Goal: Understand process/instructions: Learn about a topic

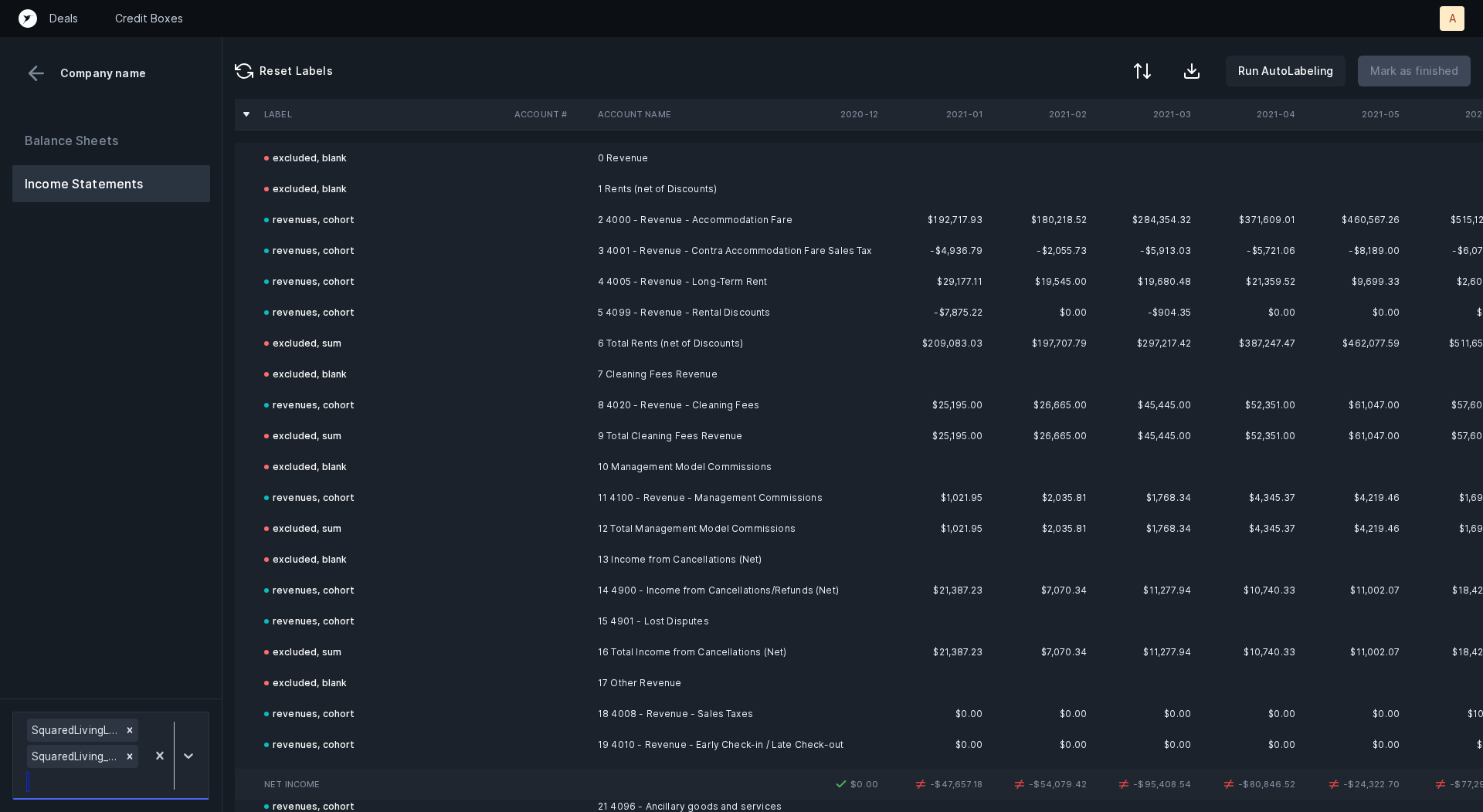
click at [195, 739] on div at bounding box center [174, 756] width 57 height 80
click at [165, 690] on div "SquaredLiving_P&L(SAGE)_Cleaned.csv" at bounding box center [111, 686] width 197 height 31
click at [128, 705] on icon at bounding box center [129, 704] width 10 height 10
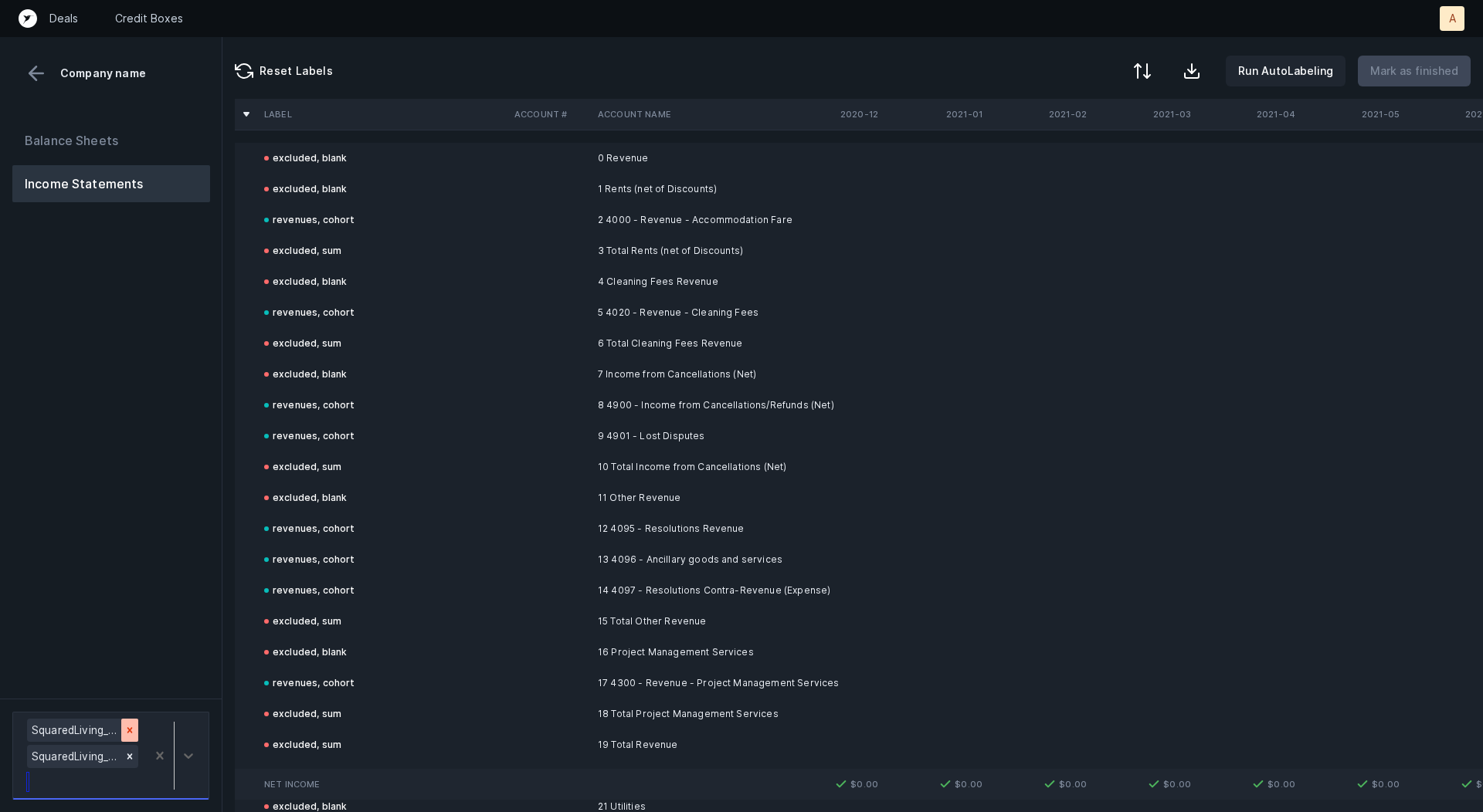
click at [132, 727] on icon at bounding box center [129, 731] width 10 height 10
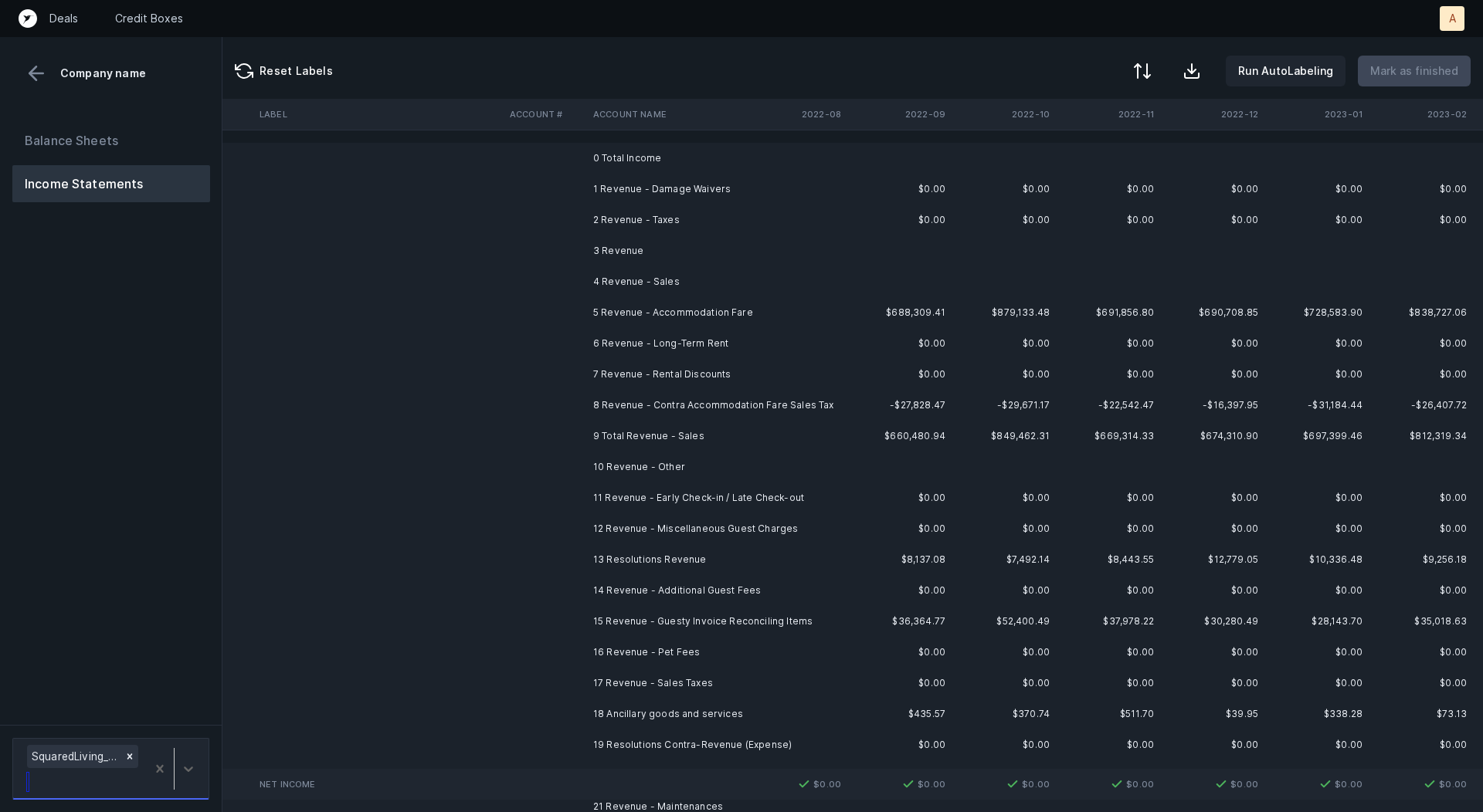
scroll to position [0, 2189]
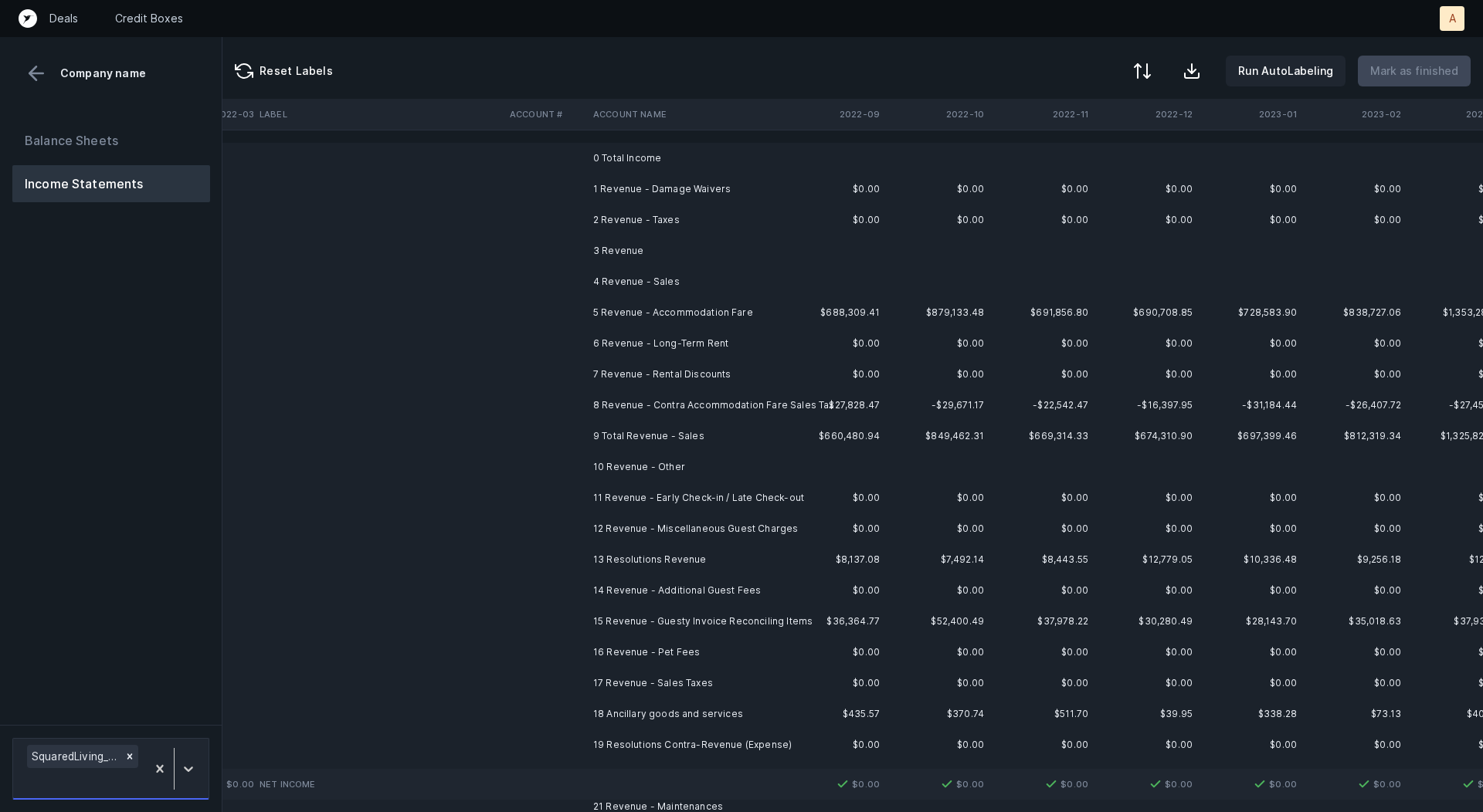
click at [747, 194] on td "1 Revenue - Damage Waivers" at bounding box center [681, 189] width 189 height 31
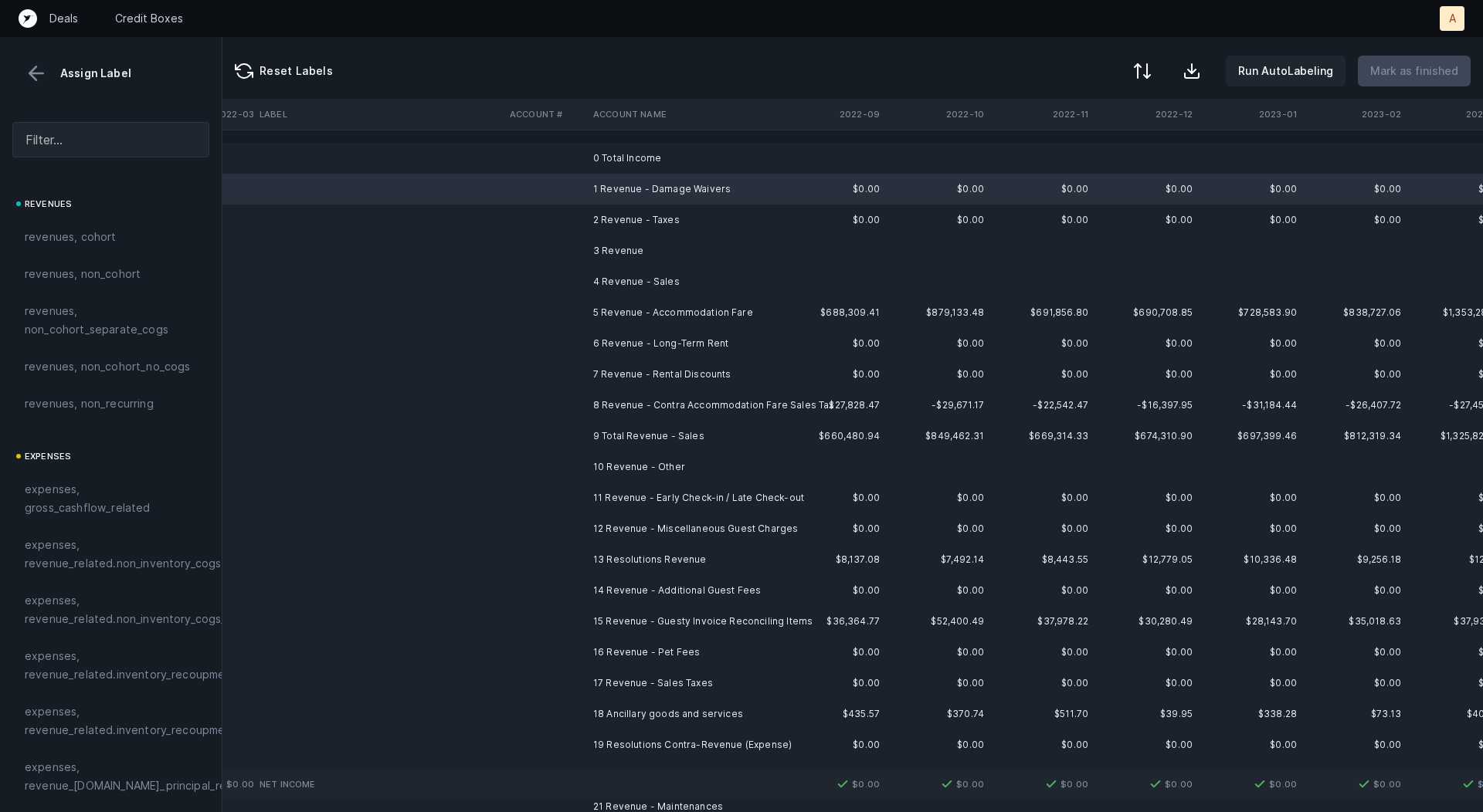
click at [707, 219] on td "2 Revenue - Taxes" at bounding box center [681, 219] width 189 height 31
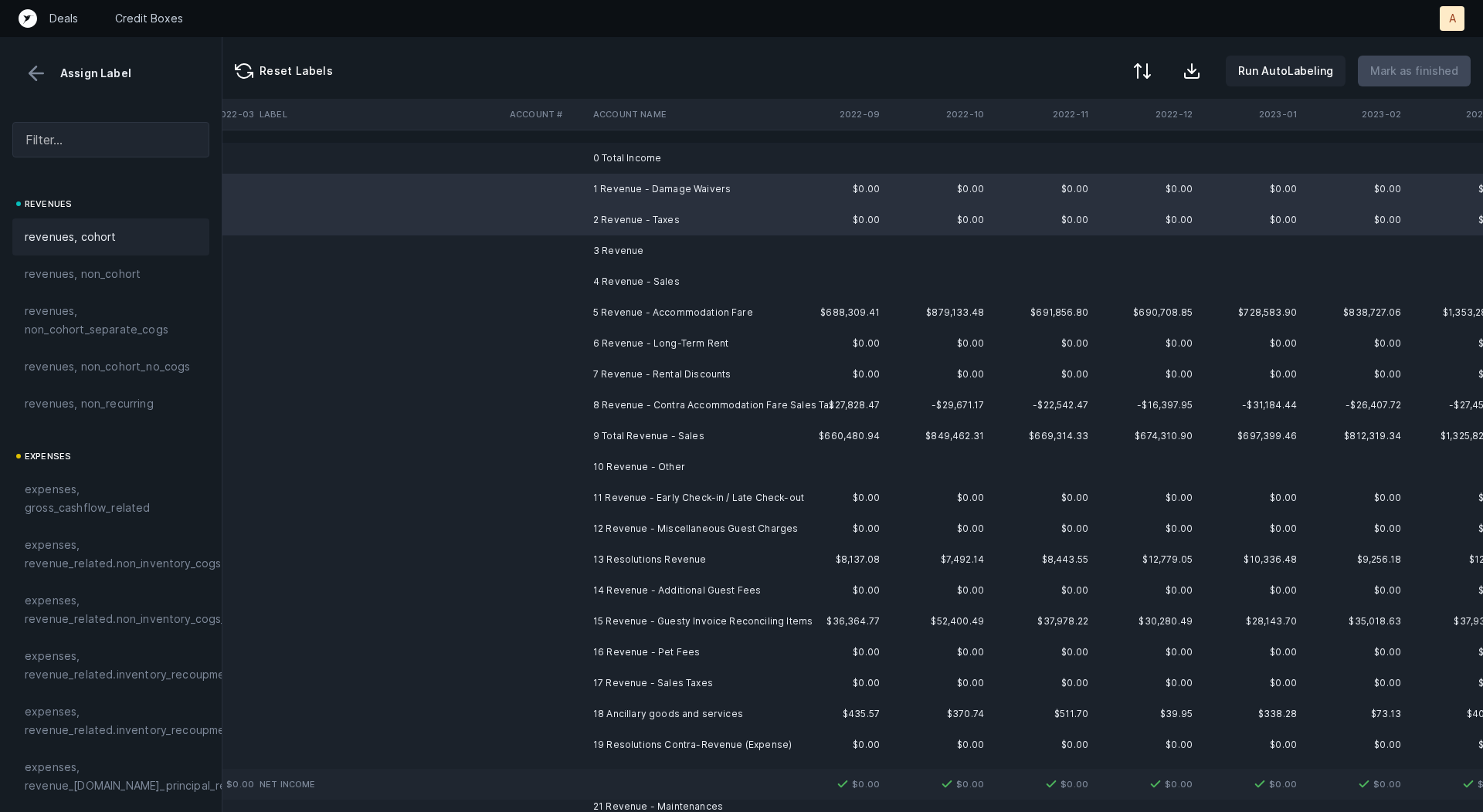
click at [80, 231] on span "revenues, cohort" at bounding box center [70, 237] width 92 height 18
click at [706, 308] on td "5 Revenue - Accommodation Fare" at bounding box center [681, 313] width 189 height 31
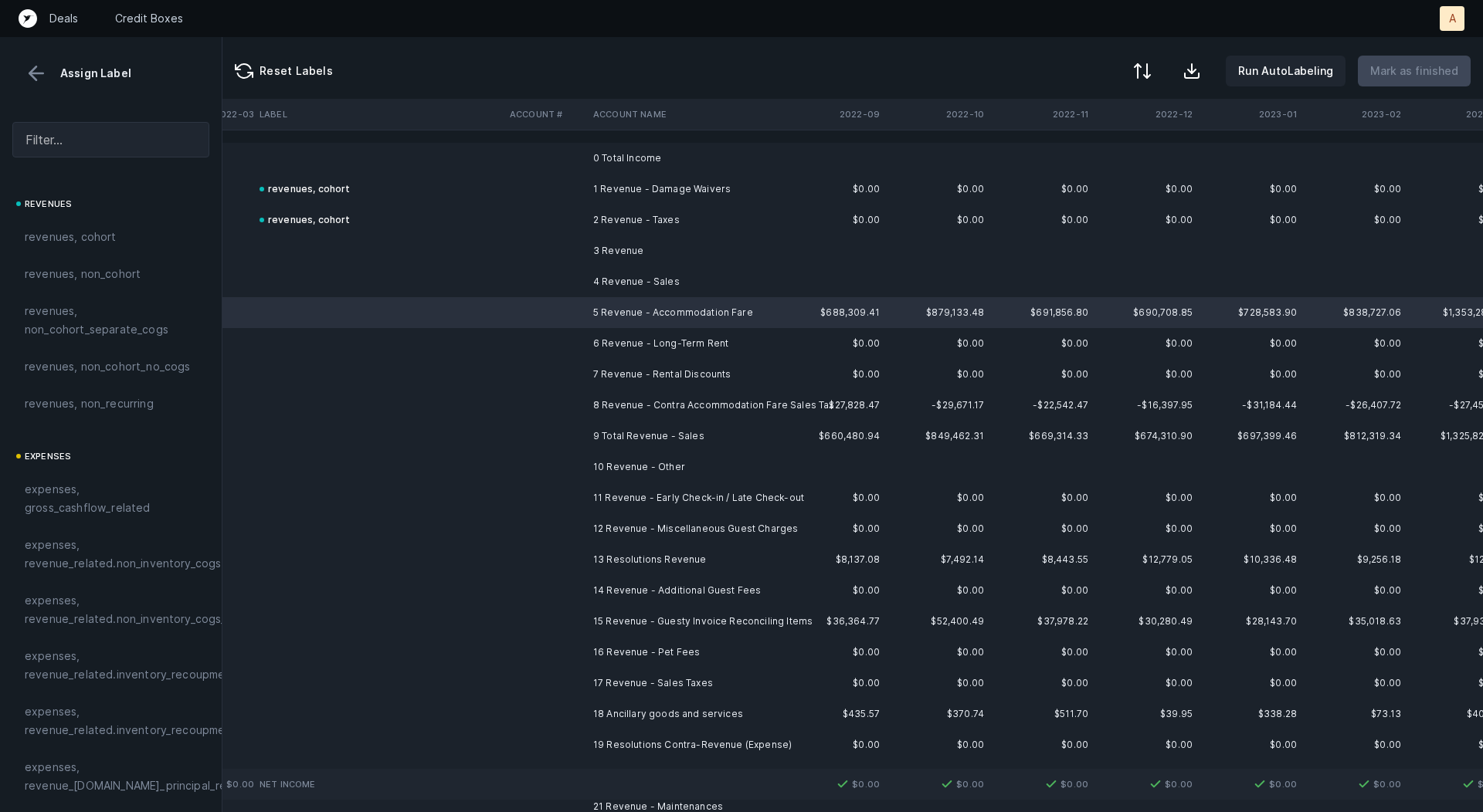
click at [742, 345] on td "6 Revenue - Long-Term Rent" at bounding box center [681, 343] width 189 height 31
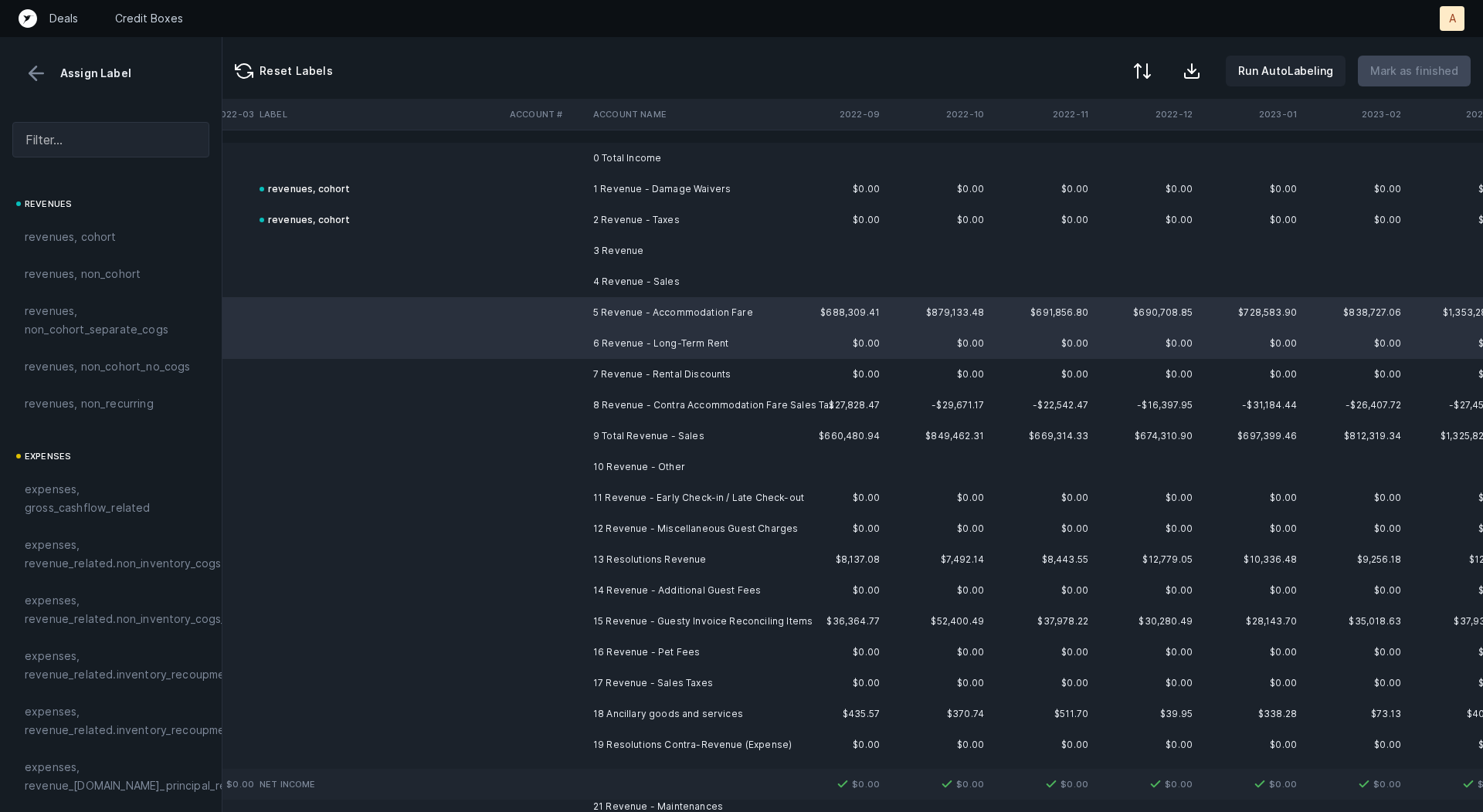
click at [724, 370] on td "7 Revenue - Rental Discounts" at bounding box center [681, 374] width 189 height 31
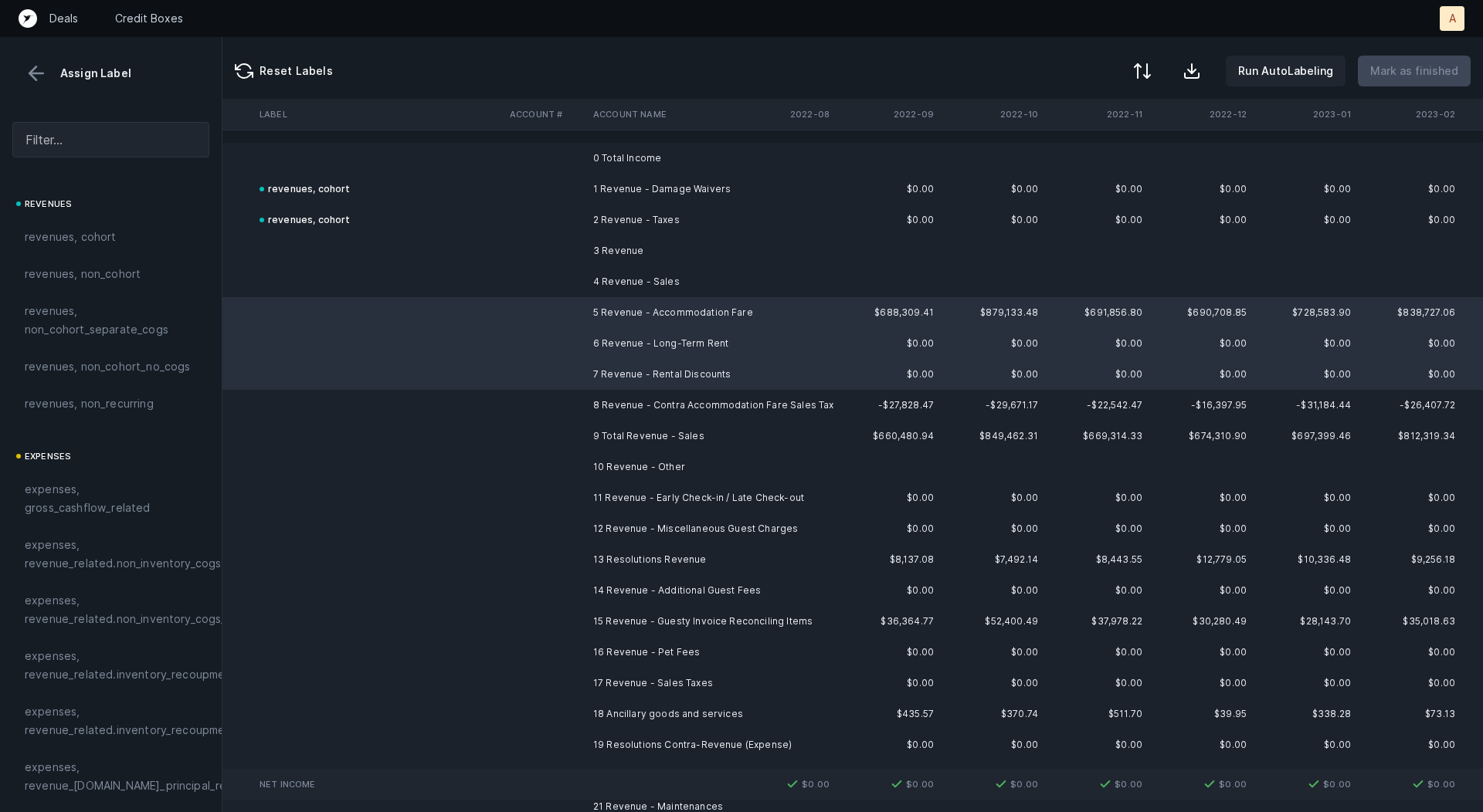
scroll to position [0, 2121]
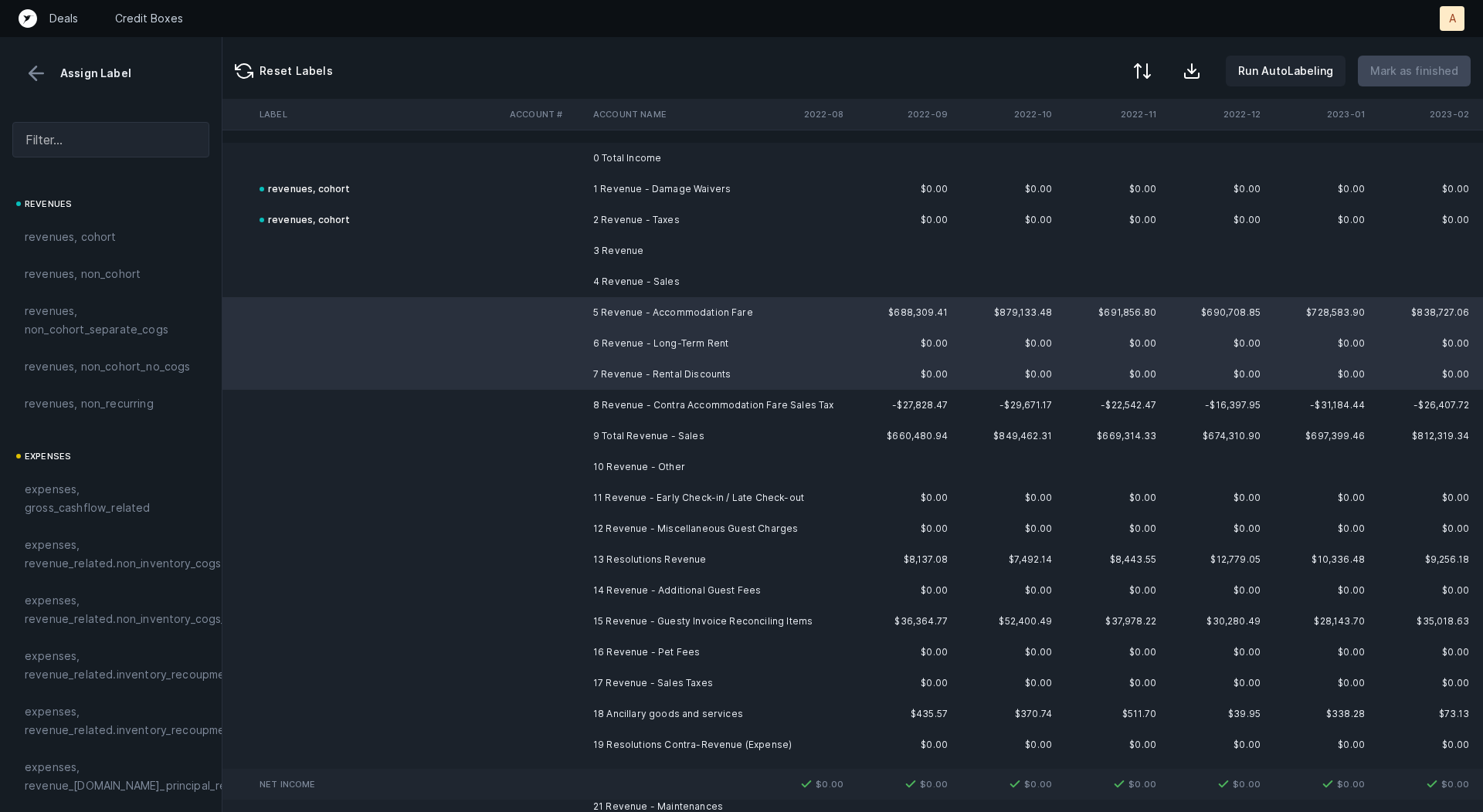
click at [776, 405] on td "8 Revenue - Contra Accommodation Fare Sales Tax" at bounding box center [681, 405] width 189 height 31
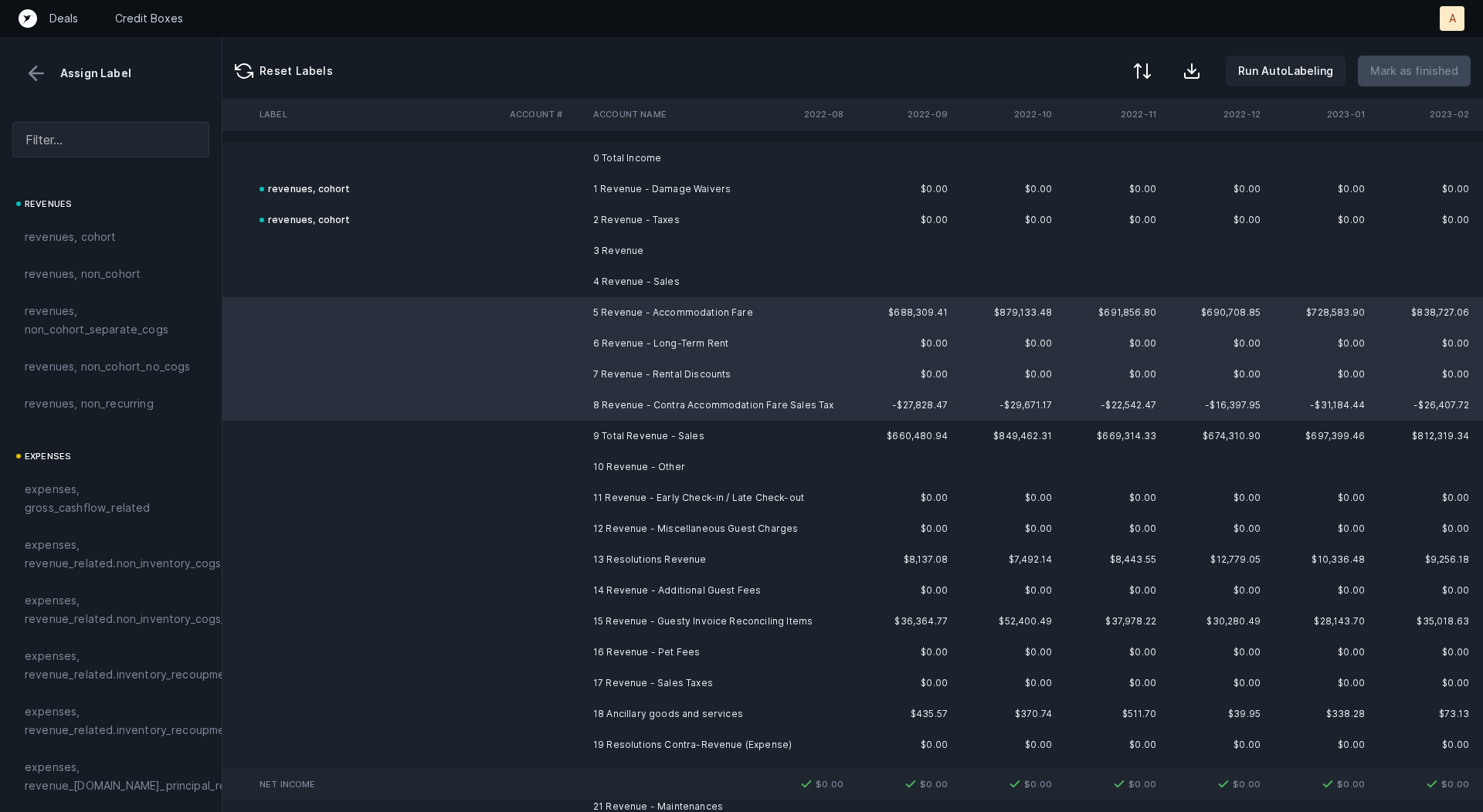
drag, startPoint x: 100, startPoint y: 225, endPoint x: 288, endPoint y: 218, distance: 188.1
click at [100, 225] on div "revenues, cohort" at bounding box center [111, 237] width 197 height 37
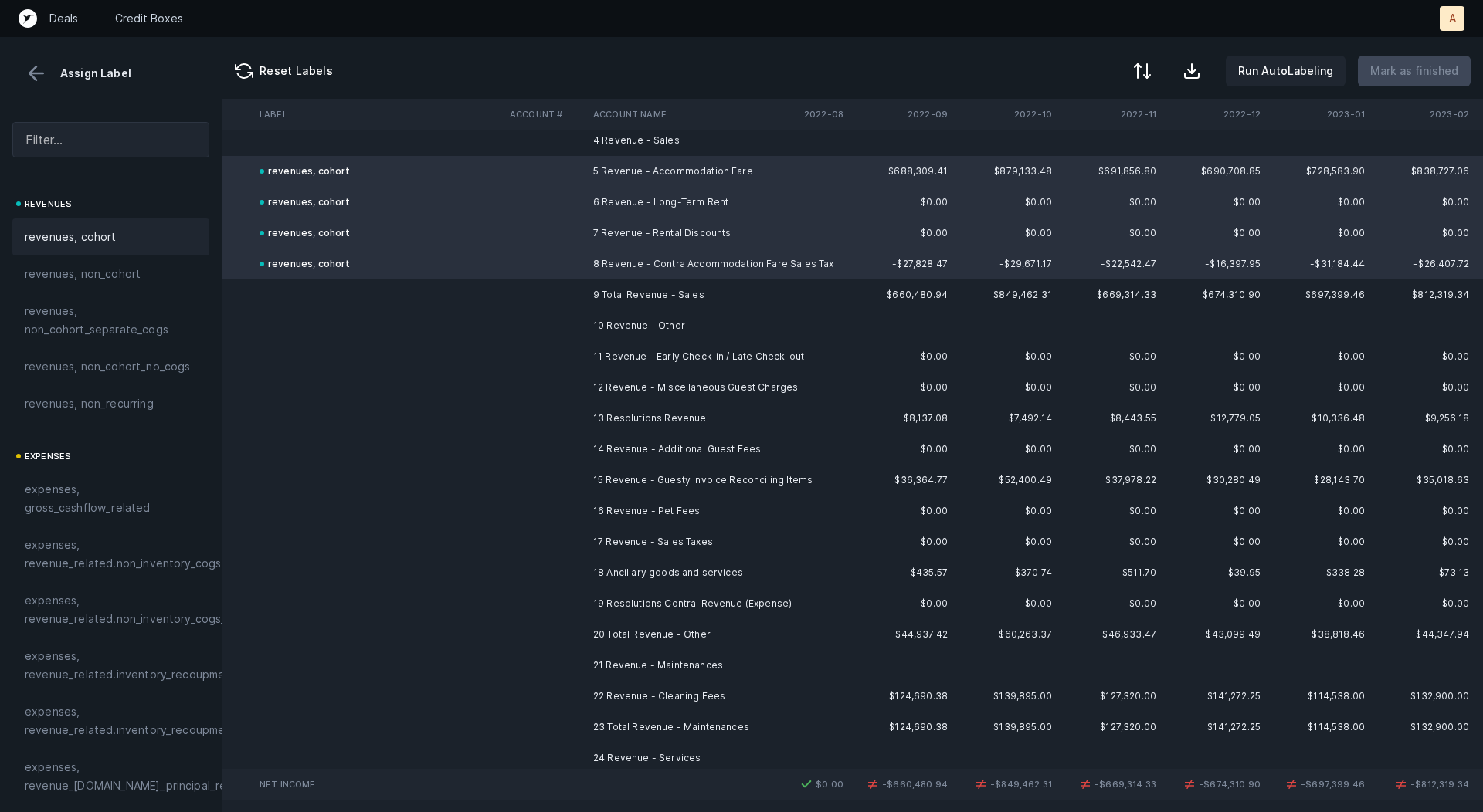
scroll to position [177, 2121]
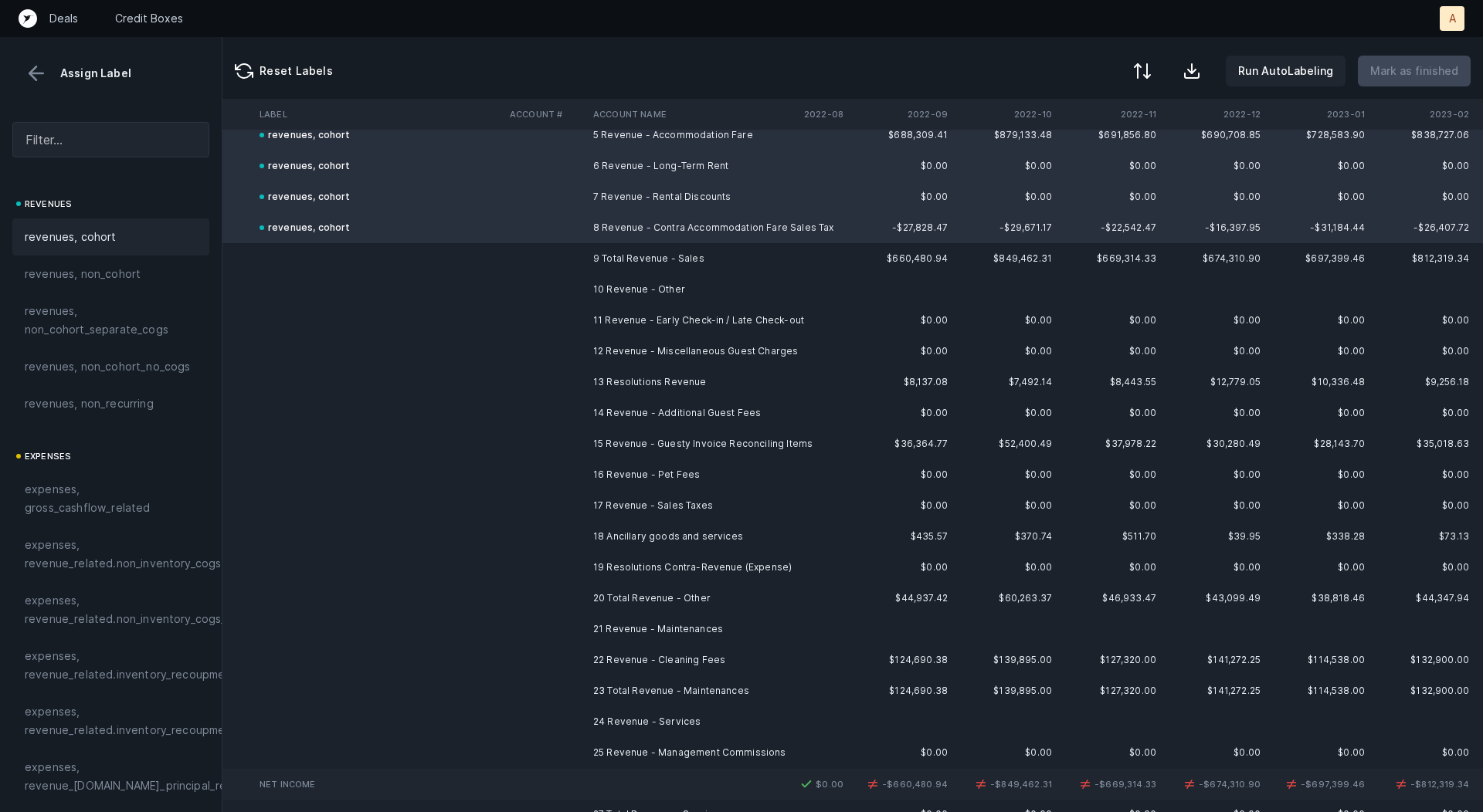
click at [748, 322] on td "11 Revenue - Early Check-in / Late Check-out" at bounding box center [681, 320] width 189 height 31
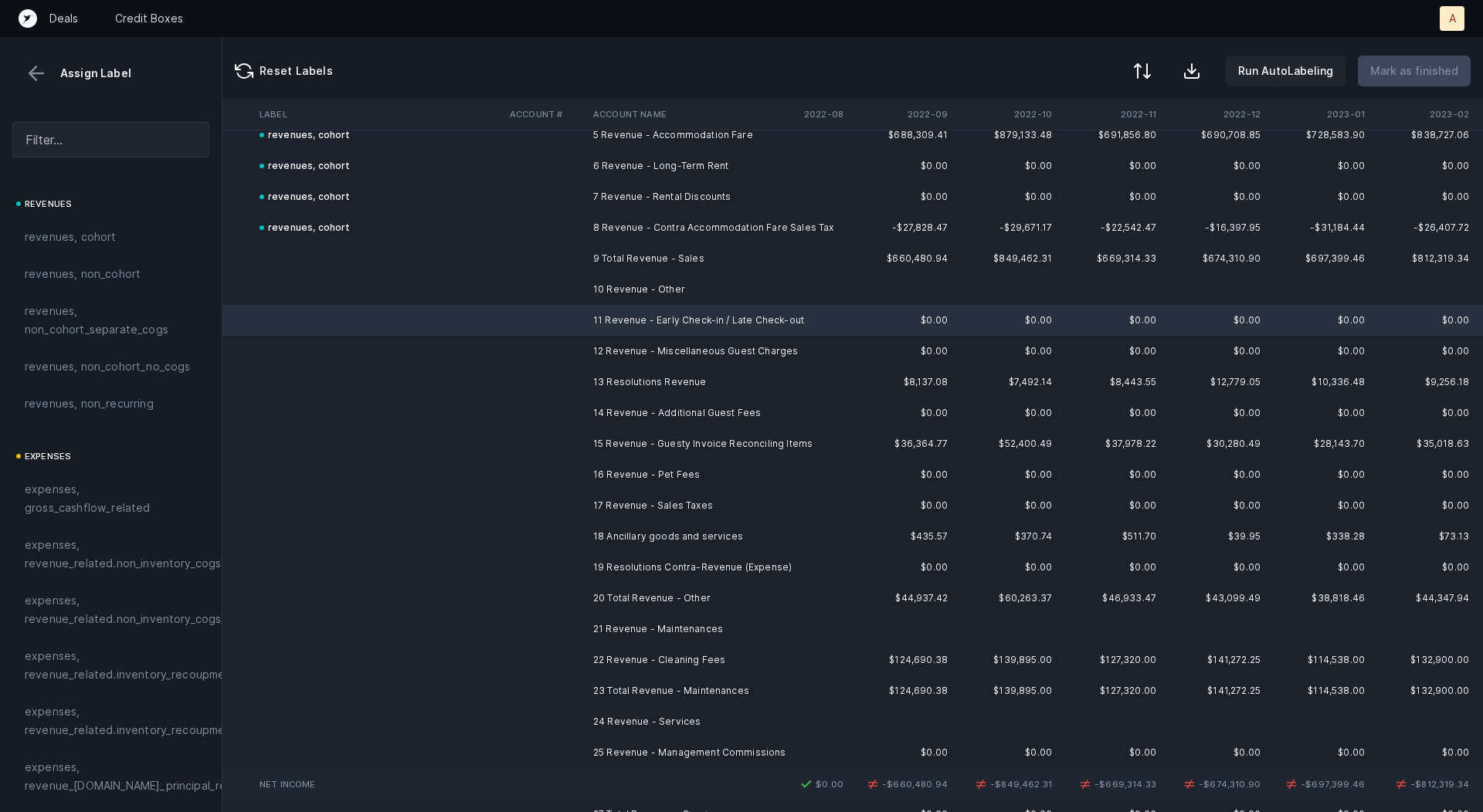
click at [727, 347] on td "12 Revenue - Miscellaneous Guest Charges" at bounding box center [681, 351] width 189 height 31
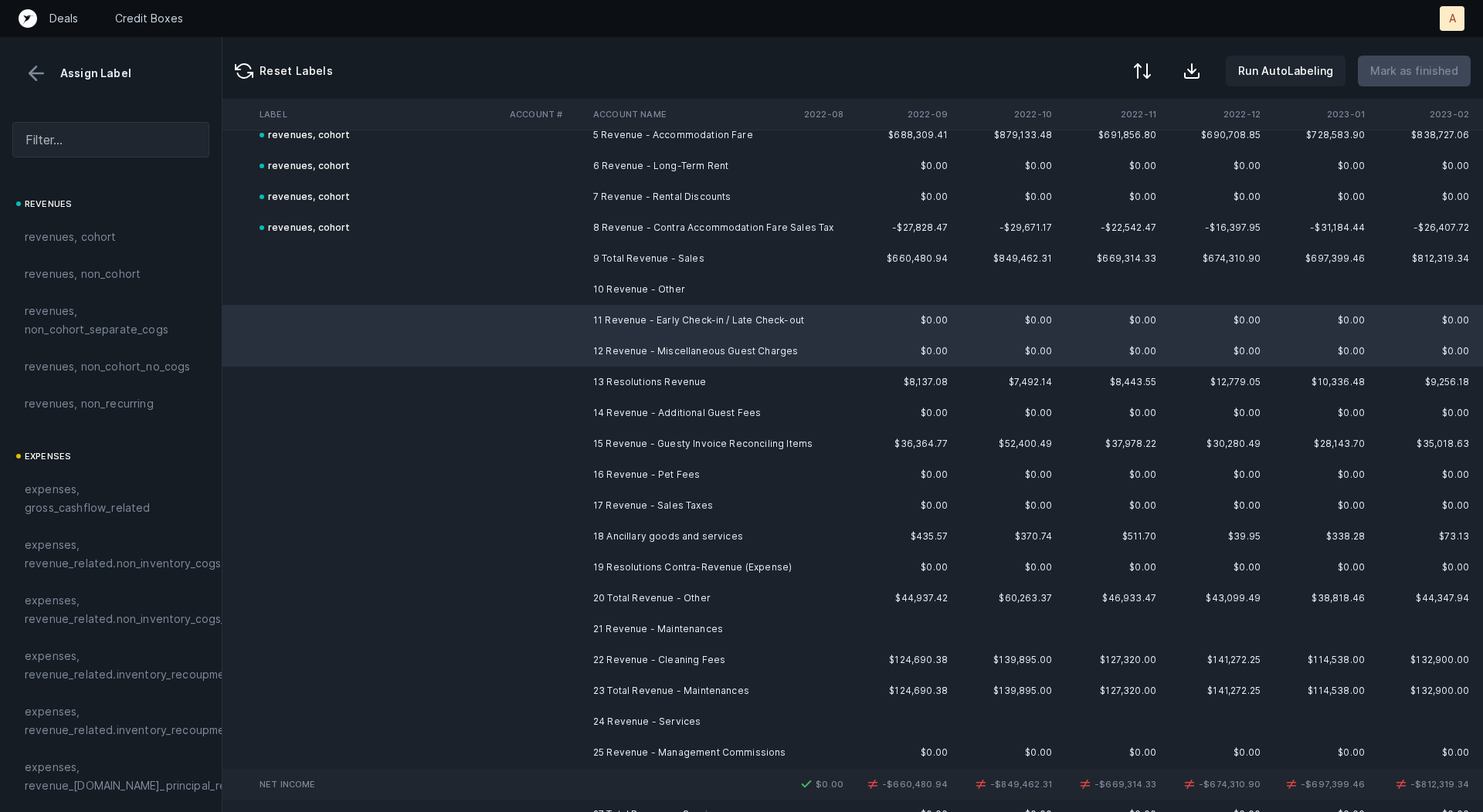
click at [695, 378] on td "13 Resolutions Revenue" at bounding box center [681, 382] width 189 height 31
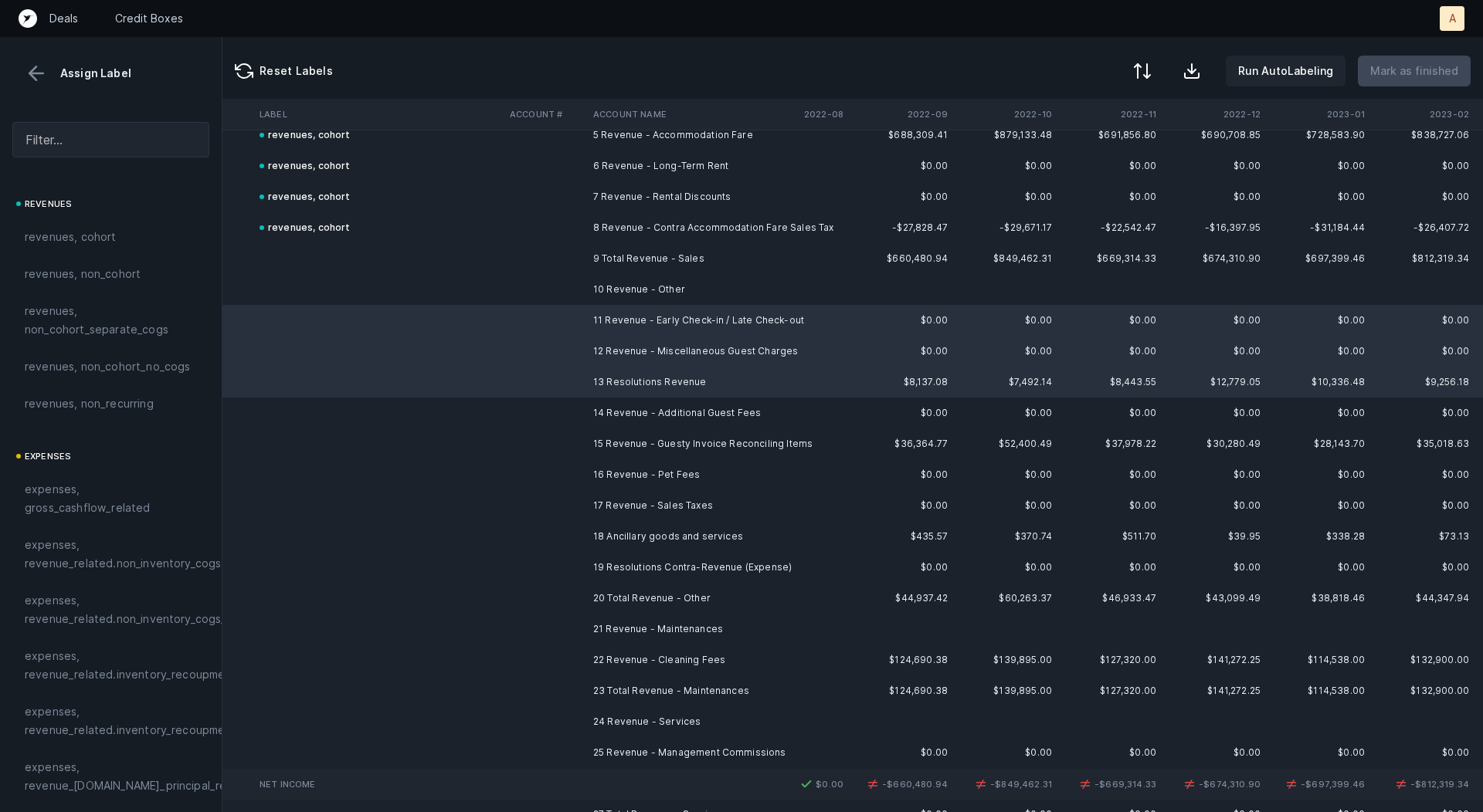
click at [679, 408] on td "14 Revenue - Additional Guest Fees" at bounding box center [681, 412] width 189 height 31
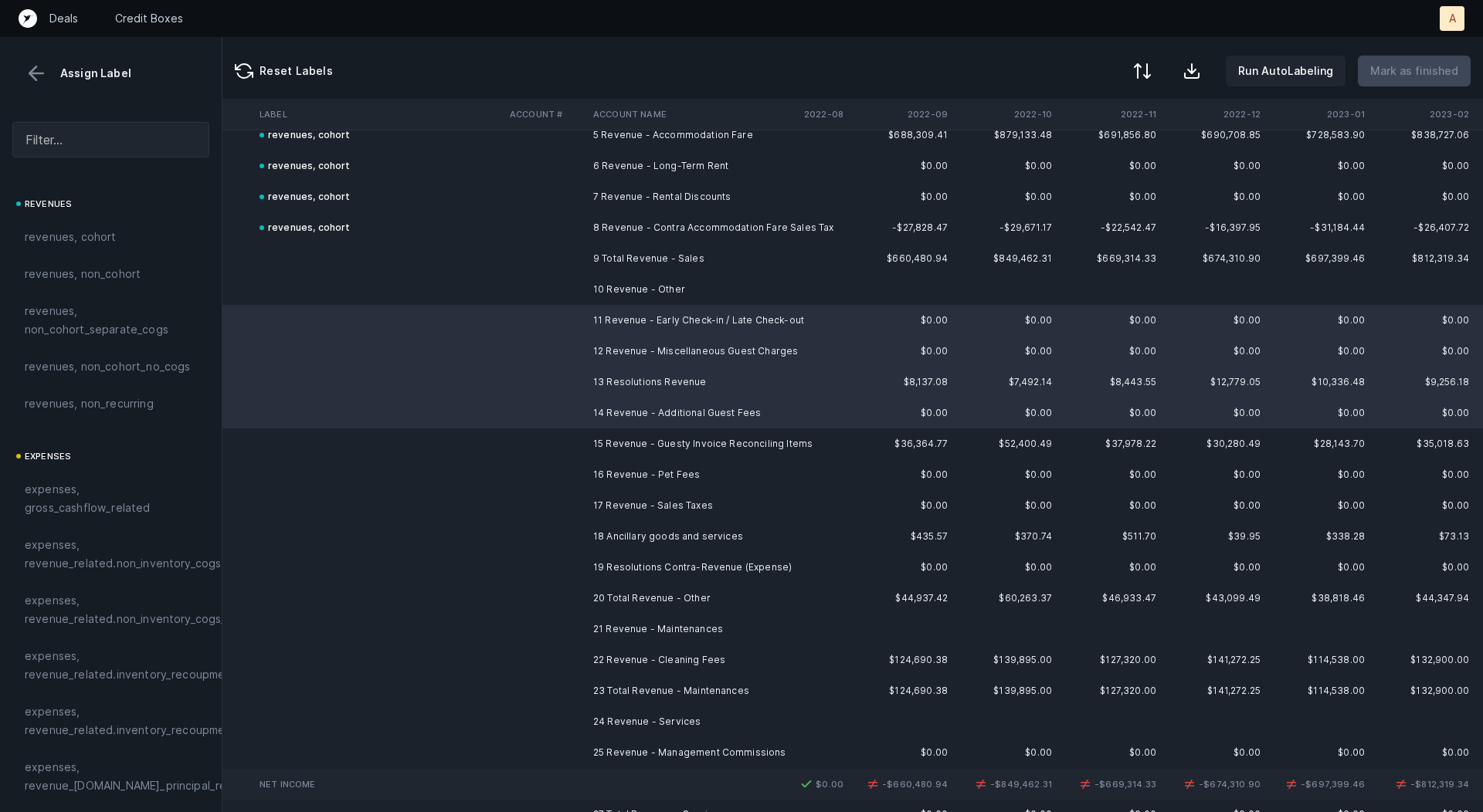
click at [681, 441] on td "15 Revenue - Guesty Invoice Reconciling Items" at bounding box center [681, 444] width 189 height 31
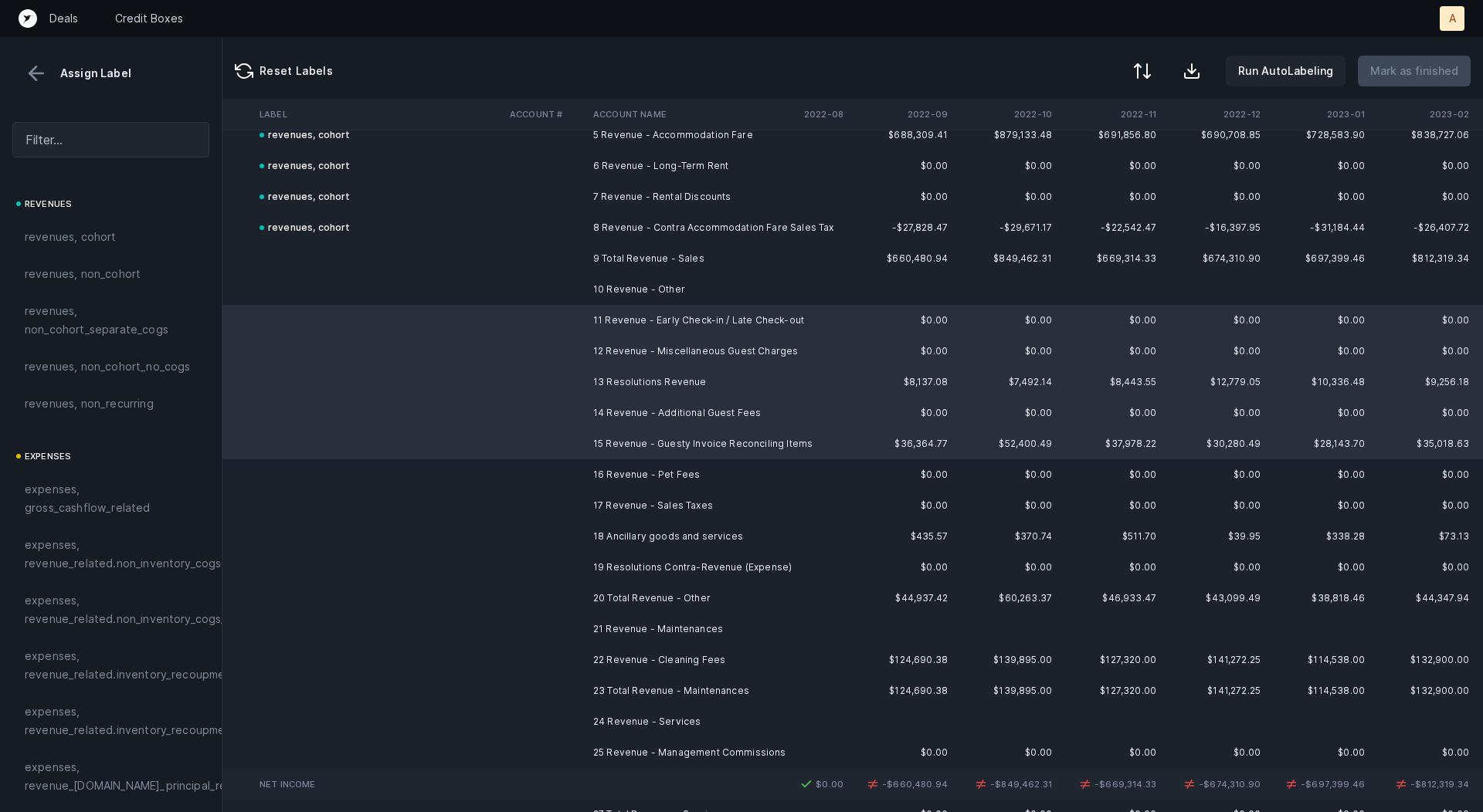
click at [679, 468] on td "16 Revenue - Pet Fees" at bounding box center [681, 474] width 189 height 31
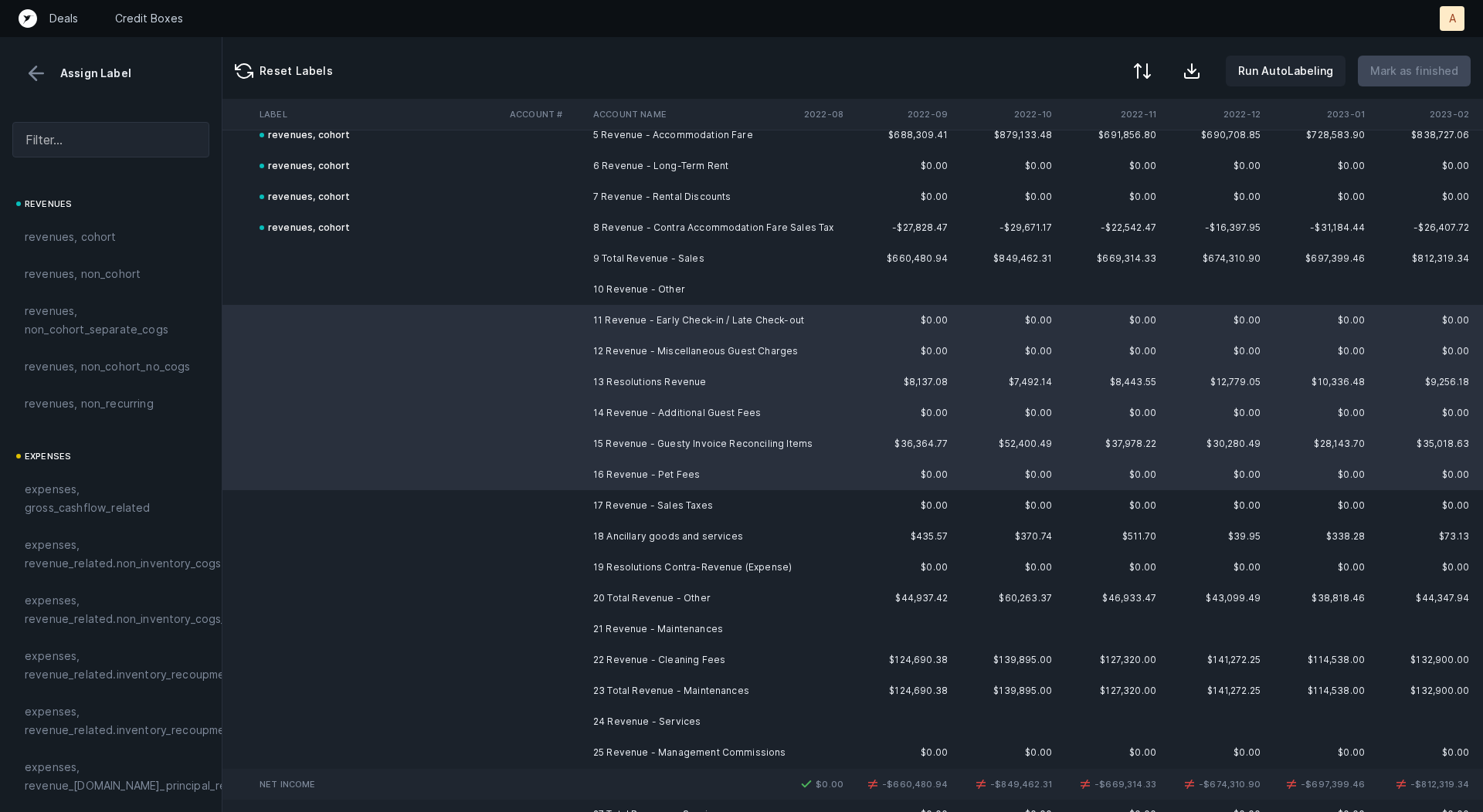
click at [661, 501] on td "17 Revenue - Sales Taxes" at bounding box center [681, 506] width 189 height 31
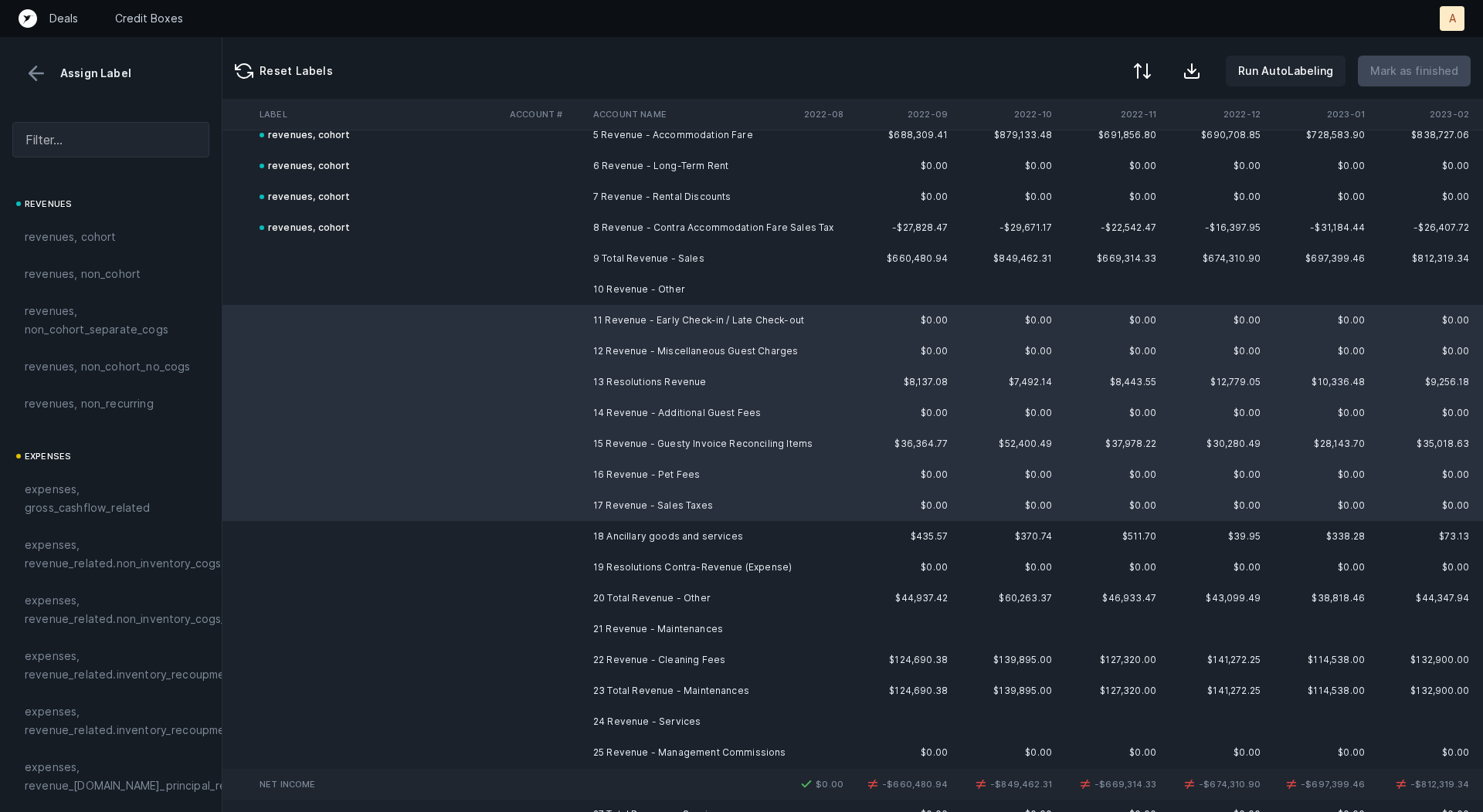
click at [649, 535] on td "18 Ancillary goods and services" at bounding box center [681, 536] width 189 height 31
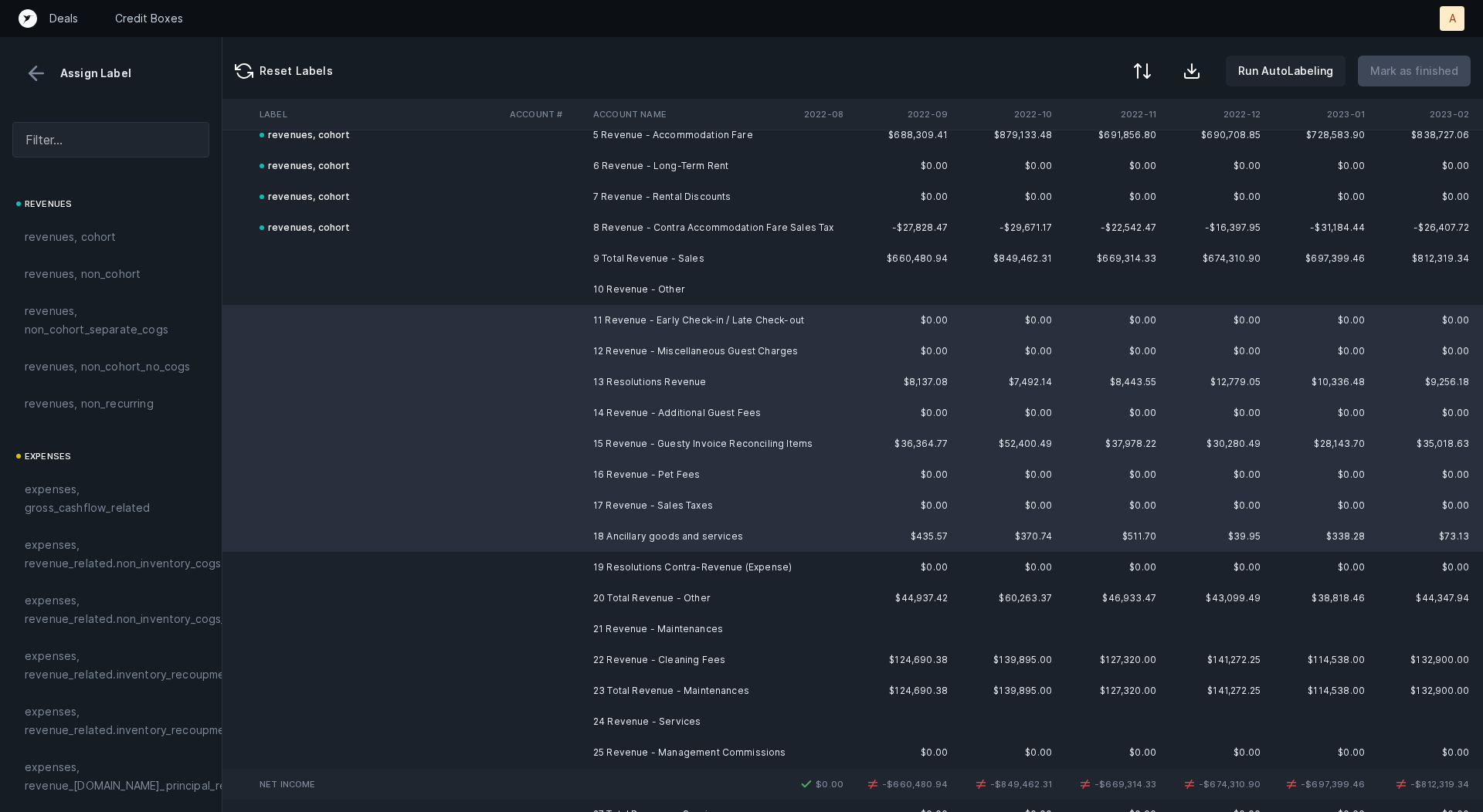
click at [625, 571] on td "19 Resolutions Contra-Revenue (Expense)" at bounding box center [681, 567] width 189 height 31
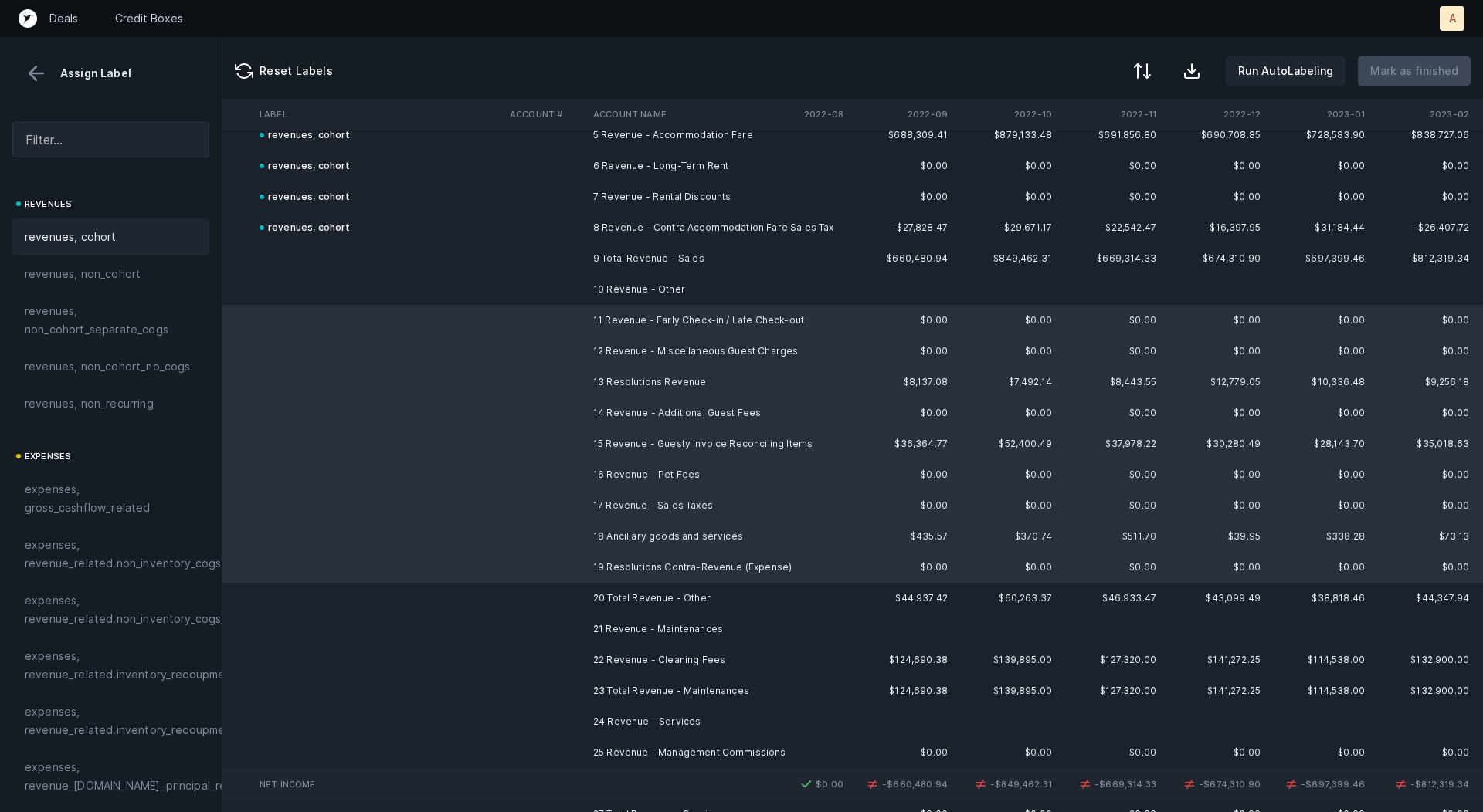
click at [117, 236] on div "revenues, cohort" at bounding box center [110, 237] width 172 height 18
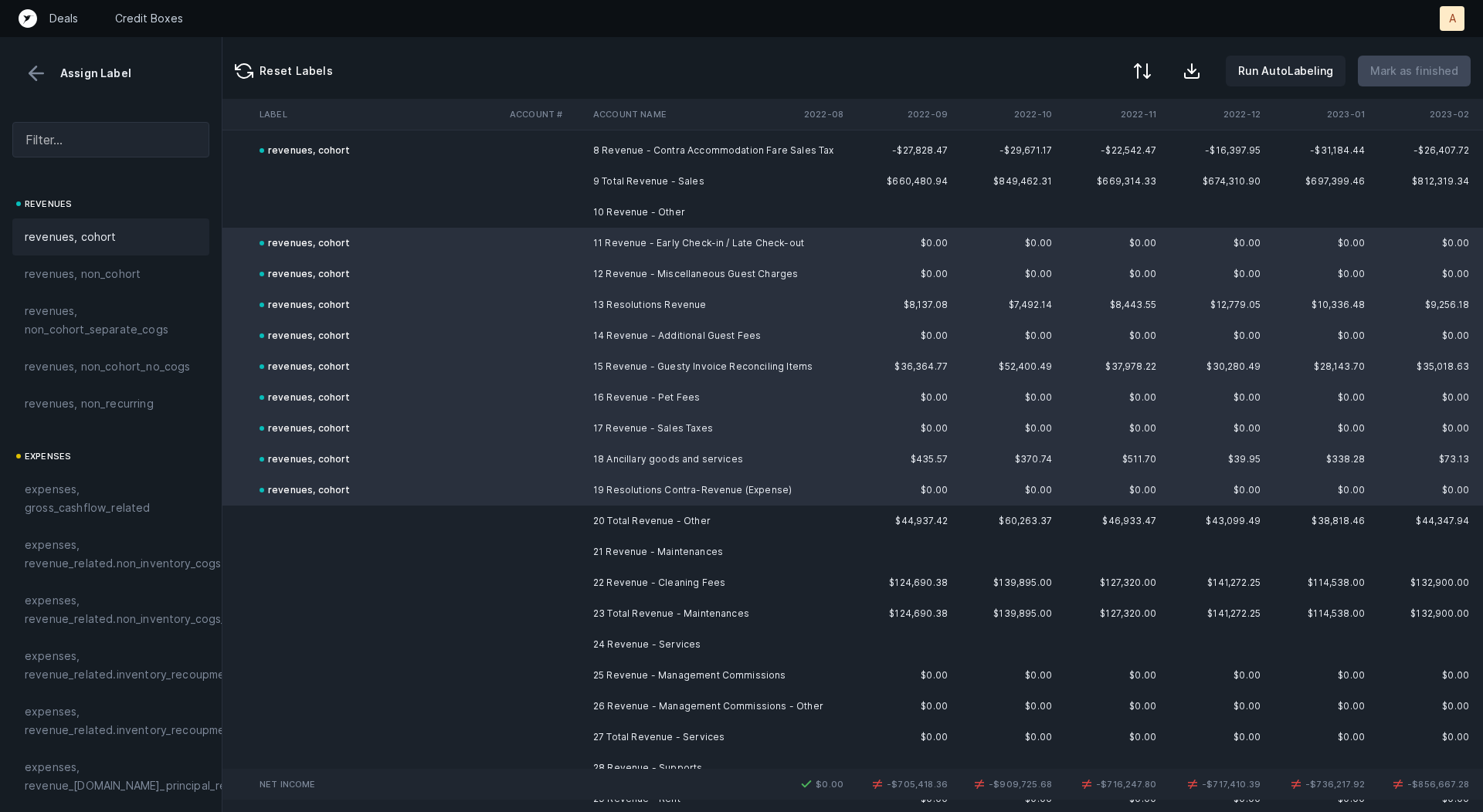
scroll to position [258, 2121]
click at [695, 578] on td "22 Revenue - Cleaning Fees" at bounding box center [681, 579] width 189 height 31
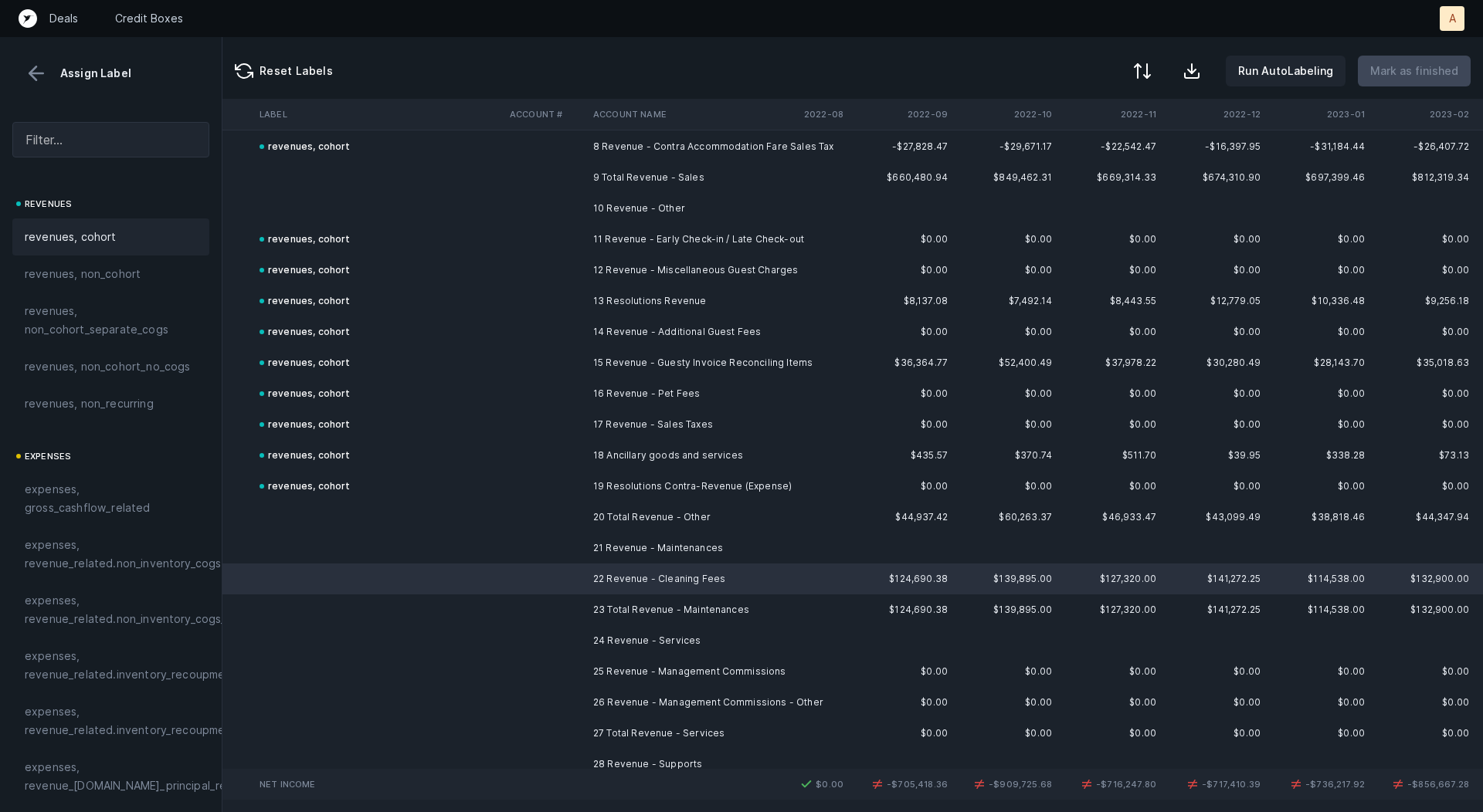
click at [105, 240] on span "revenues, cohort" at bounding box center [70, 237] width 92 height 18
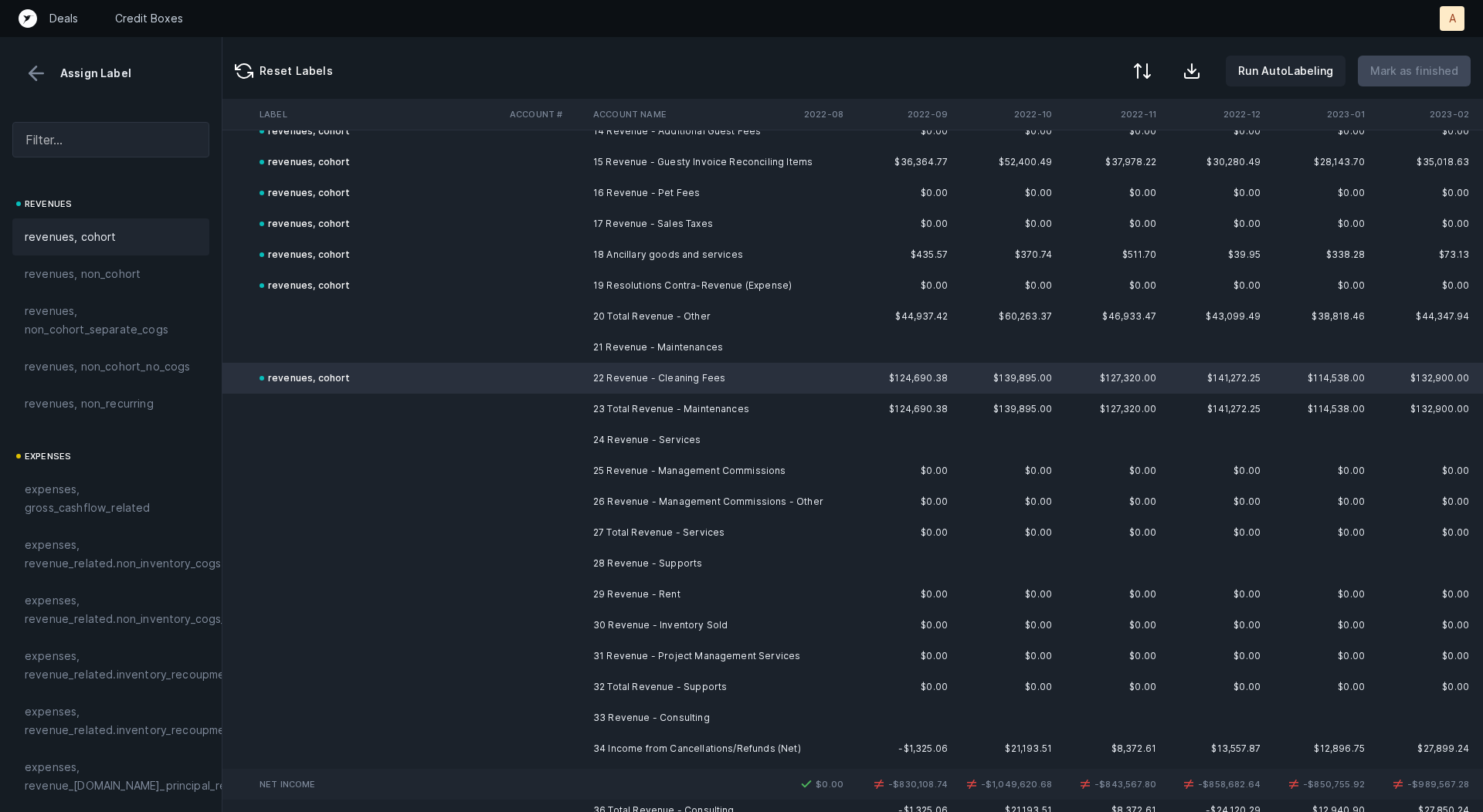
scroll to position [496, 2121]
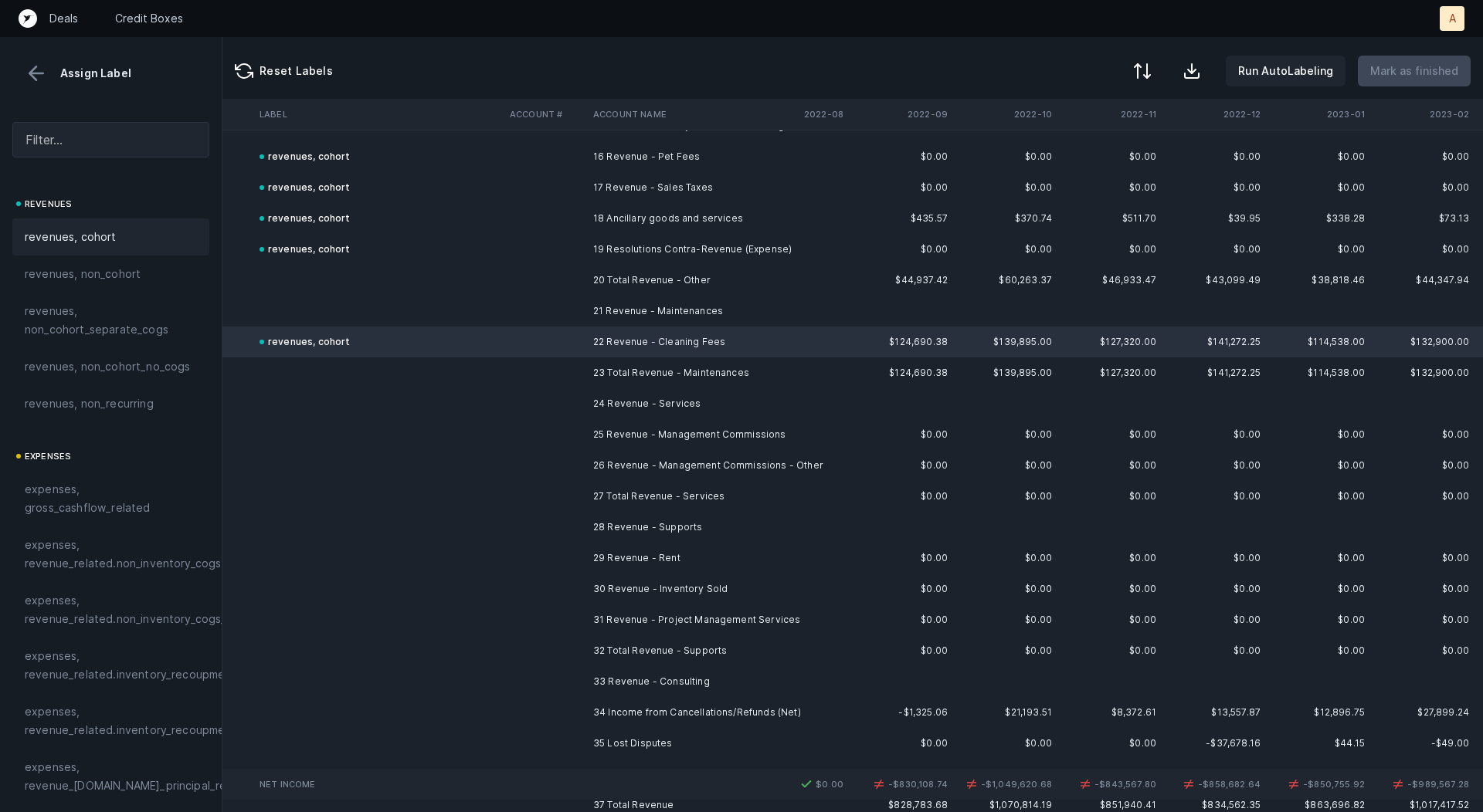
click at [719, 434] on td "25 Revenue - Management Commissions" at bounding box center [681, 434] width 189 height 31
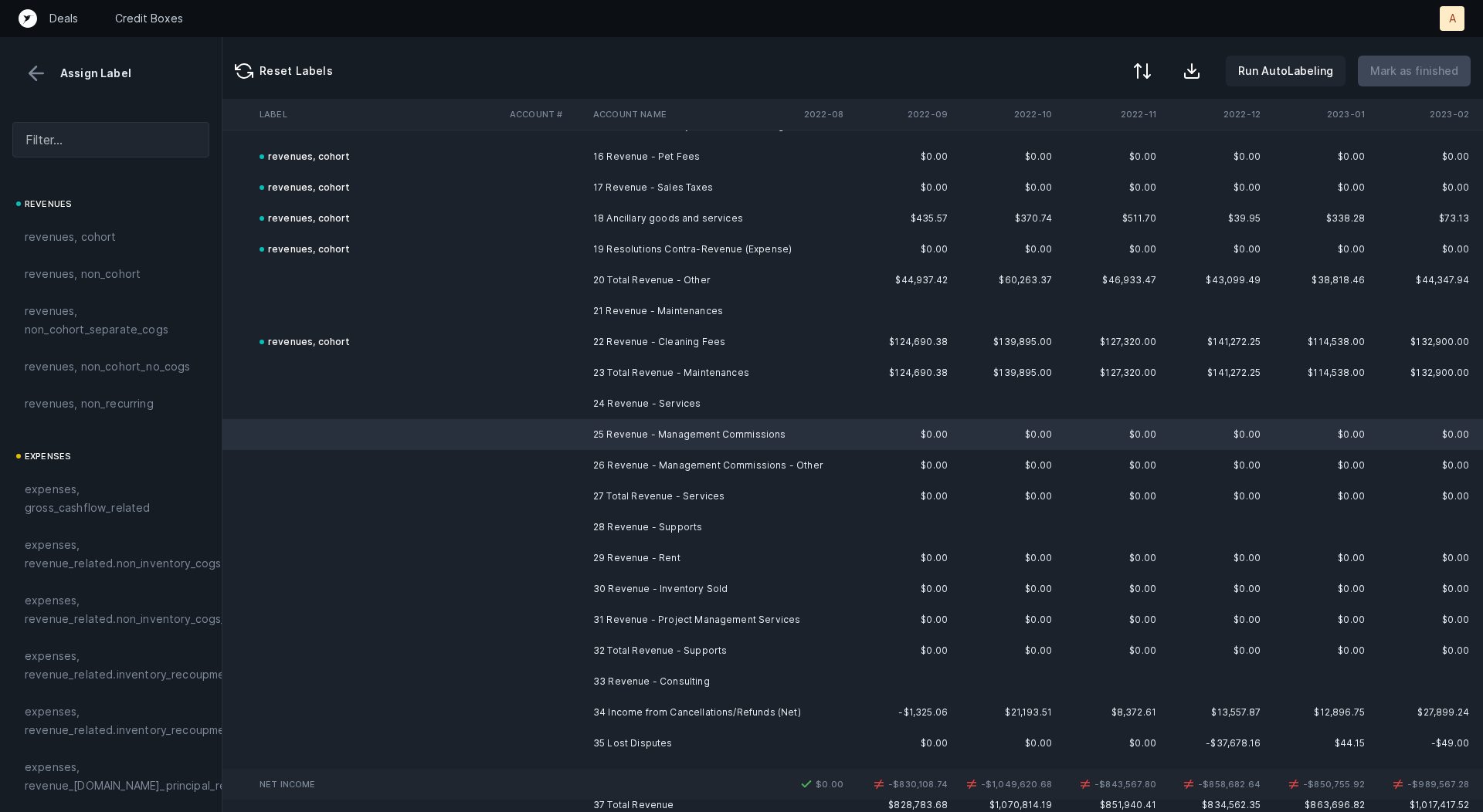
click at [668, 469] on td "26 Revenue - Management Commissions - Other" at bounding box center [681, 465] width 189 height 31
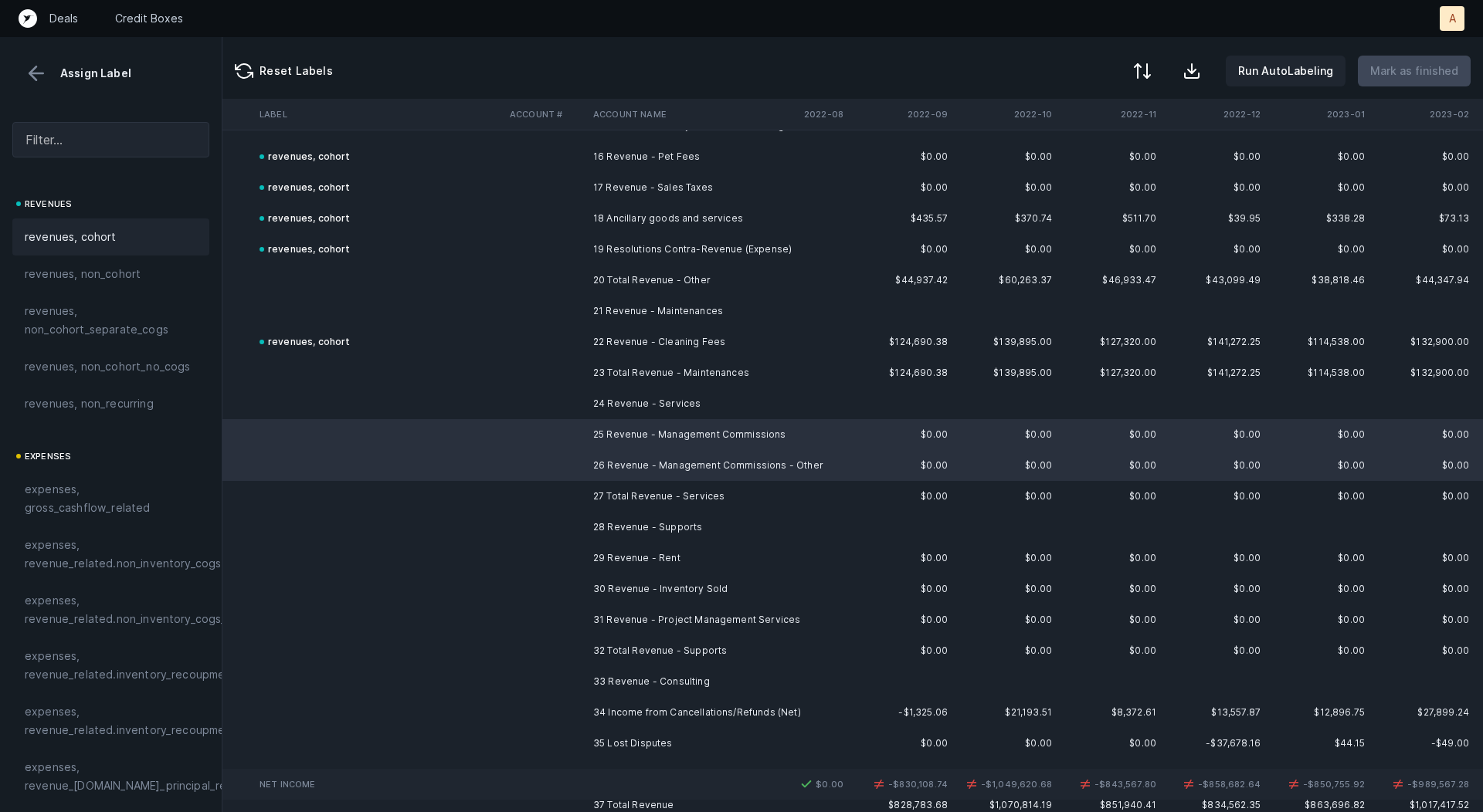
click at [117, 232] on div "revenues, cohort" at bounding box center [110, 237] width 172 height 18
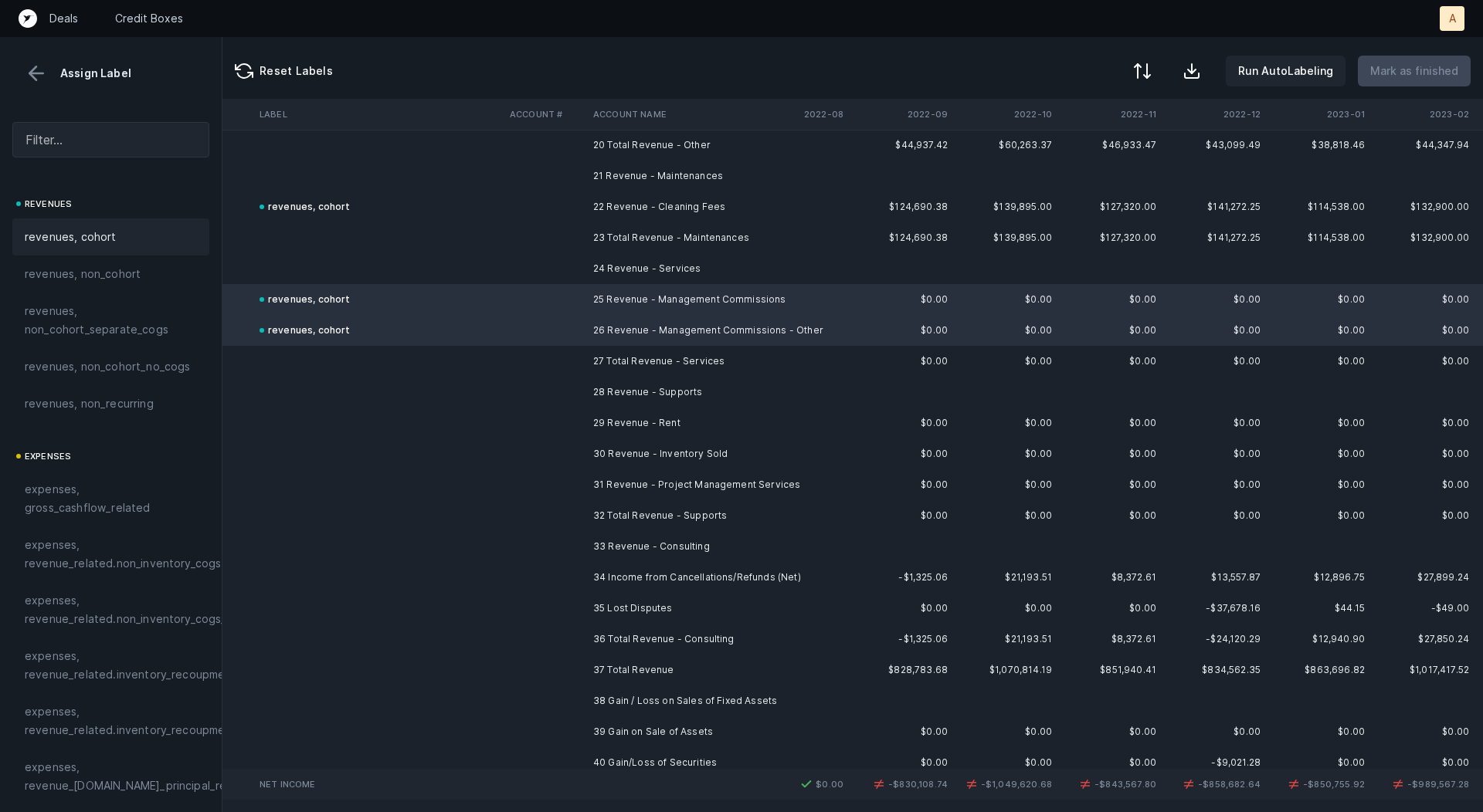
scroll to position [631, 2121]
click at [759, 420] on td "29 Revenue - Rent" at bounding box center [681, 422] width 189 height 31
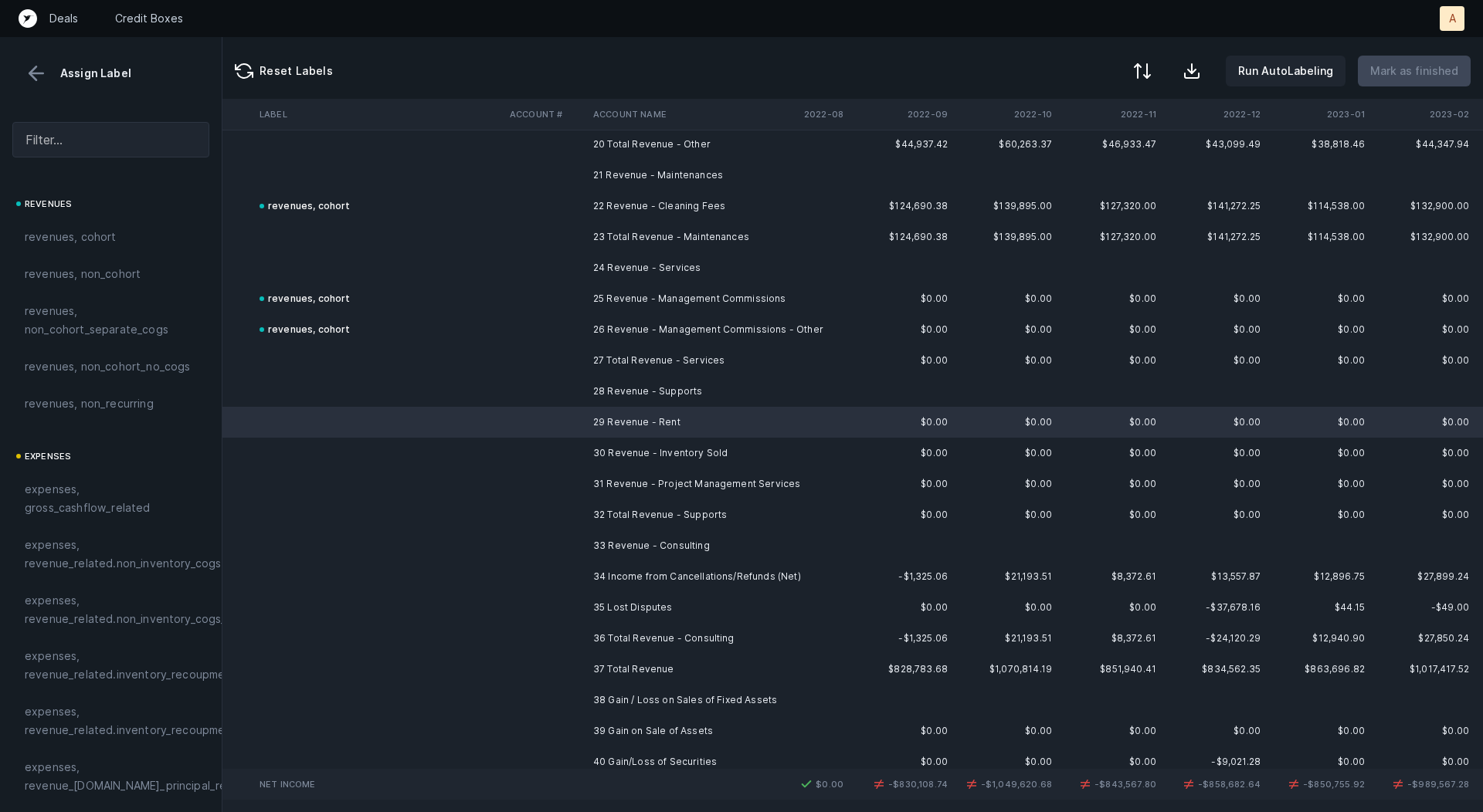
click at [722, 464] on td "30 Revenue - Inventory Sold" at bounding box center [681, 452] width 189 height 31
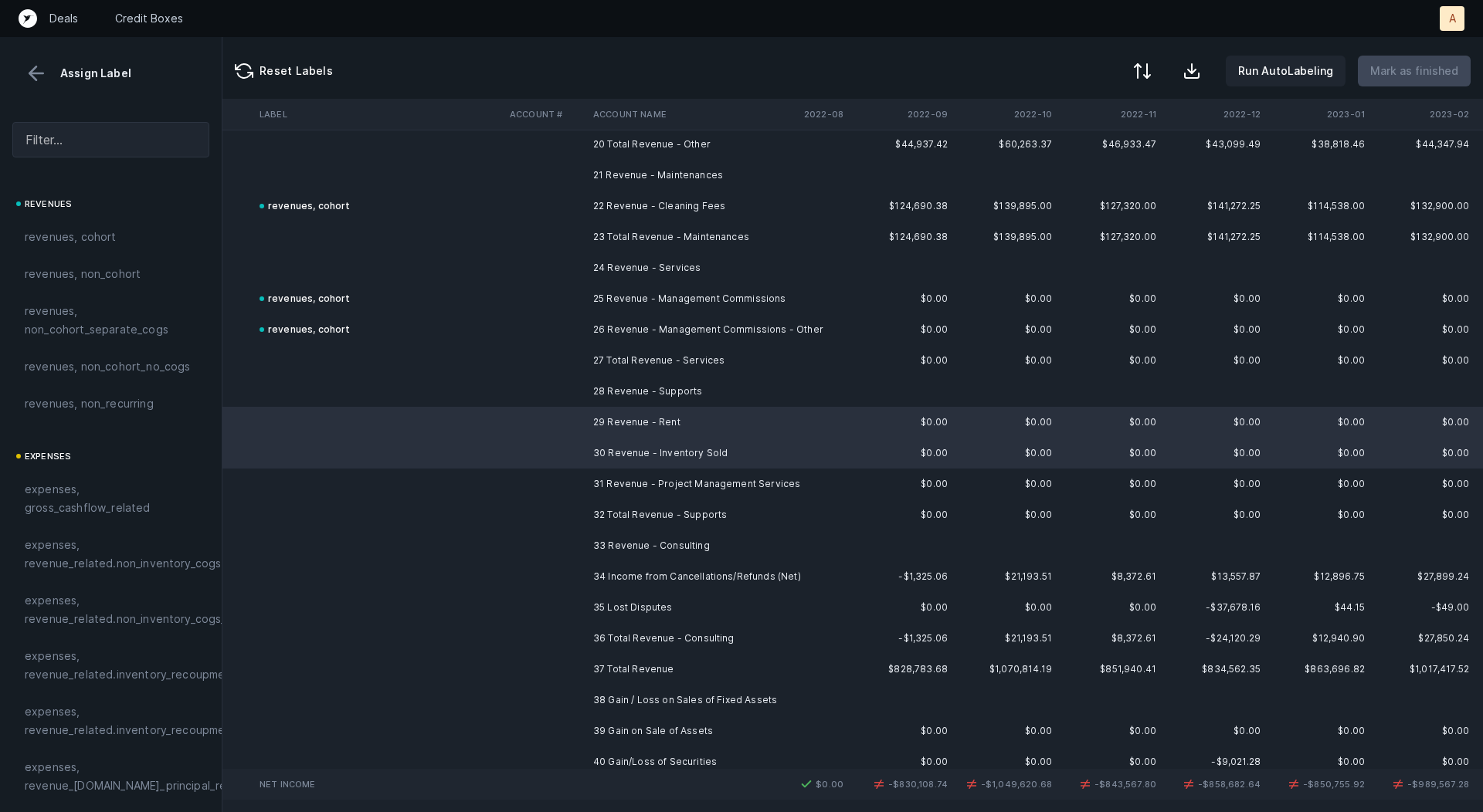
click at [681, 497] on td "31 Revenue - Project Management Services" at bounding box center [681, 484] width 189 height 31
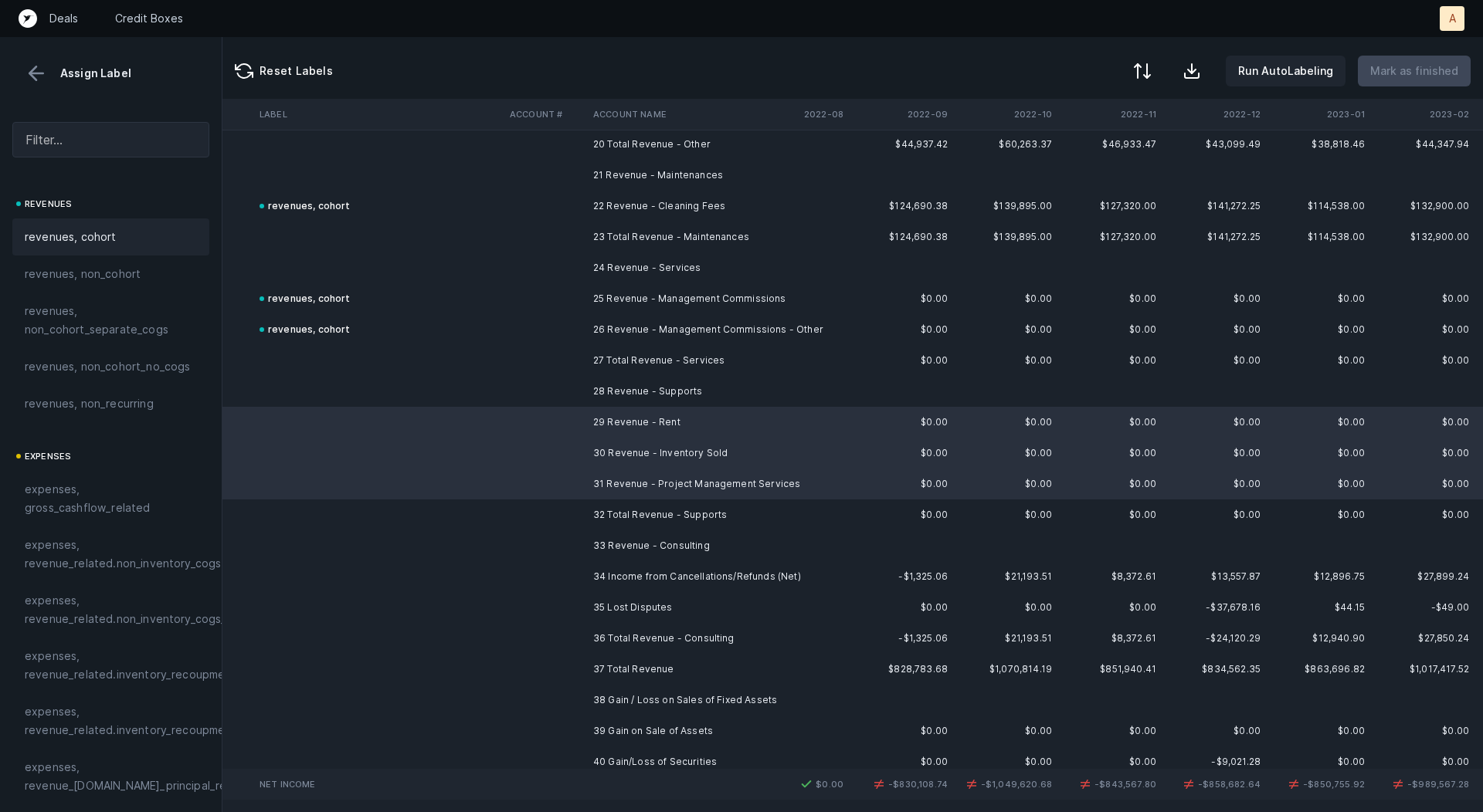
click at [120, 242] on div "revenues, cohort" at bounding box center [110, 237] width 172 height 18
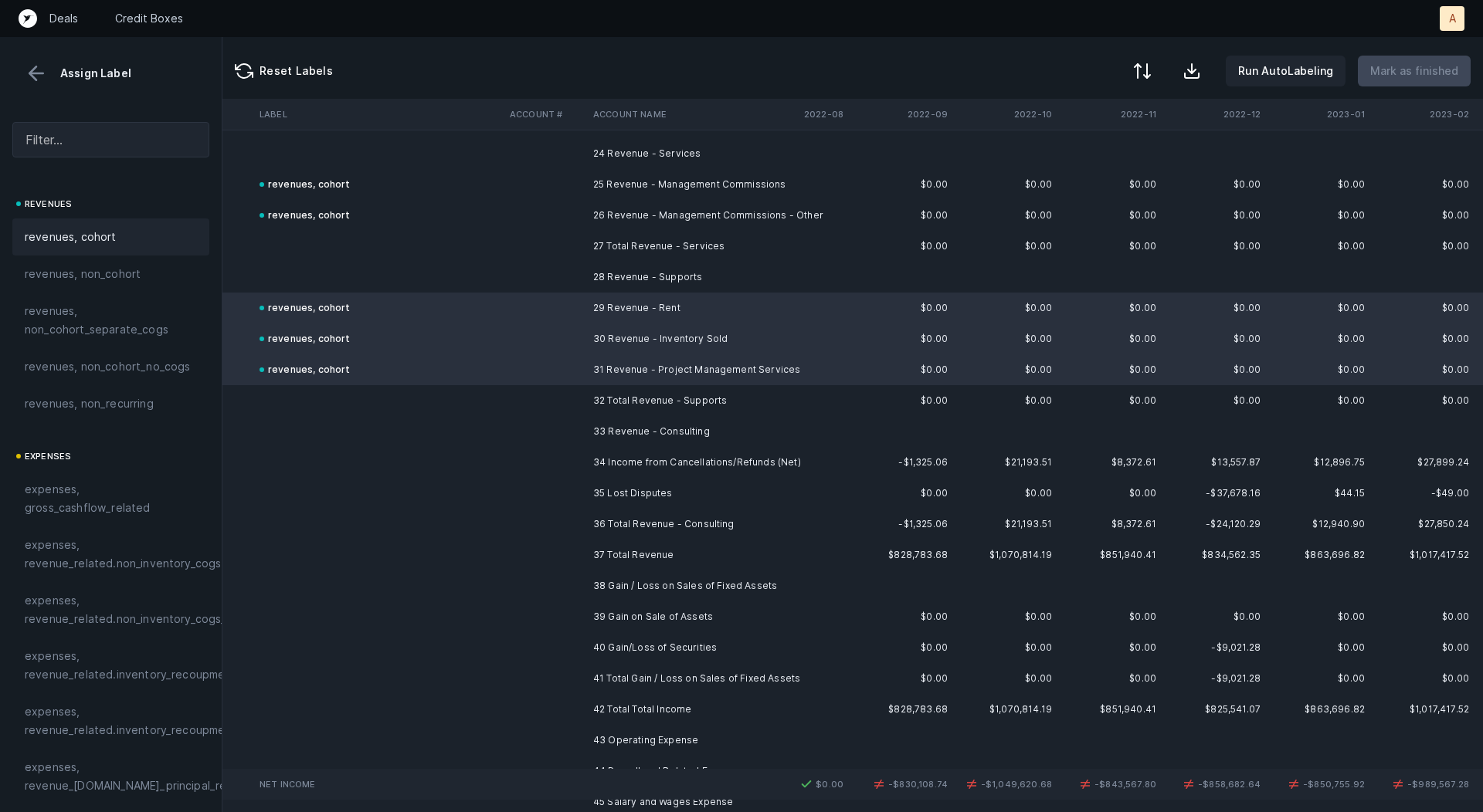
scroll to position [747, 2121]
click at [683, 464] on td "34 Income from Cancellations/Refunds (Net)" at bounding box center [681, 460] width 189 height 31
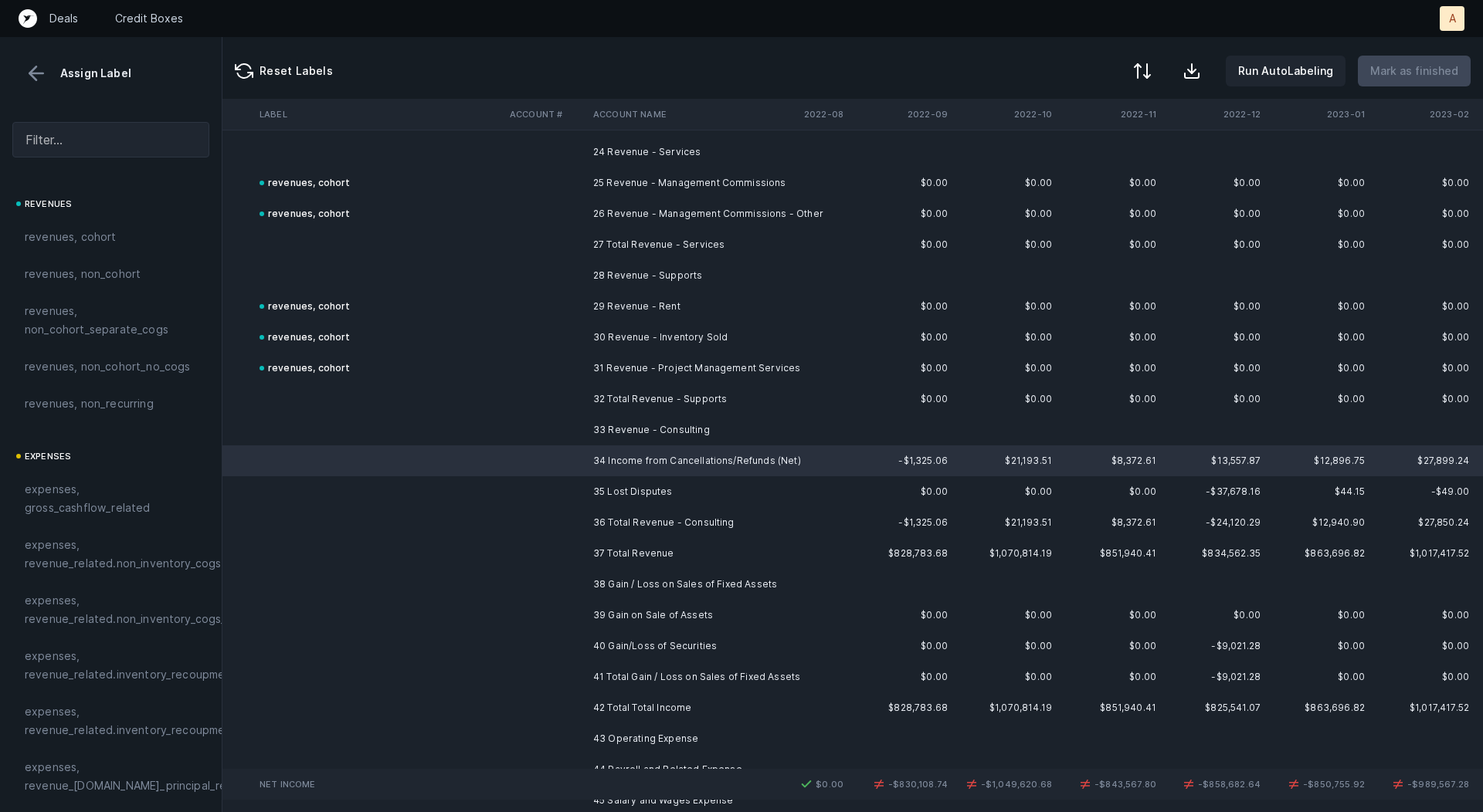
click at [659, 485] on td "35 Lost Disputes" at bounding box center [681, 492] width 189 height 31
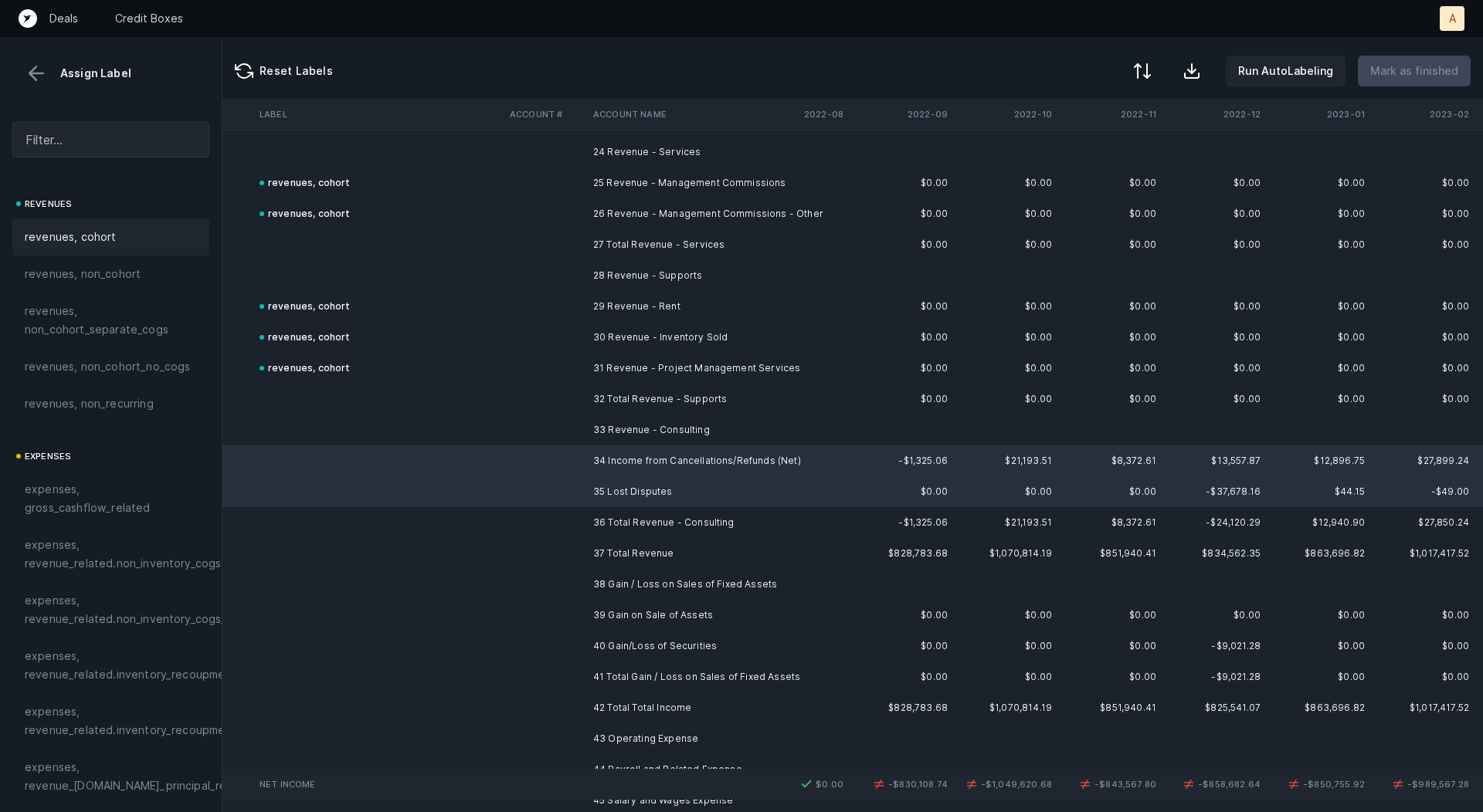
click at [97, 233] on span "revenues, cohort" at bounding box center [70, 237] width 92 height 18
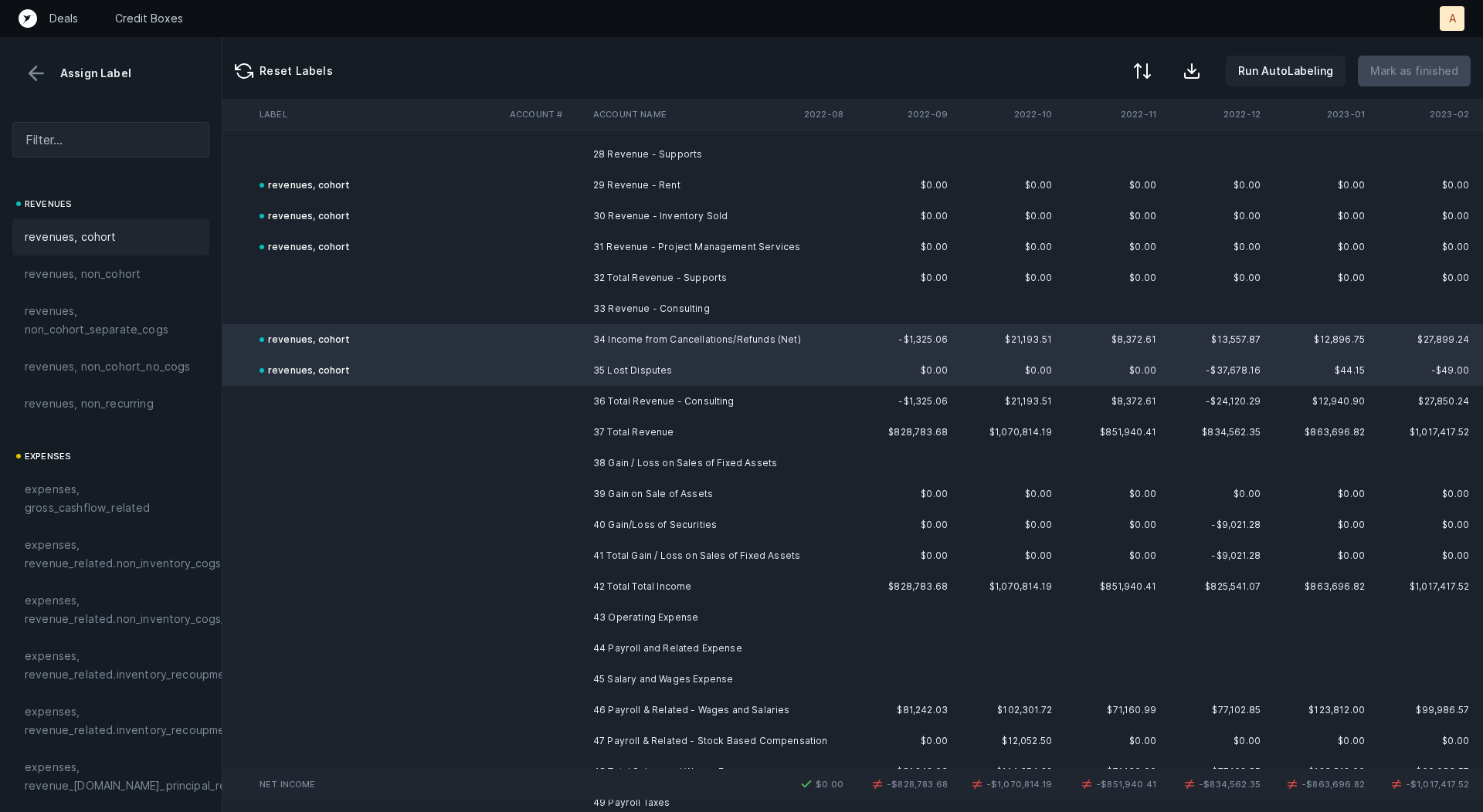
scroll to position [888, 2121]
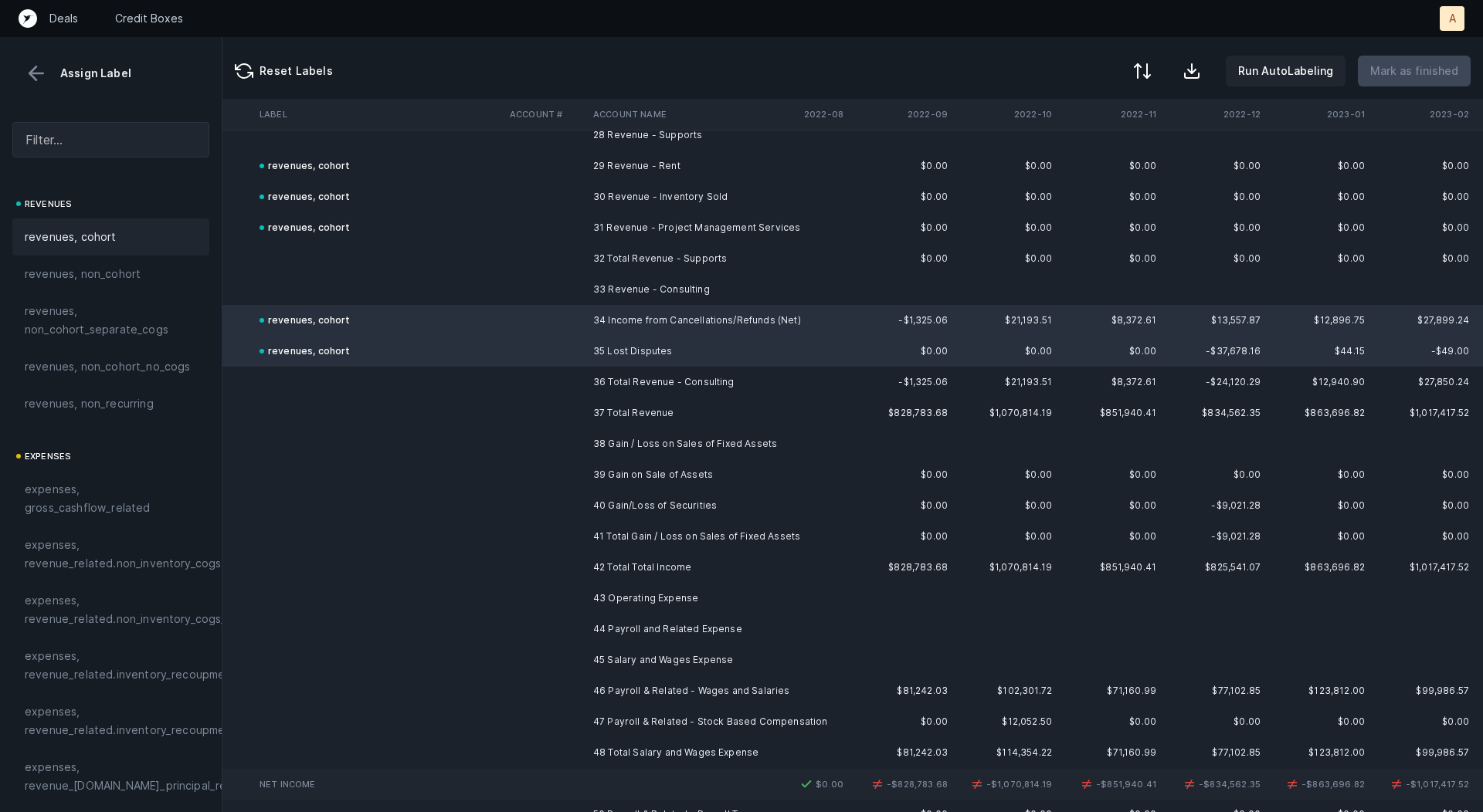
click at [693, 477] on td "39 Gain on Sale of Assets" at bounding box center [681, 474] width 189 height 31
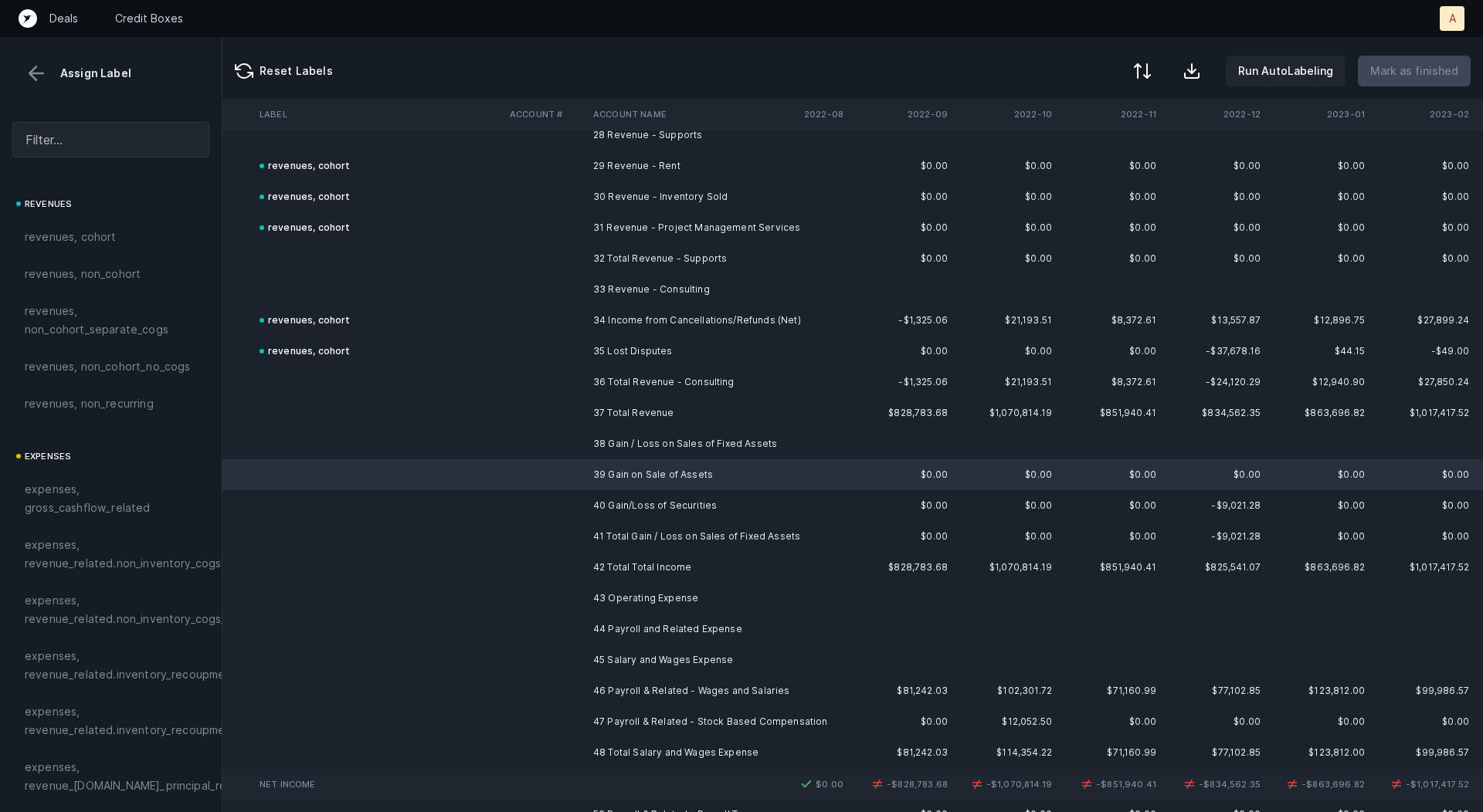
click at [695, 504] on td "40 Gain/Loss of Securities" at bounding box center [681, 506] width 189 height 31
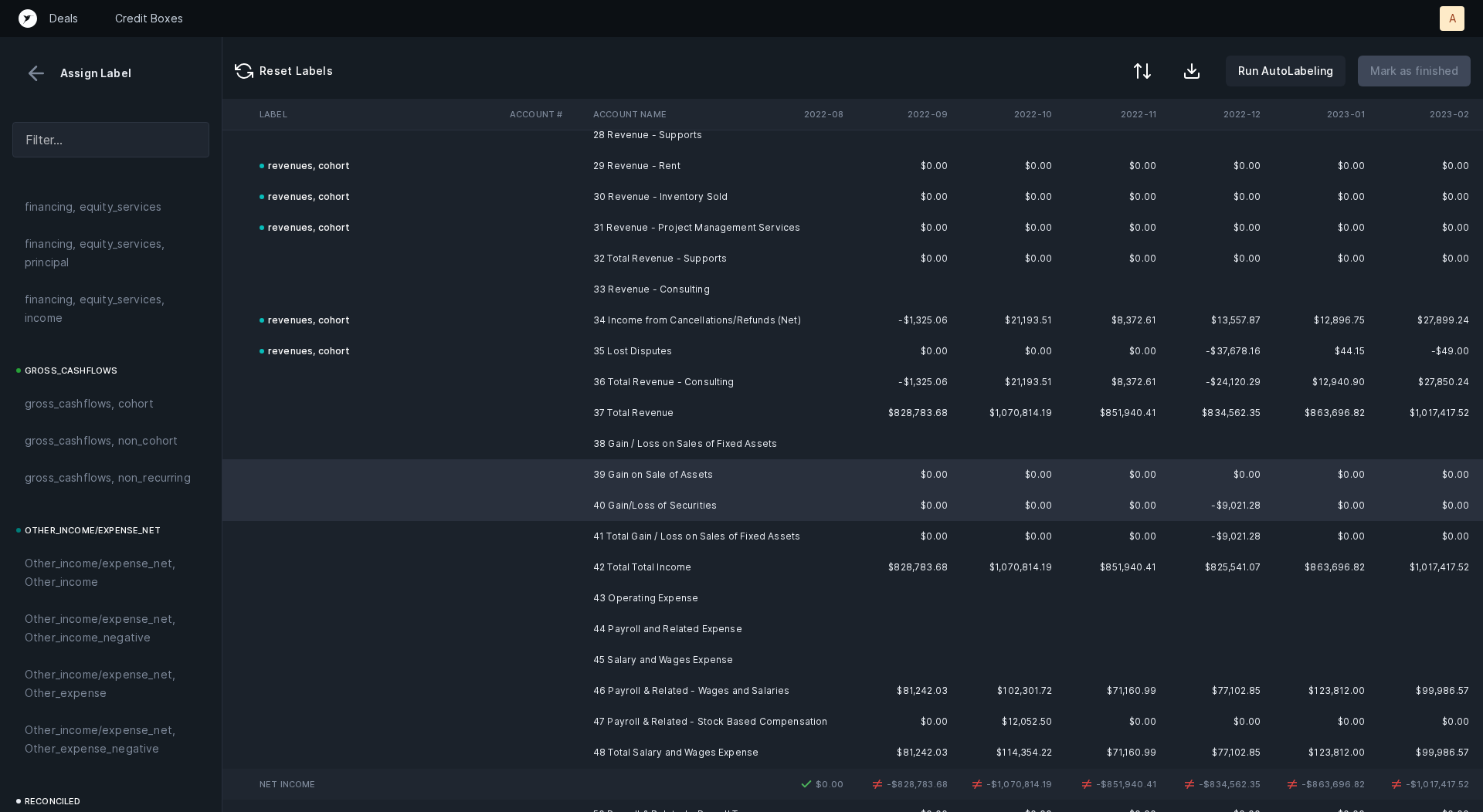
scroll to position [1734, 0]
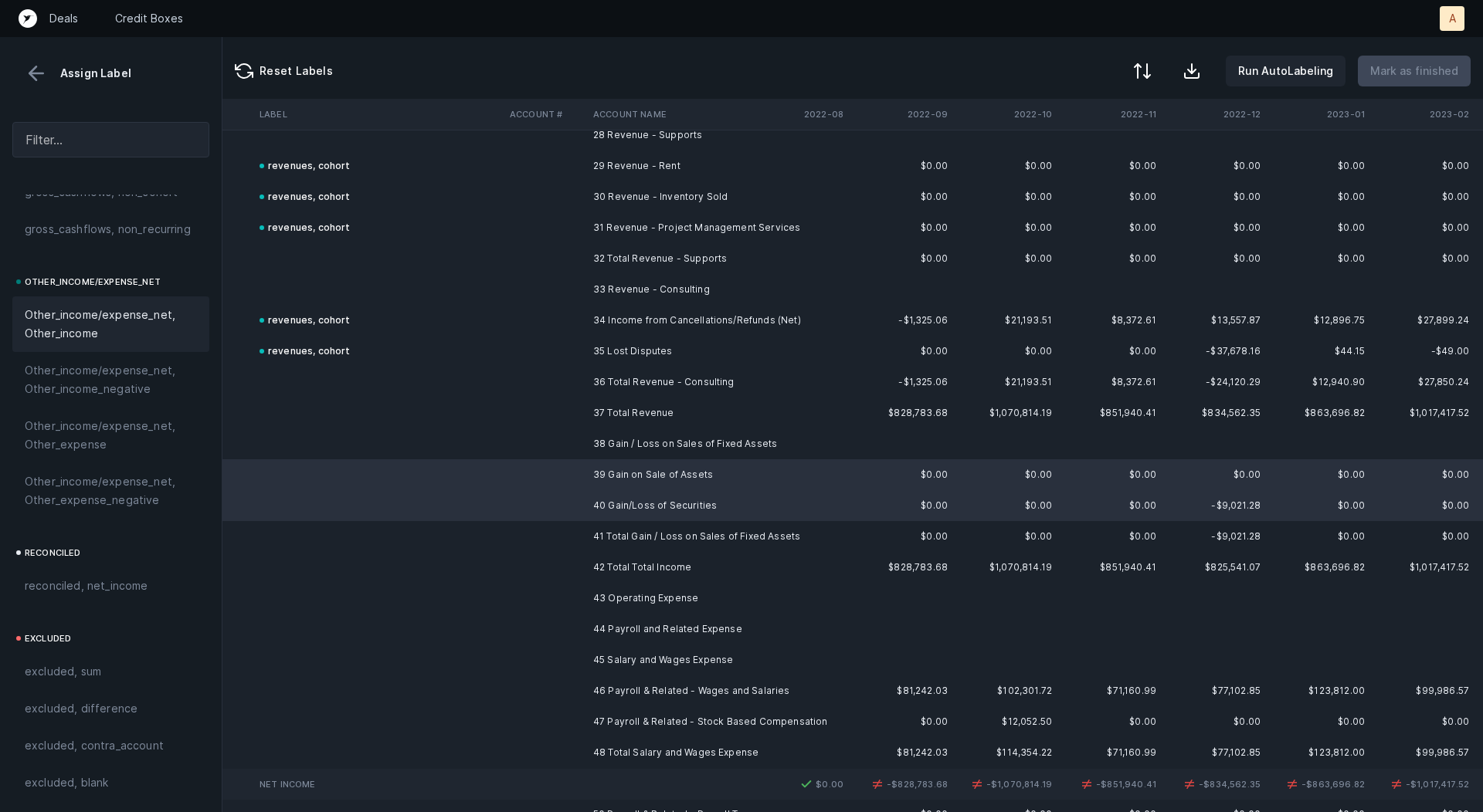
click at [123, 313] on span "Other_income/expense_net, Other_income" at bounding box center [110, 324] width 172 height 37
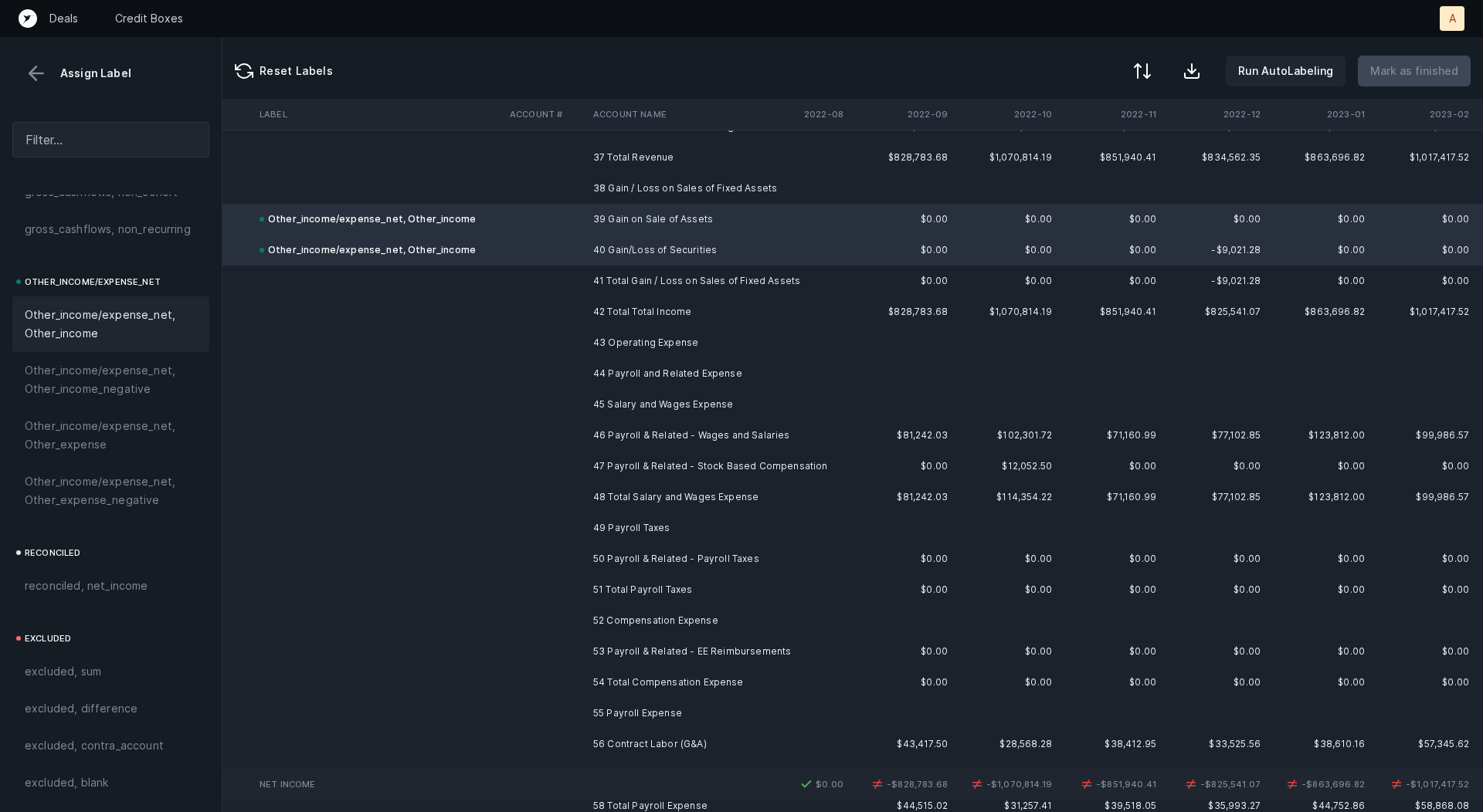
scroll to position [1146, 2121]
click at [682, 431] on td "46 Payroll & Related - Wages and Salaries" at bounding box center [681, 433] width 189 height 31
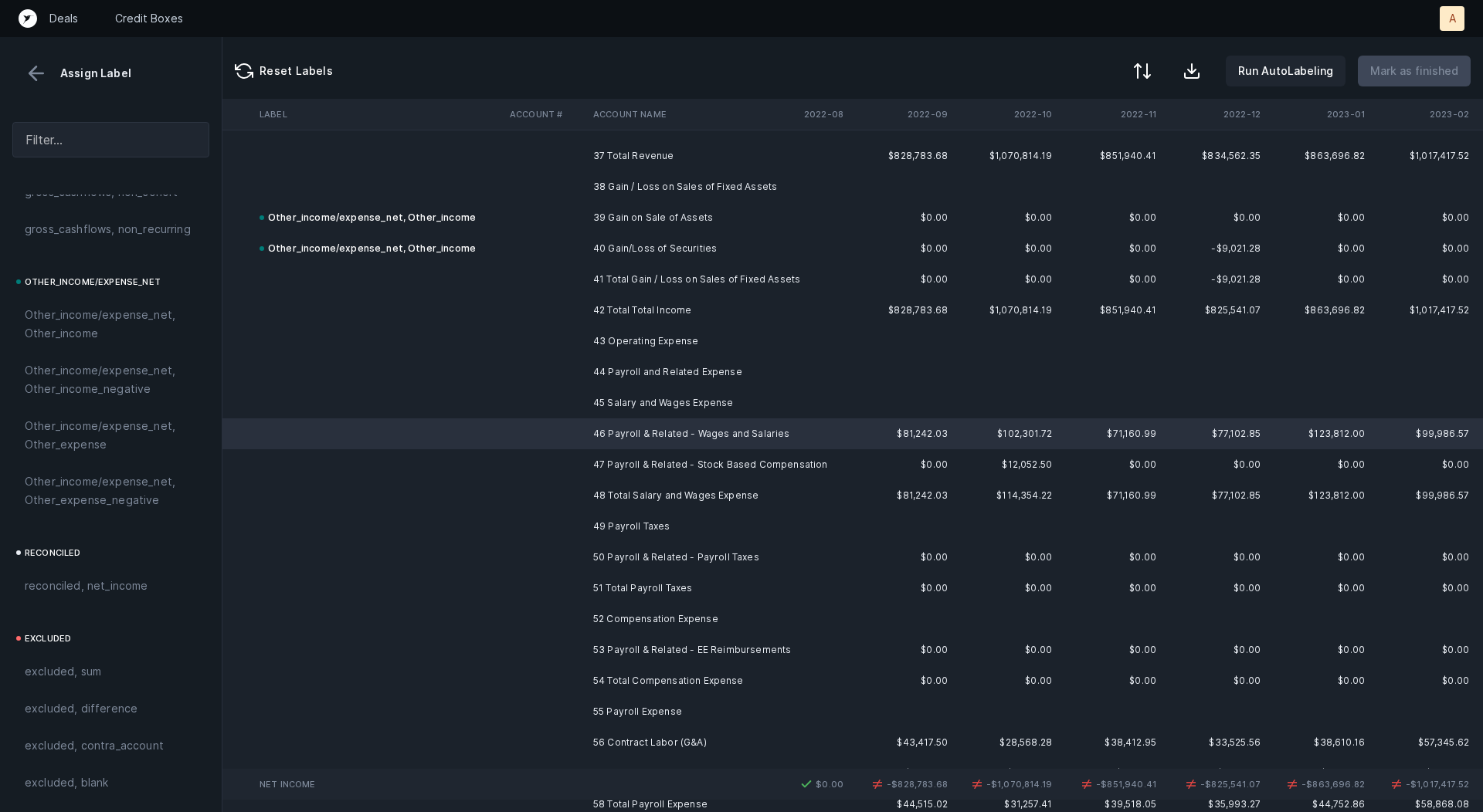
click at [654, 460] on td "47 Payroll & Related - Stock Based Compensation" at bounding box center [681, 464] width 189 height 31
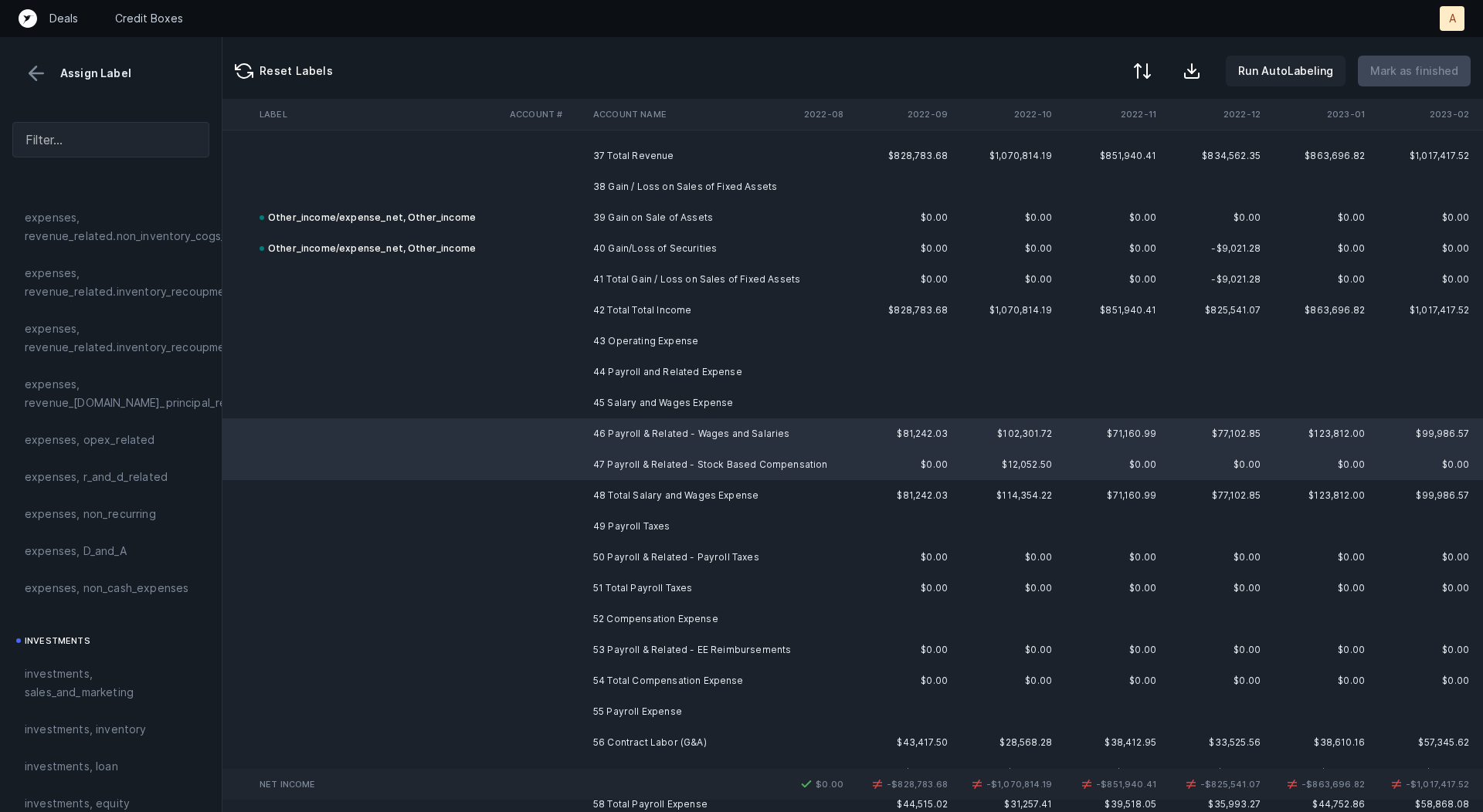
scroll to position [354, 0]
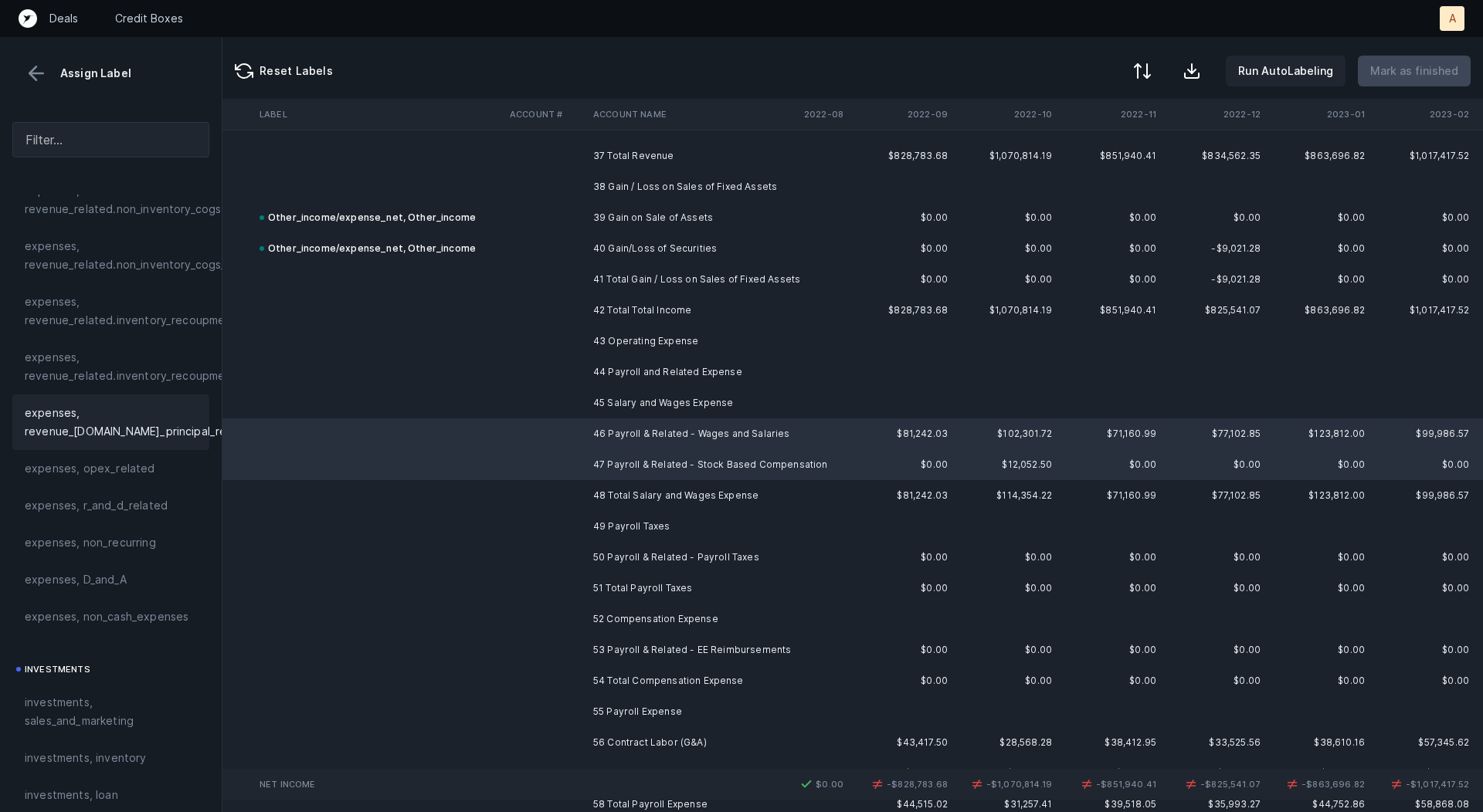
click at [72, 445] on div "expenses, revenue_related.financial_principal_recoupment" at bounding box center [111, 423] width 197 height 56
click at [72, 464] on span "expenses, opex_related" at bounding box center [89, 468] width 130 height 18
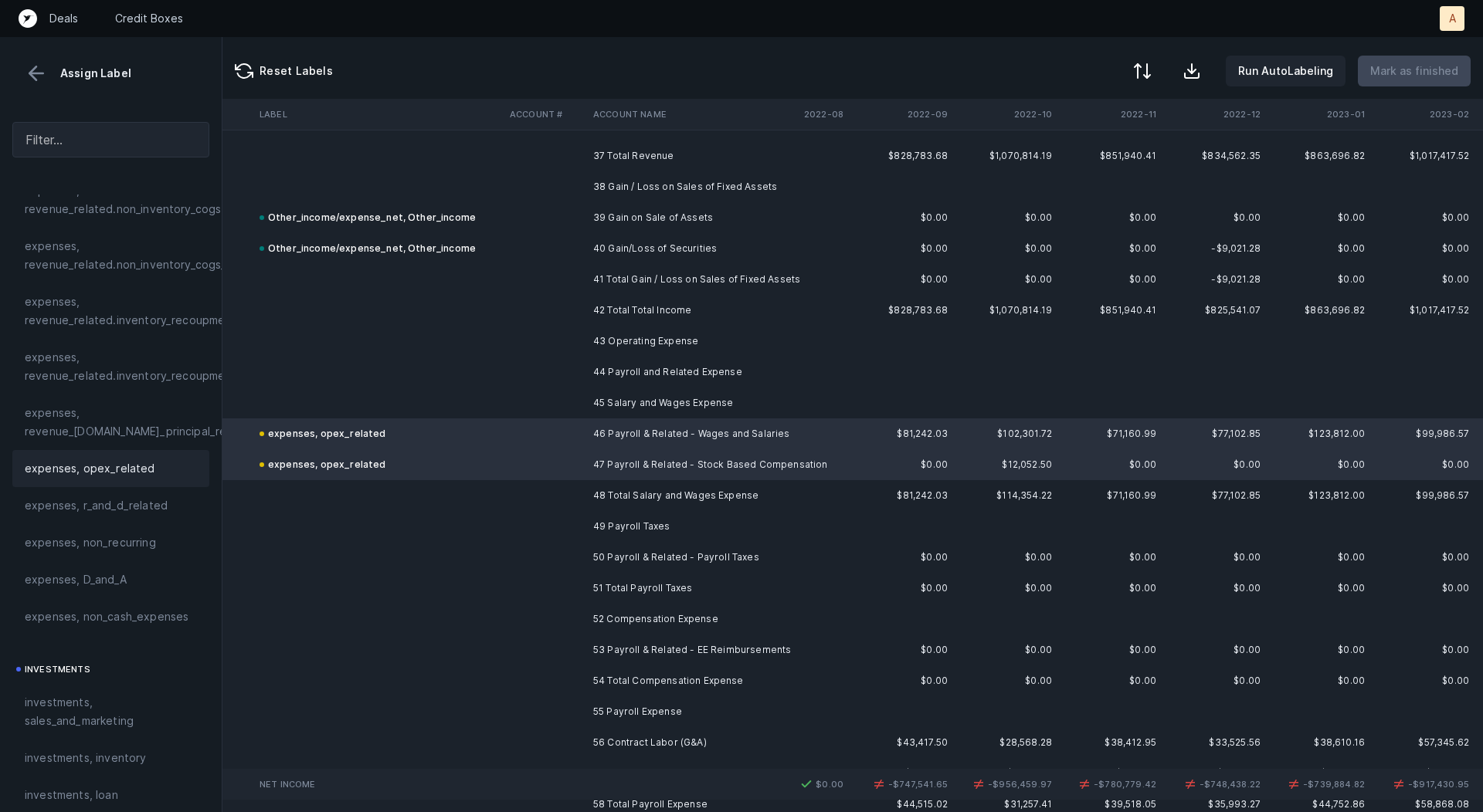
click at [661, 558] on td "50 Payroll & Related - Payroll Taxes" at bounding box center [681, 557] width 189 height 31
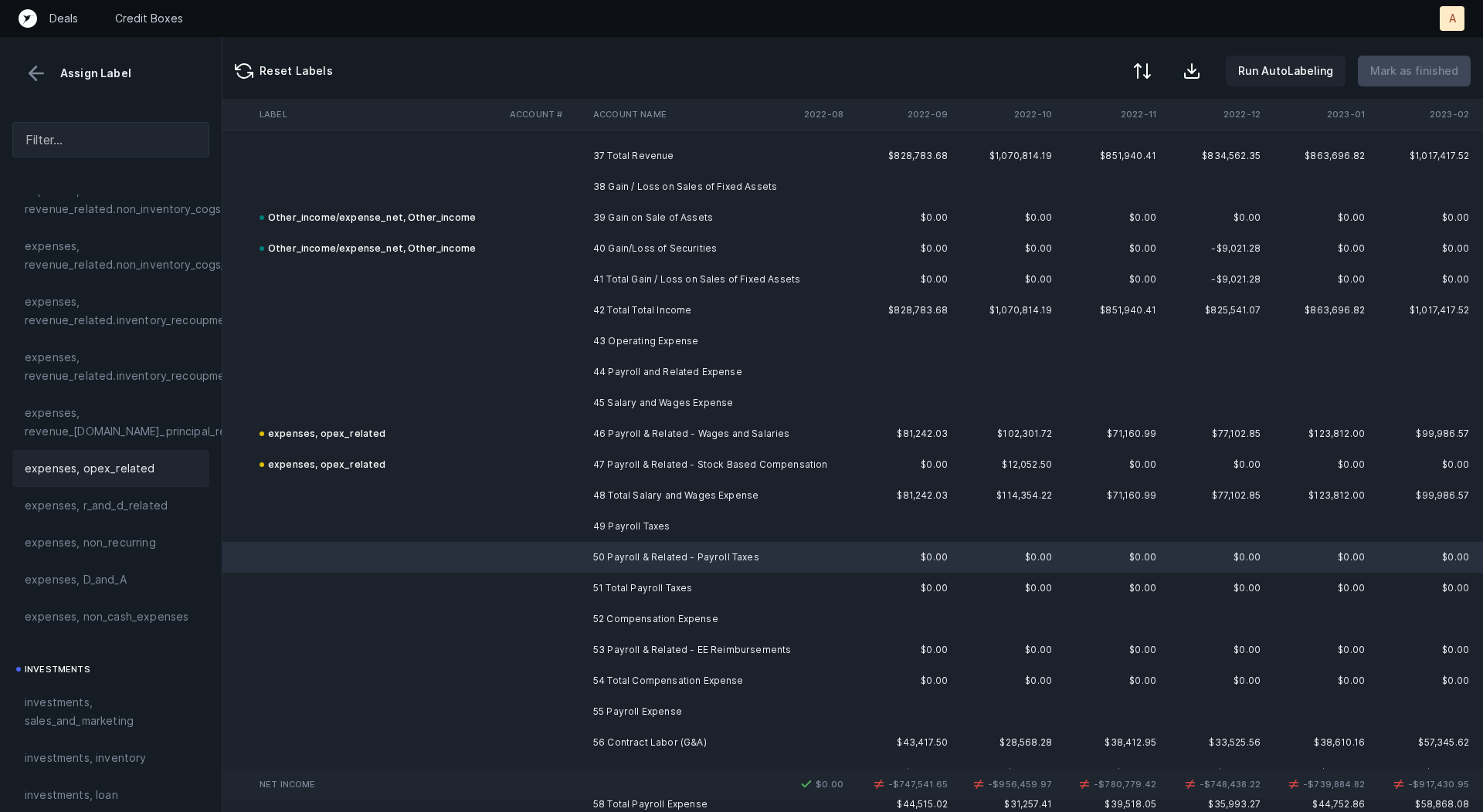
click at [130, 465] on span "expenses, opex_related" at bounding box center [89, 468] width 130 height 18
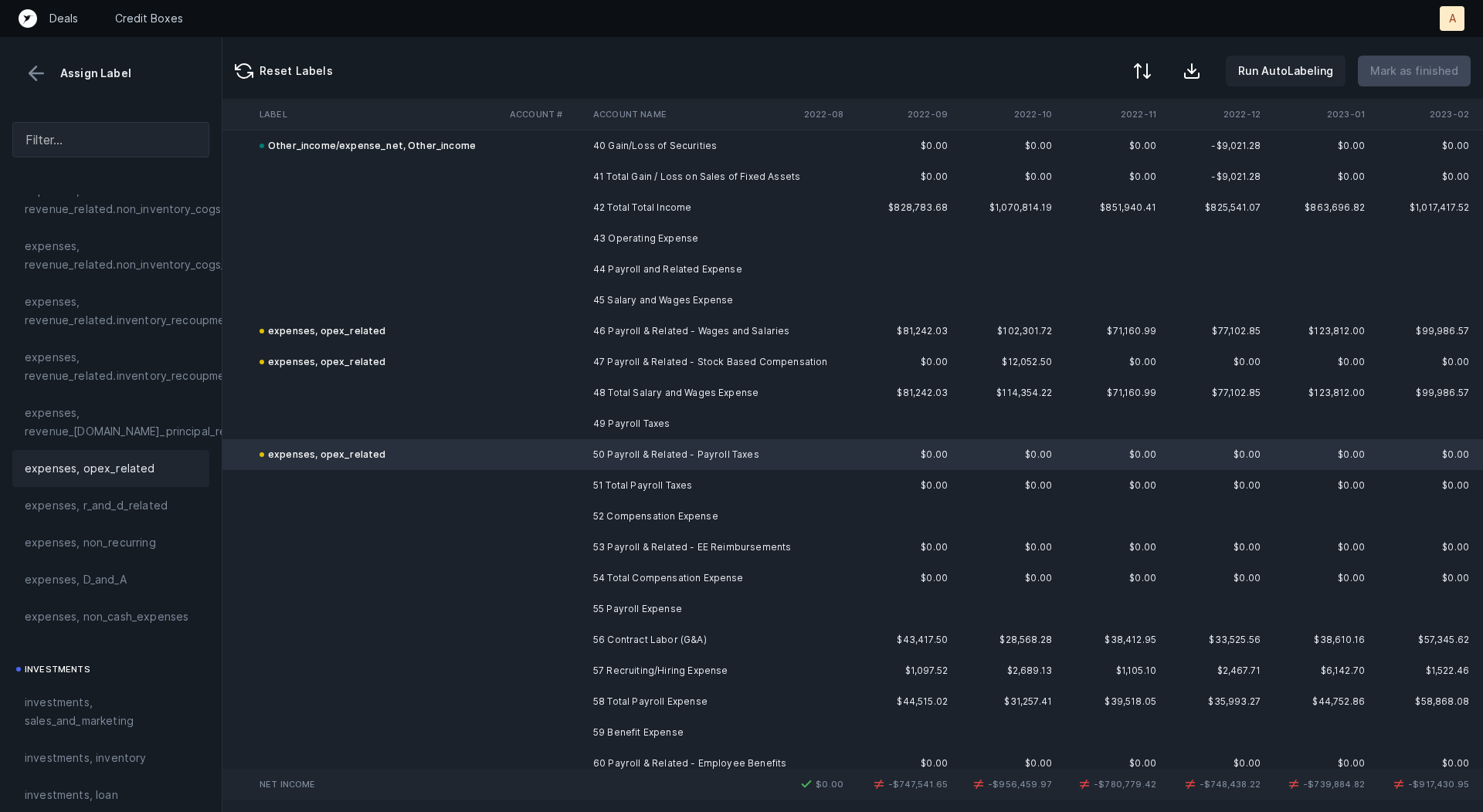
scroll to position [1264, 2121]
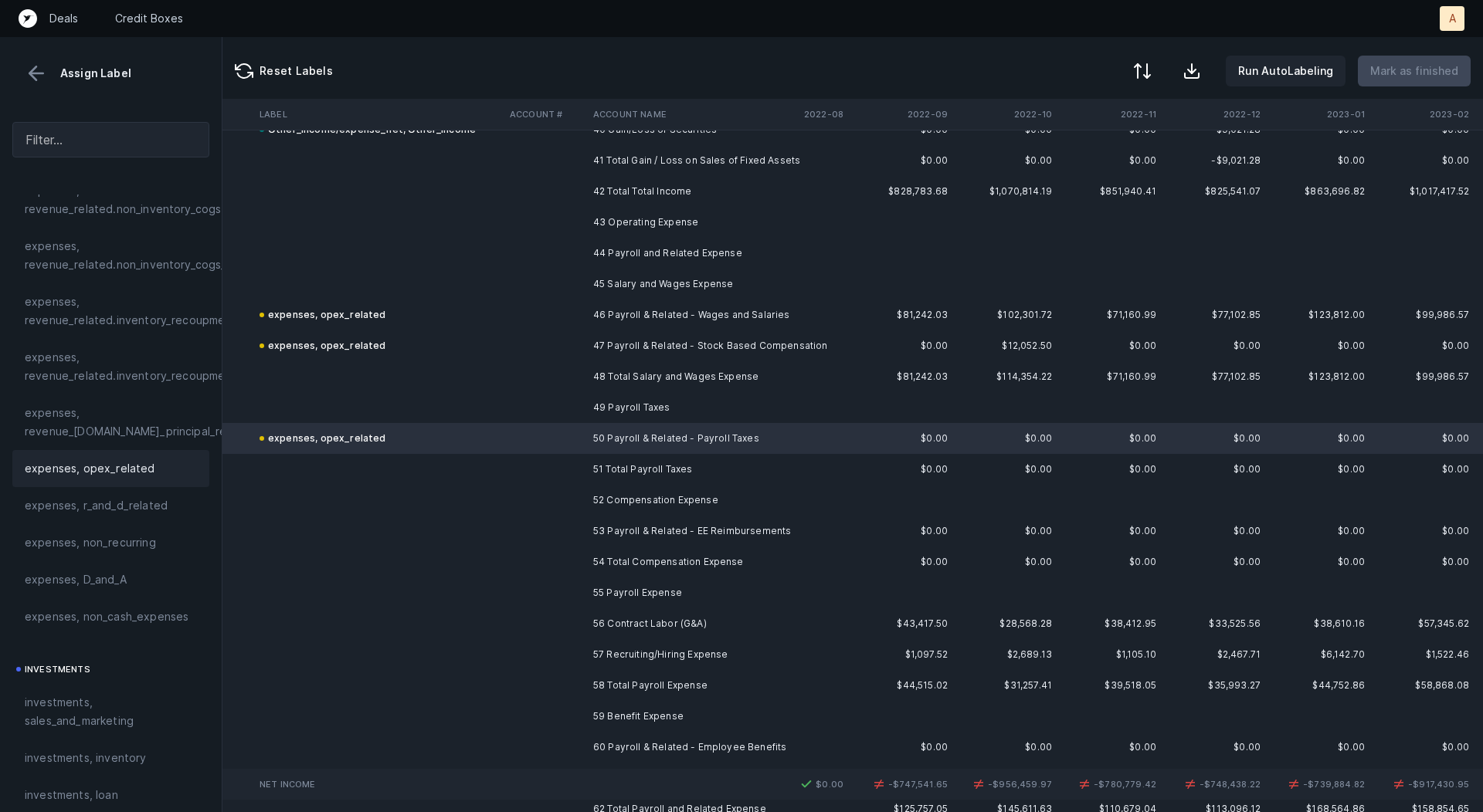
click at [637, 524] on td "53 Payroll & Related - EE Reimbursements" at bounding box center [681, 531] width 189 height 31
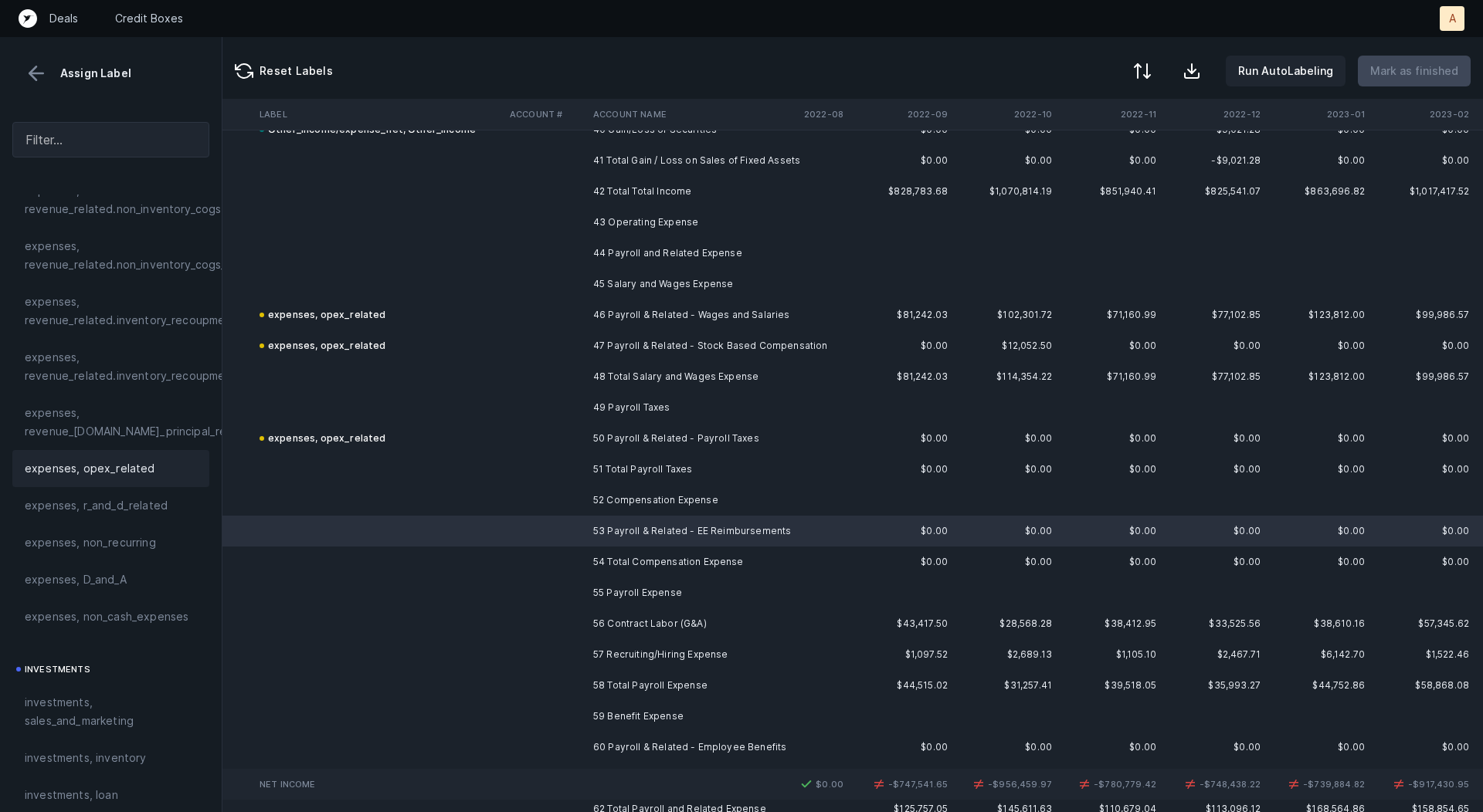
click at [111, 478] on div "expenses, opex_related" at bounding box center [111, 469] width 197 height 37
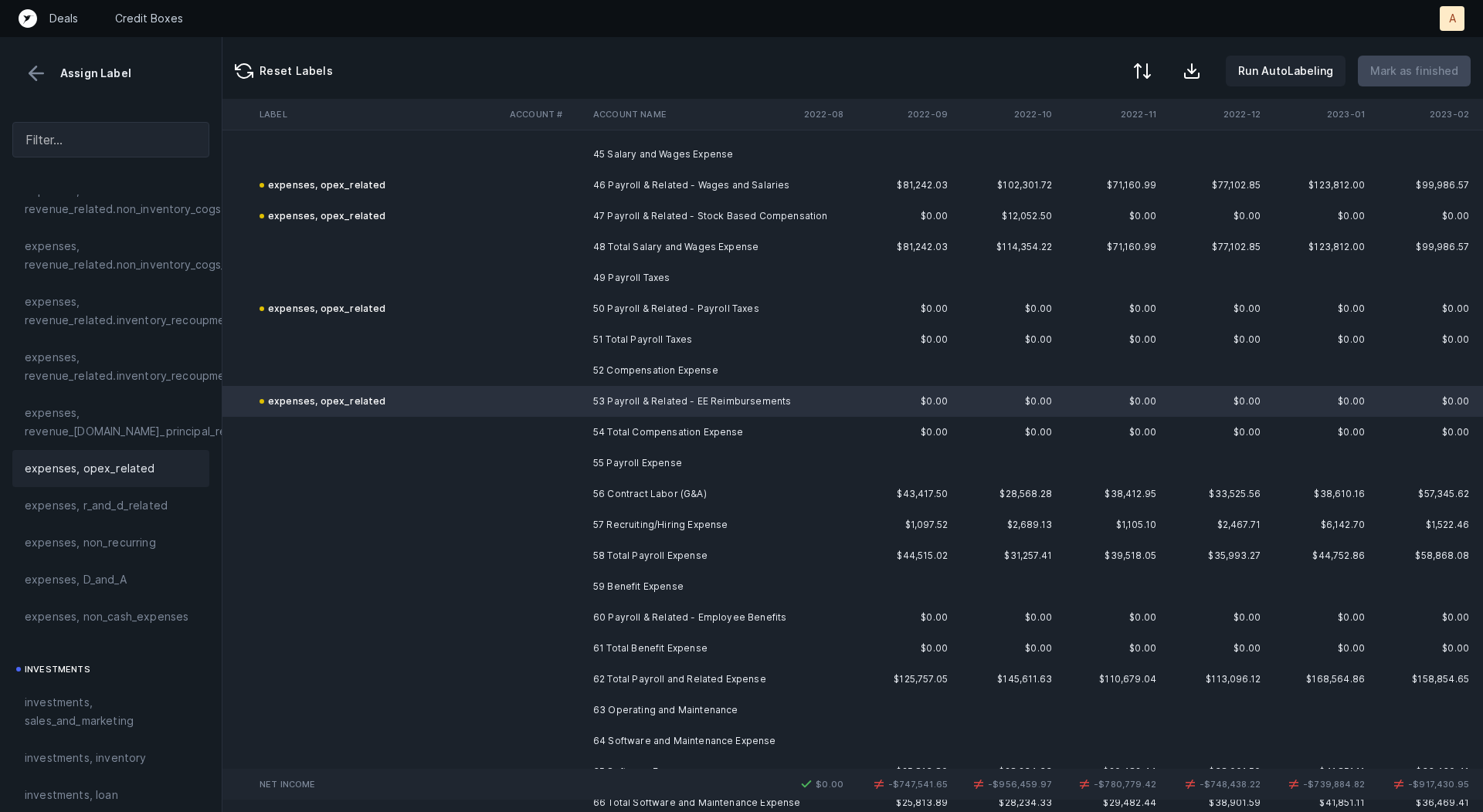
scroll to position [1455, 2121]
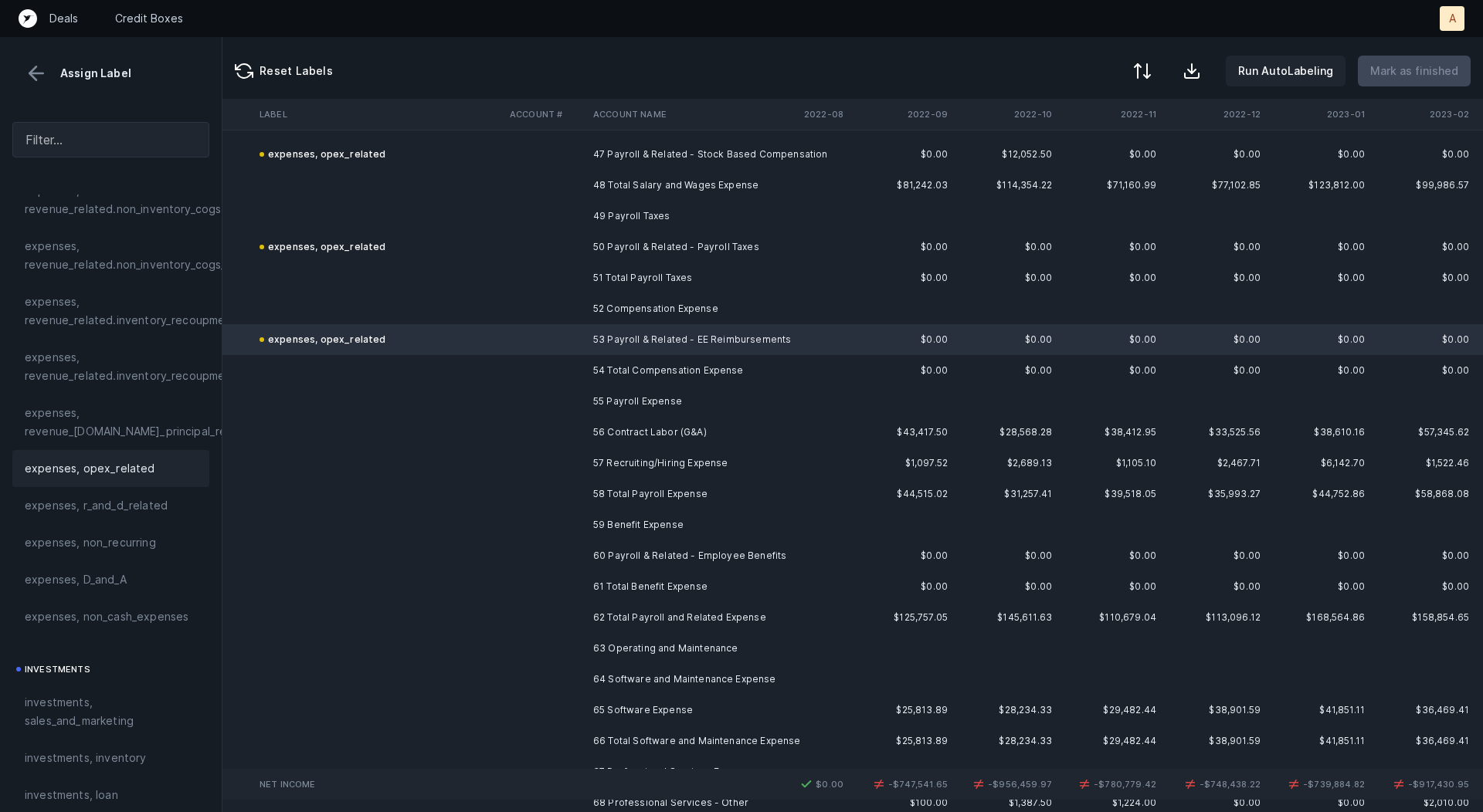
click at [702, 448] on td "57 Recruiting/Hiring Expense" at bounding box center [681, 463] width 189 height 31
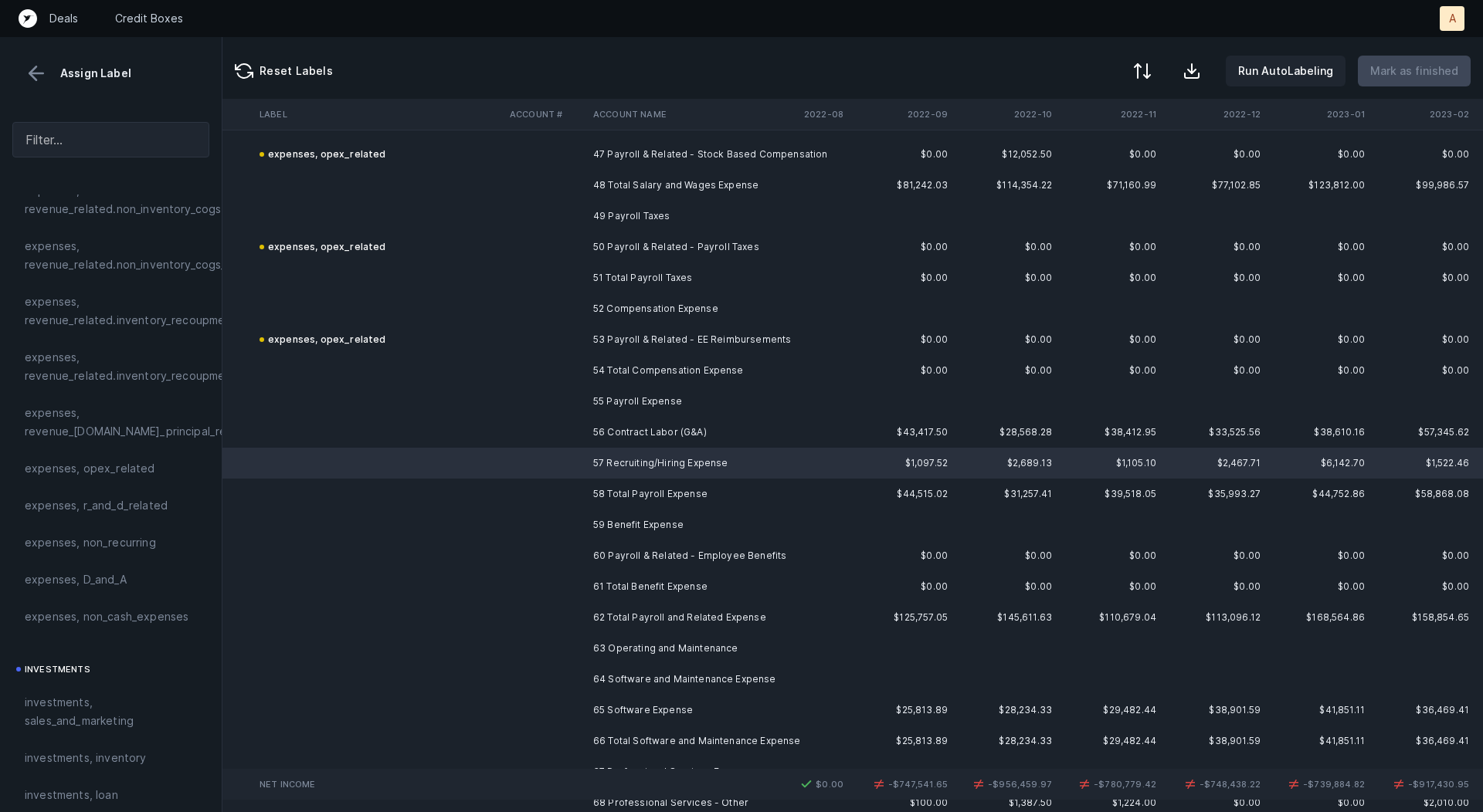
click at [688, 439] on td "56 Contract Labor (G&A)" at bounding box center [681, 432] width 189 height 31
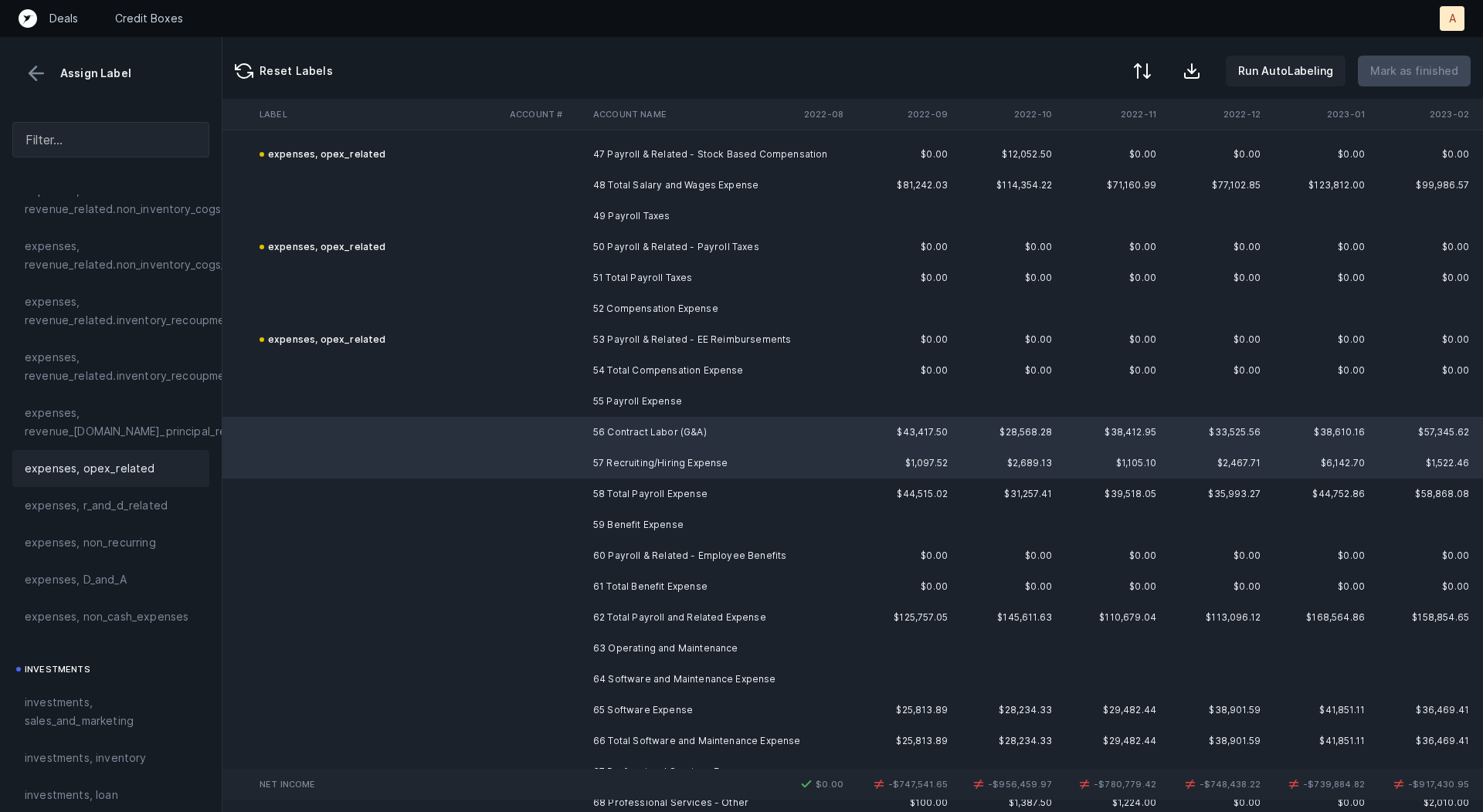
click at [141, 474] on span "expenses, opex_related" at bounding box center [89, 468] width 130 height 18
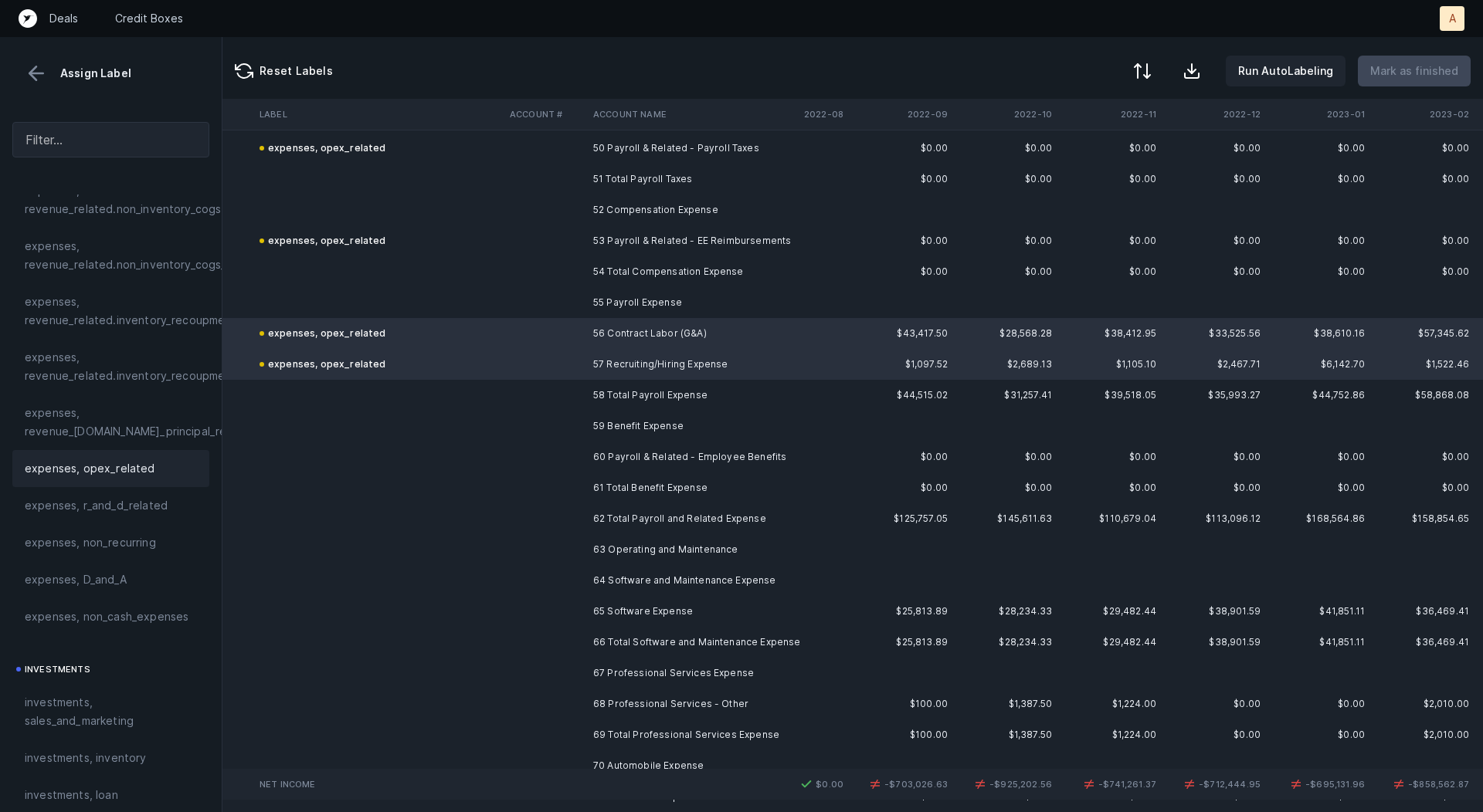
scroll to position [1562, 2121]
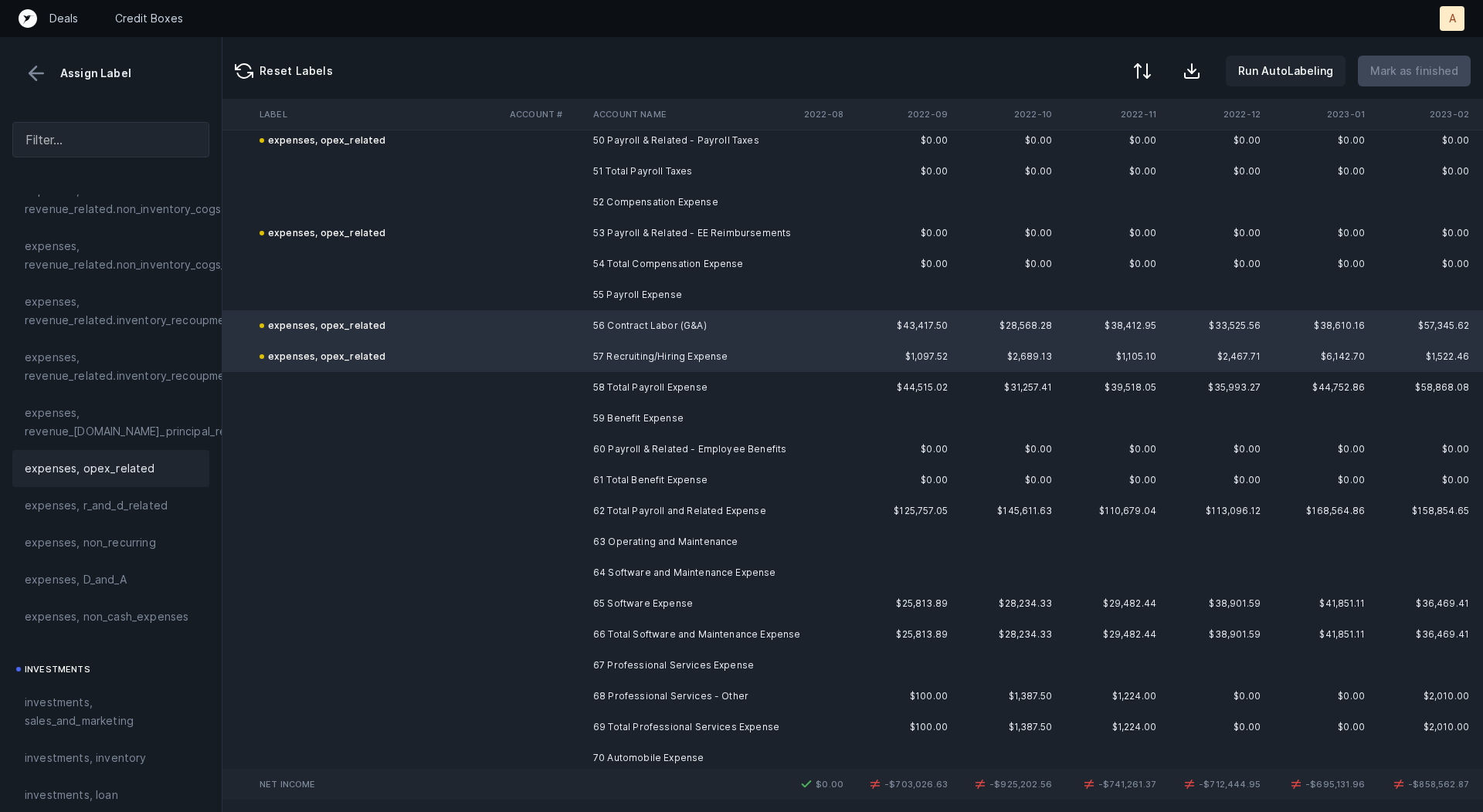
click at [698, 448] on td "60 Payroll & Related - Employee Benefits" at bounding box center [681, 449] width 189 height 31
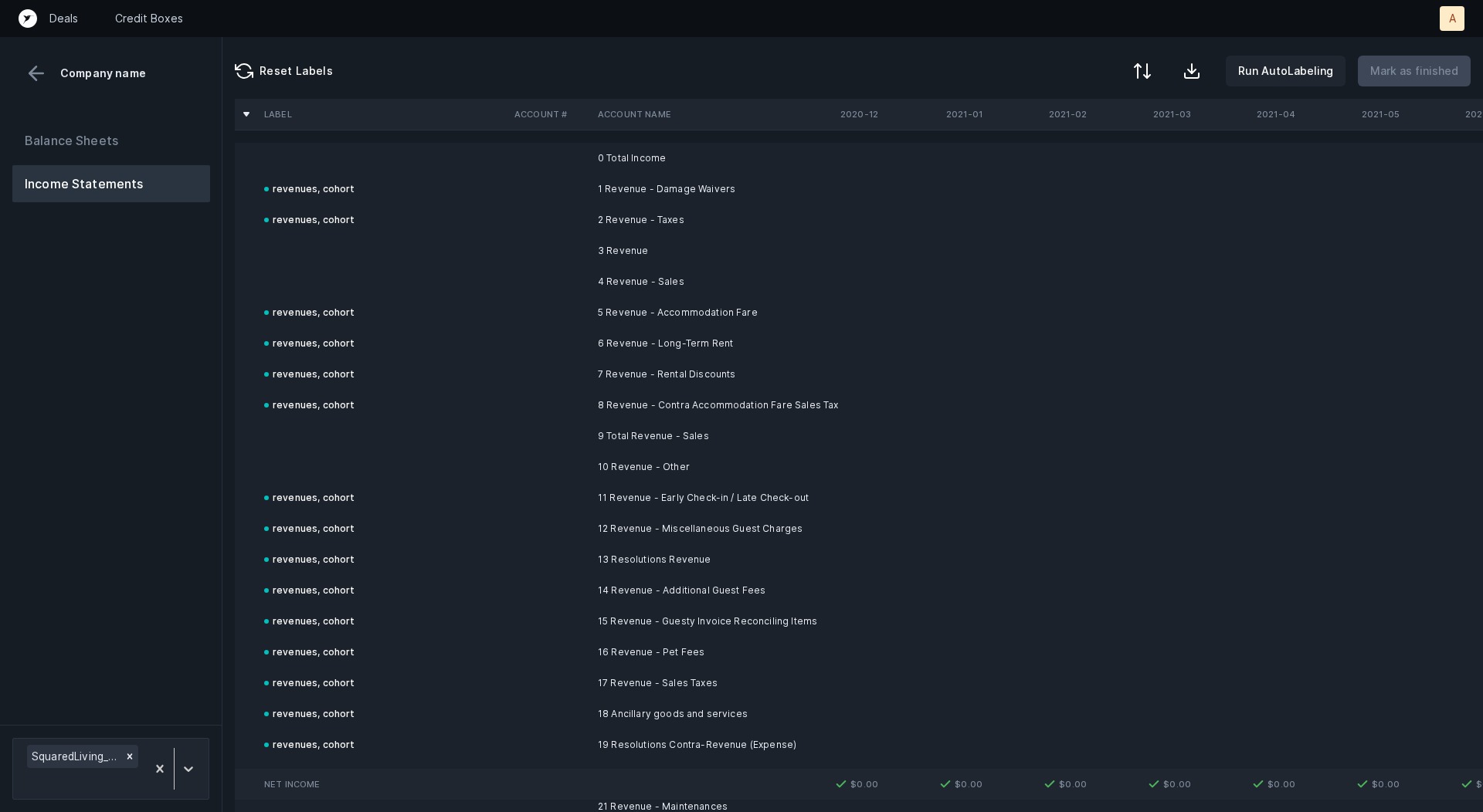
click at [183, 597] on div "Balance Sheets Income Statements" at bounding box center [111, 417] width 223 height 616
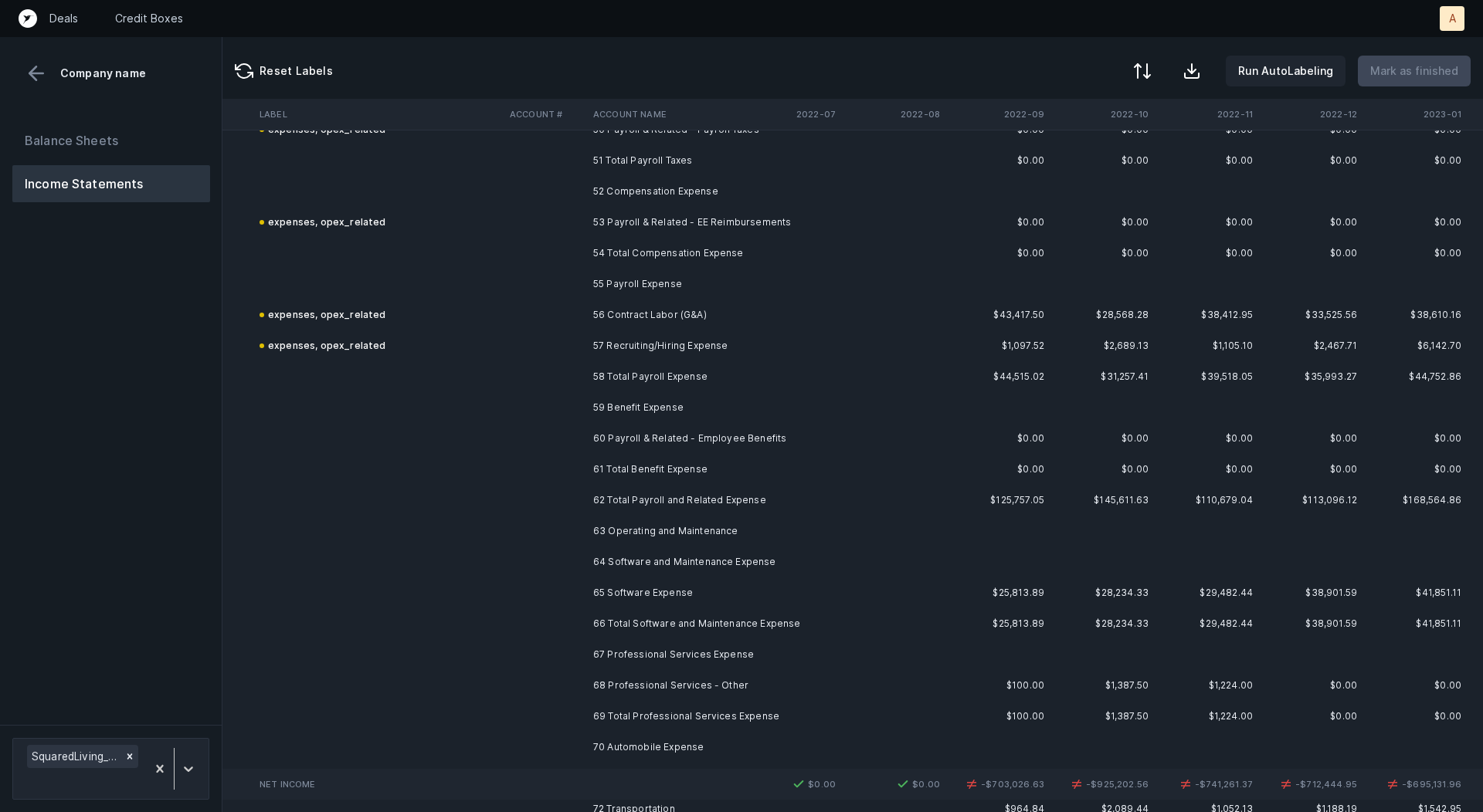
scroll to position [1566, 2024]
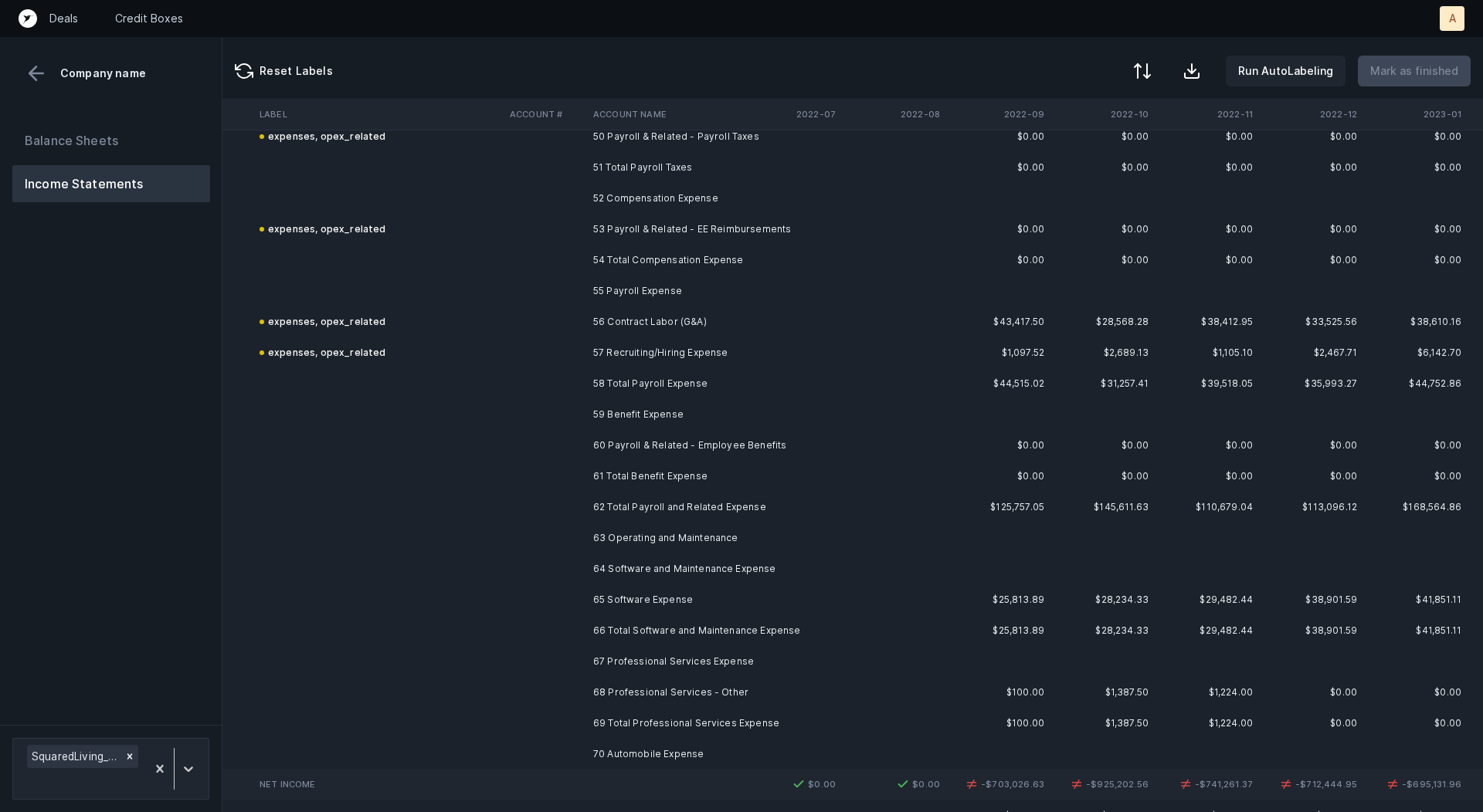
click at [767, 444] on td "60 Payroll & Related - Employee Benefits" at bounding box center [681, 445] width 189 height 31
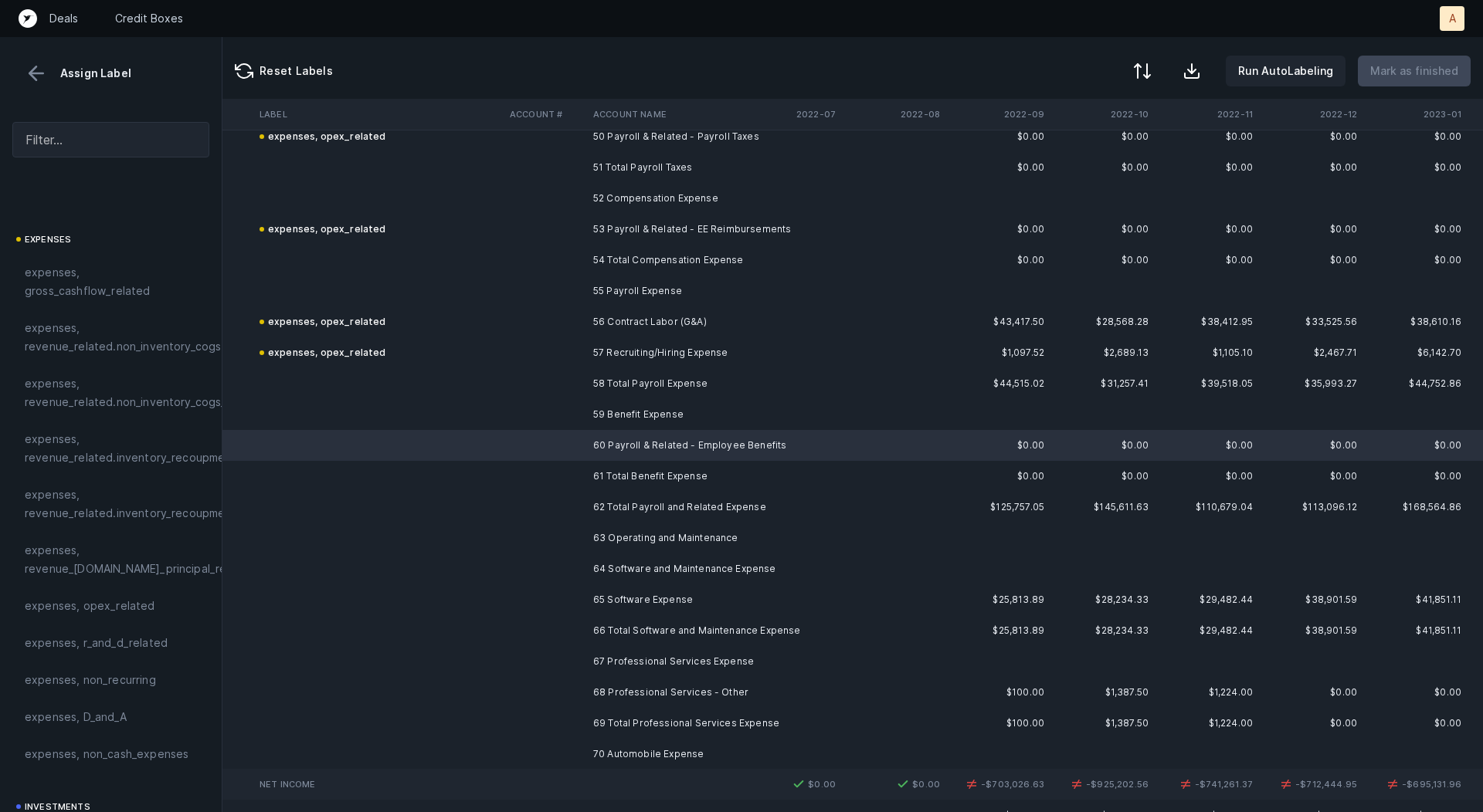
scroll to position [368, 0]
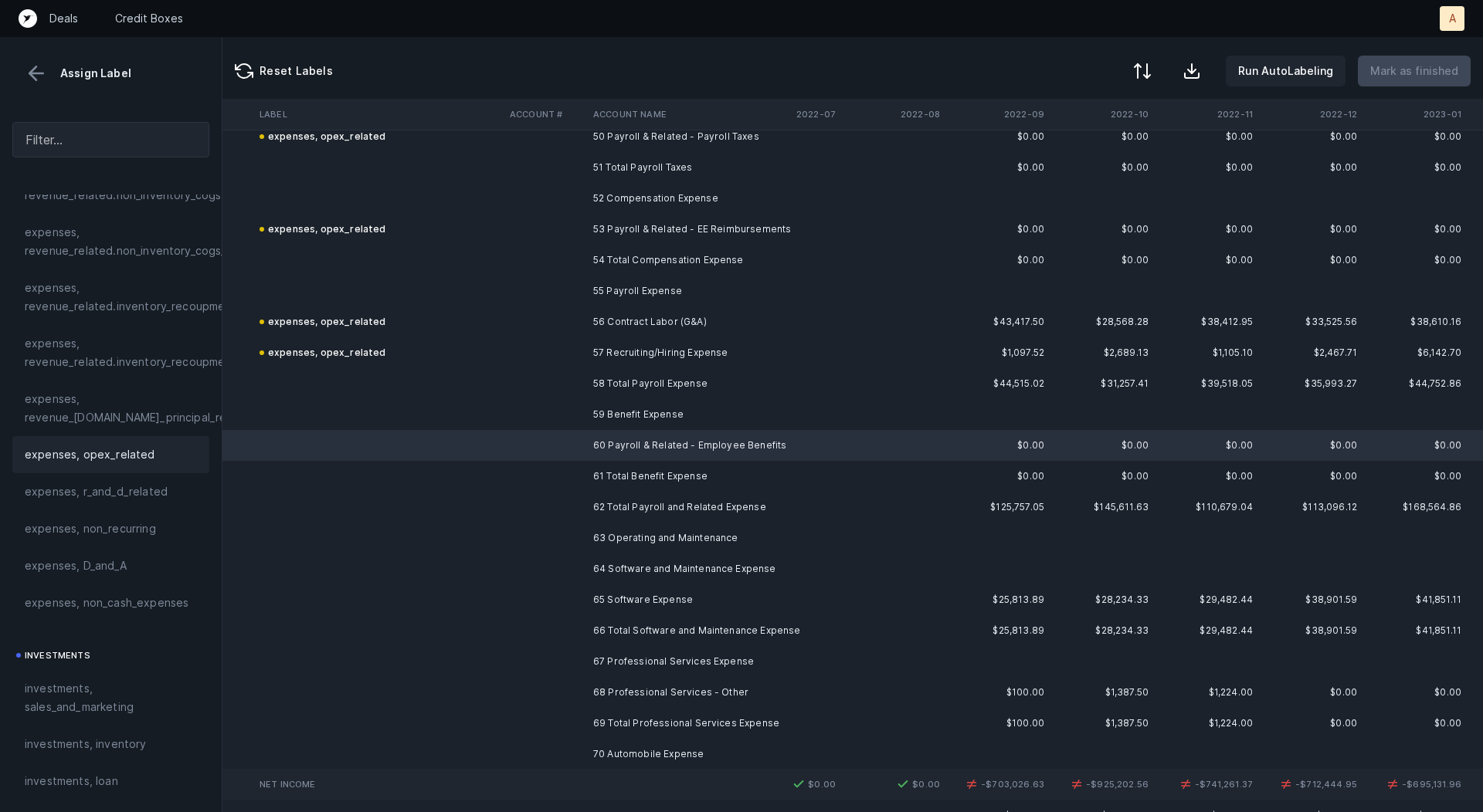
click at [89, 458] on span "expenses, opex_related" at bounding box center [89, 454] width 130 height 18
click at [742, 594] on td "65 Software Expense" at bounding box center [681, 600] width 189 height 31
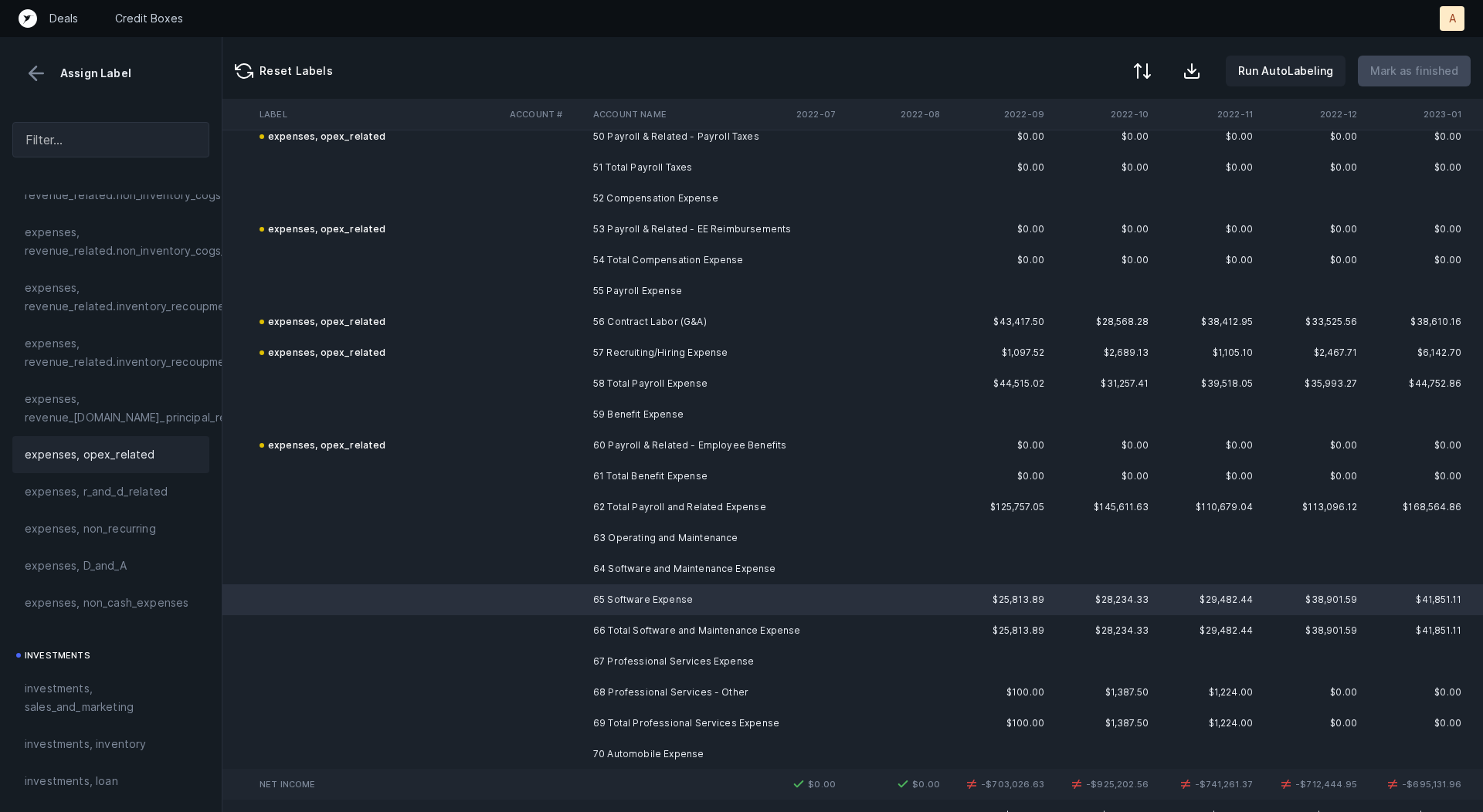
click at [128, 464] on div "expenses, opex_related" at bounding box center [111, 455] width 197 height 37
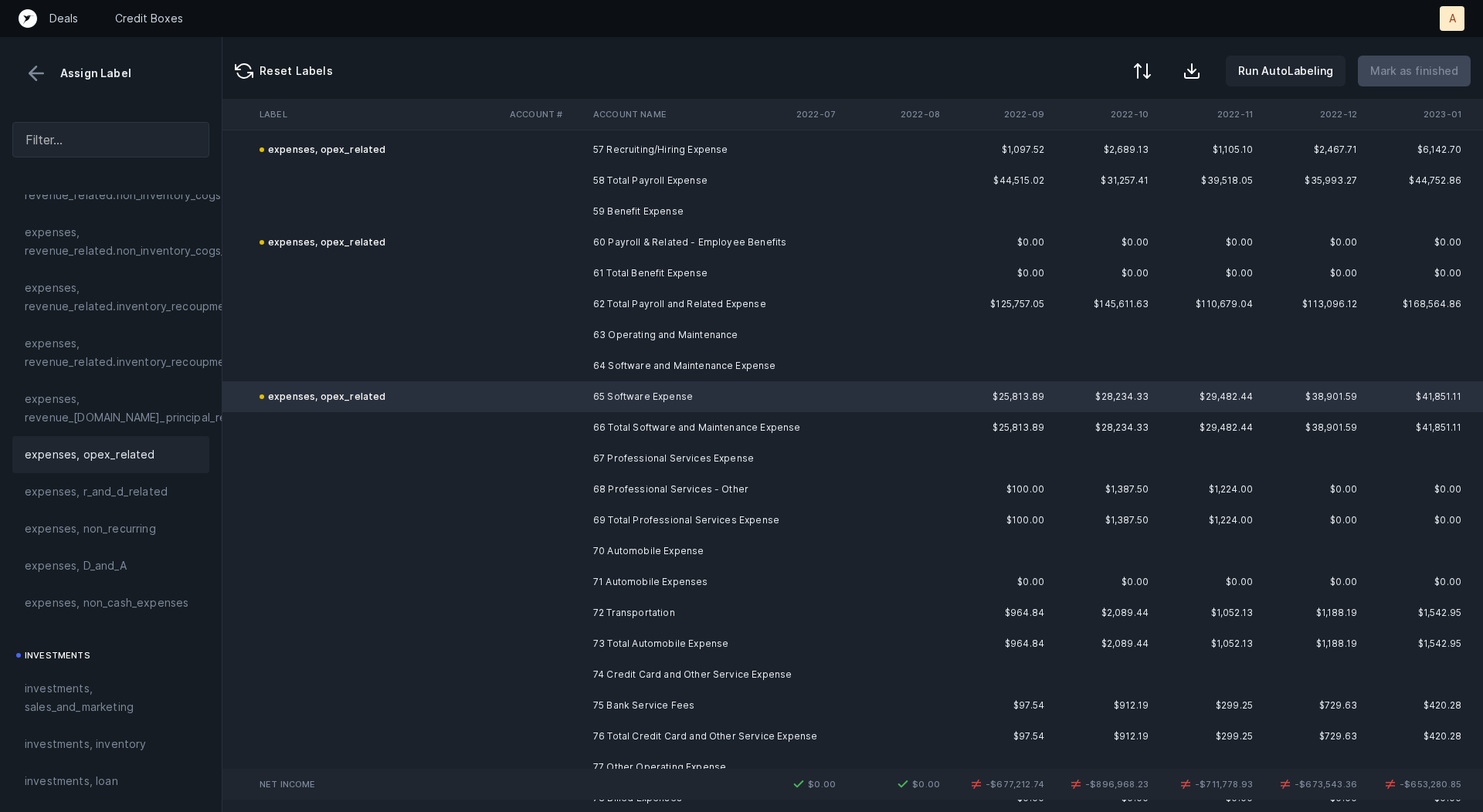
click at [668, 492] on td "68 Professional Services - Other" at bounding box center [681, 489] width 189 height 31
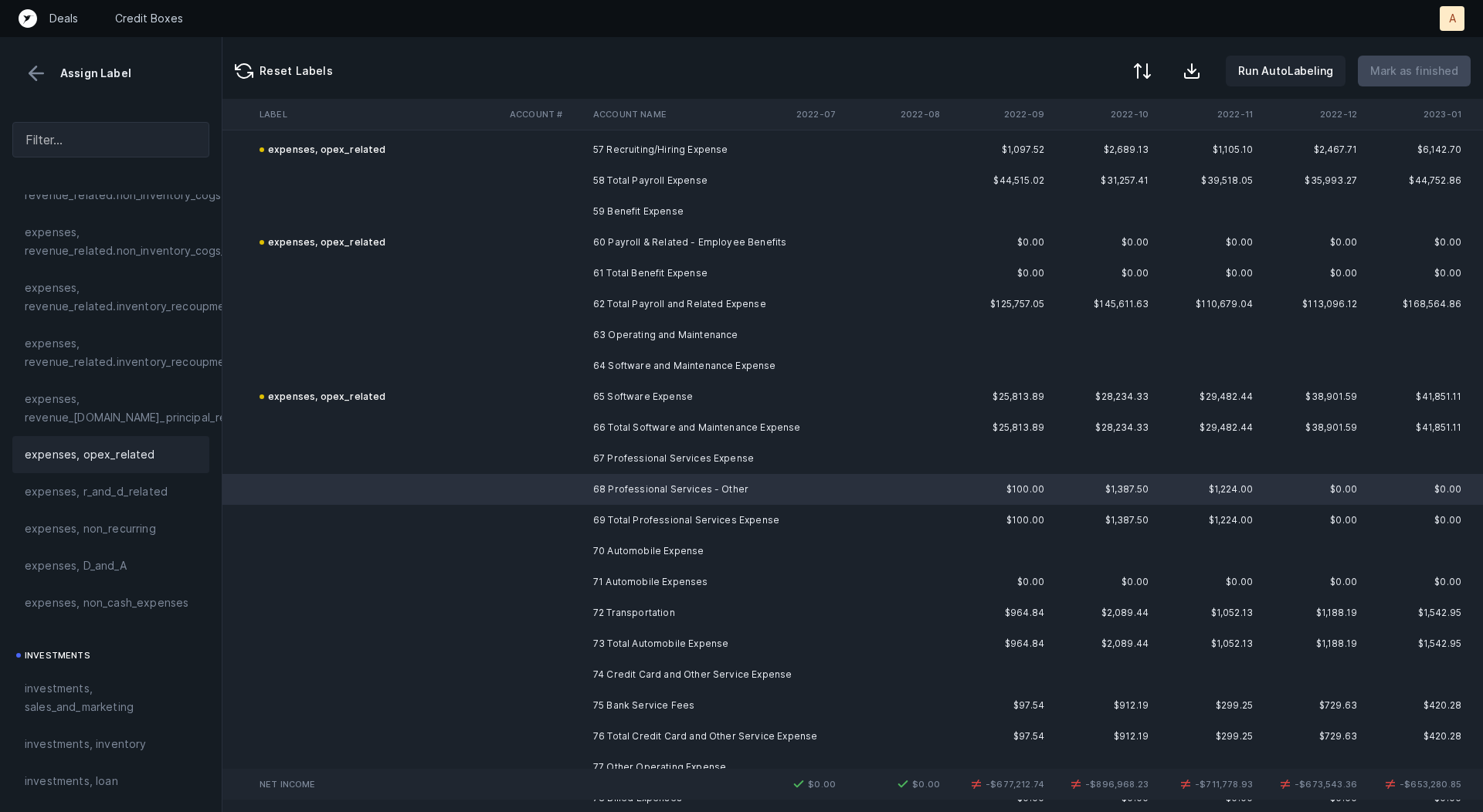
click at [127, 453] on span "expenses, opex_related" at bounding box center [89, 454] width 130 height 18
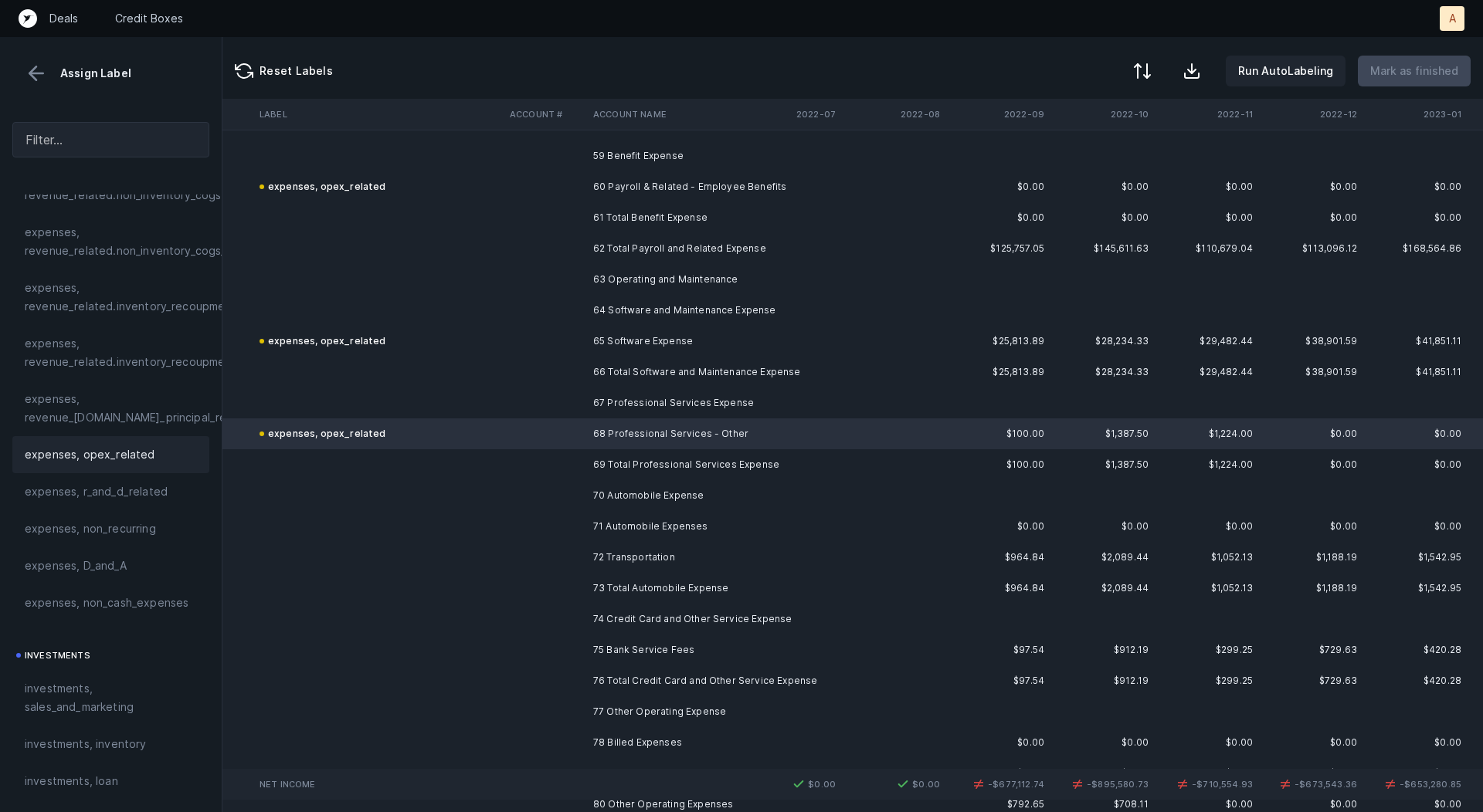
scroll to position [1873, 2024]
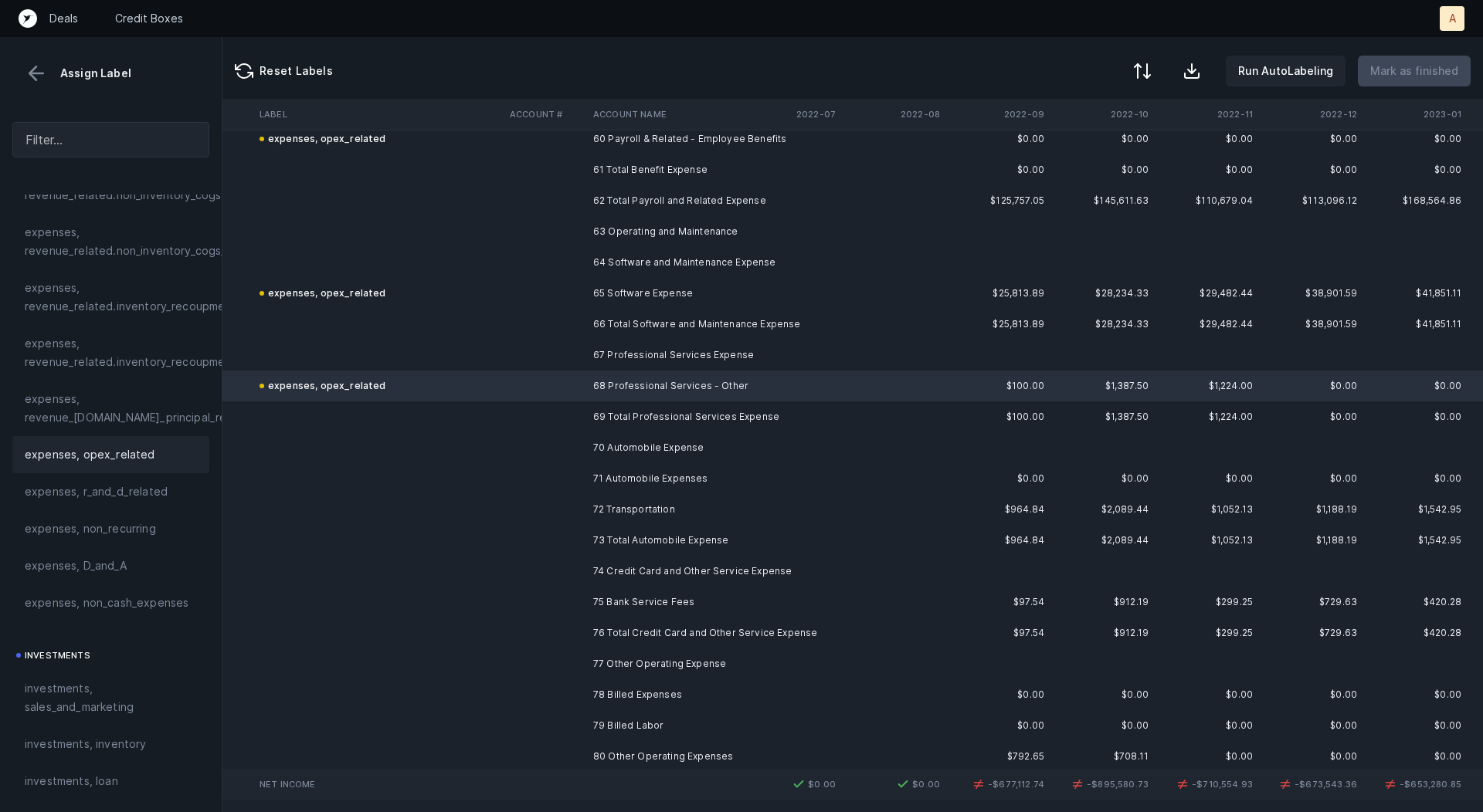
click at [772, 477] on td "71 Automobile Expenses" at bounding box center [681, 478] width 189 height 31
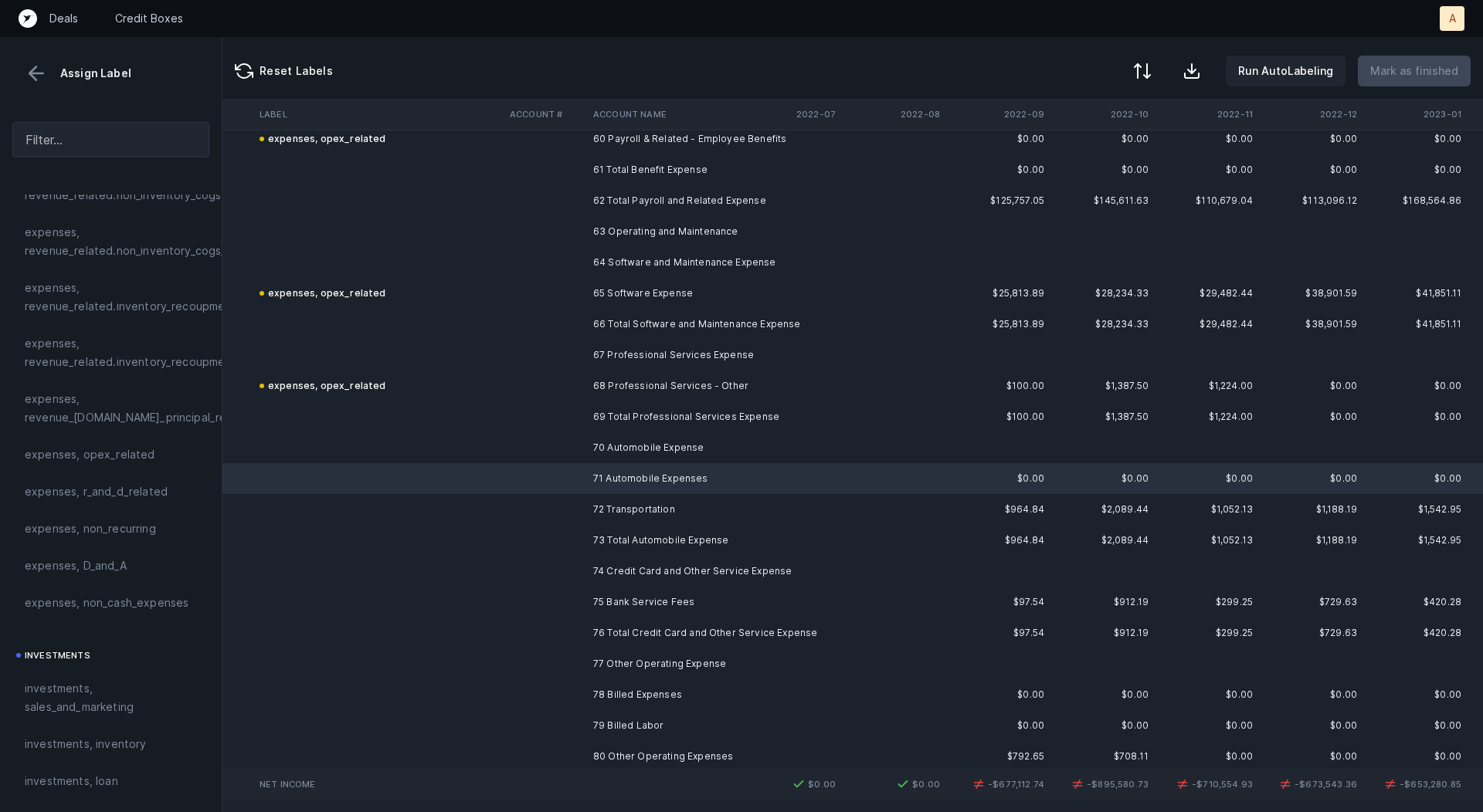
click at [726, 509] on td "72 Transportation" at bounding box center [681, 509] width 189 height 31
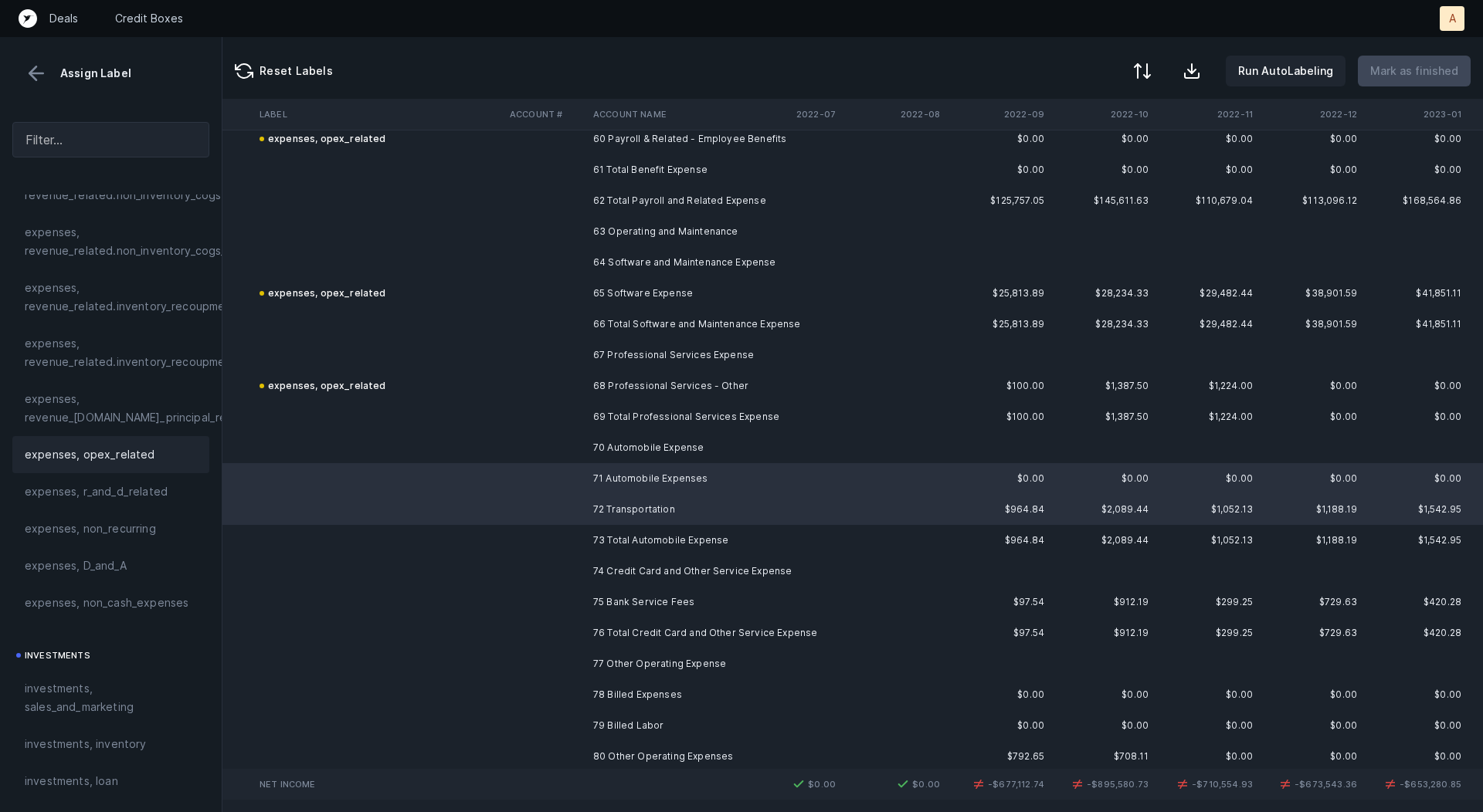
click at [131, 454] on span "expenses, opex_related" at bounding box center [89, 454] width 130 height 18
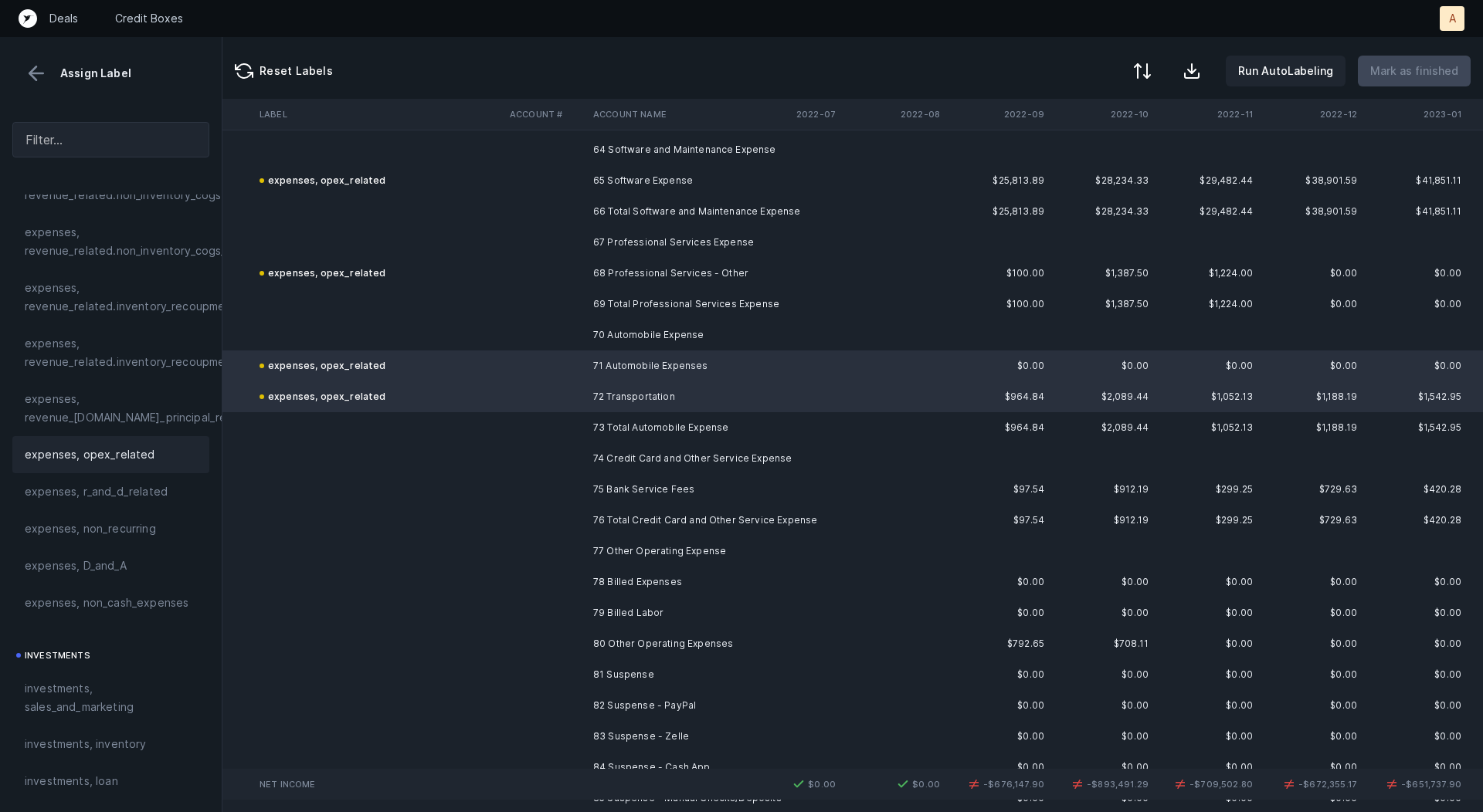
scroll to position [2006, 2024]
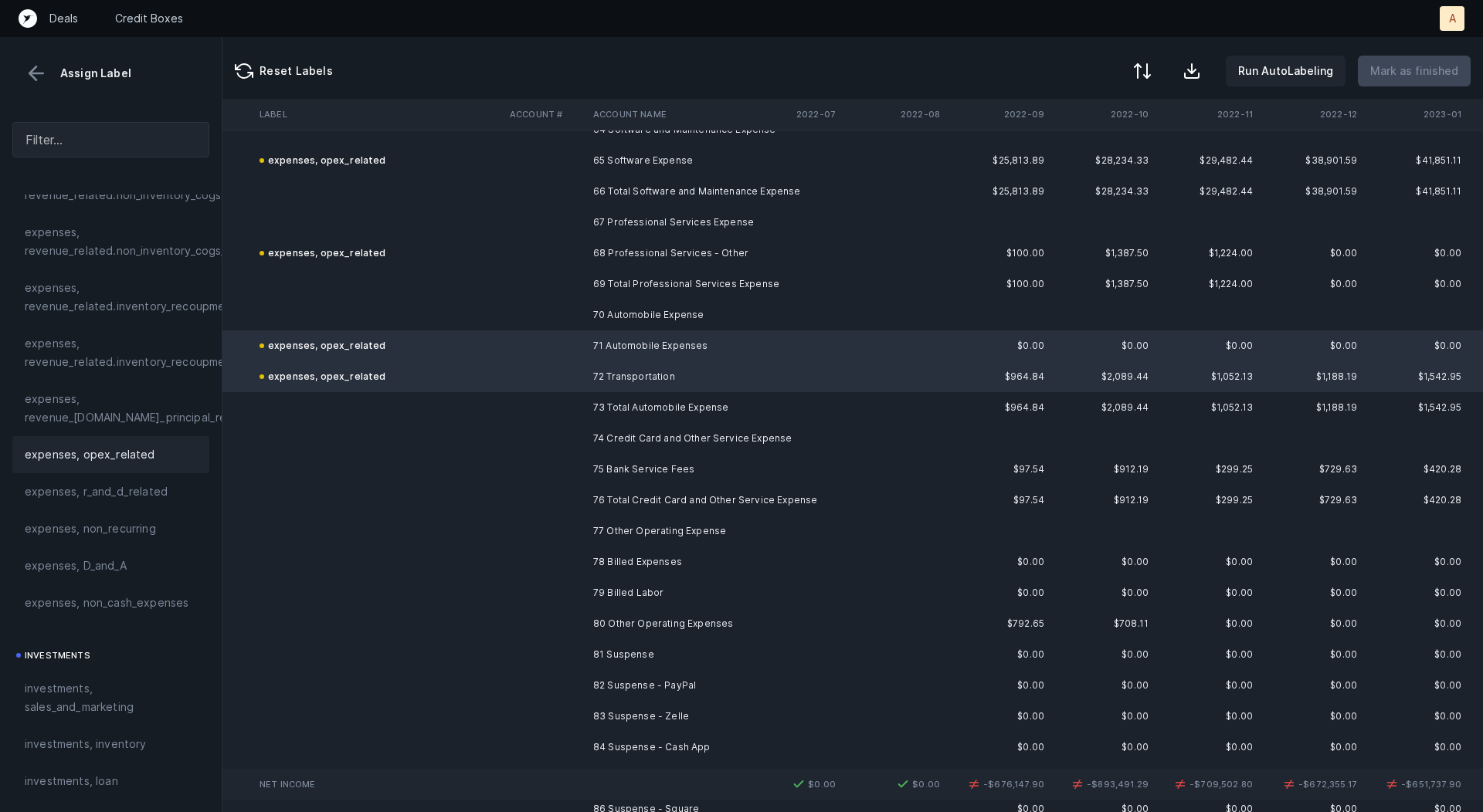
click at [635, 463] on td "75 Bank Service Fees" at bounding box center [681, 469] width 189 height 31
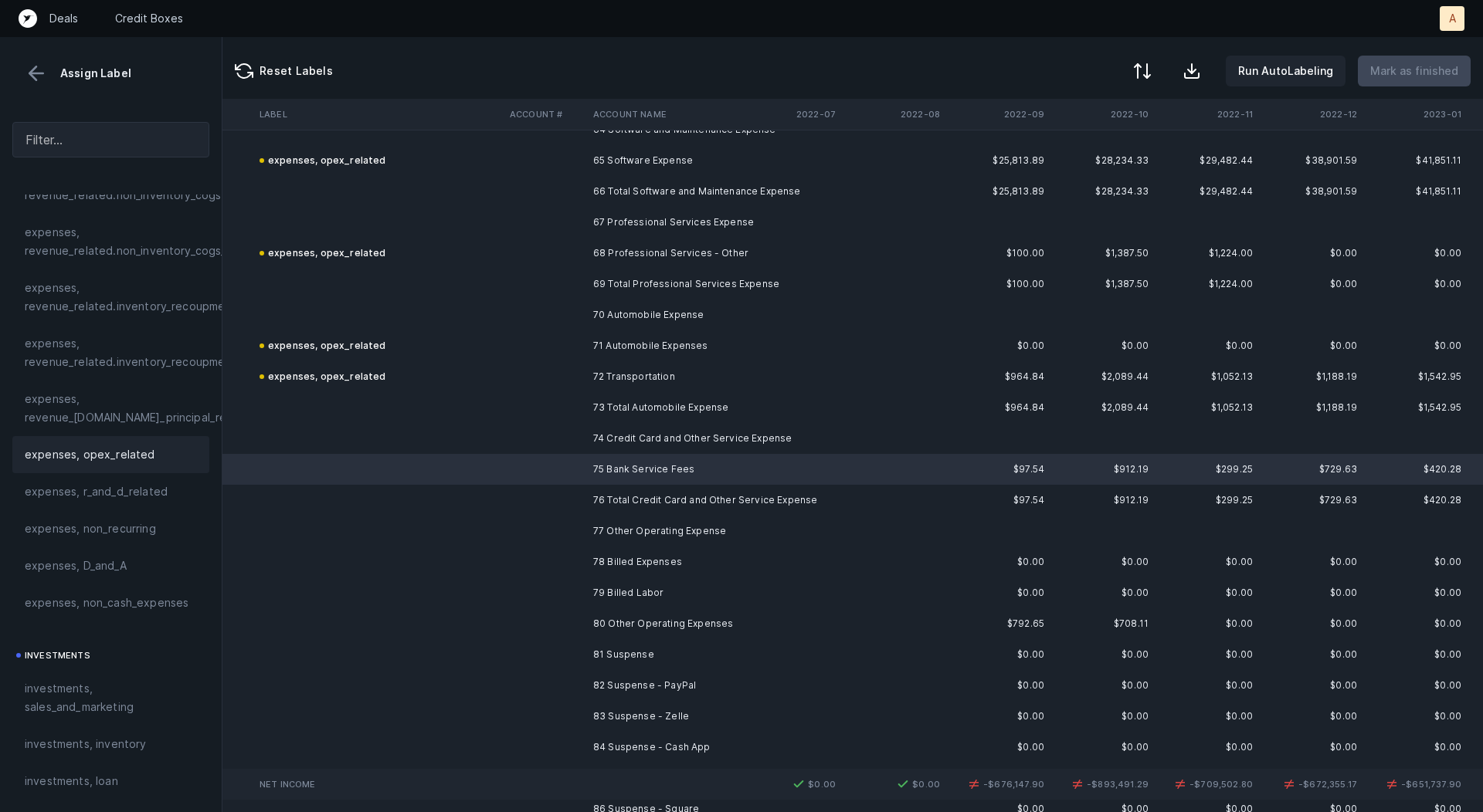
click at [121, 455] on span "expenses, opex_related" at bounding box center [89, 454] width 130 height 18
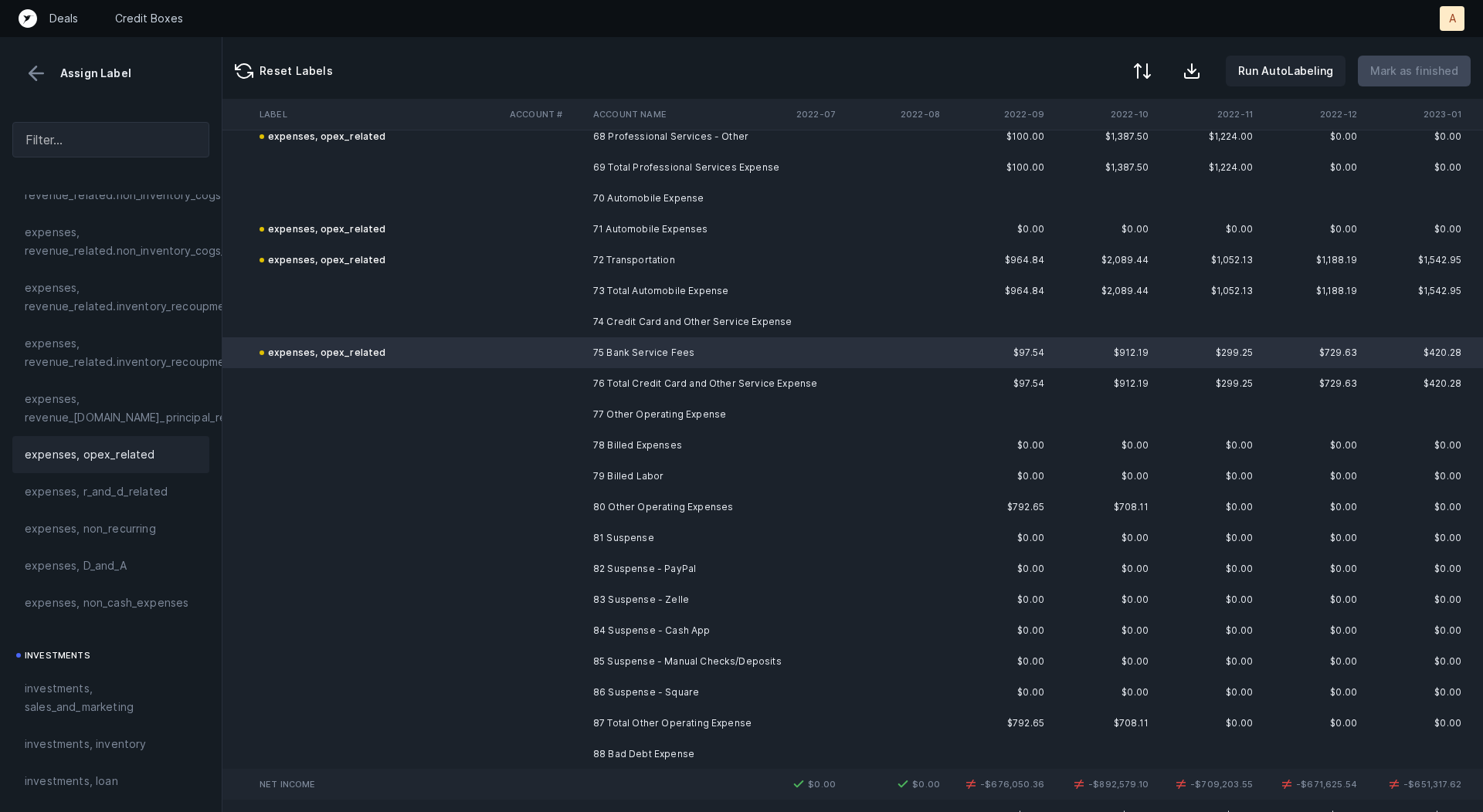
click at [631, 436] on td "78 Billed Expenses" at bounding box center [681, 445] width 189 height 31
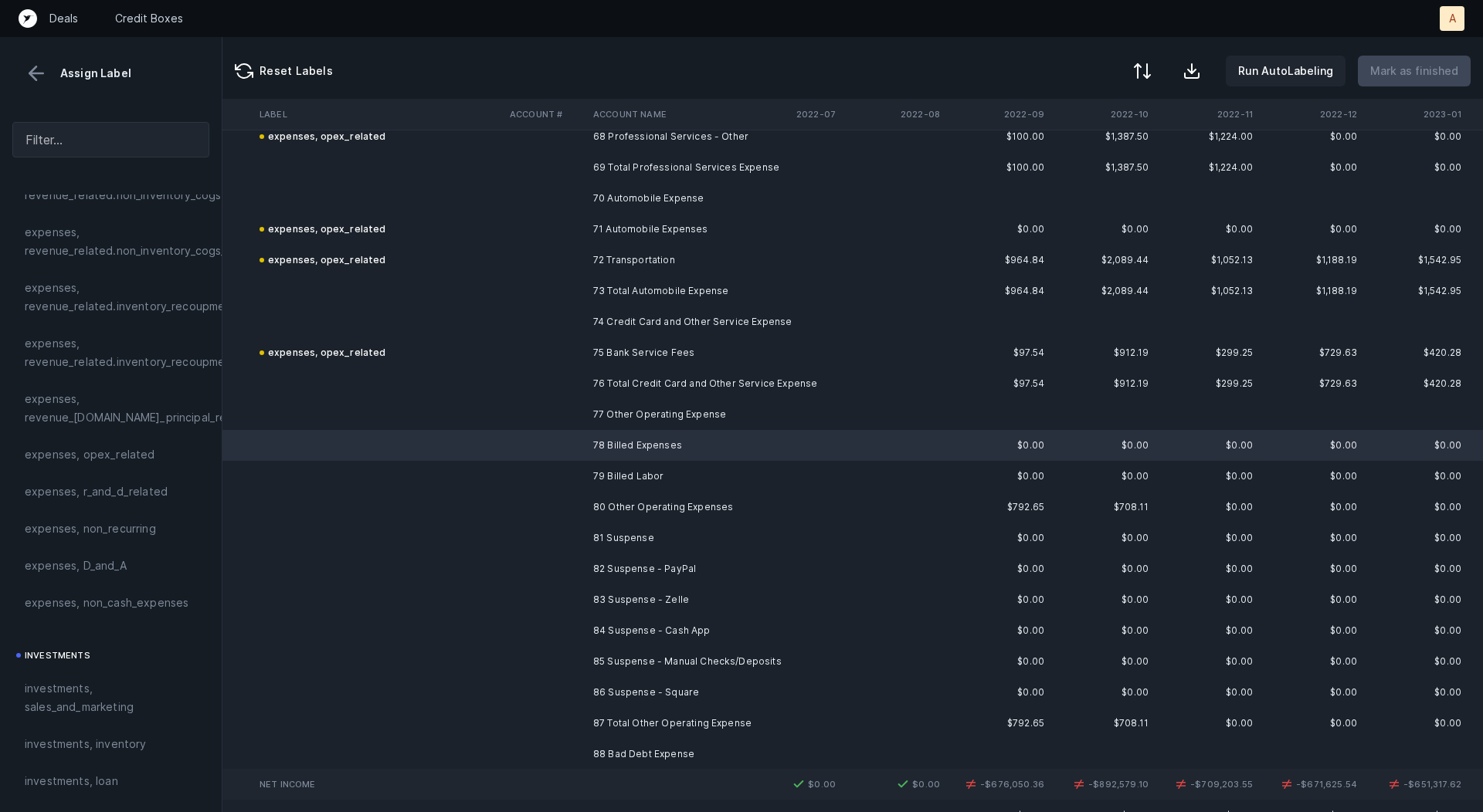
click at [638, 471] on td "79 Billed Labor" at bounding box center [681, 476] width 189 height 31
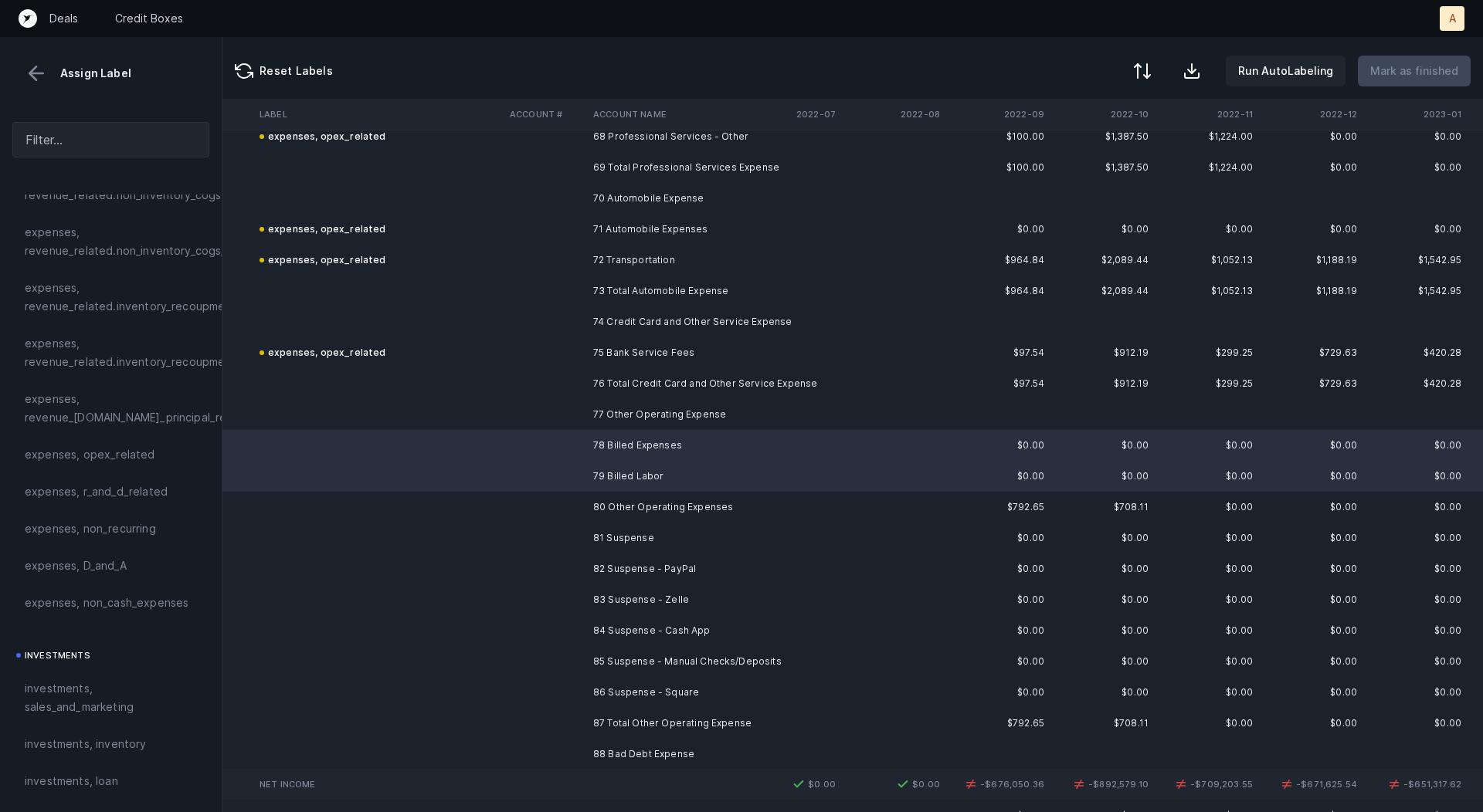
click at [658, 692] on td "86 Suspense - Square" at bounding box center [681, 692] width 189 height 31
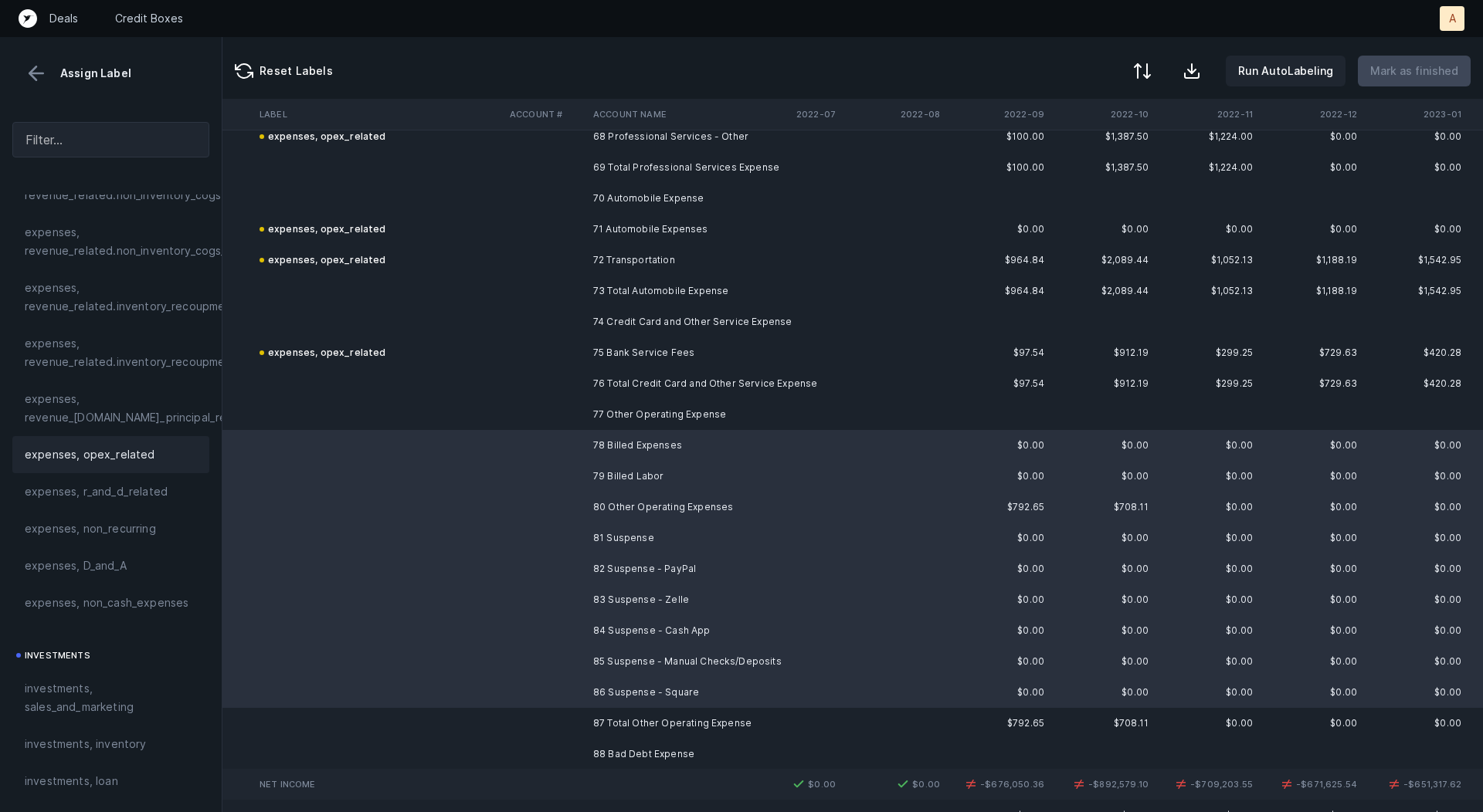
click at [141, 442] on div "expenses, opex_related" at bounding box center [111, 455] width 197 height 37
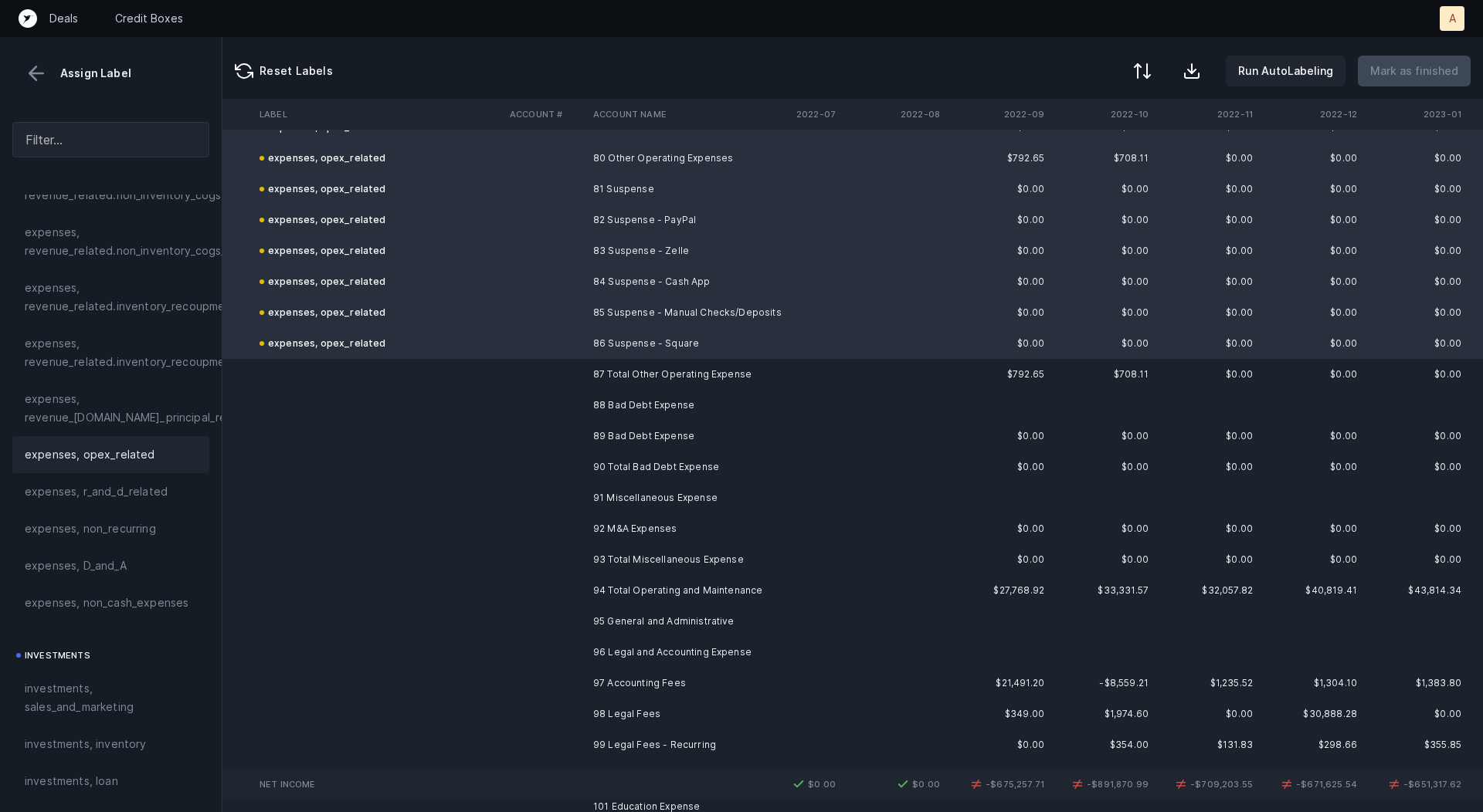
scroll to position [2491, 2024]
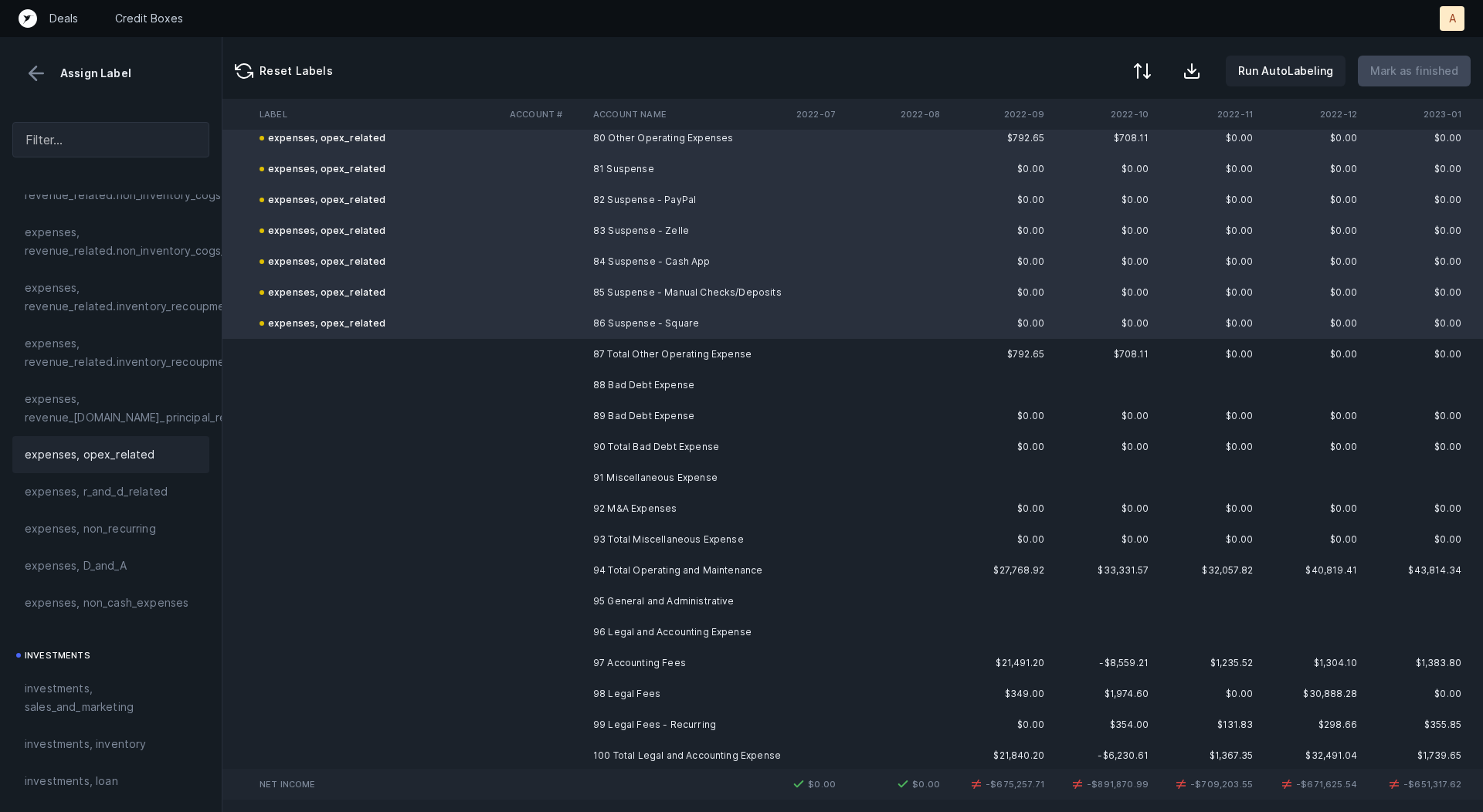
click at [750, 417] on td "89 Bad Debt Expense" at bounding box center [681, 416] width 189 height 31
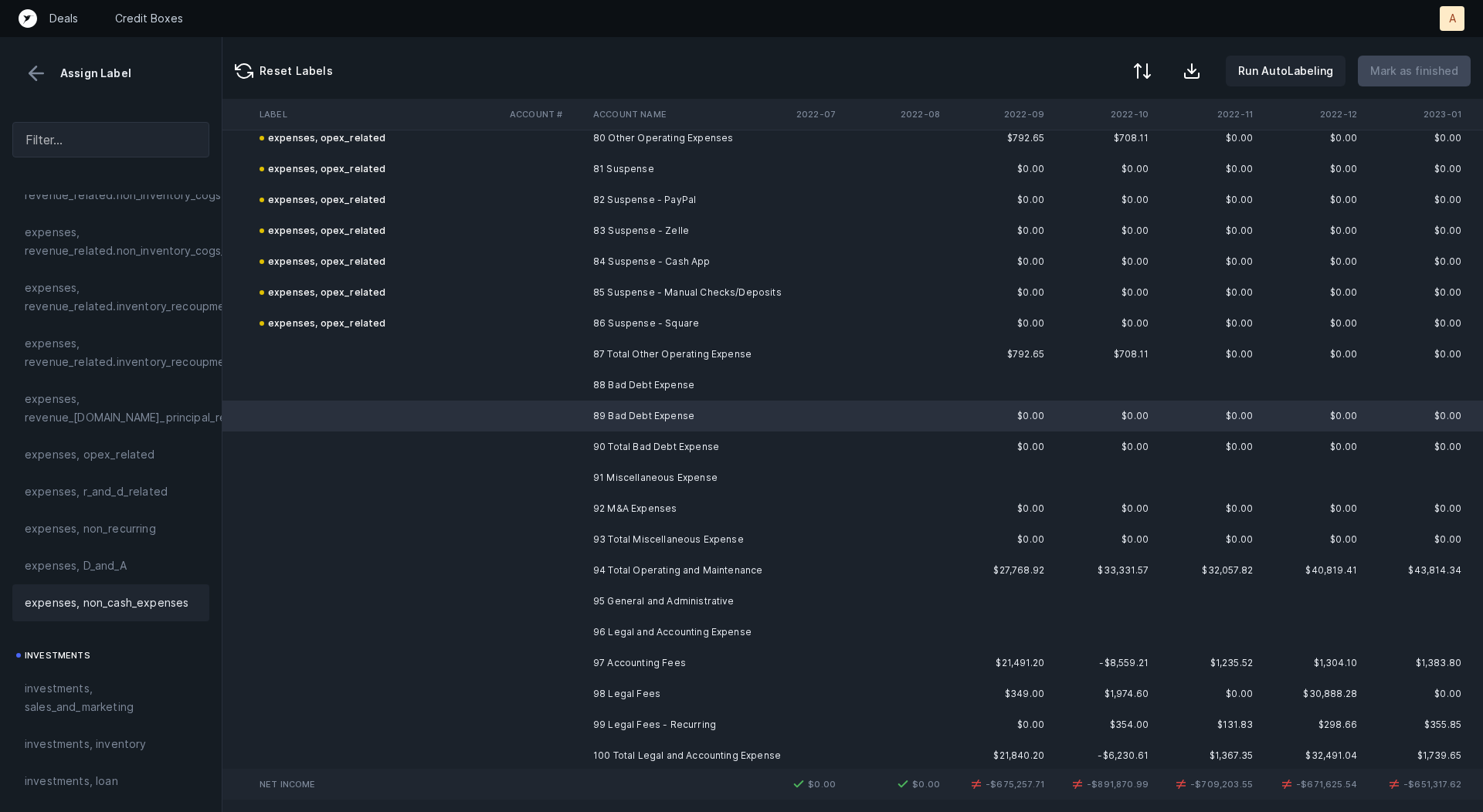
click at [162, 602] on span "expenses, non_cash_expenses" at bounding box center [107, 602] width 164 height 18
click at [537, 503] on td at bounding box center [546, 508] width 84 height 31
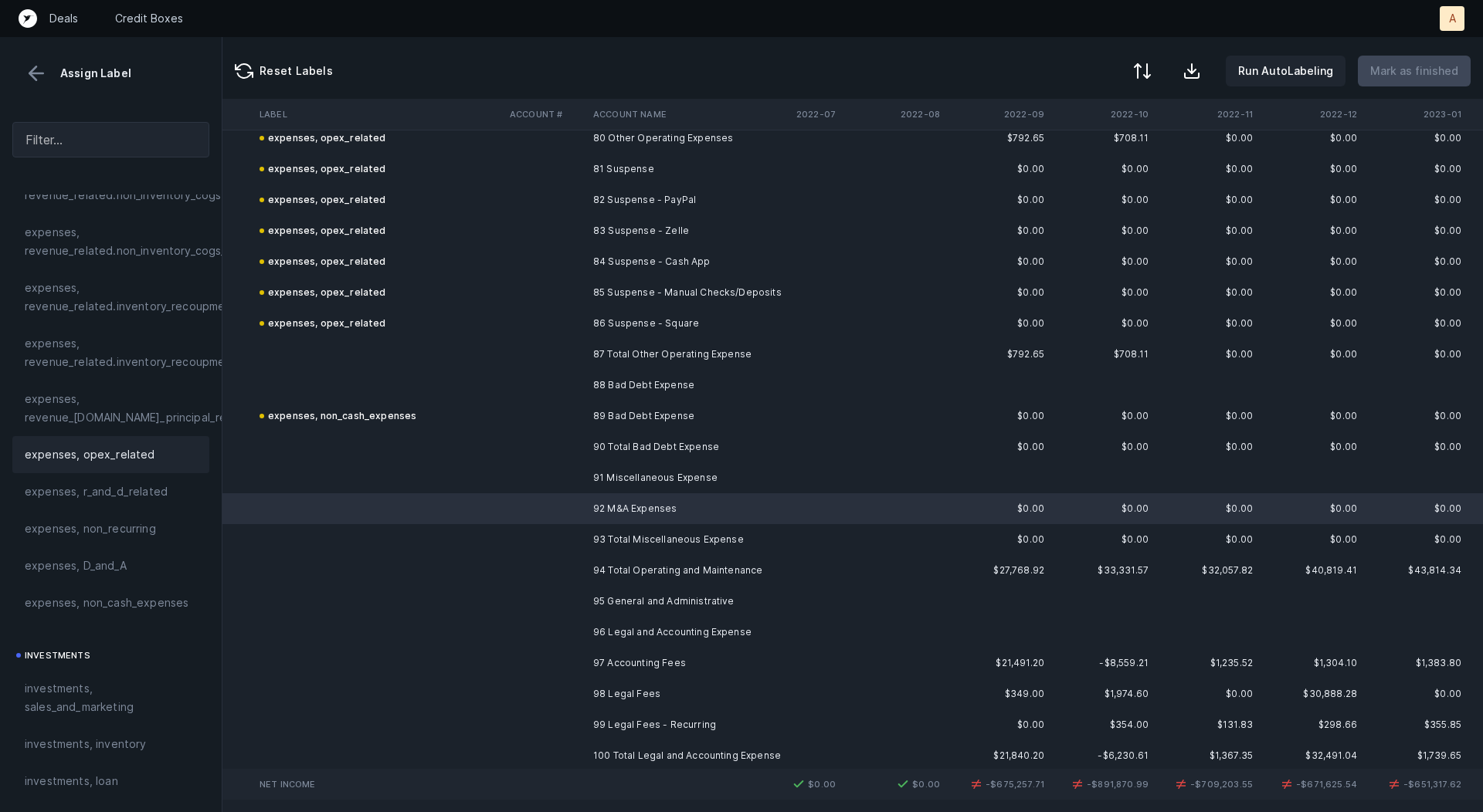
click at [168, 450] on div "expenses, opex_related" at bounding box center [110, 454] width 172 height 18
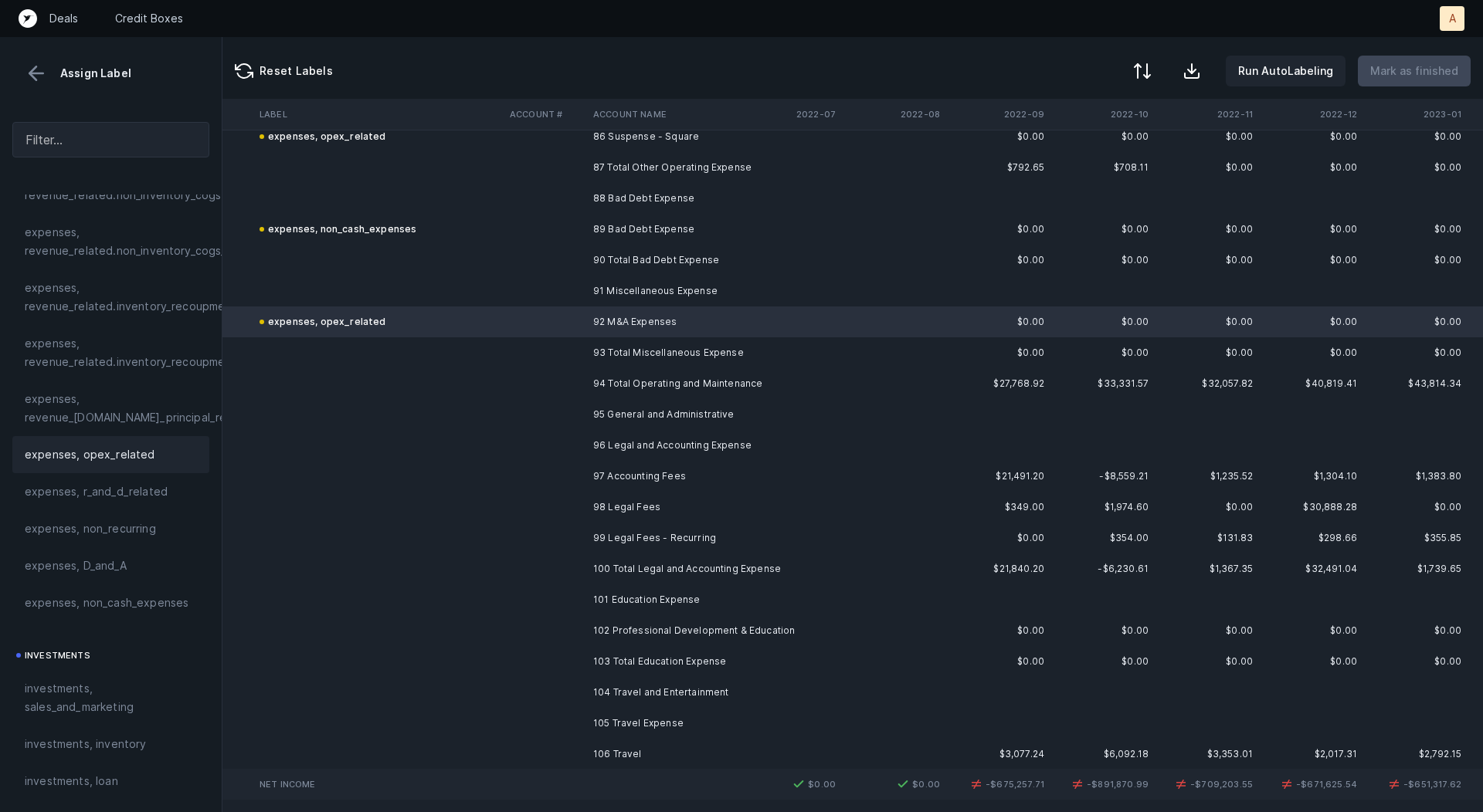
scroll to position [2722, 2024]
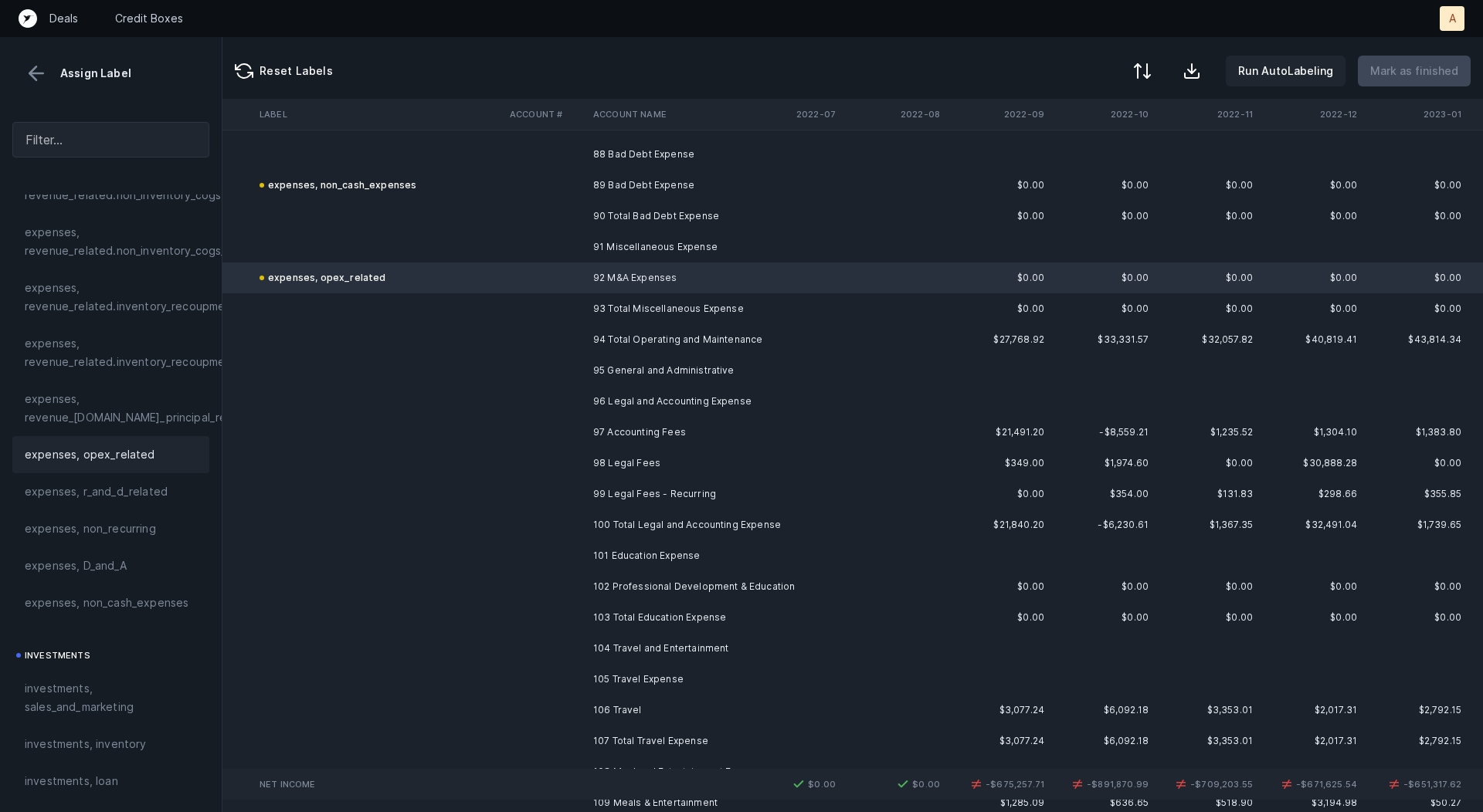
click at [845, 450] on td at bounding box center [893, 463] width 104 height 31
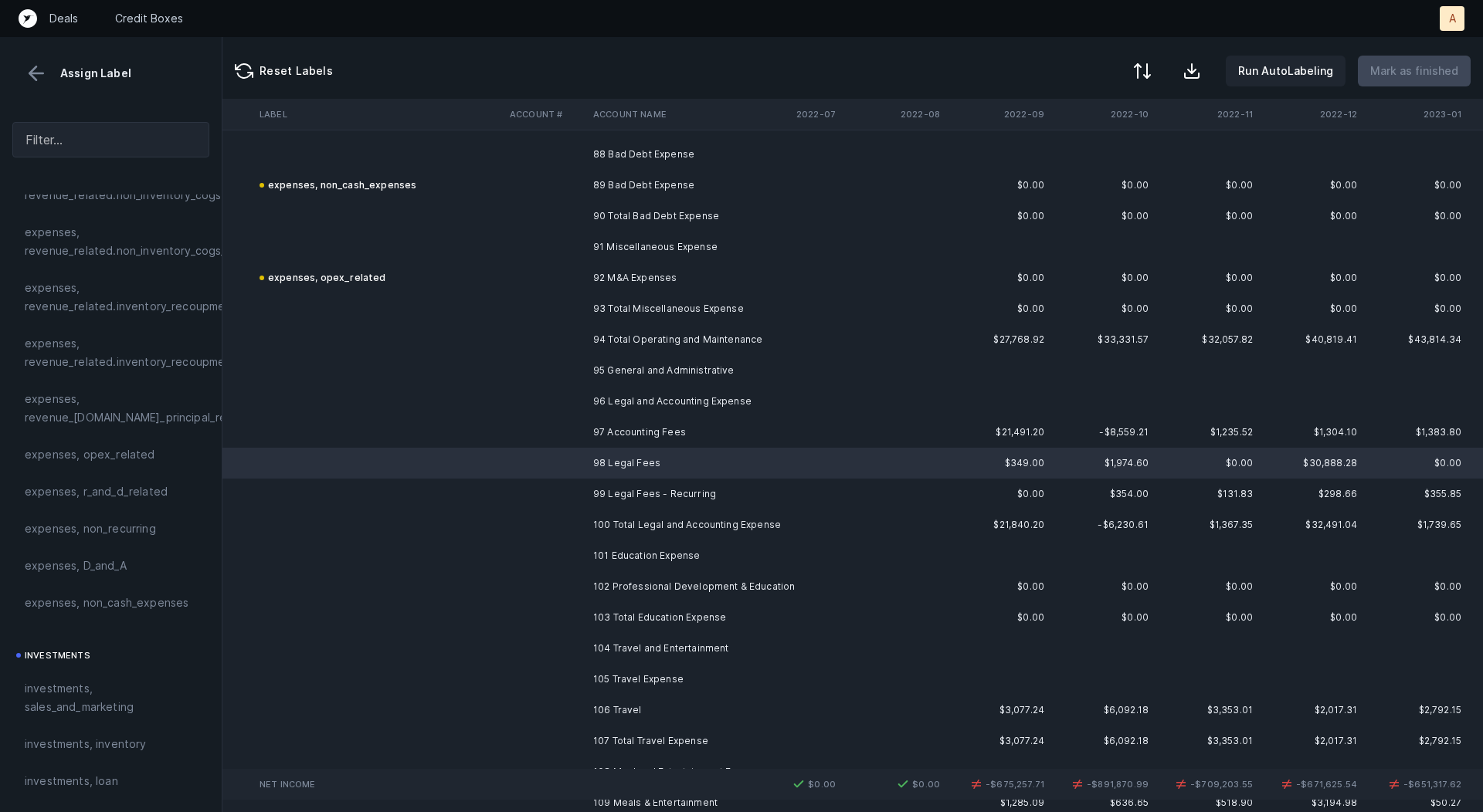
click at [811, 444] on td at bounding box center [790, 432] width 104 height 31
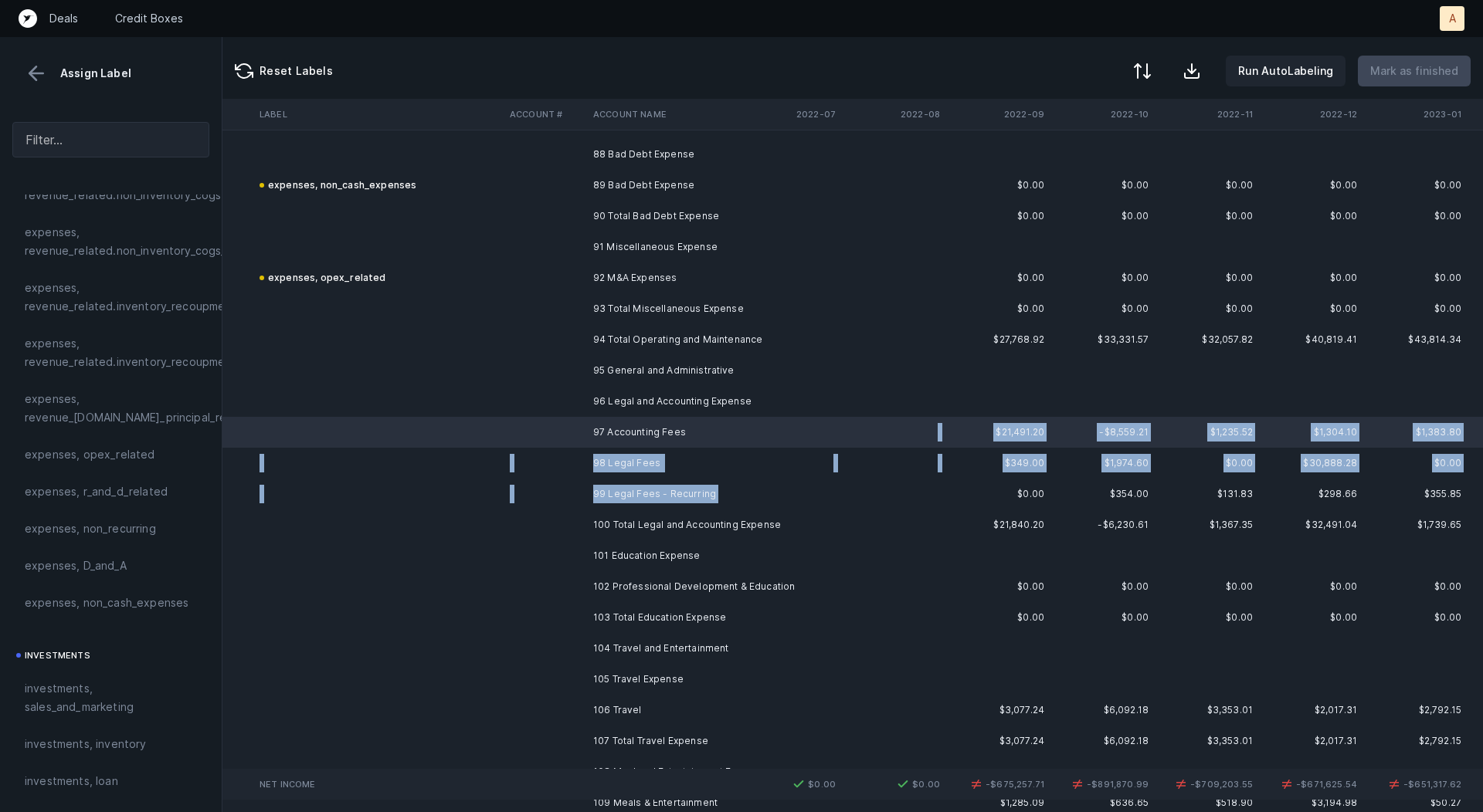
click at [721, 489] on td "99 Legal Fees - Recurring" at bounding box center [681, 493] width 189 height 31
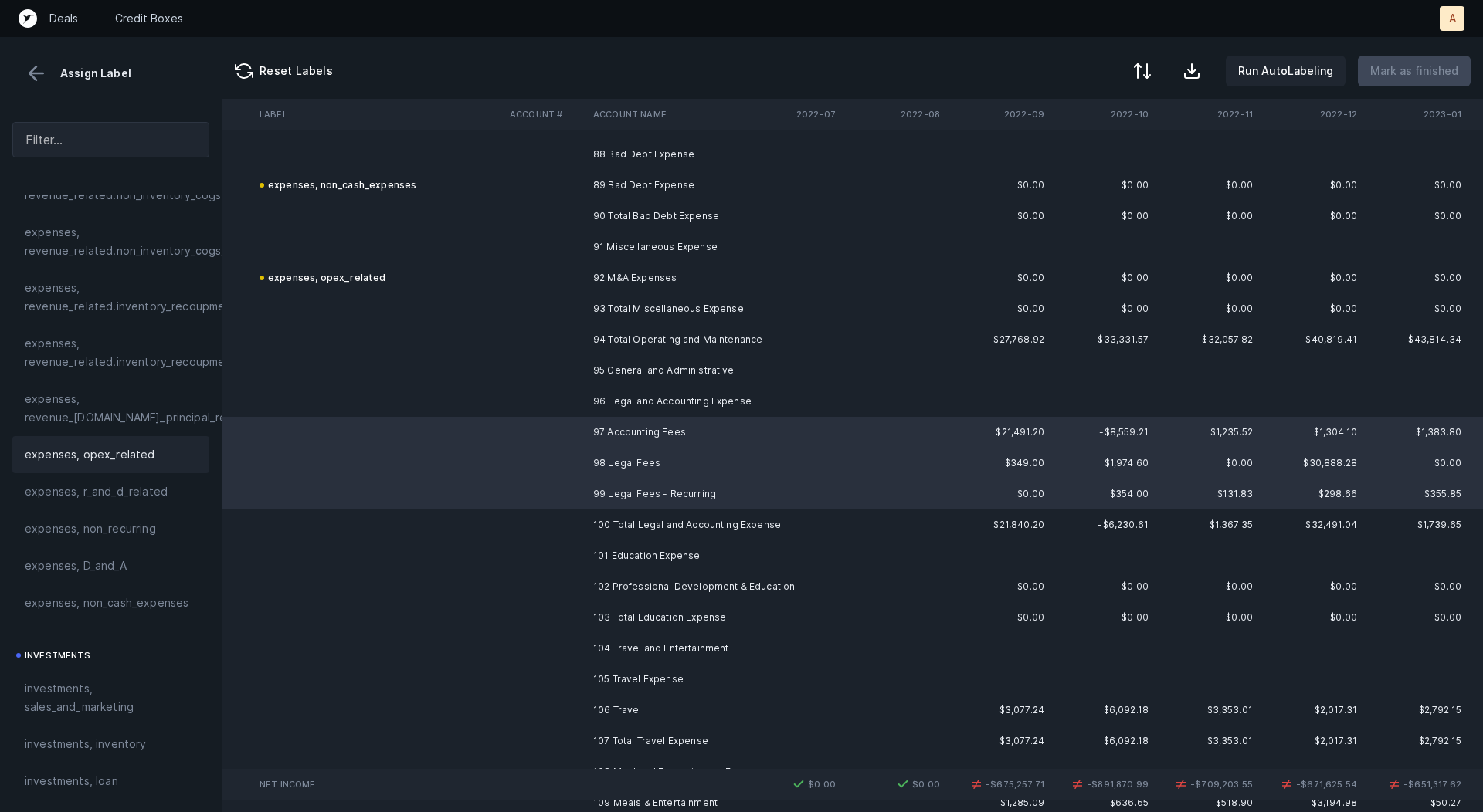
click at [149, 452] on div "expenses, opex_related" at bounding box center [110, 454] width 172 height 18
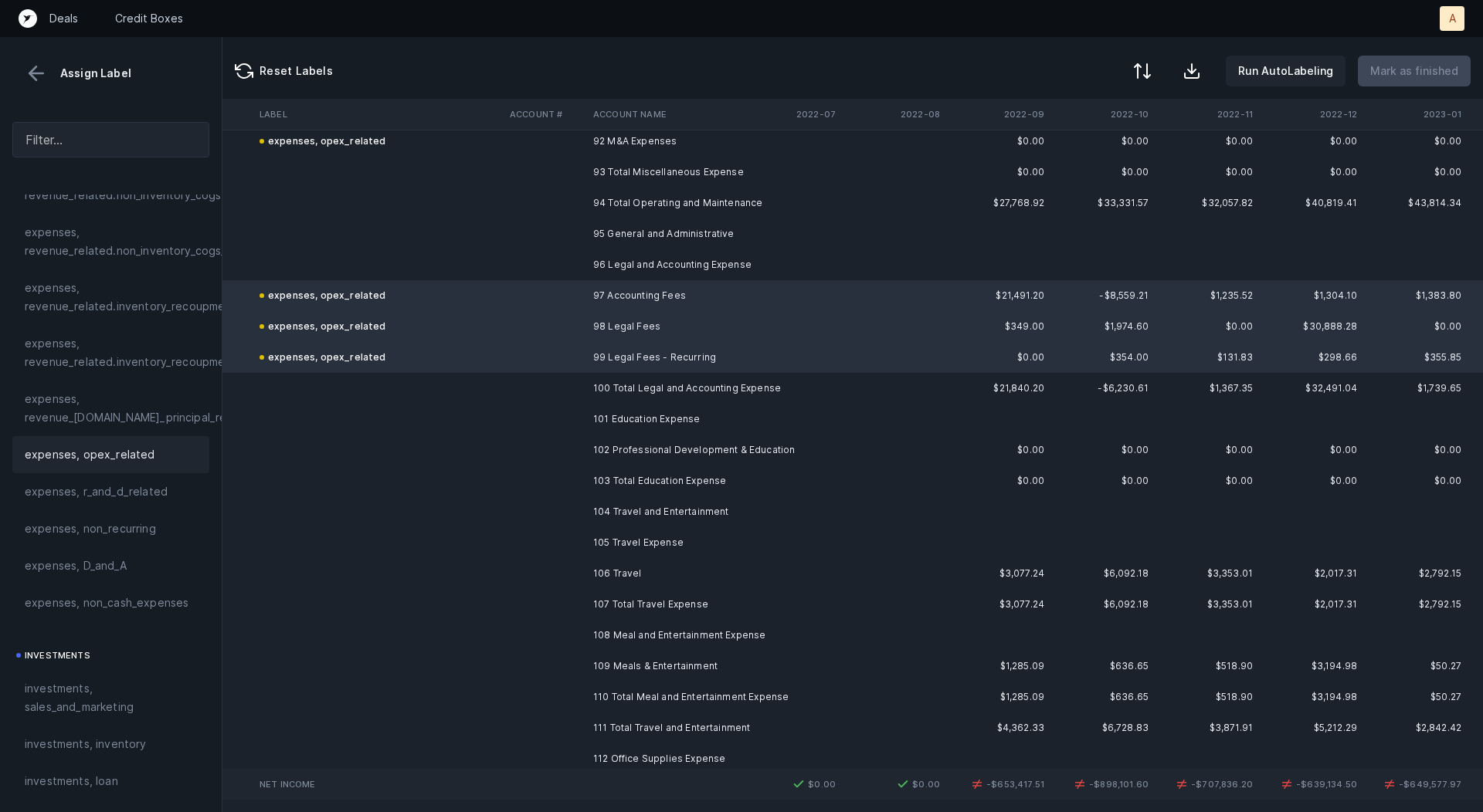
scroll to position [2864, 2024]
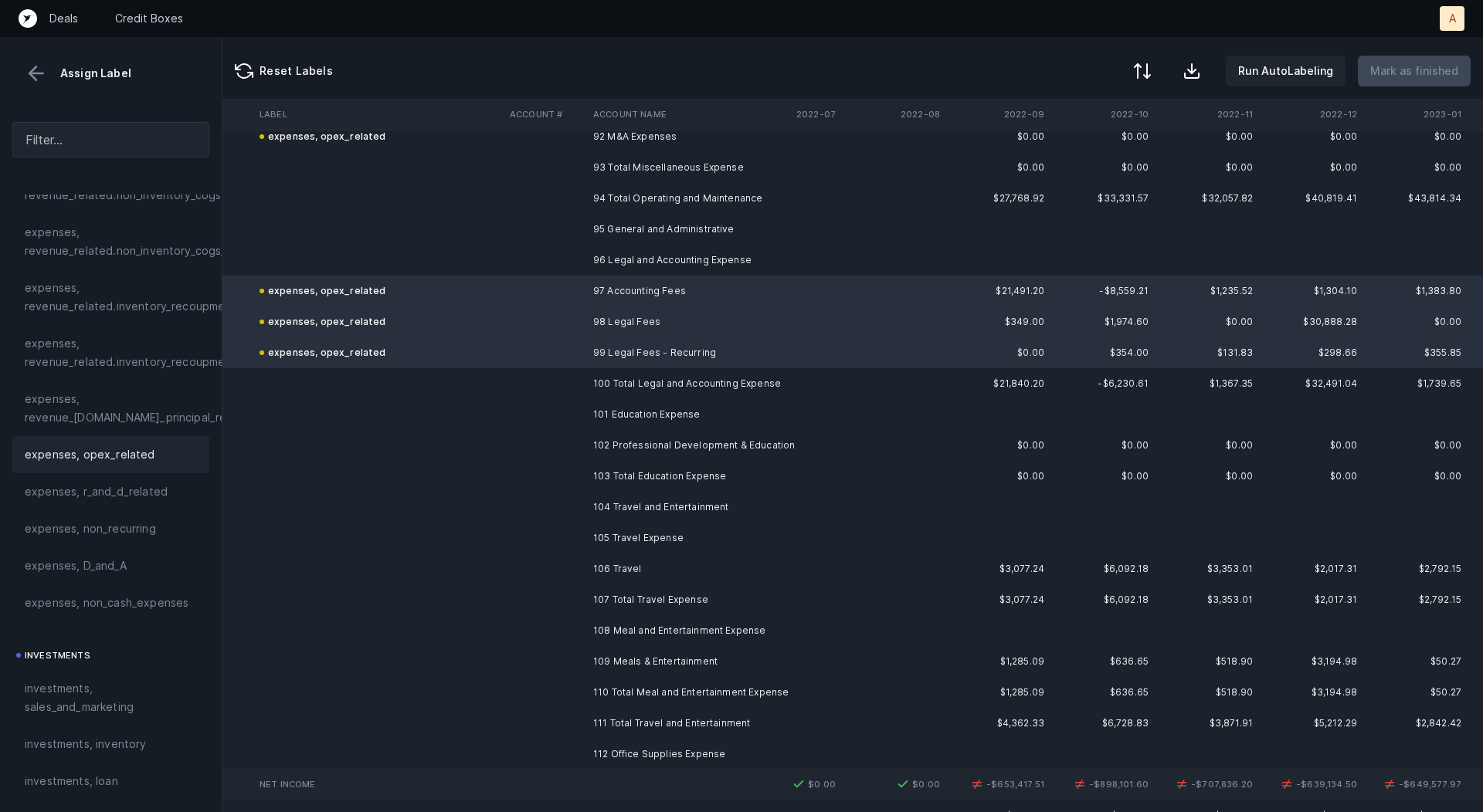
click at [762, 437] on td "102 Professional Development & Education" at bounding box center [681, 445] width 189 height 31
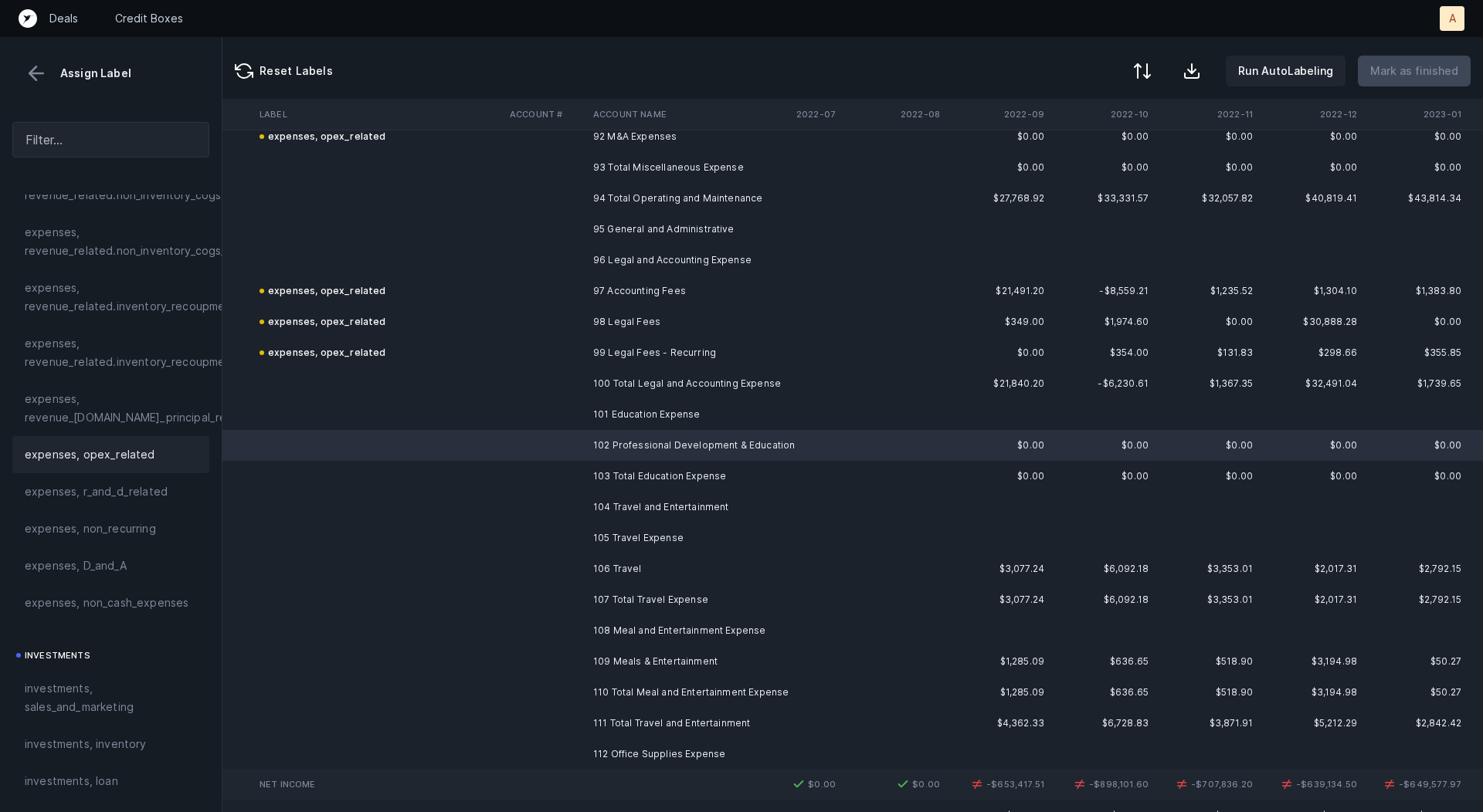
click at [140, 452] on span "expenses, opex_related" at bounding box center [89, 454] width 130 height 18
click at [616, 575] on td "106 Travel" at bounding box center [681, 568] width 189 height 31
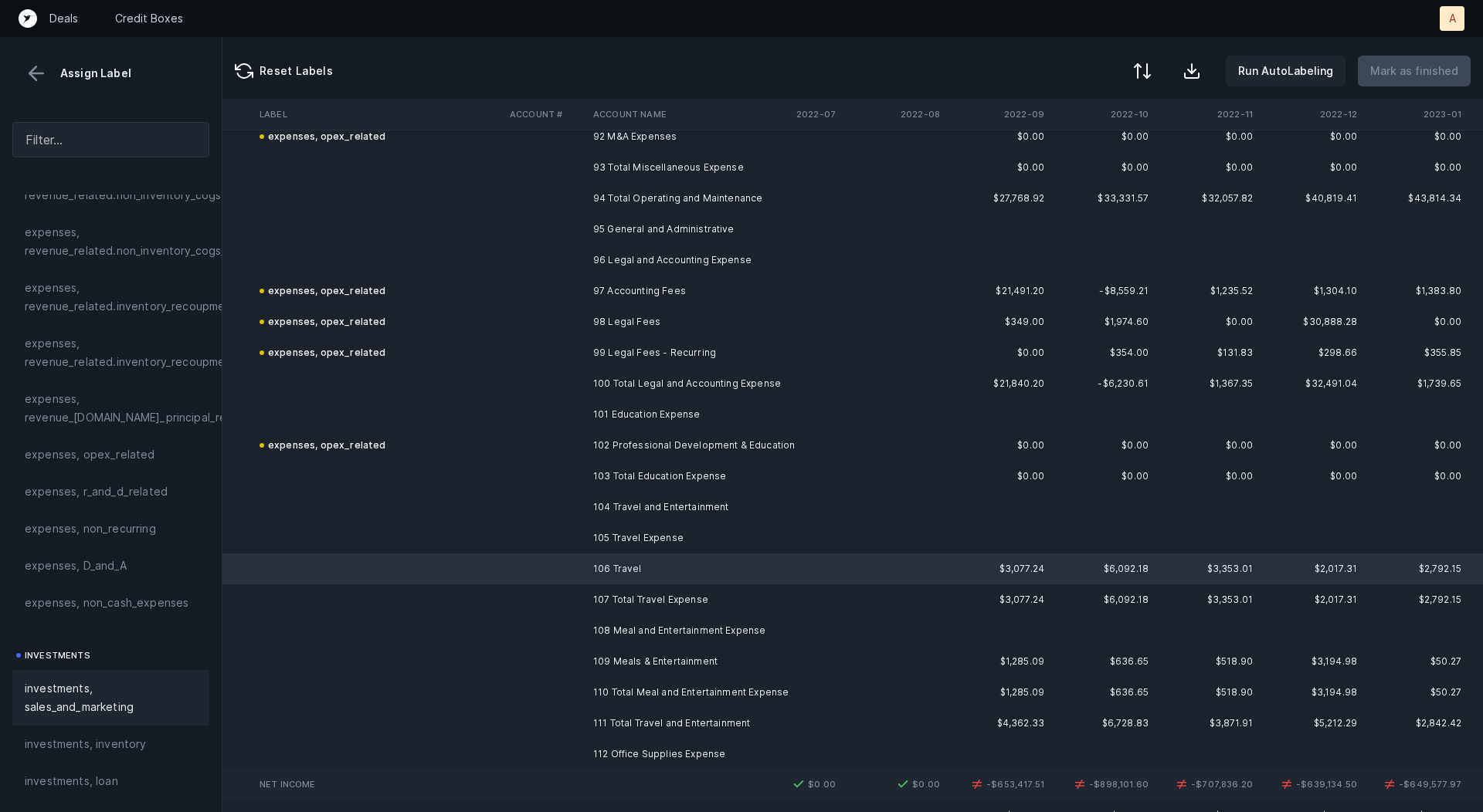
click at [97, 689] on span "investments, sales_and_marketing" at bounding box center [110, 698] width 172 height 37
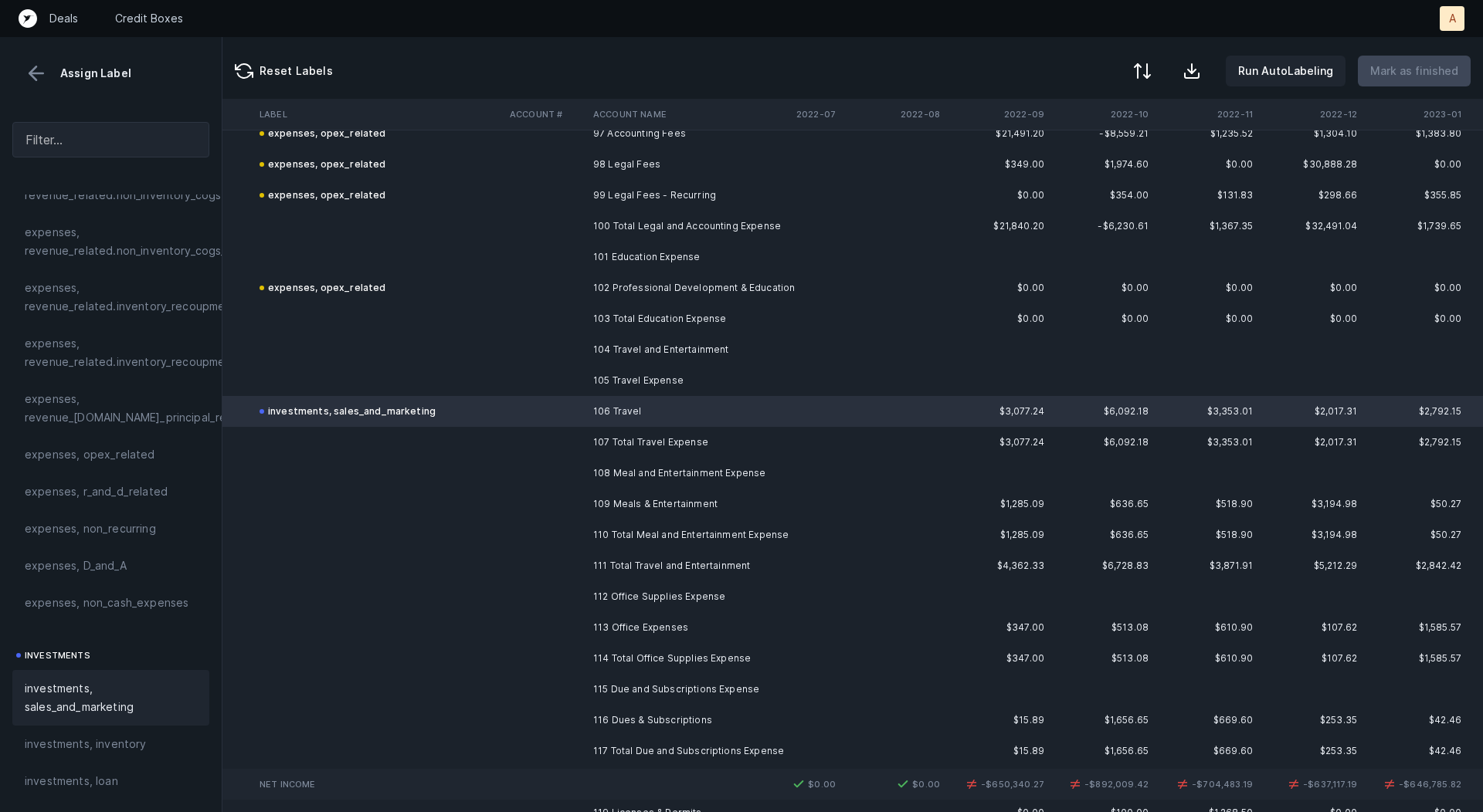
scroll to position [3031, 2024]
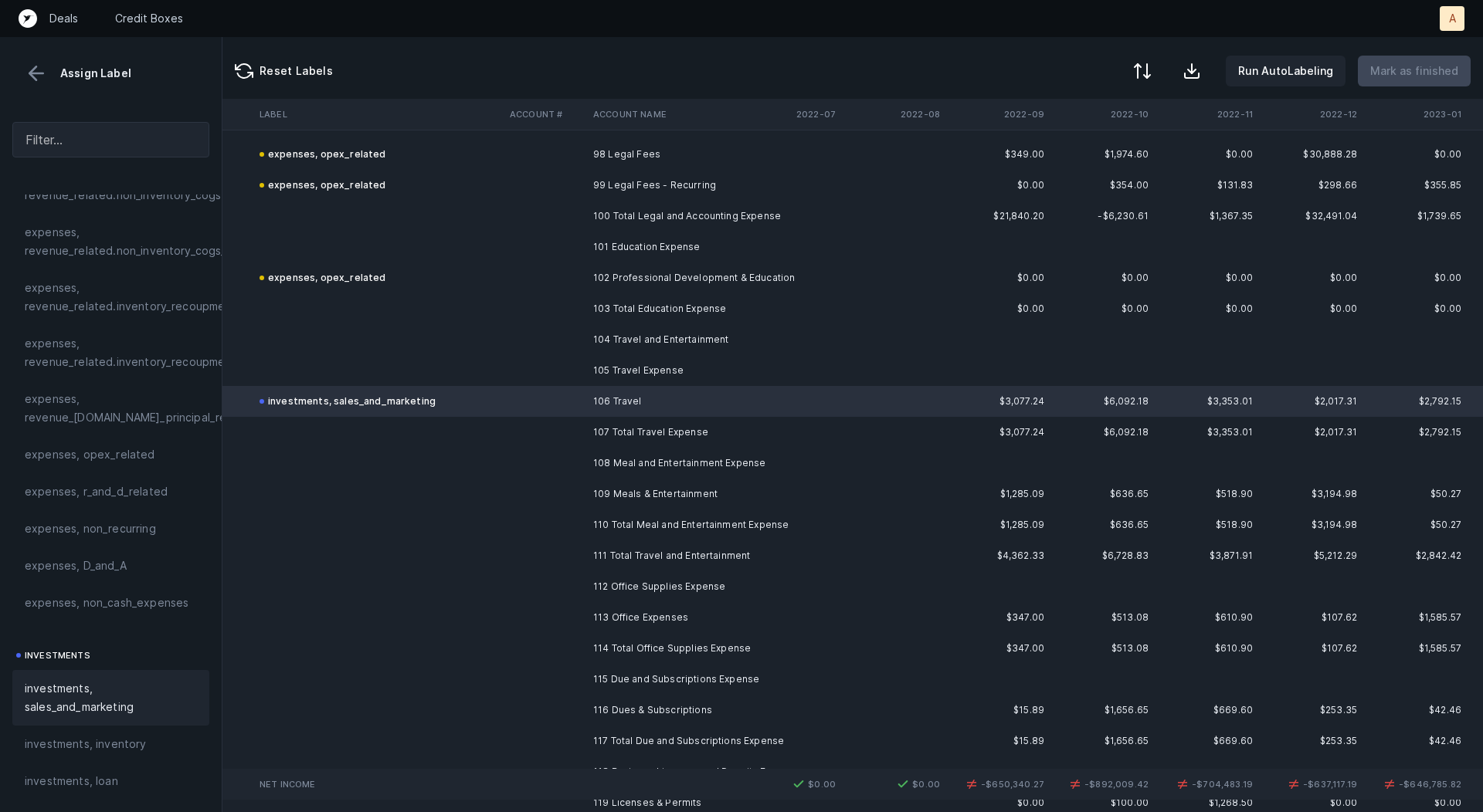
click at [698, 493] on td "109 Meals & Entertainment" at bounding box center [681, 493] width 189 height 31
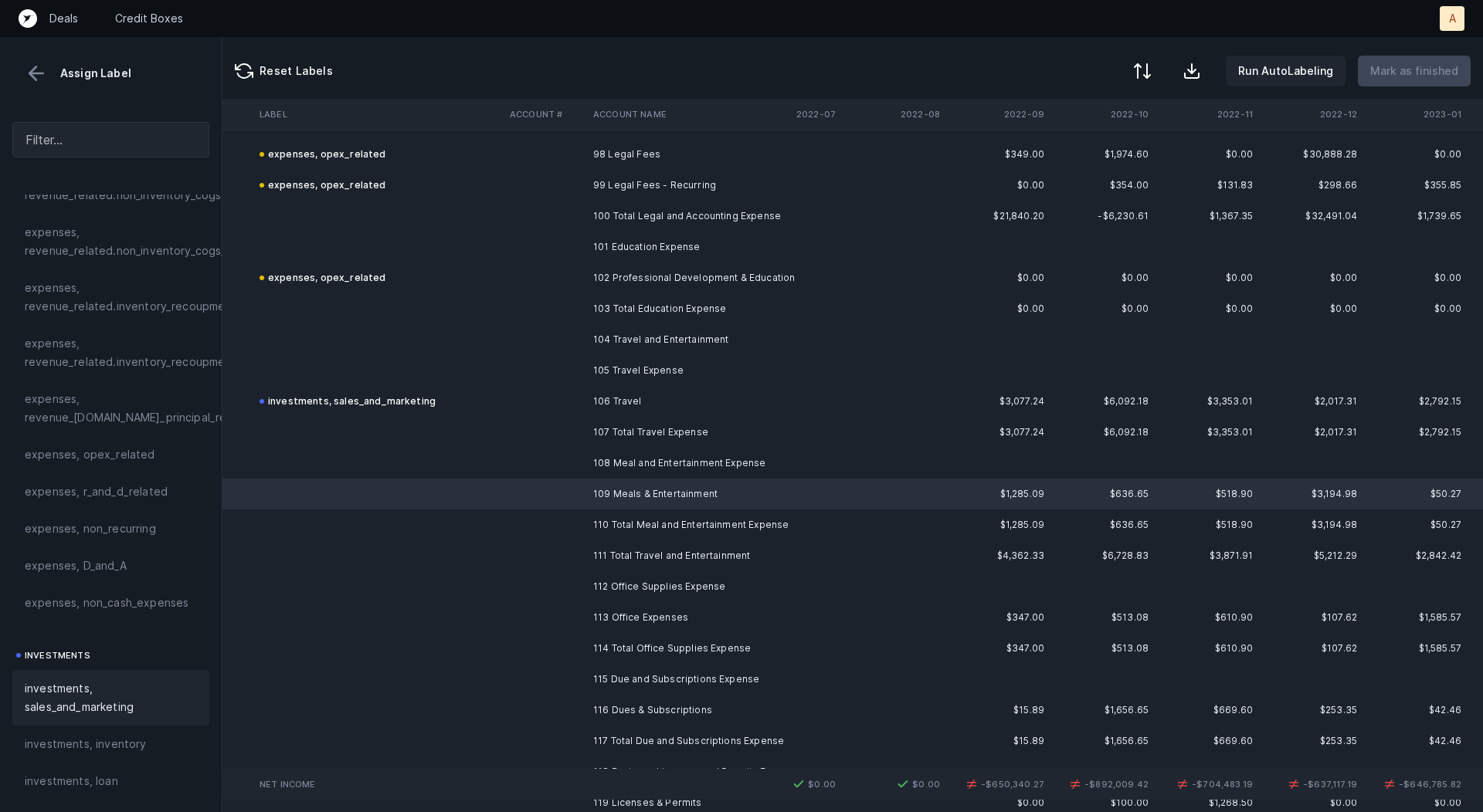
click at [71, 696] on span "investments, sales_and_marketing" at bounding box center [110, 698] width 172 height 37
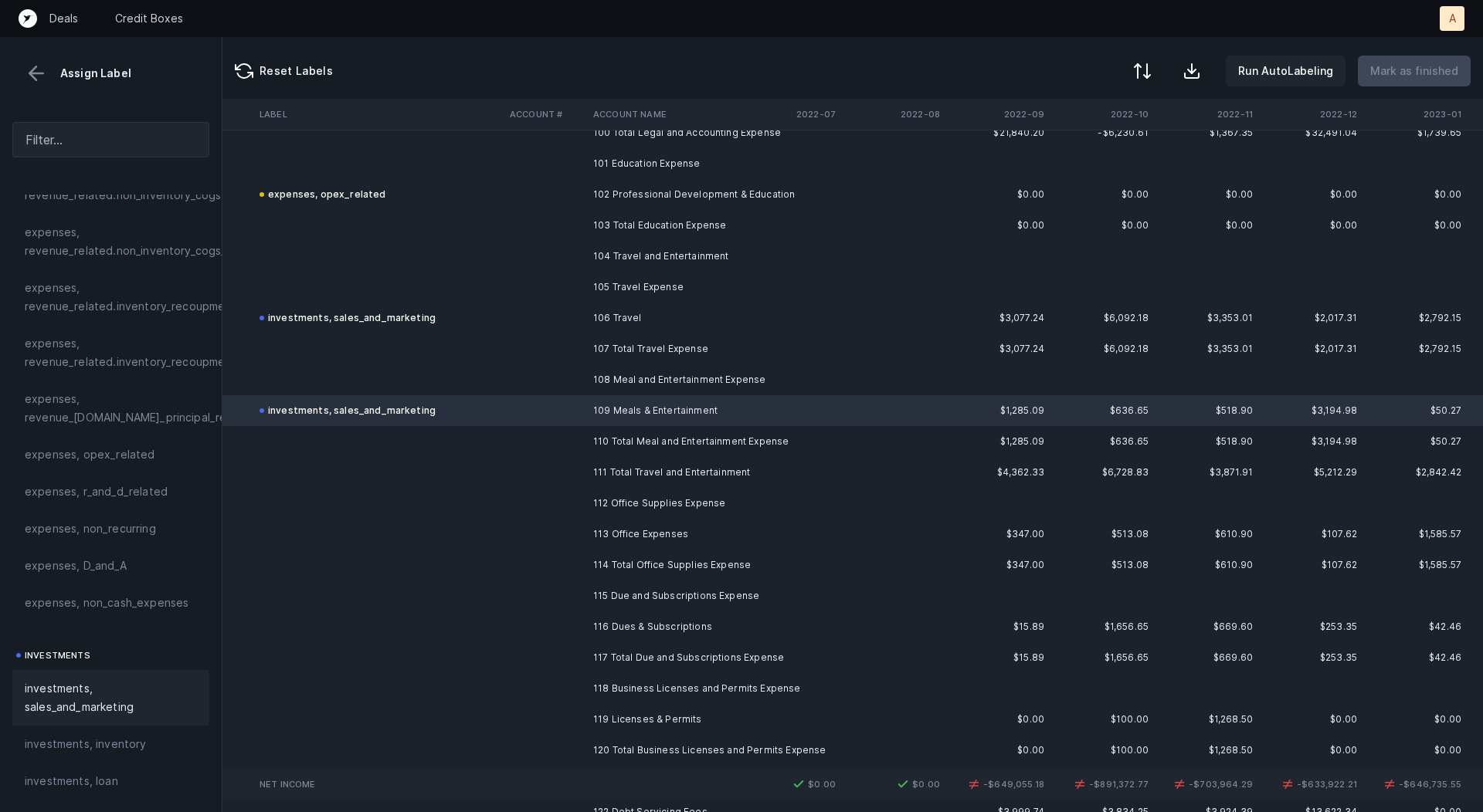
scroll to position [3133, 2024]
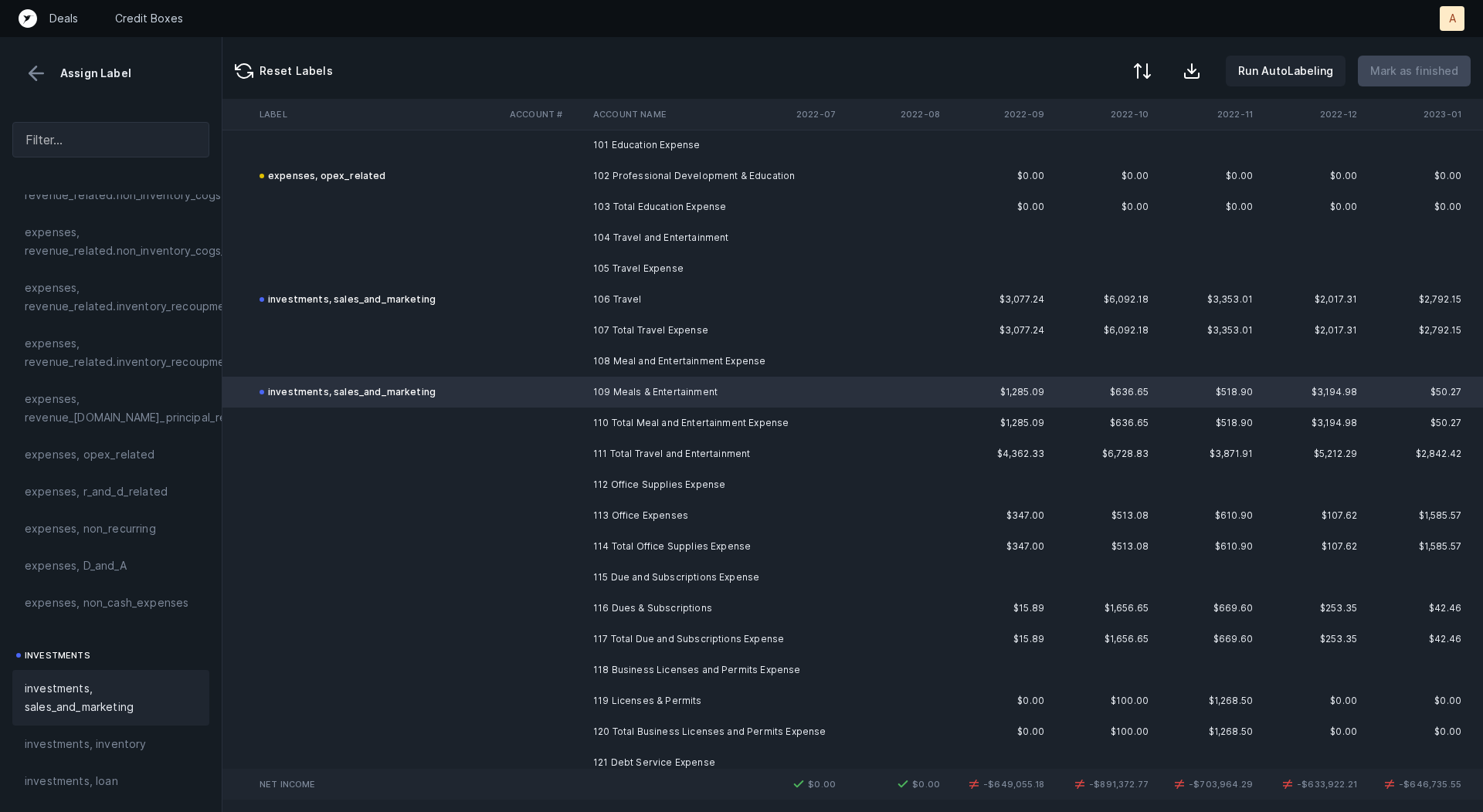
click at [648, 512] on td "113 Office Expenses" at bounding box center [681, 515] width 189 height 31
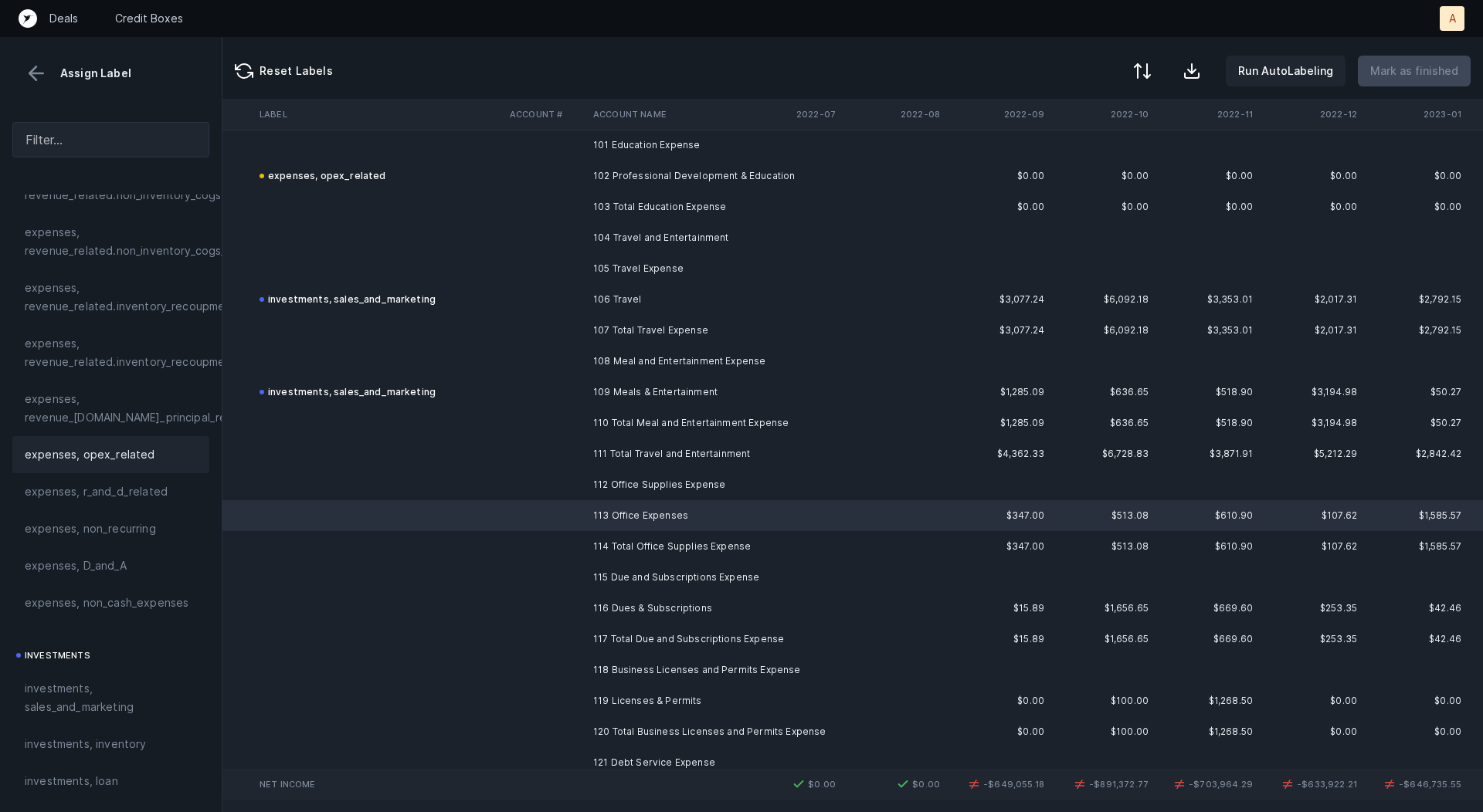
click at [124, 462] on span "expenses, opex_related" at bounding box center [89, 454] width 130 height 18
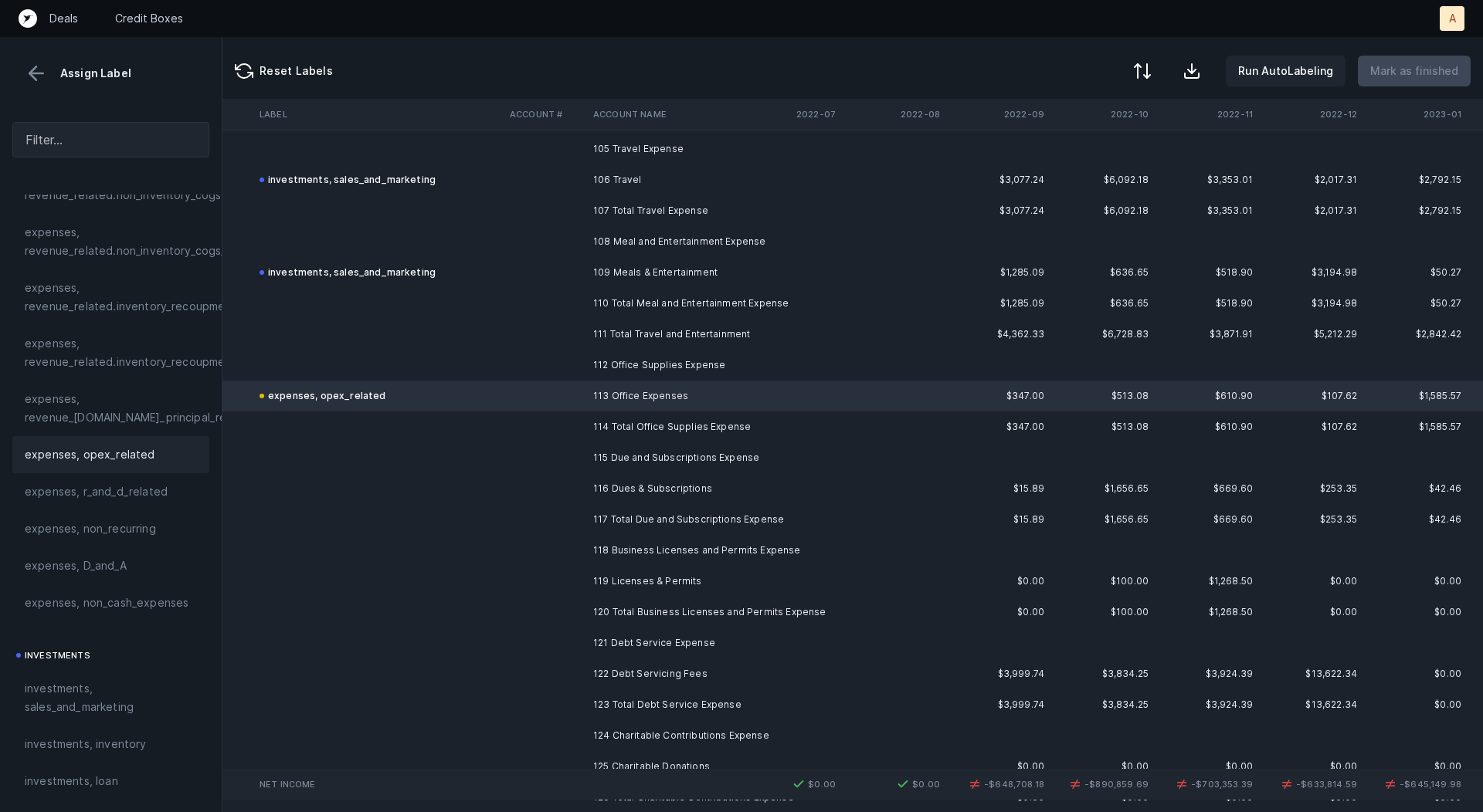
click at [638, 489] on td "116 Dues & Subscriptions" at bounding box center [681, 488] width 189 height 31
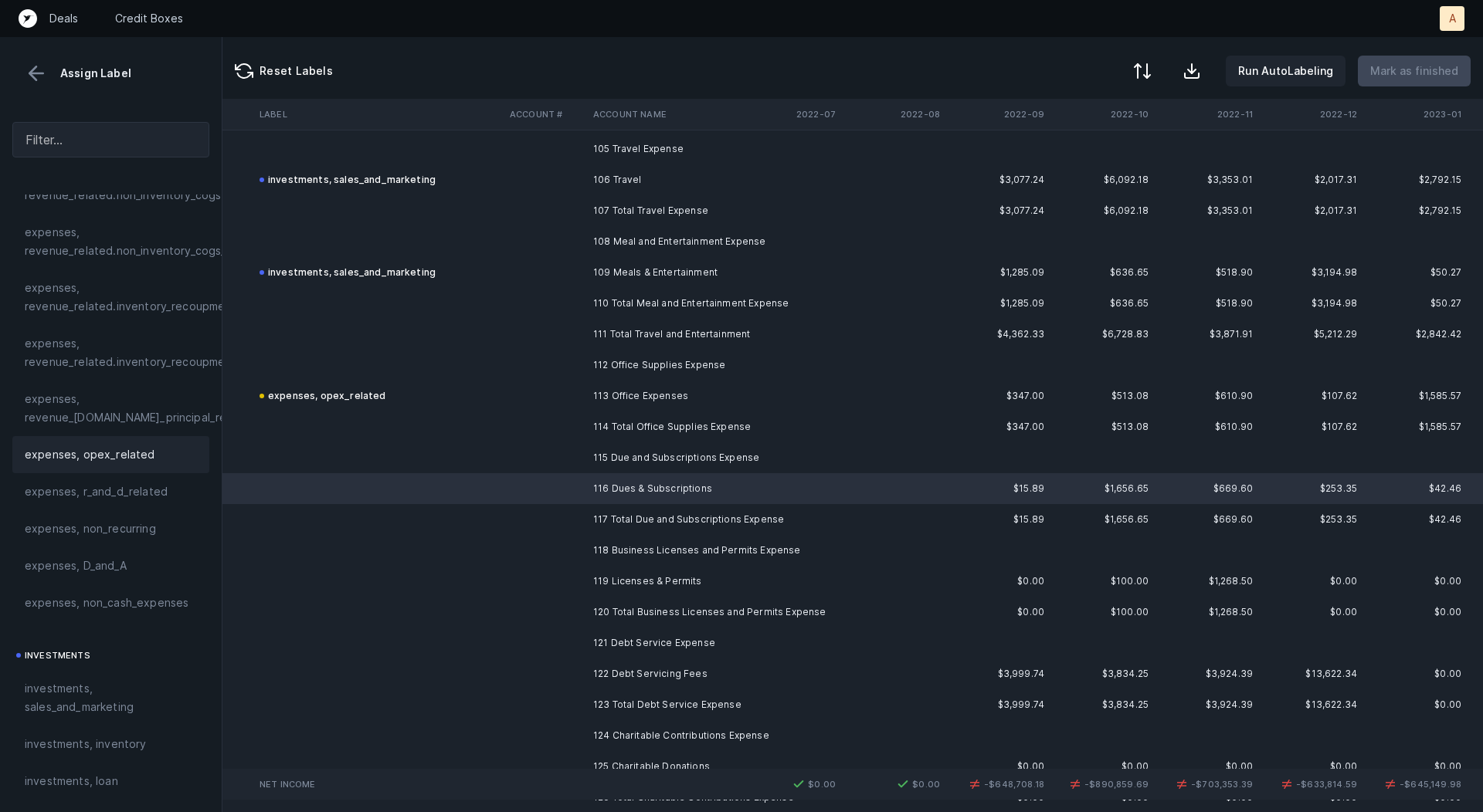
click at [162, 455] on div "expenses, opex_related" at bounding box center [110, 454] width 172 height 18
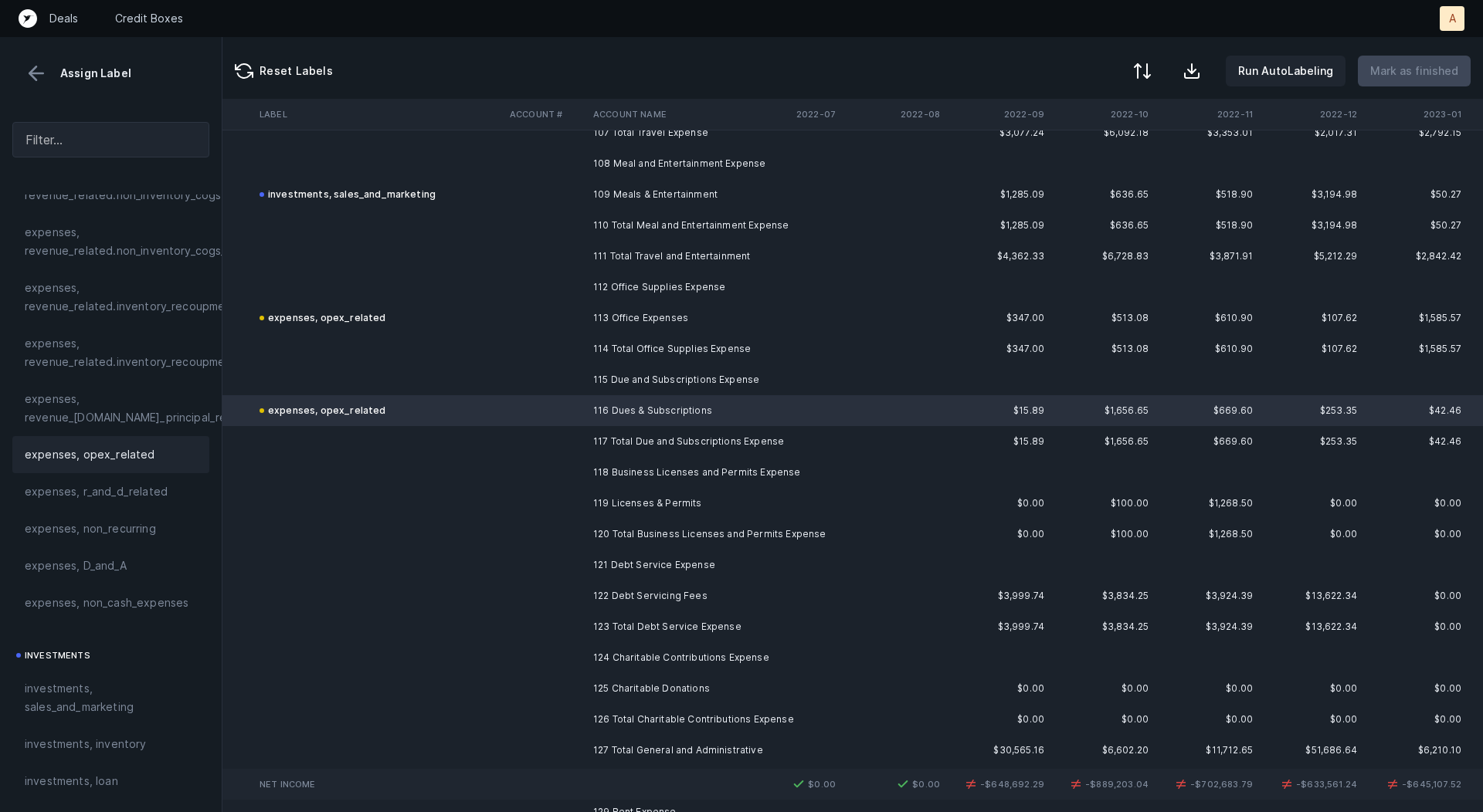
scroll to position [3372, 2024]
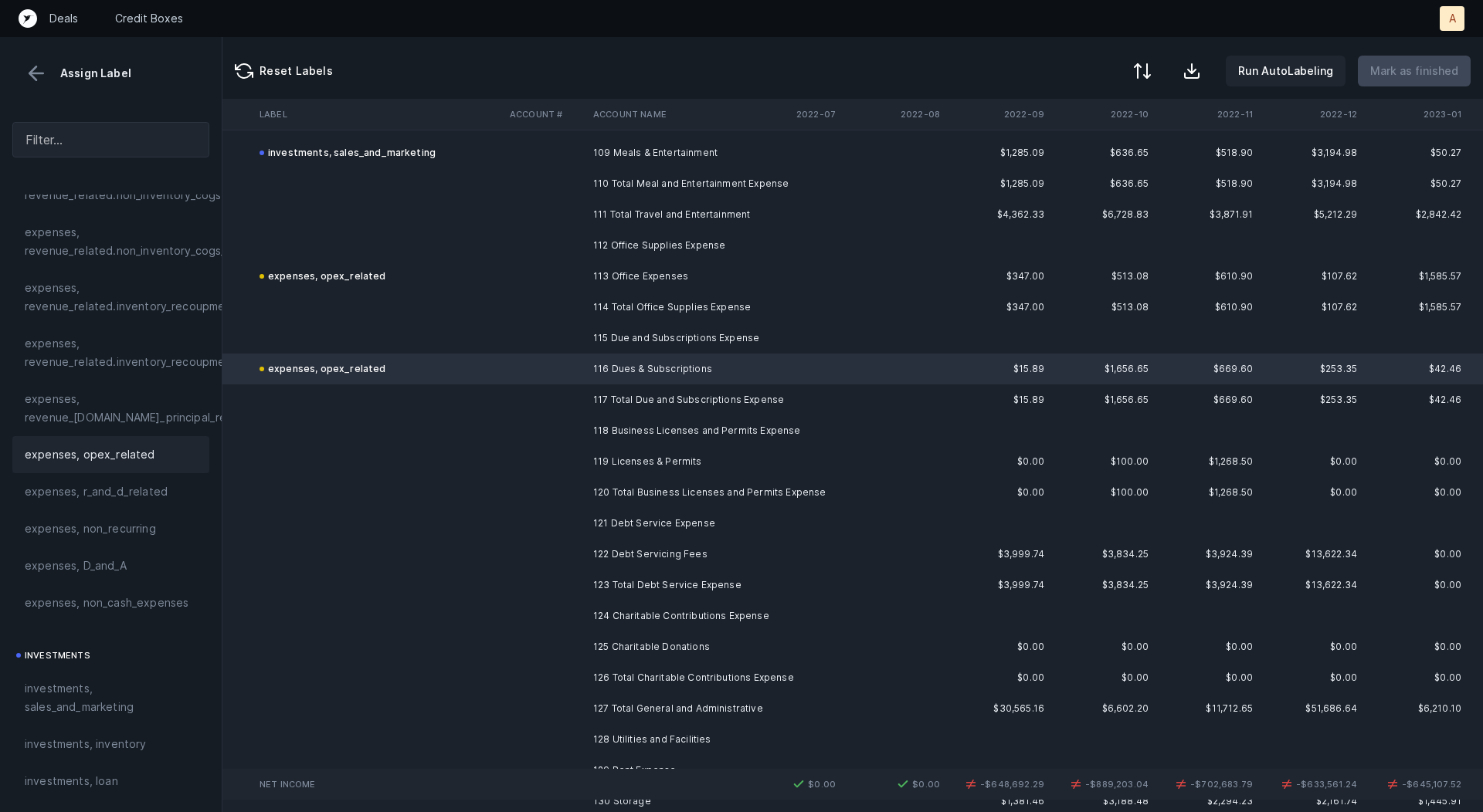
click at [641, 464] on td "119 Licenses & Permits" at bounding box center [681, 461] width 189 height 31
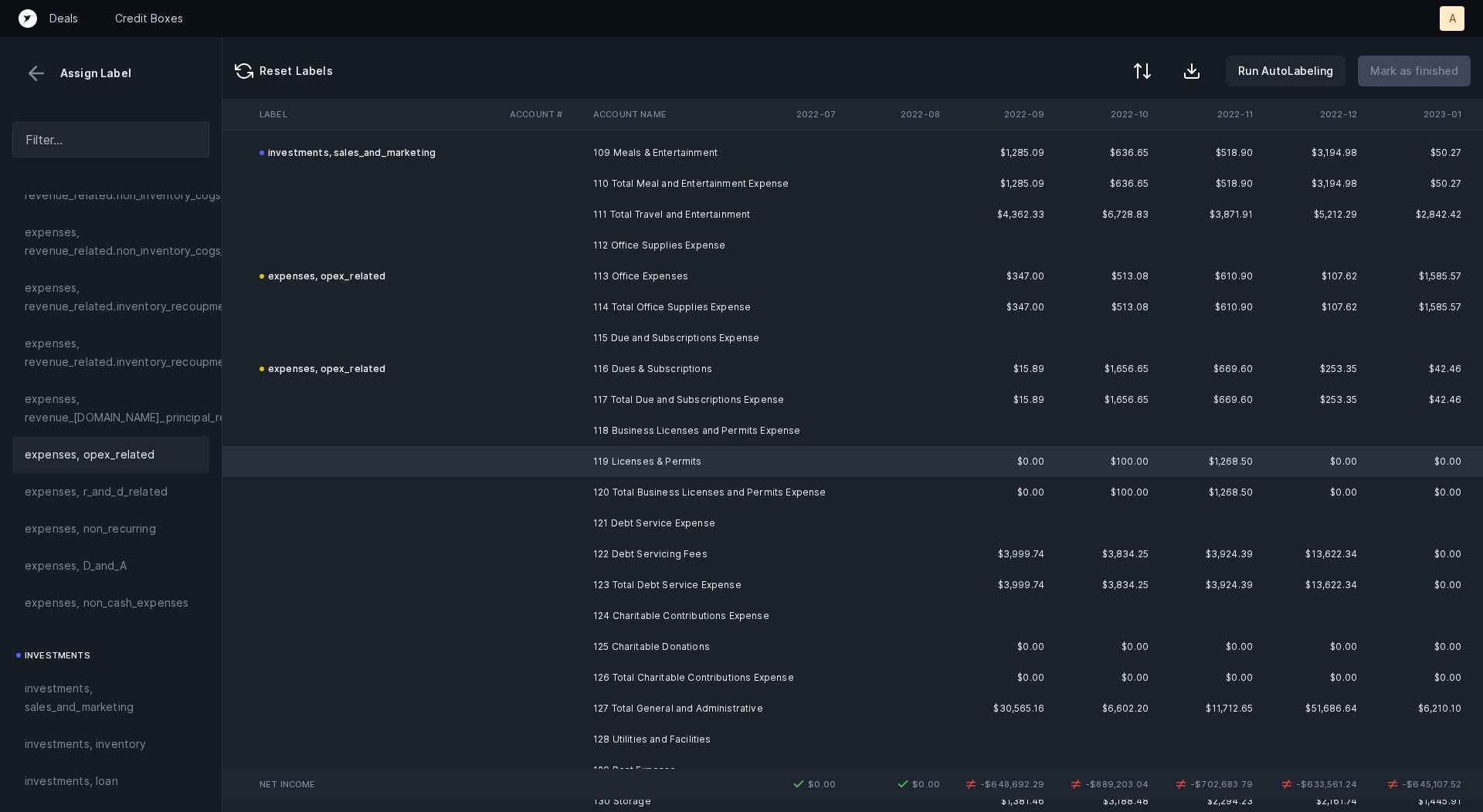
click at [150, 461] on div "expenses, opex_related" at bounding box center [110, 454] width 172 height 18
click at [618, 549] on td "122 Debt Servicing Fees" at bounding box center [681, 554] width 189 height 31
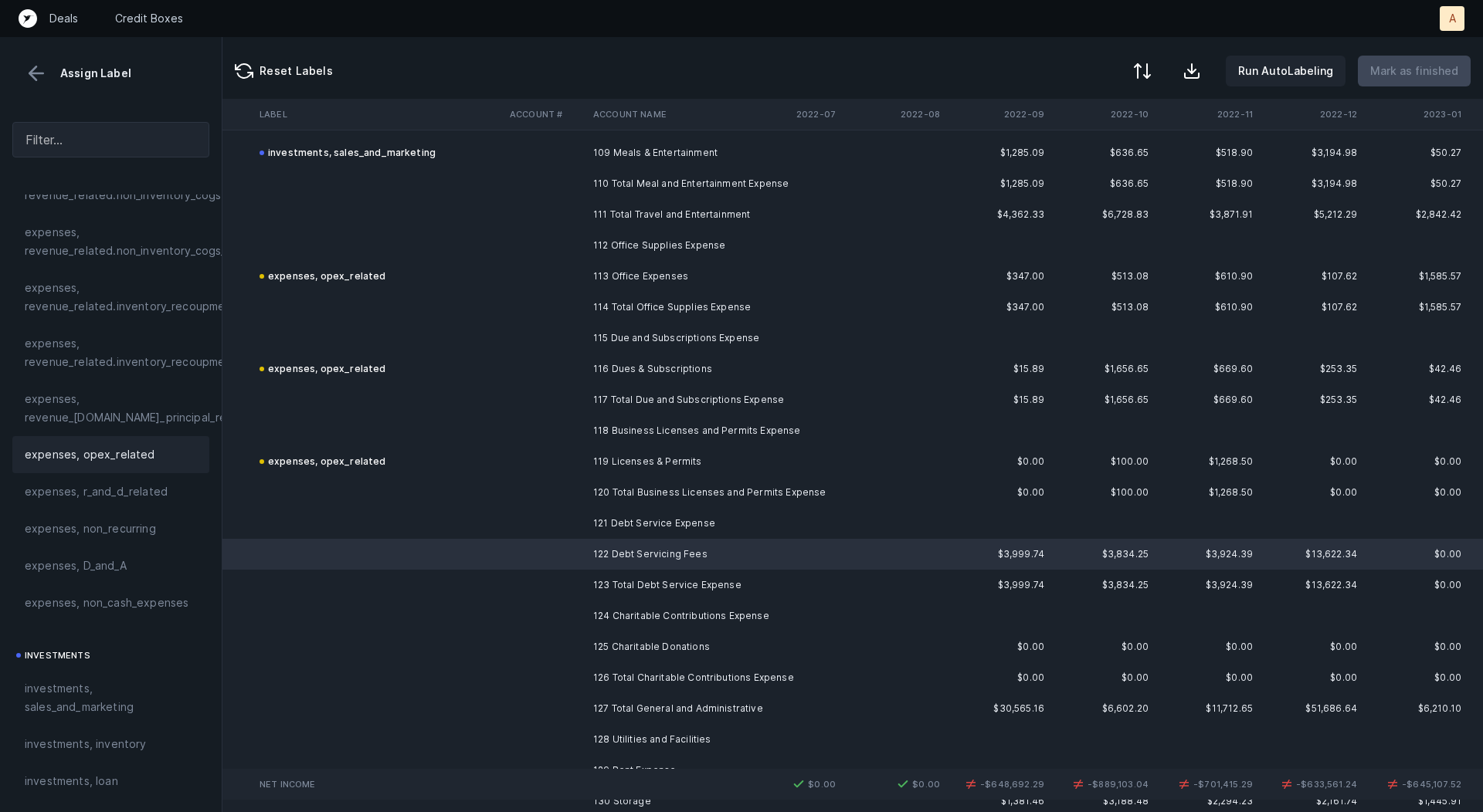
click at [128, 456] on span "expenses, opex_related" at bounding box center [89, 454] width 130 height 18
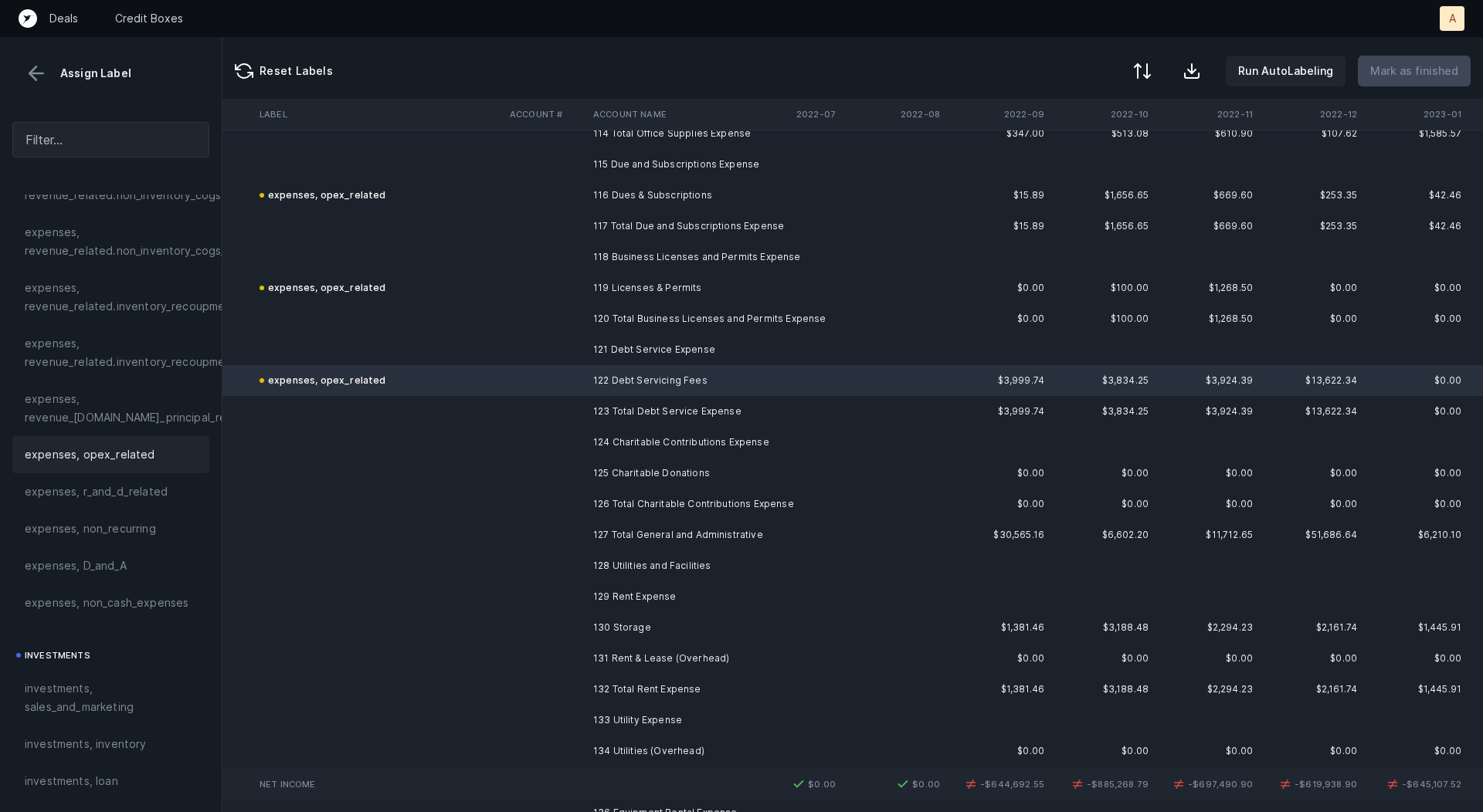
scroll to position [3557, 2024]
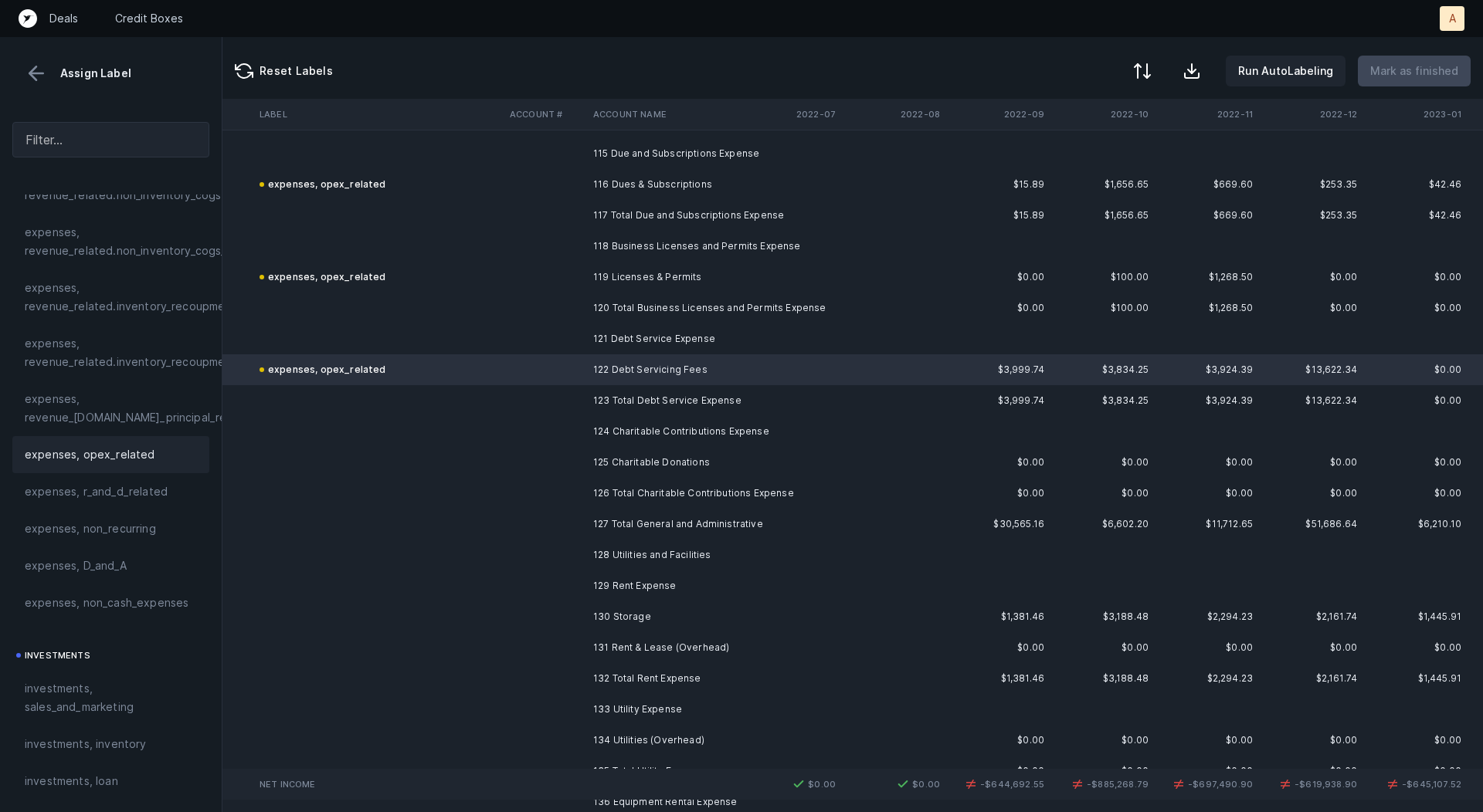
click at [725, 458] on td "125 Charitable Donations" at bounding box center [681, 462] width 189 height 31
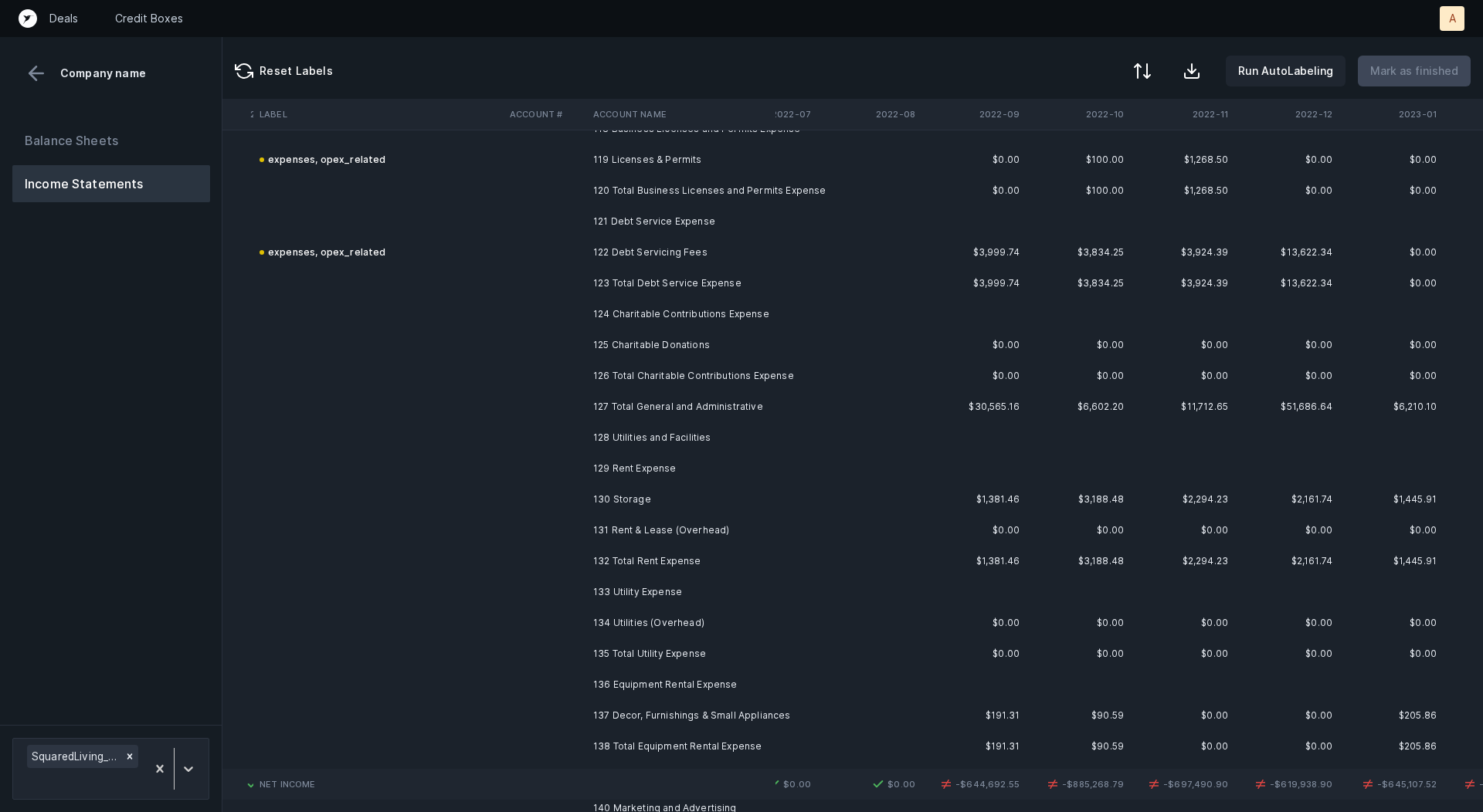
scroll to position [3630, 2049]
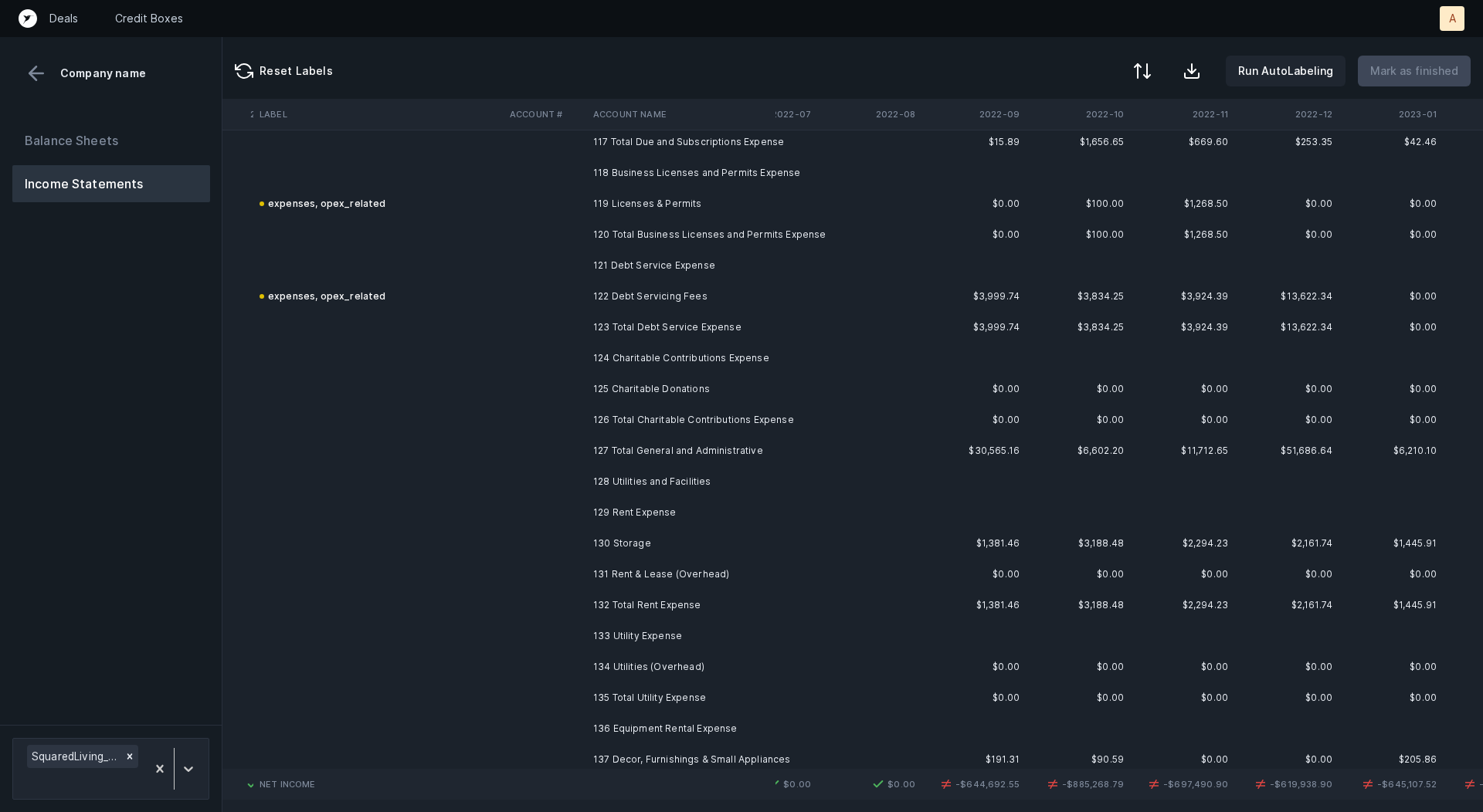
click at [705, 389] on td "125 Charitable Donations" at bounding box center [681, 389] width 189 height 31
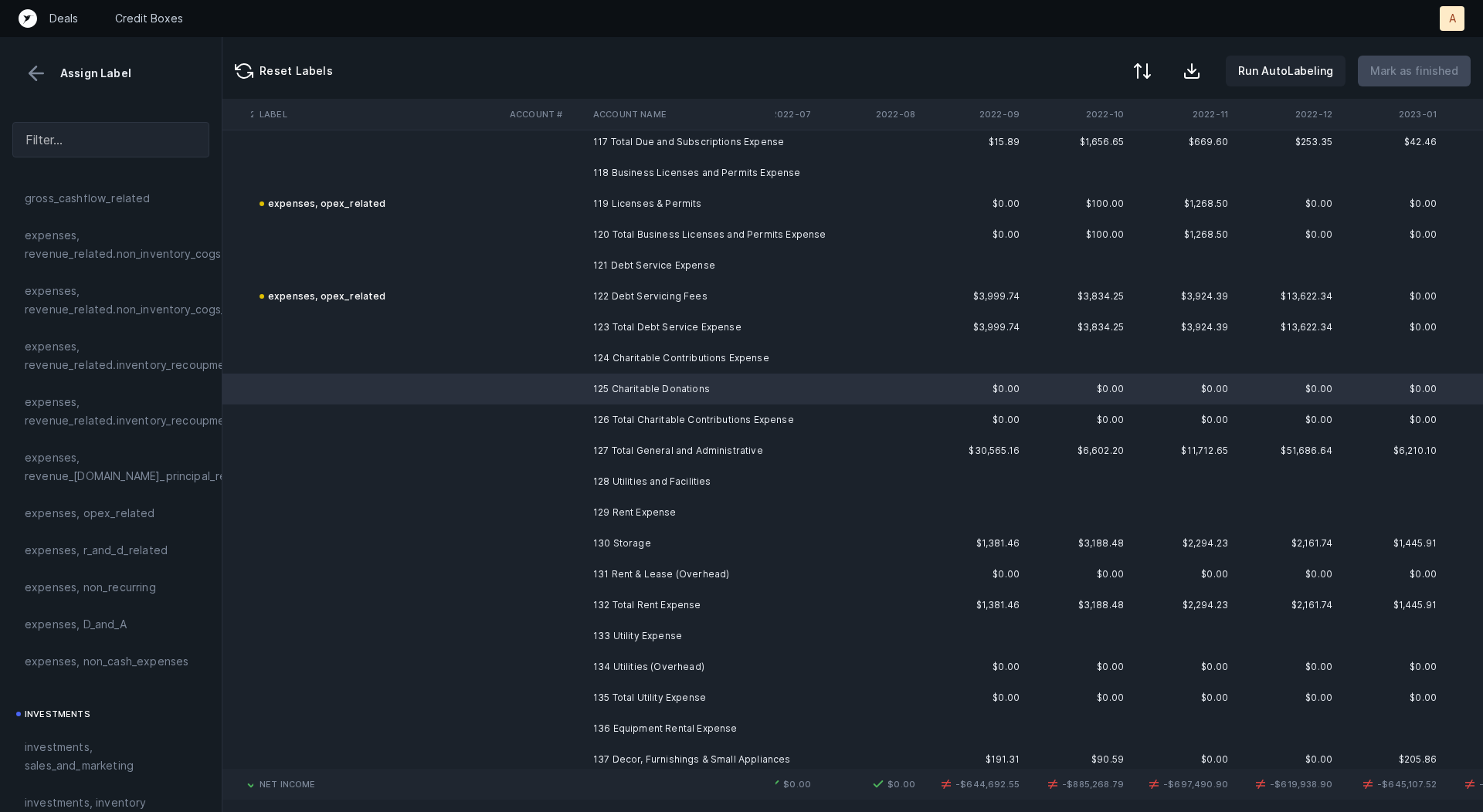
scroll to position [334, 0]
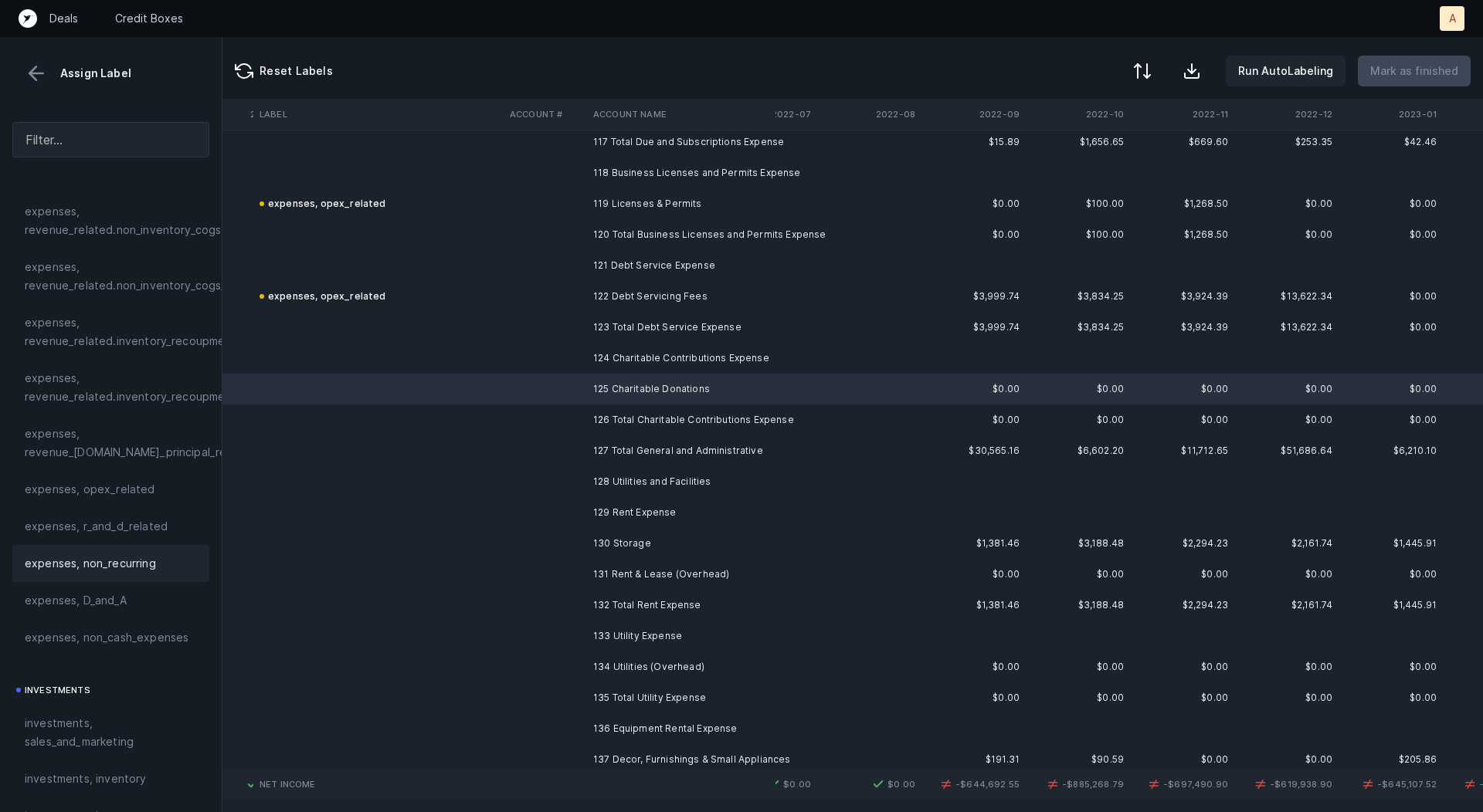
click at [103, 557] on span "expenses, non_recurring" at bounding box center [90, 563] width 131 height 18
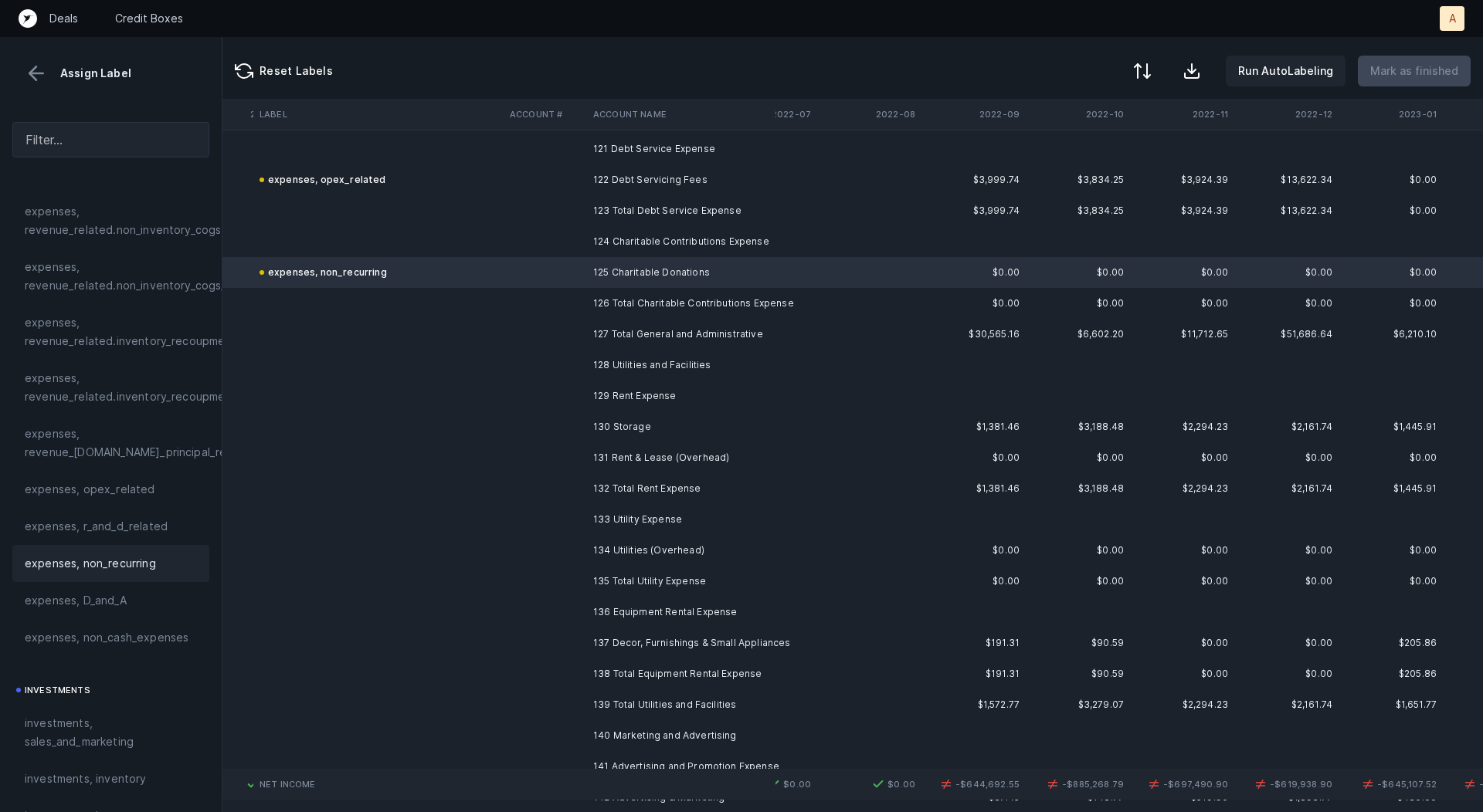
scroll to position [3753, 2049]
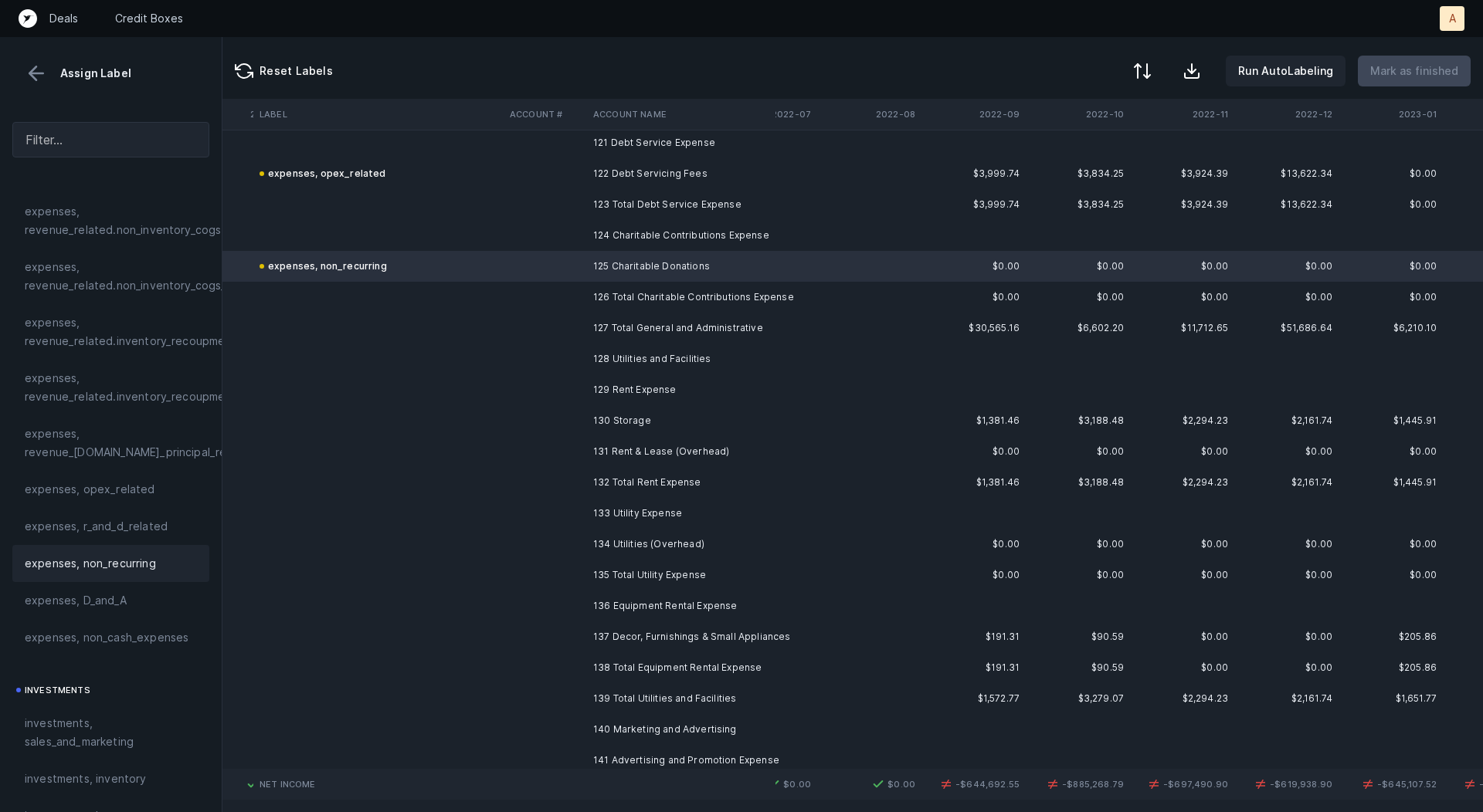
click at [681, 410] on td "130 Storage" at bounding box center [681, 420] width 189 height 31
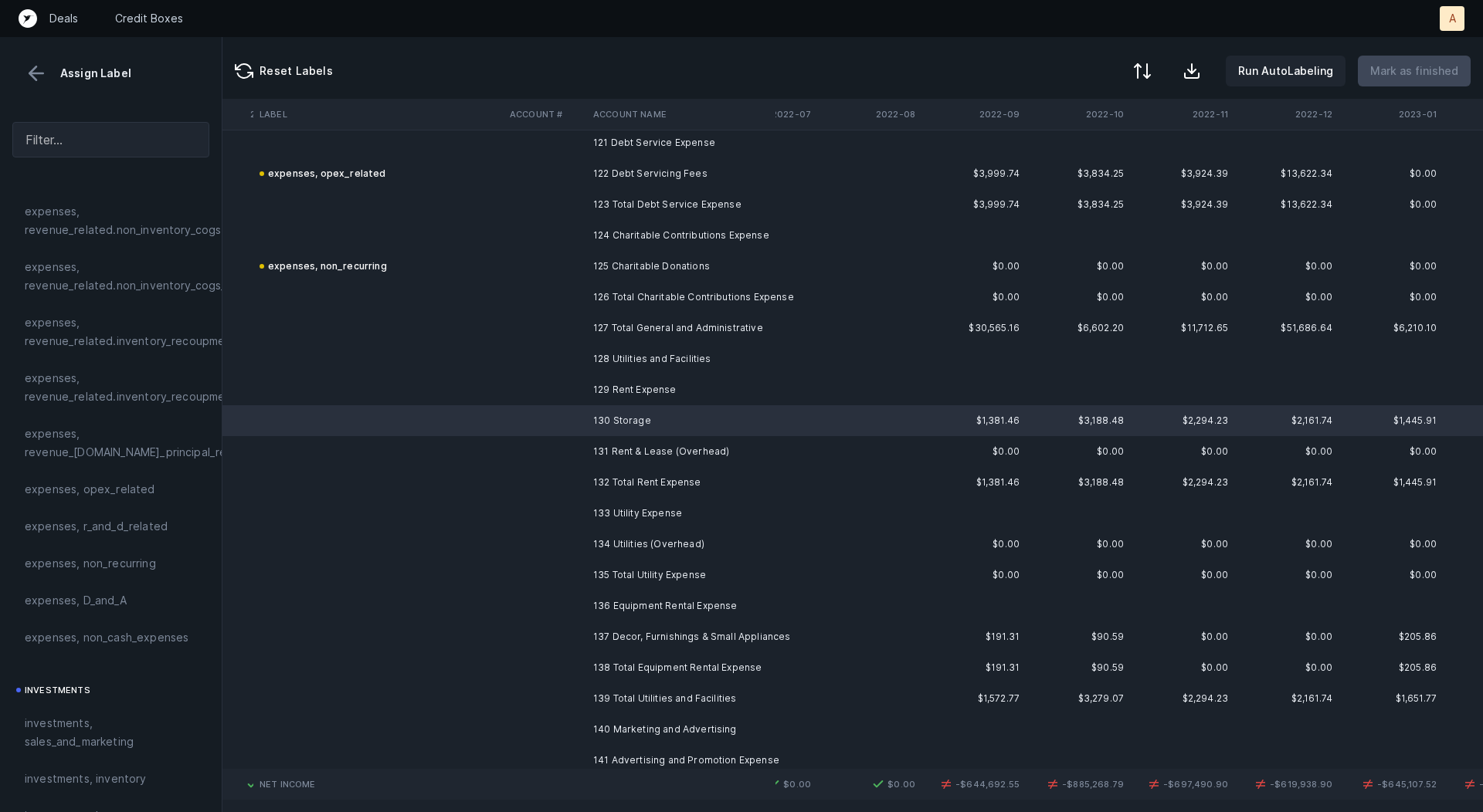
click at [667, 451] on td "131 Rent & Lease (Overhead)" at bounding box center [681, 451] width 189 height 31
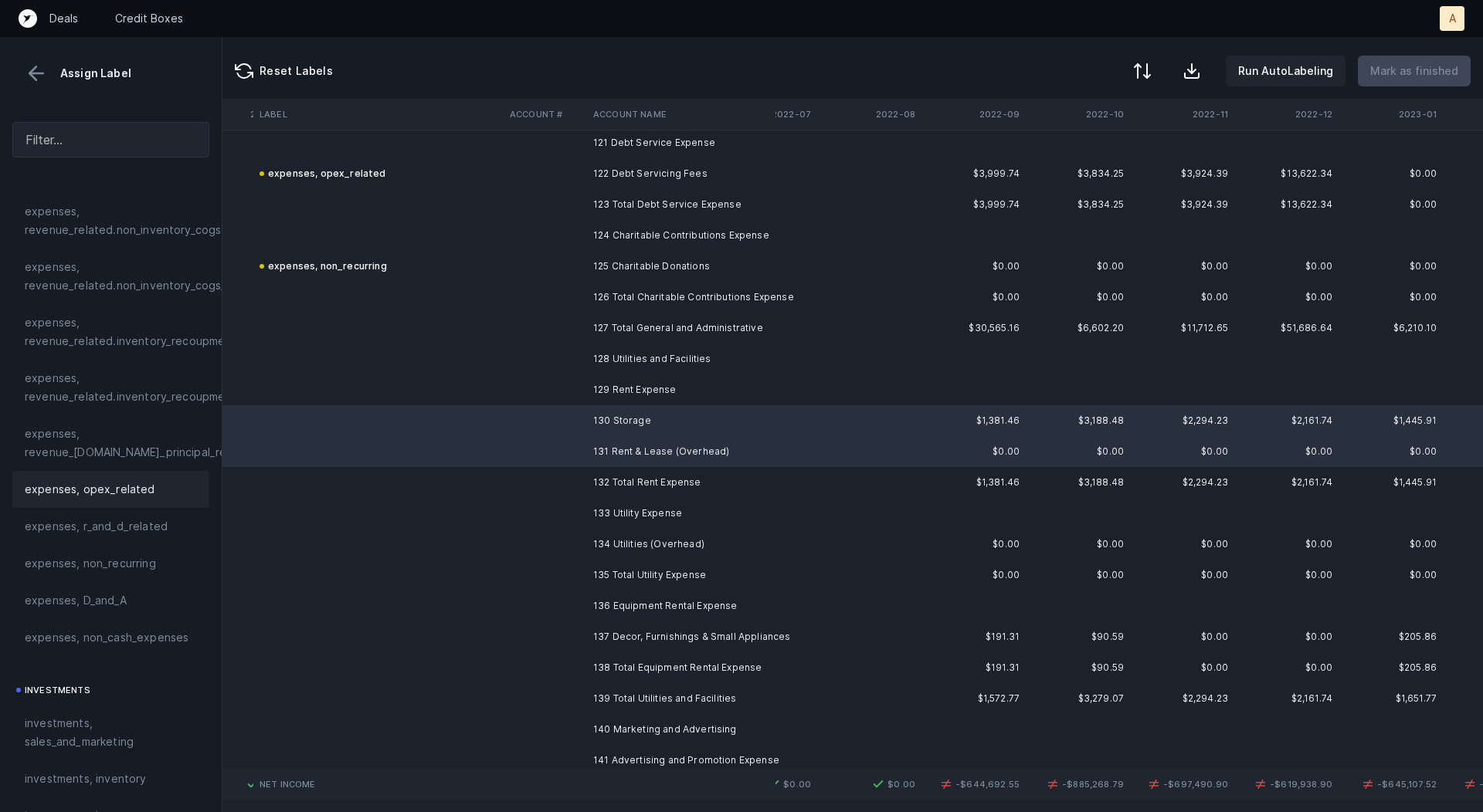
click at [162, 494] on div "expenses, opex_related" at bounding box center [110, 489] width 172 height 18
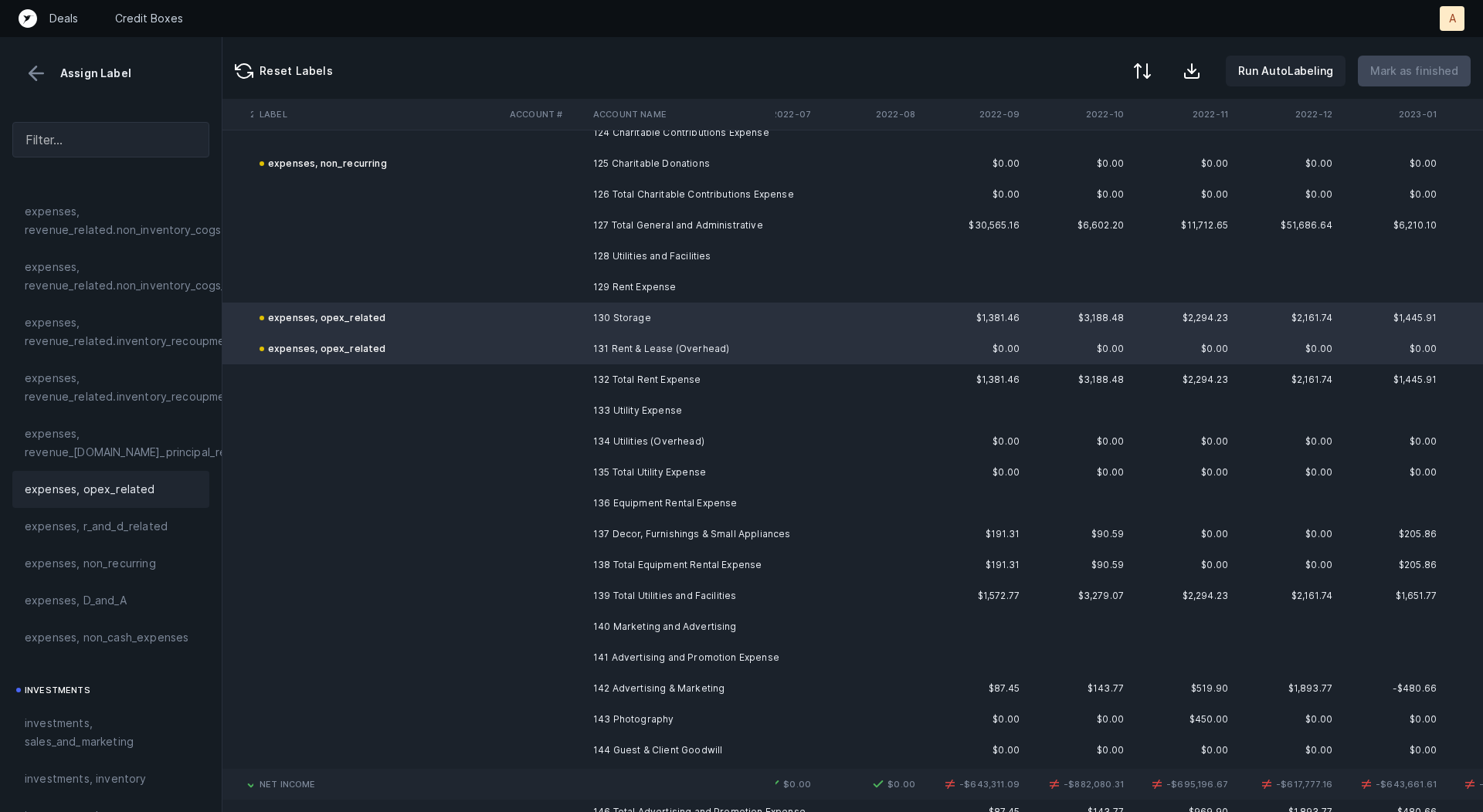
click at [585, 437] on td at bounding box center [546, 441] width 84 height 31
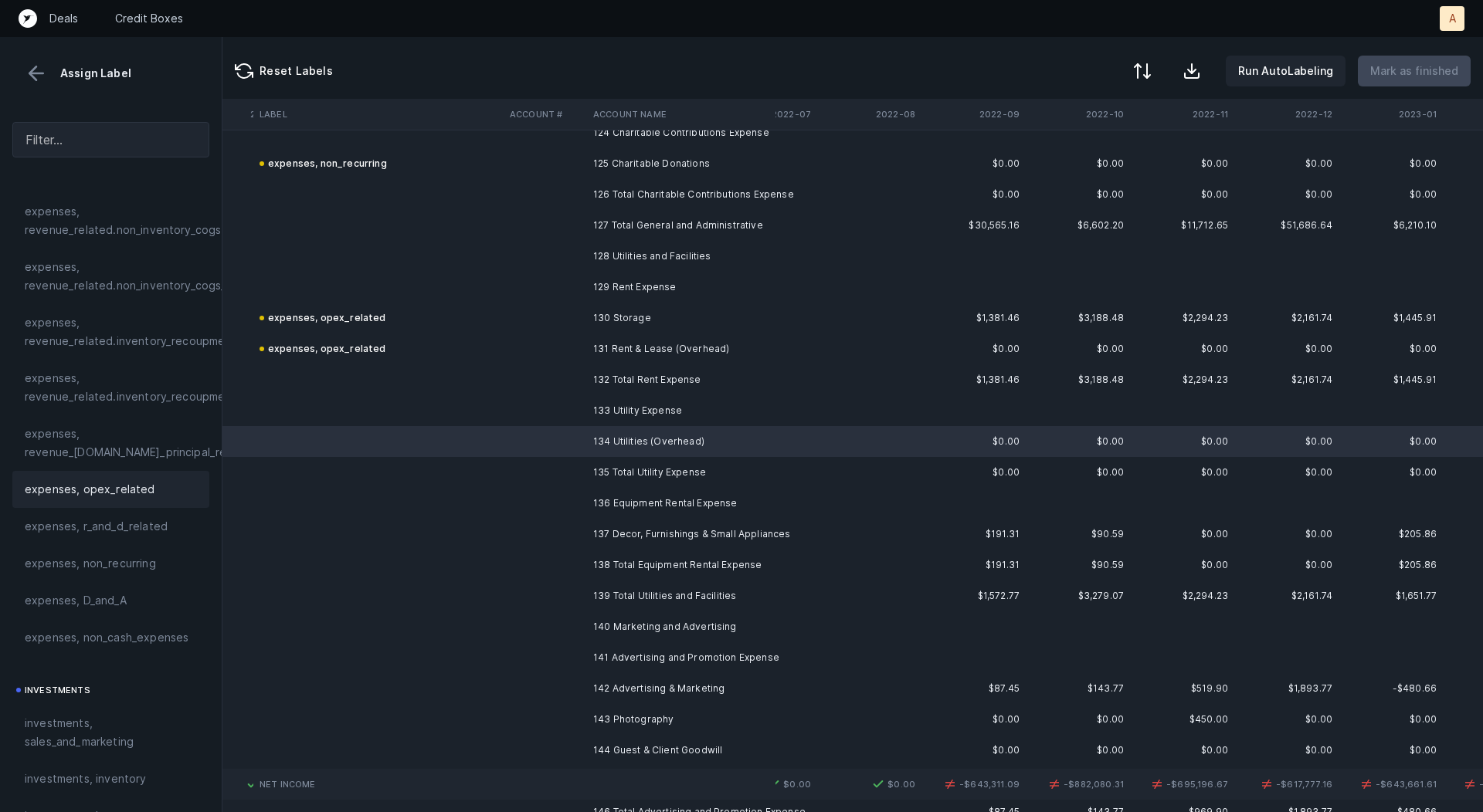
click at [139, 485] on span "expenses, opex_related" at bounding box center [89, 489] width 130 height 18
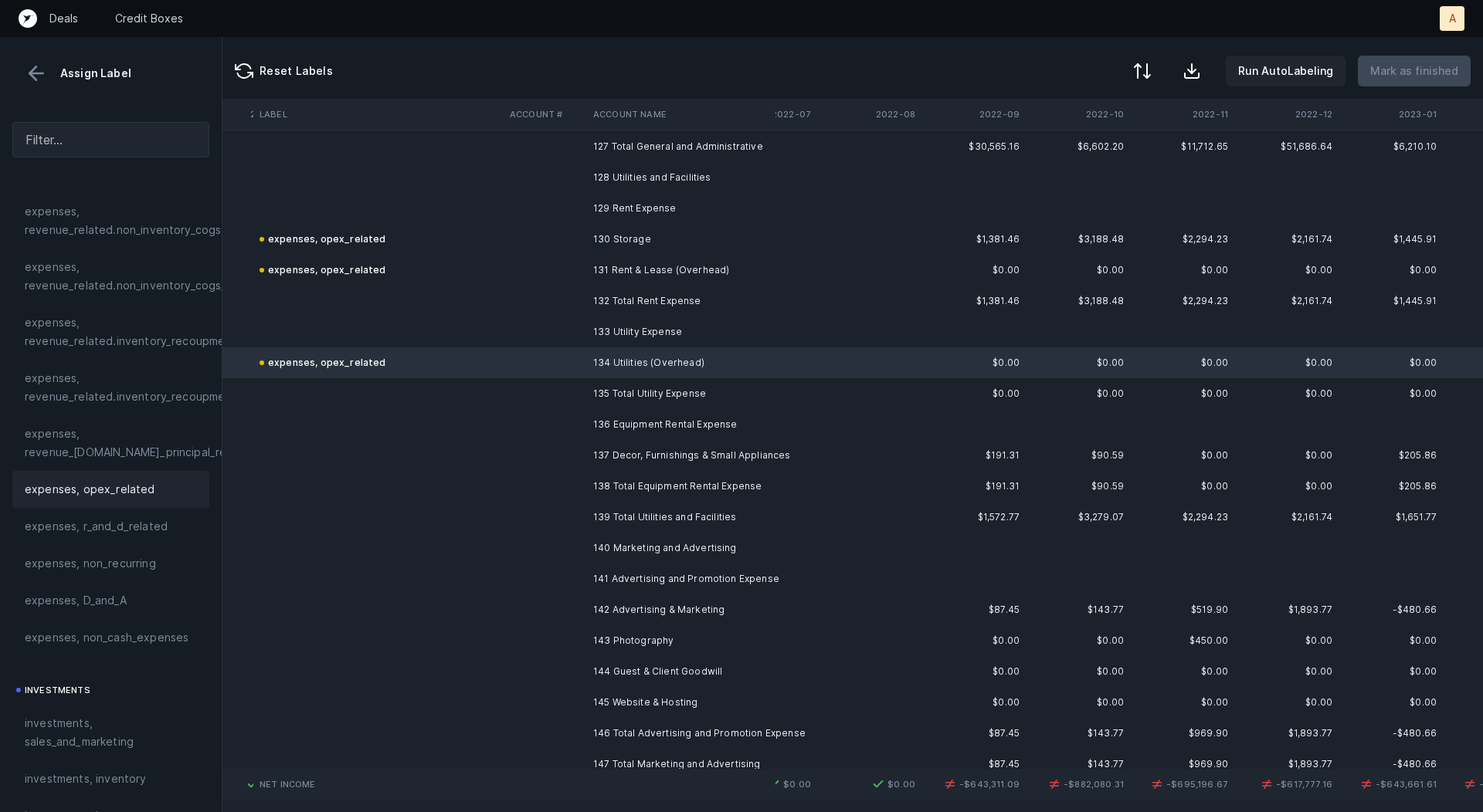
scroll to position [3970, 2049]
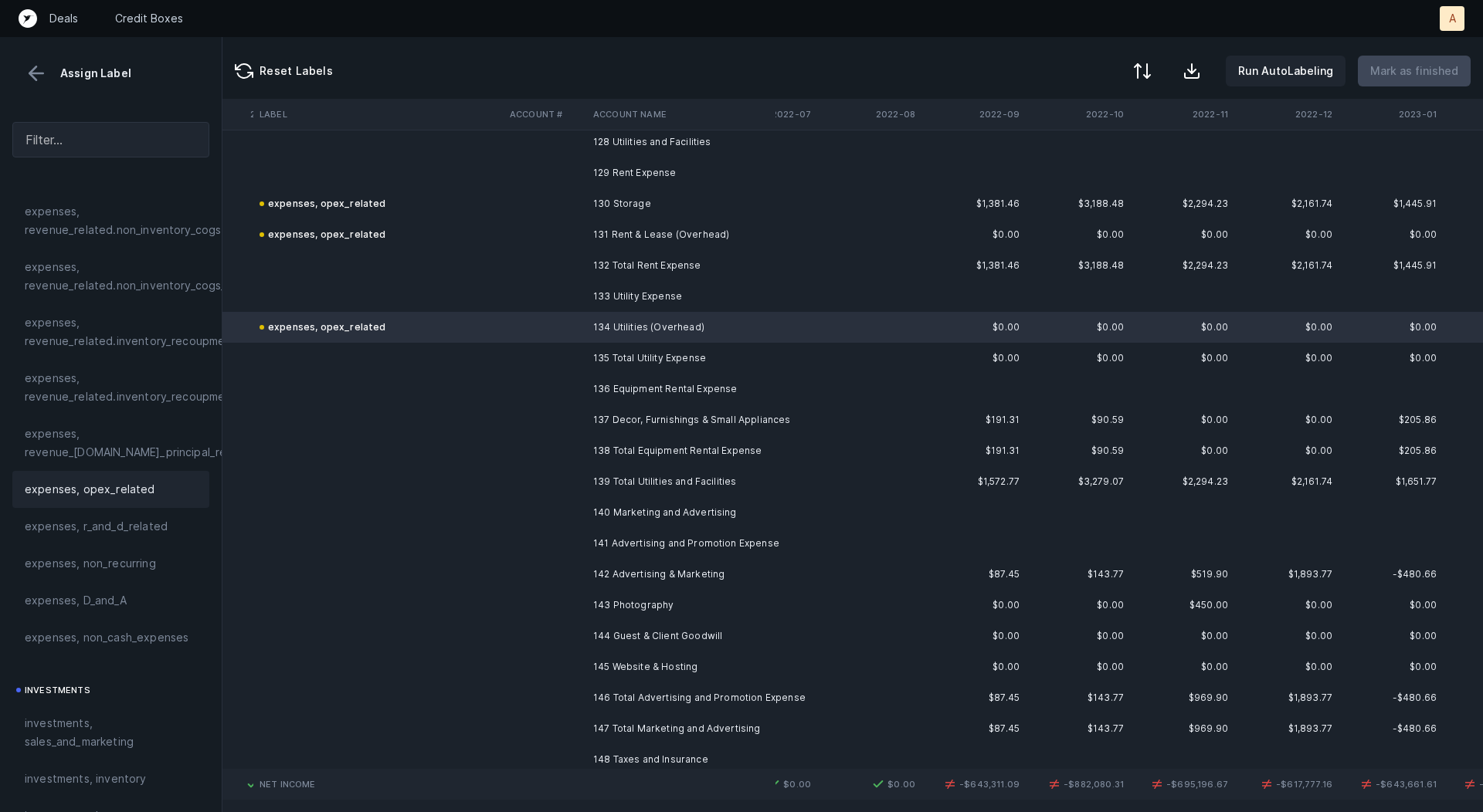
click at [654, 422] on td "137 Decor, Furnishings & Small Appliances" at bounding box center [681, 419] width 189 height 31
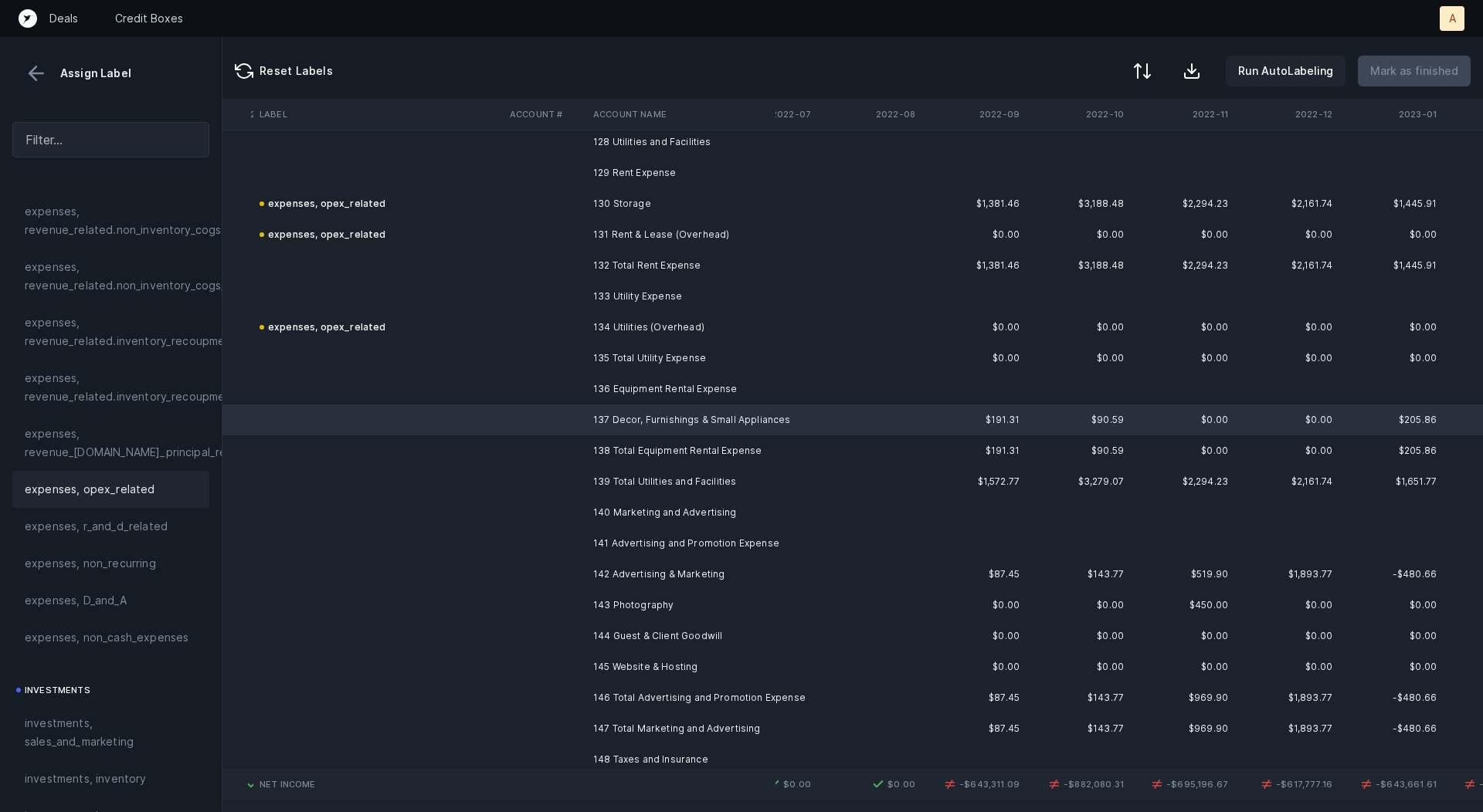
click at [93, 485] on span "expenses, opex_related" at bounding box center [89, 489] width 130 height 18
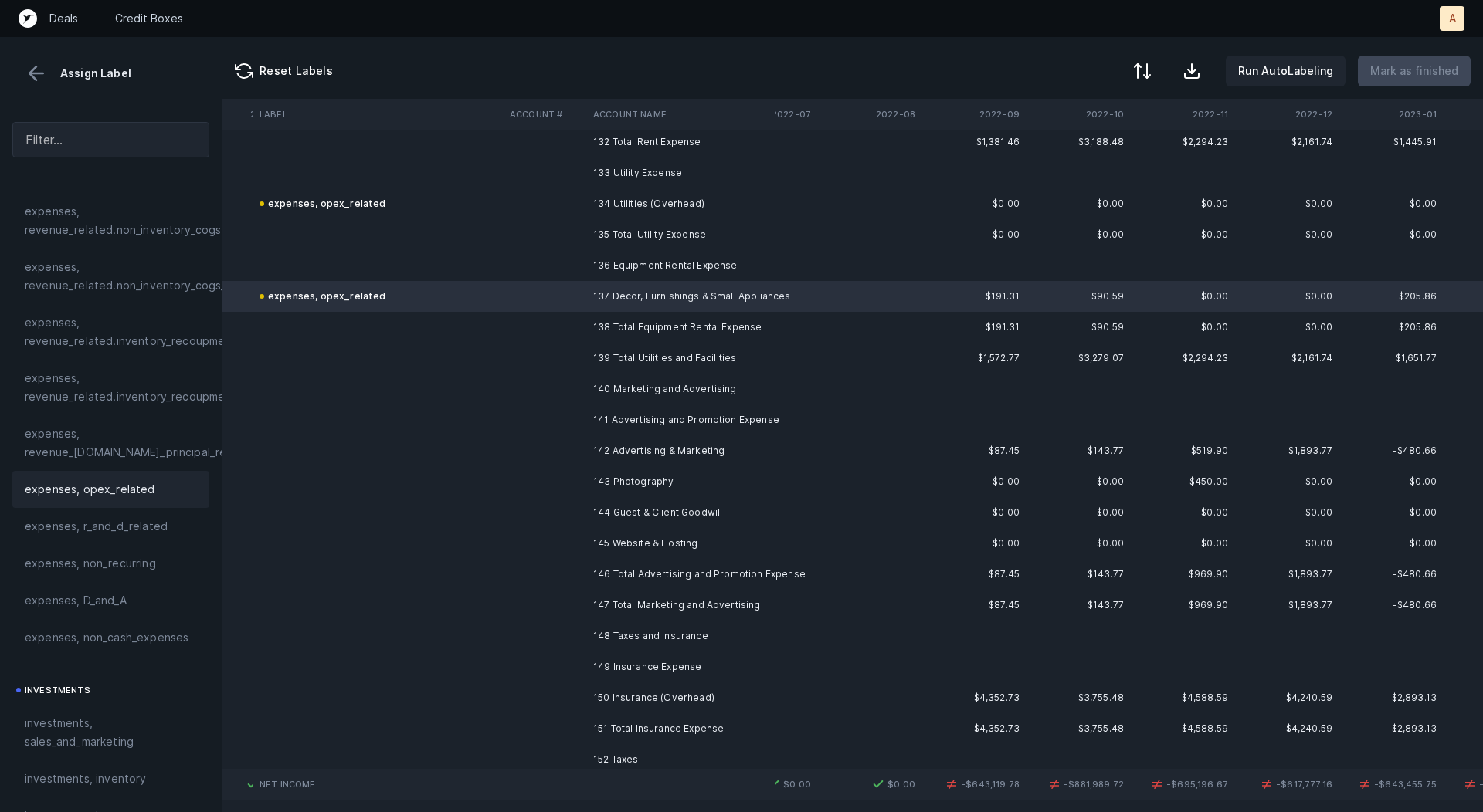
scroll to position [4097, 2049]
click at [733, 435] on td "142 Advertising & Marketing" at bounding box center [681, 447] width 189 height 31
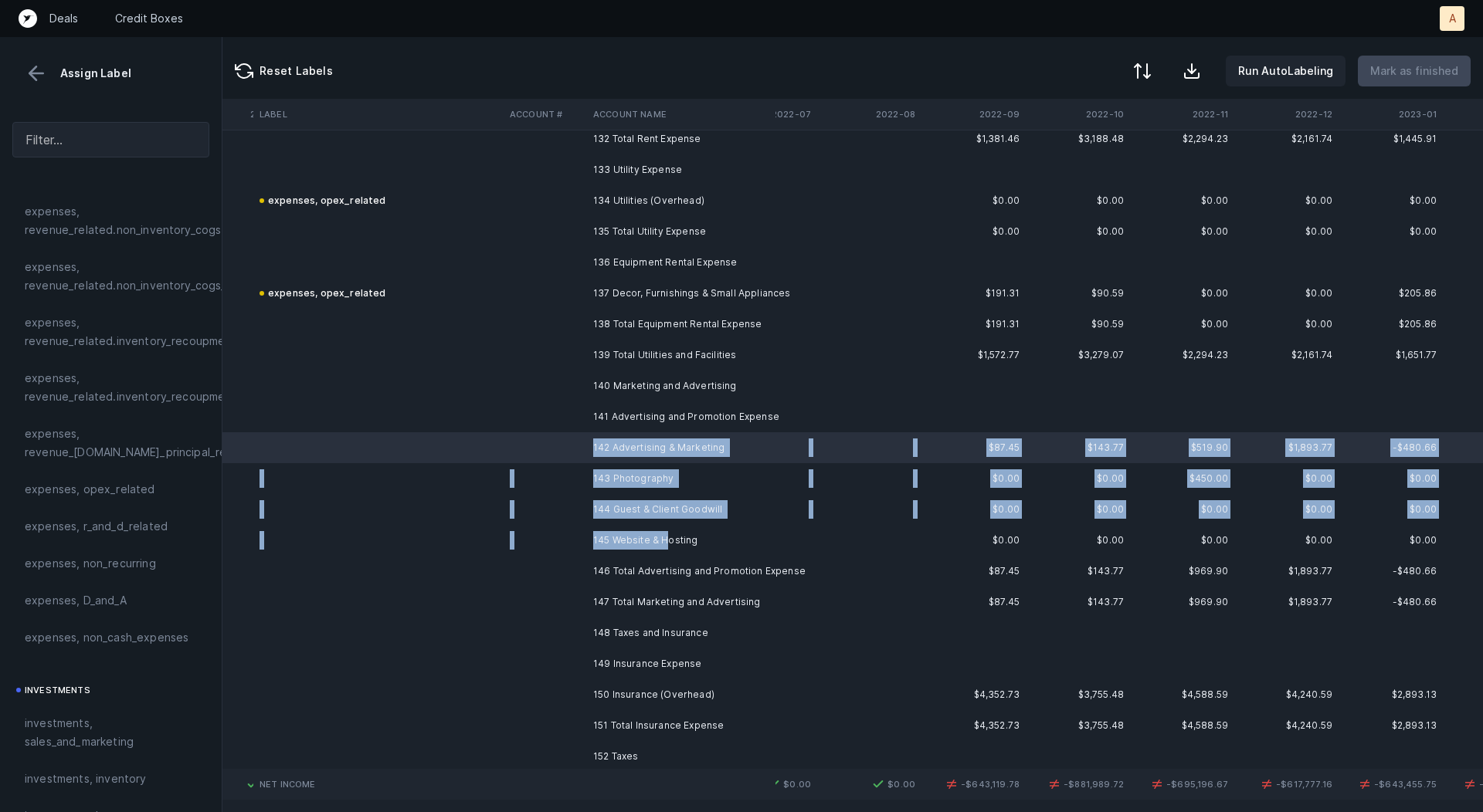
click at [664, 545] on td "145 Website & Hosting" at bounding box center [681, 540] width 189 height 31
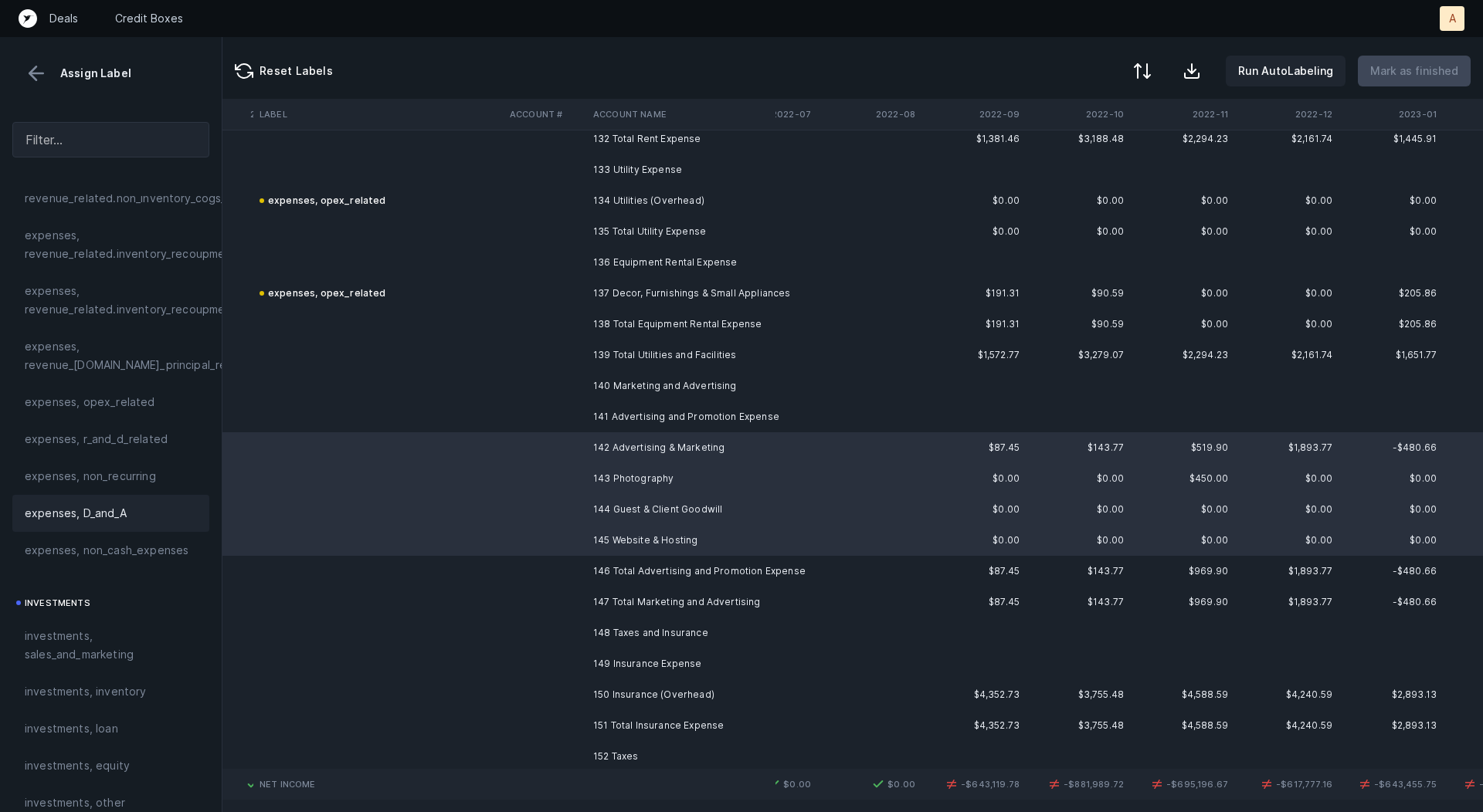
scroll to position [465, 0]
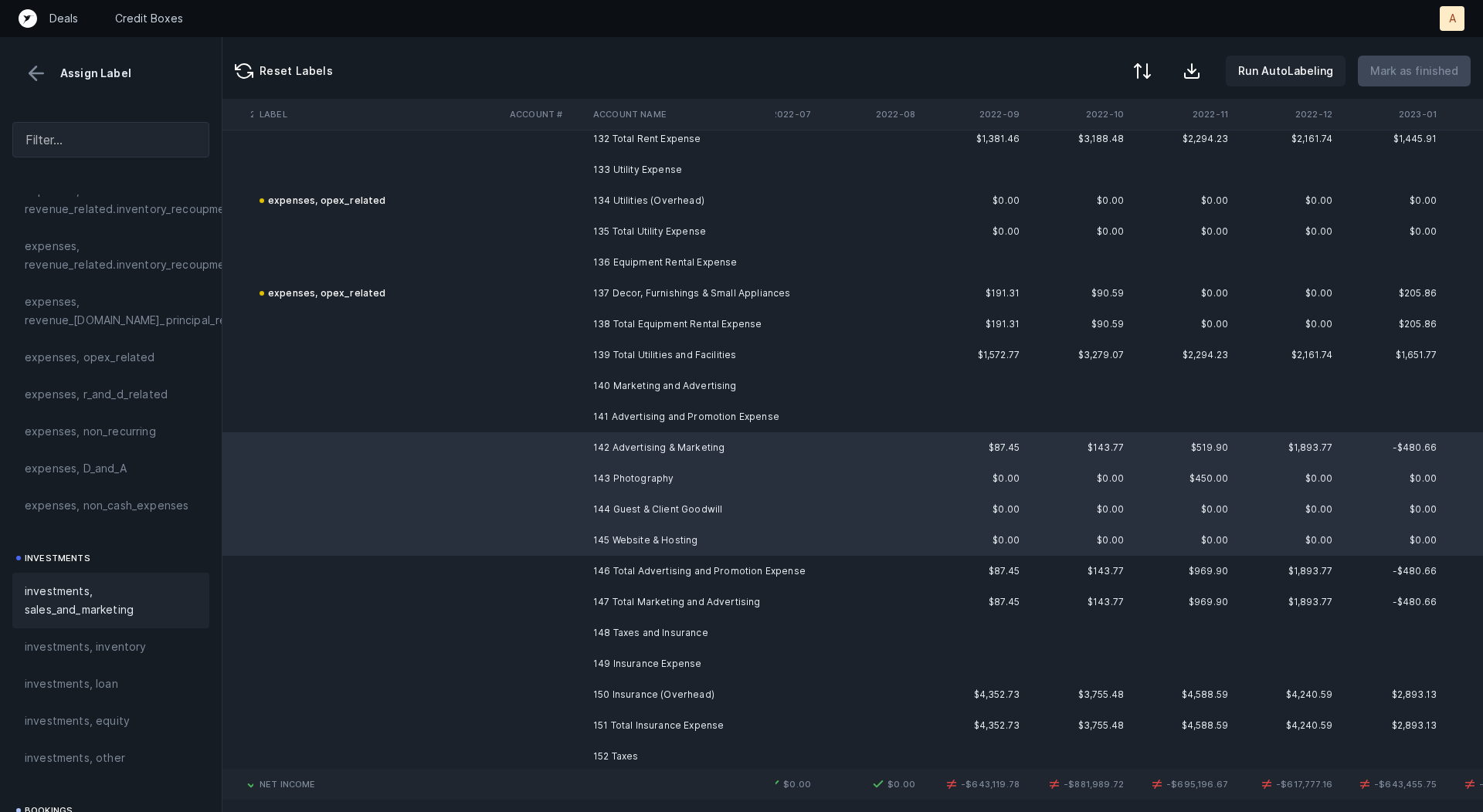
click at [109, 602] on span "investments, sales_and_marketing" at bounding box center [110, 601] width 172 height 37
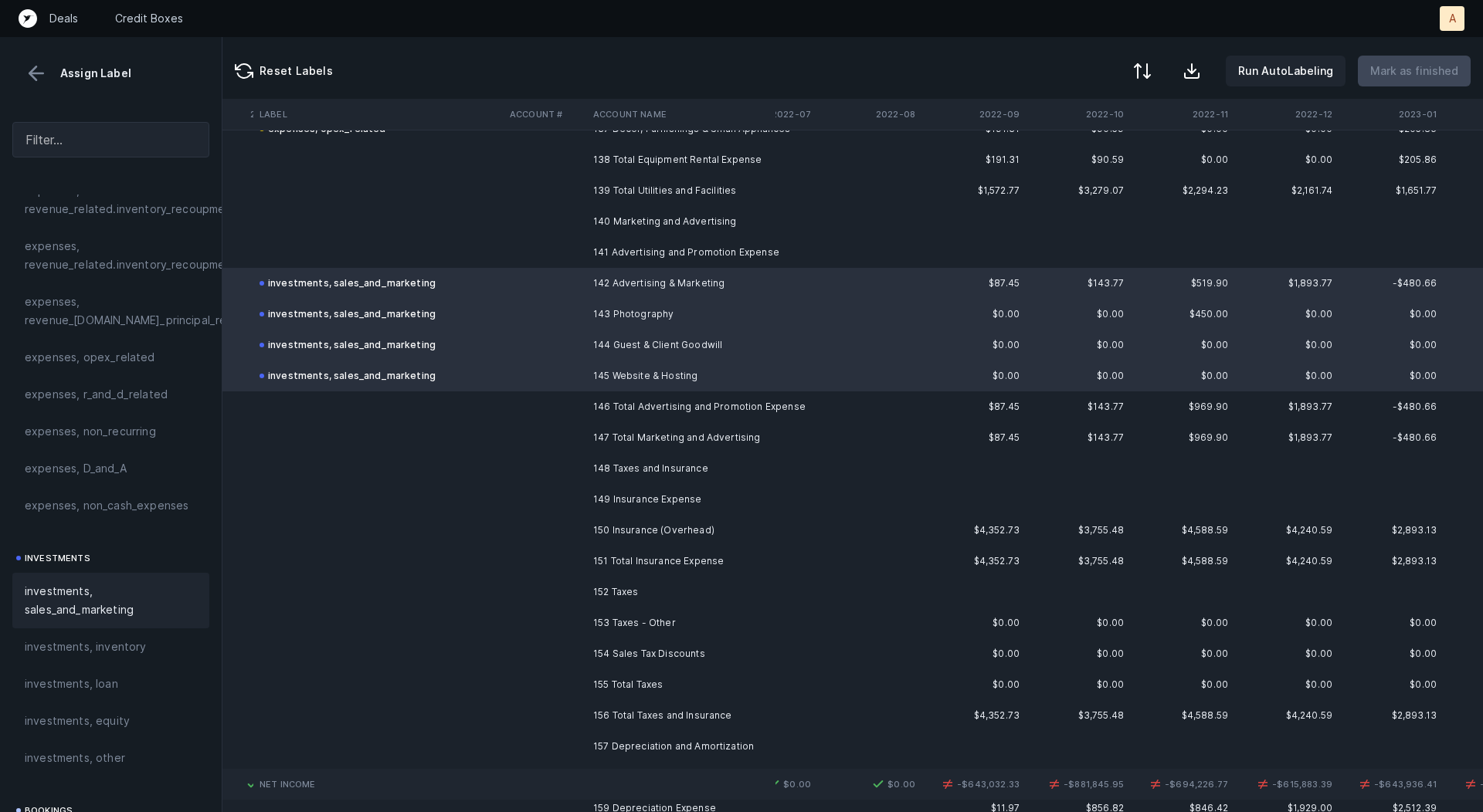
scroll to position [4281, 2049]
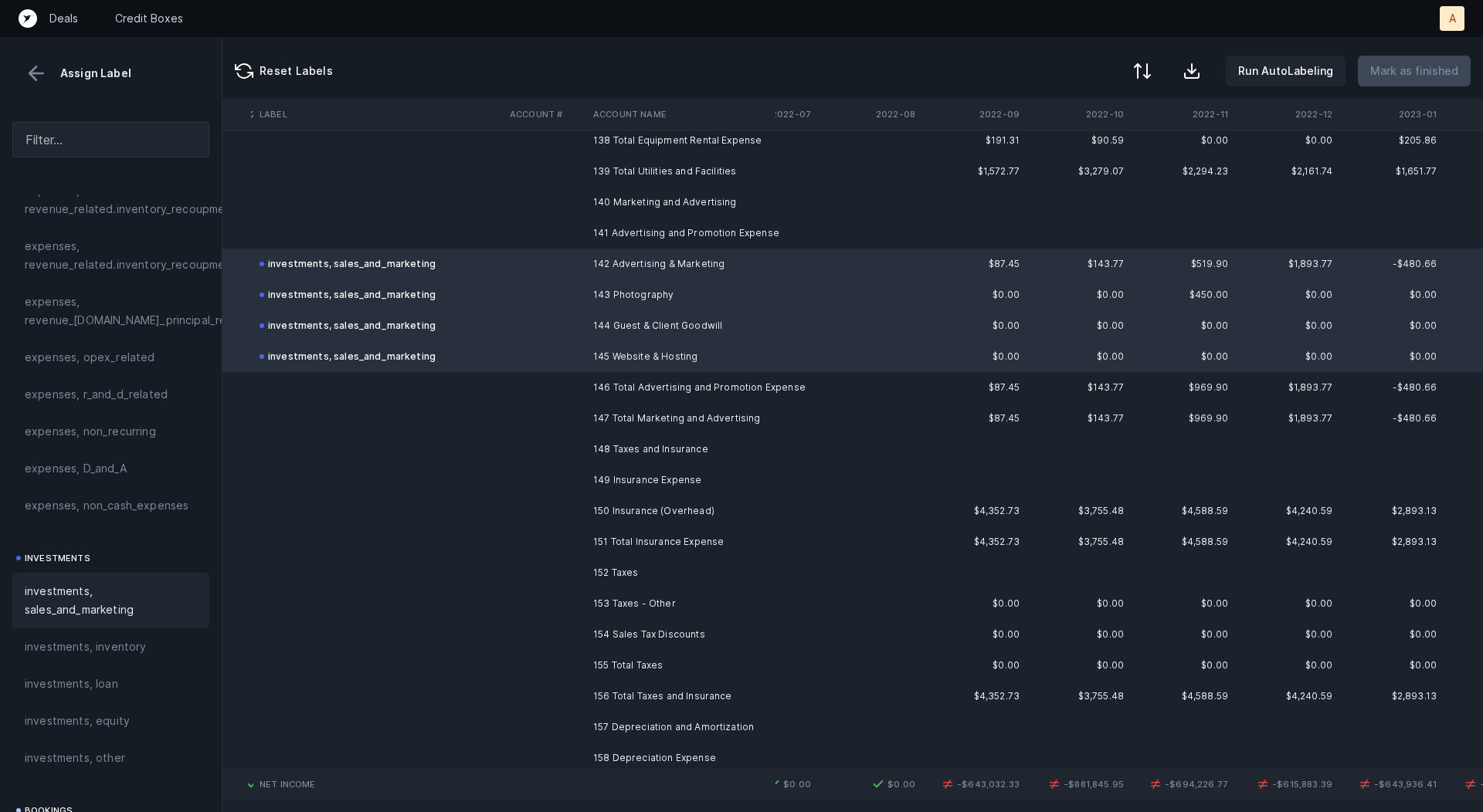
click at [706, 499] on td "150 Insurance (Overhead)" at bounding box center [681, 511] width 189 height 31
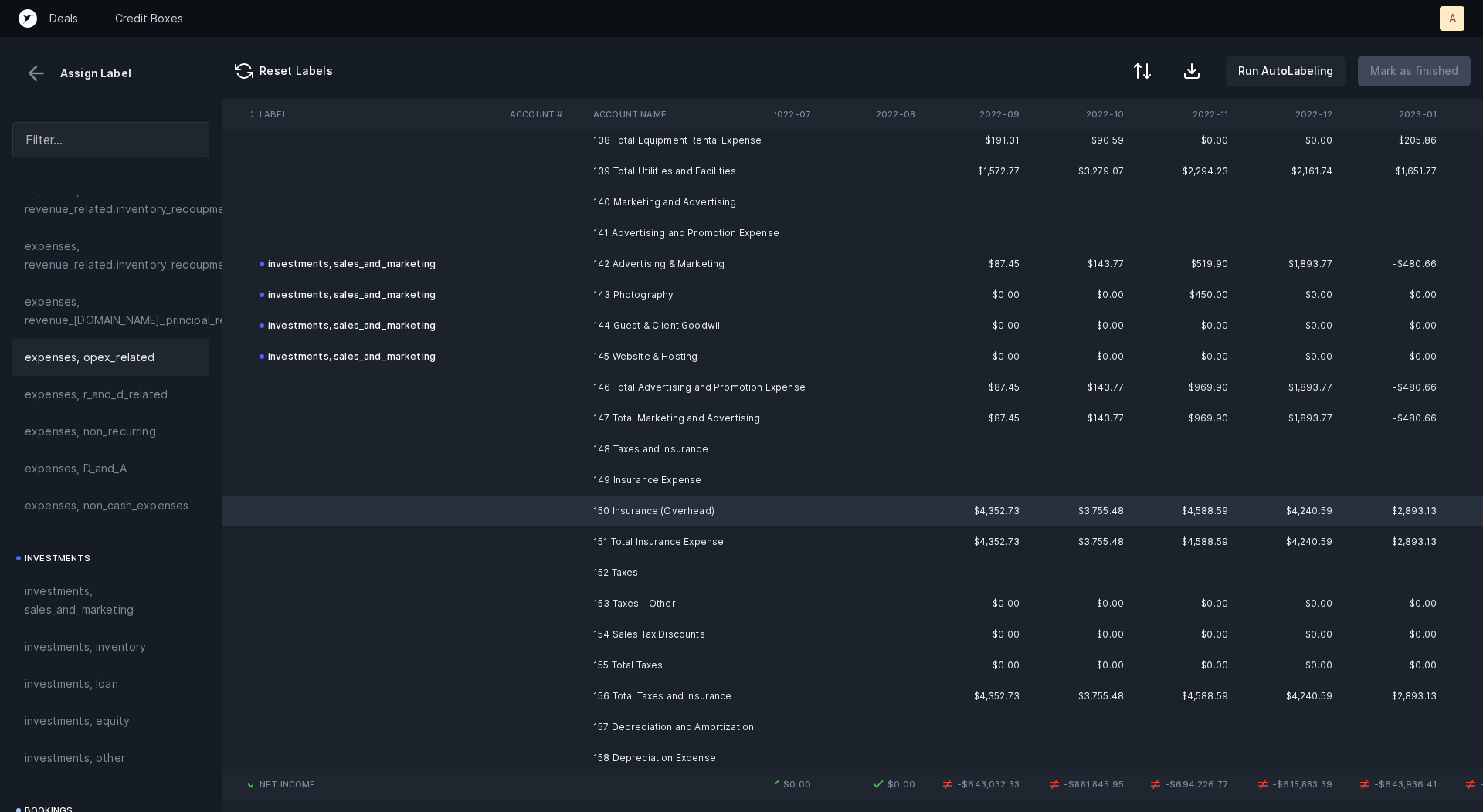
click at [148, 348] on span "expenses, opex_related" at bounding box center [89, 357] width 130 height 18
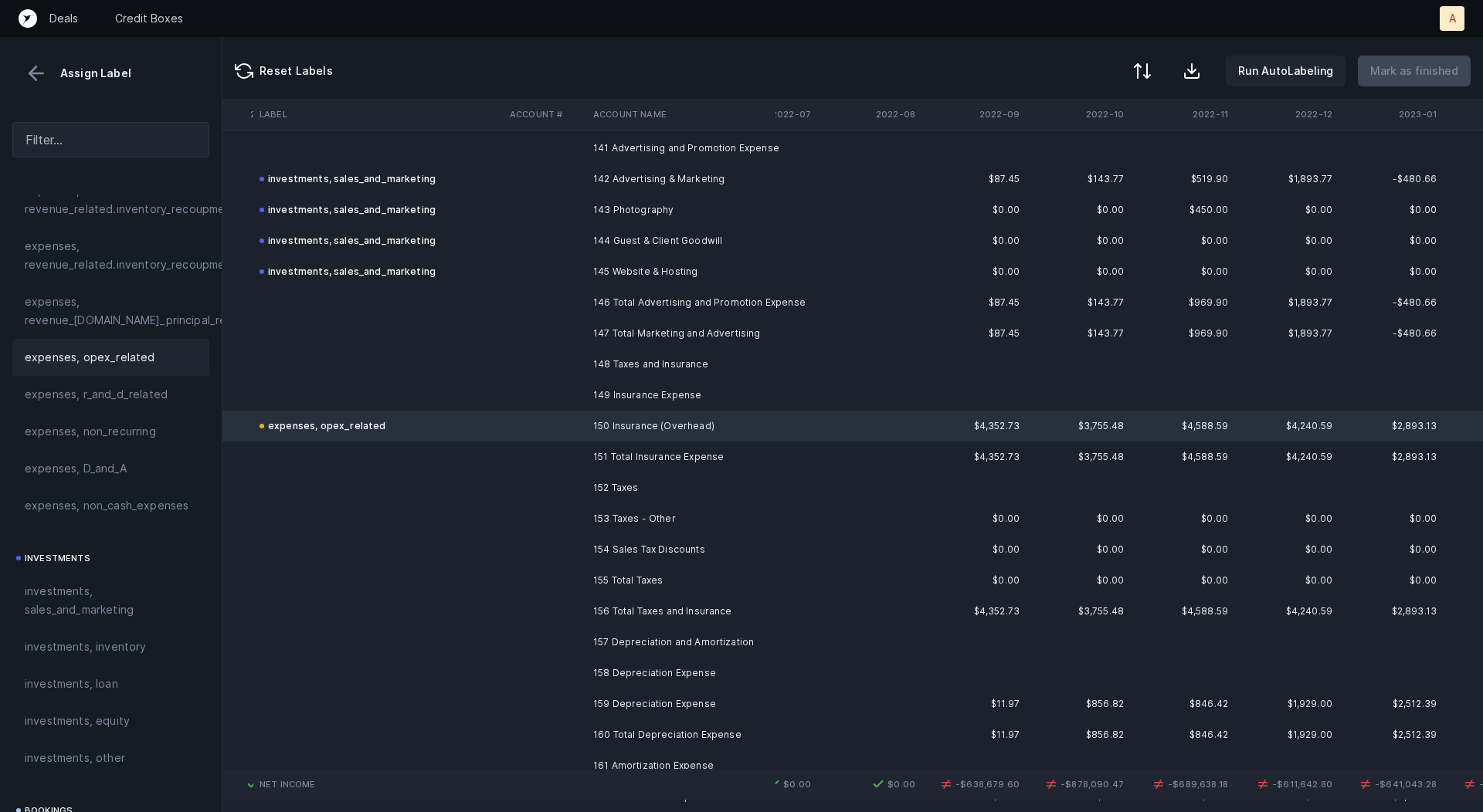
scroll to position [4396, 2049]
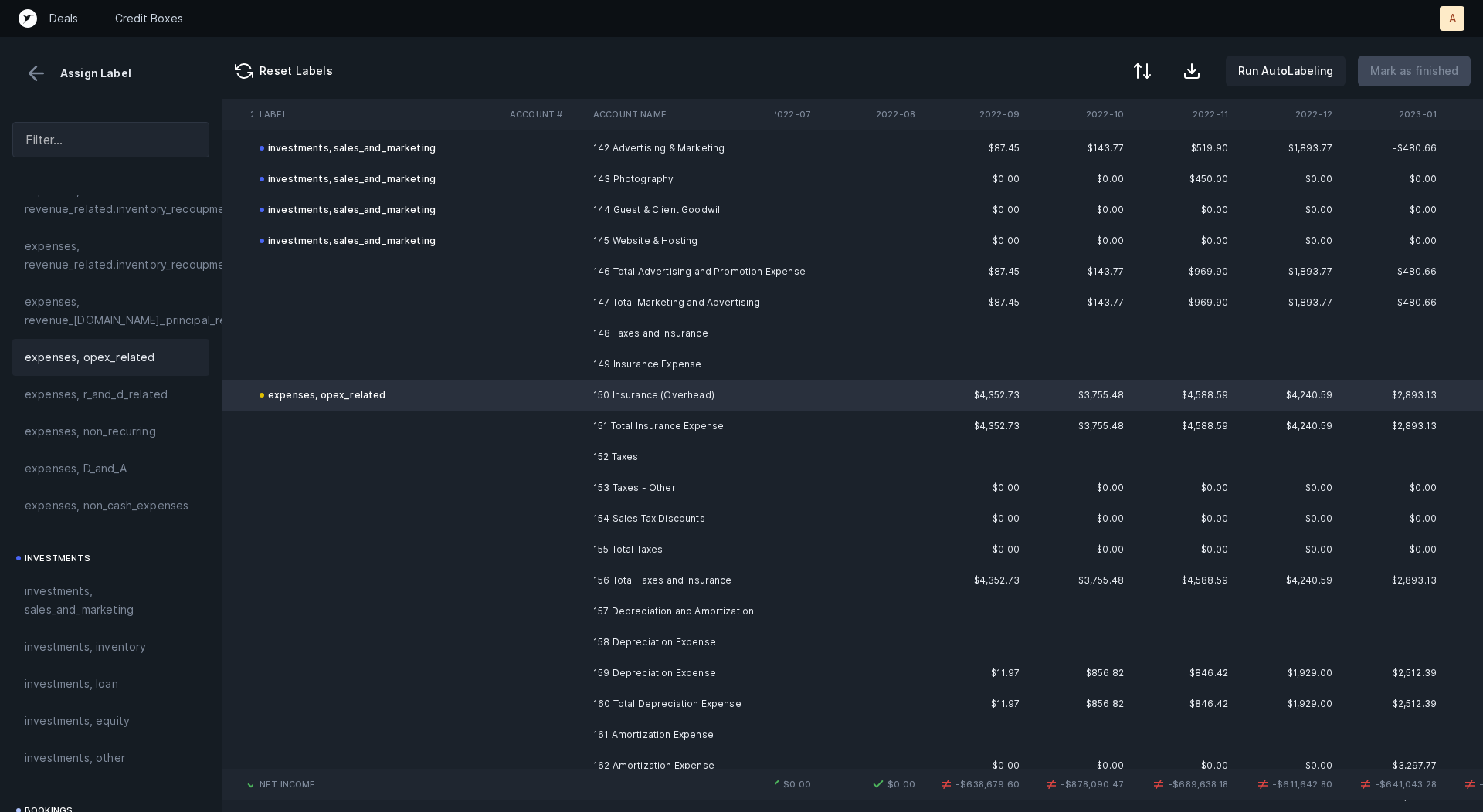
click at [676, 490] on td "153 Taxes - Other" at bounding box center [681, 487] width 189 height 31
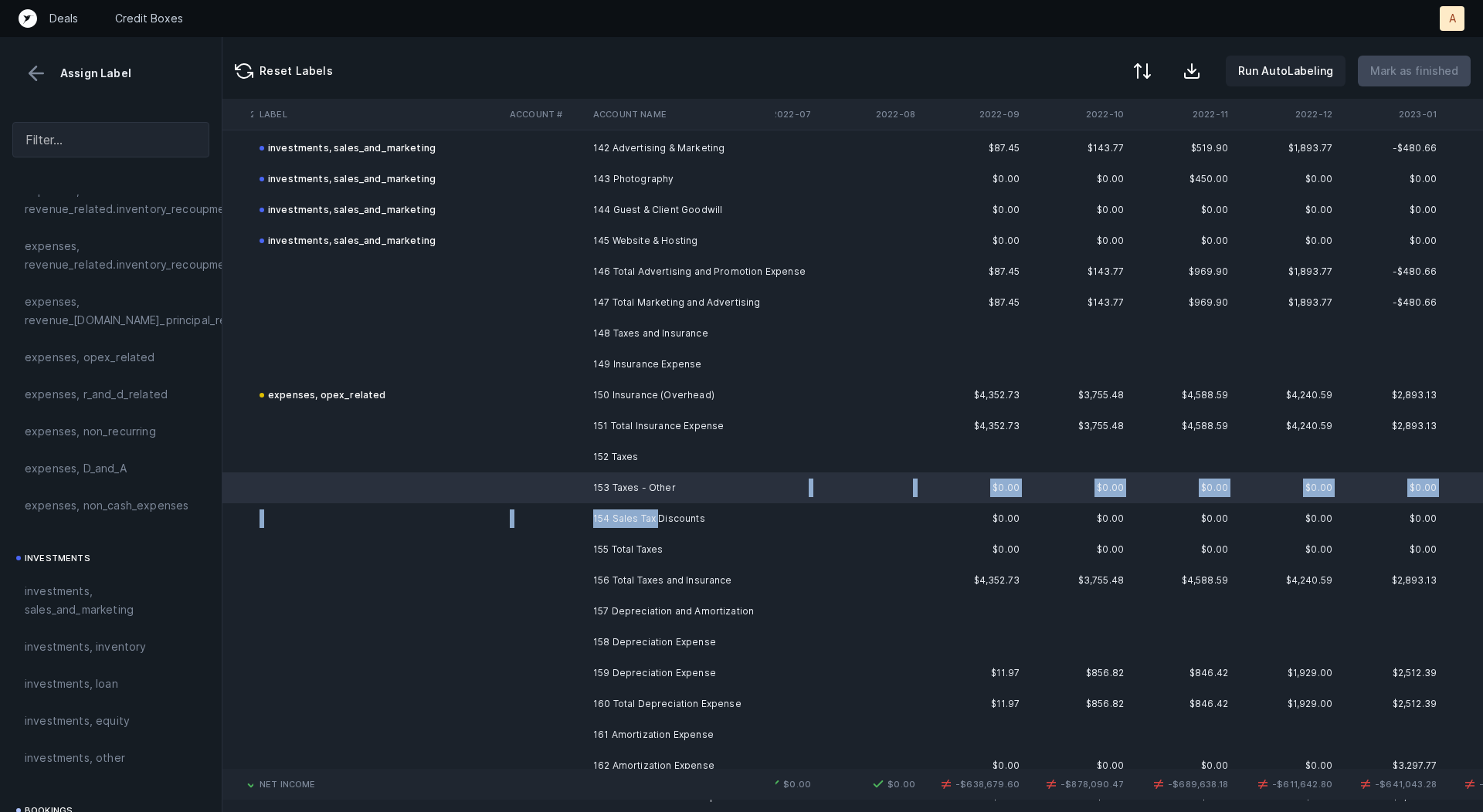
click at [660, 514] on td "154 Sales Tax Discounts" at bounding box center [681, 519] width 189 height 31
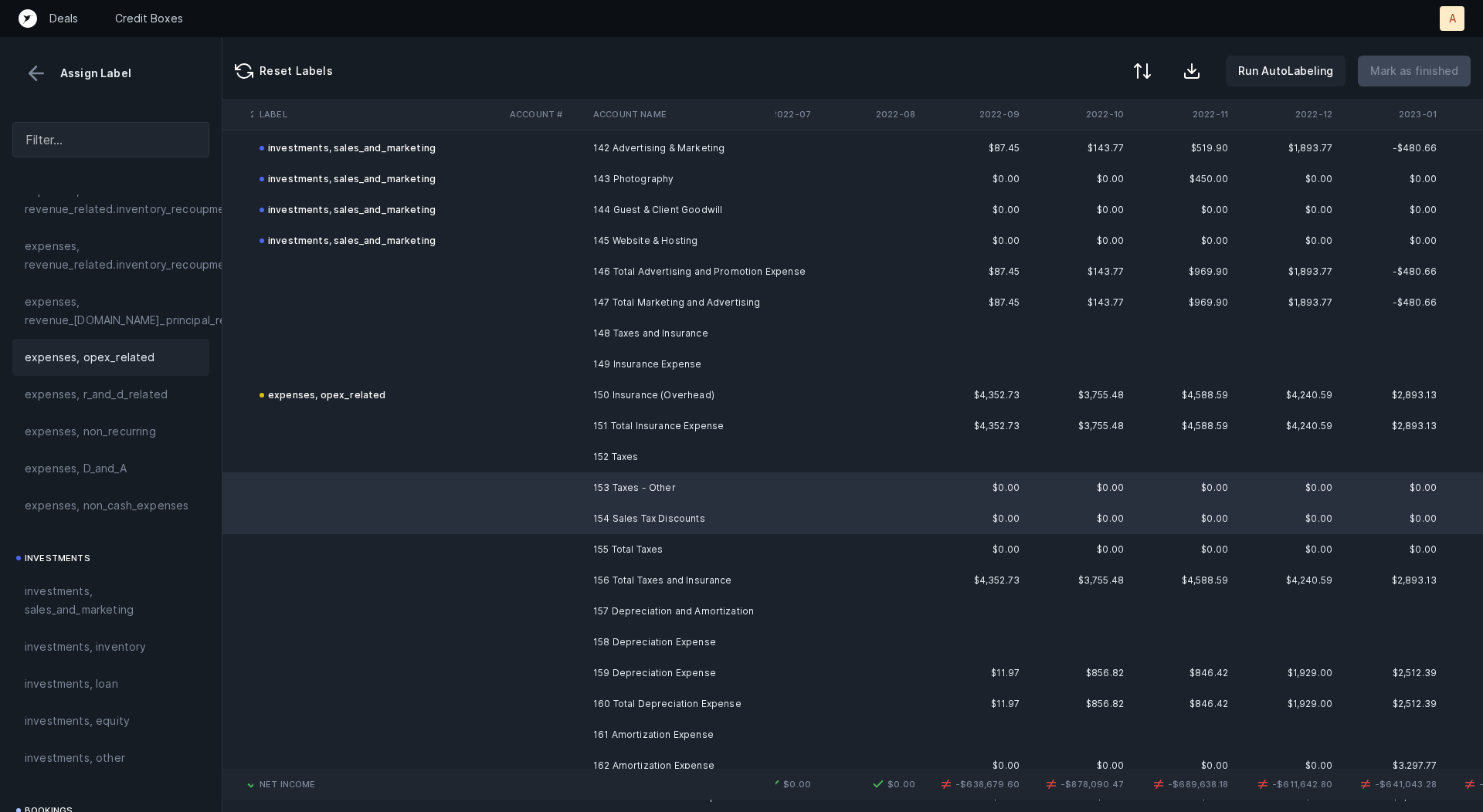
click at [141, 371] on div "expenses, opex_related" at bounding box center [111, 357] width 197 height 37
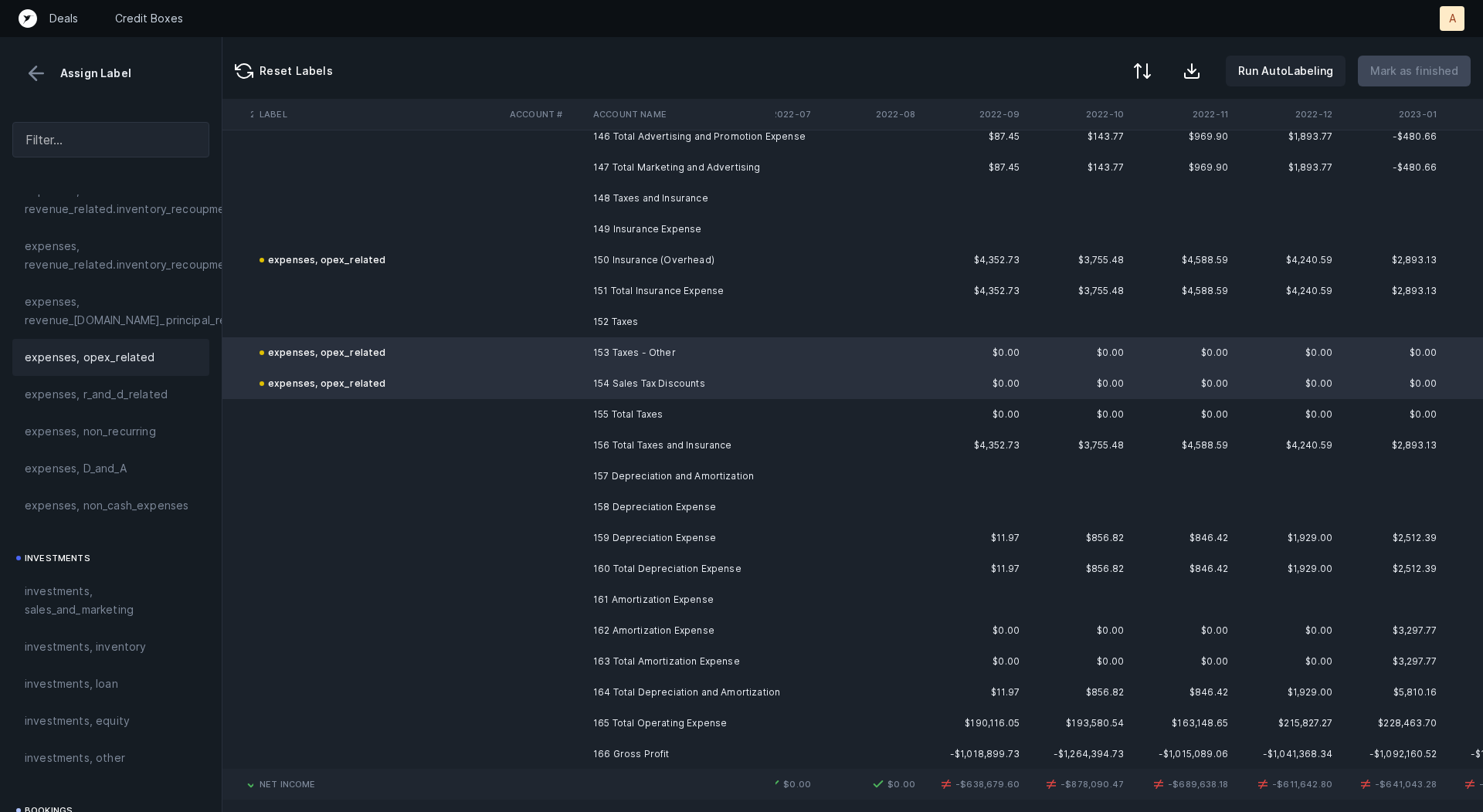
scroll to position [4549, 2049]
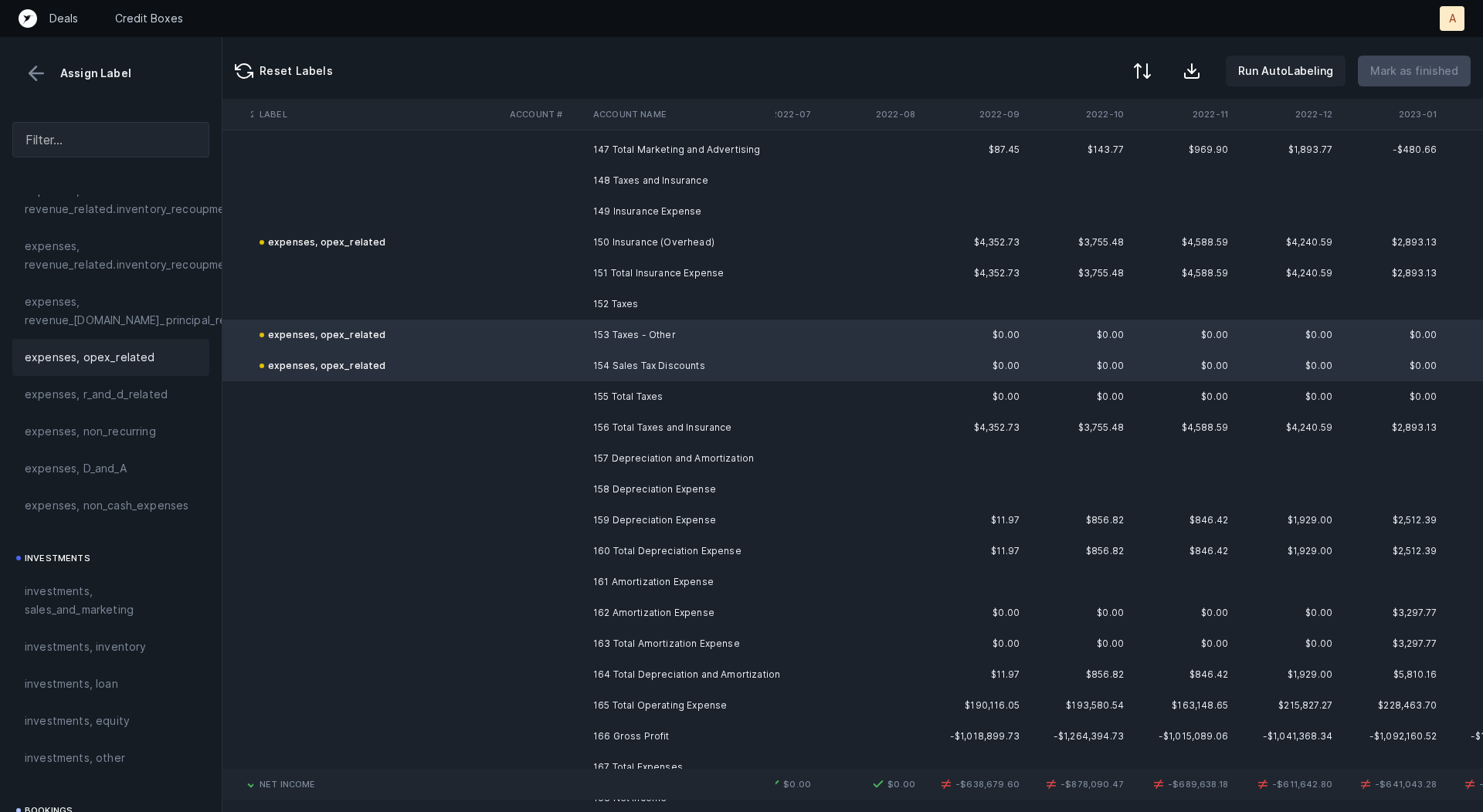
click at [759, 517] on td "159 Depreciation Expense" at bounding box center [681, 520] width 189 height 31
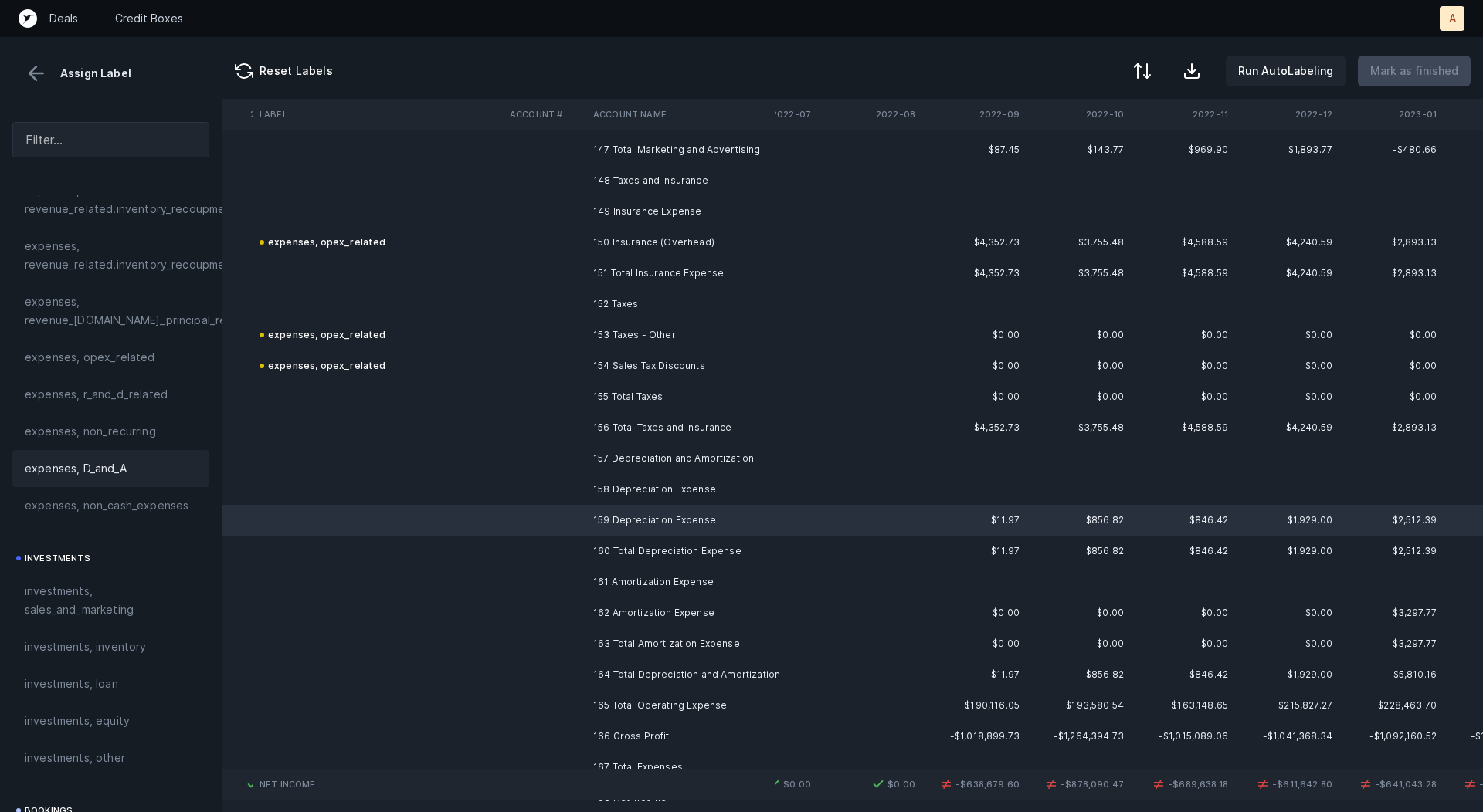
click at [128, 465] on div "expenses, D_and_A" at bounding box center [110, 468] width 172 height 18
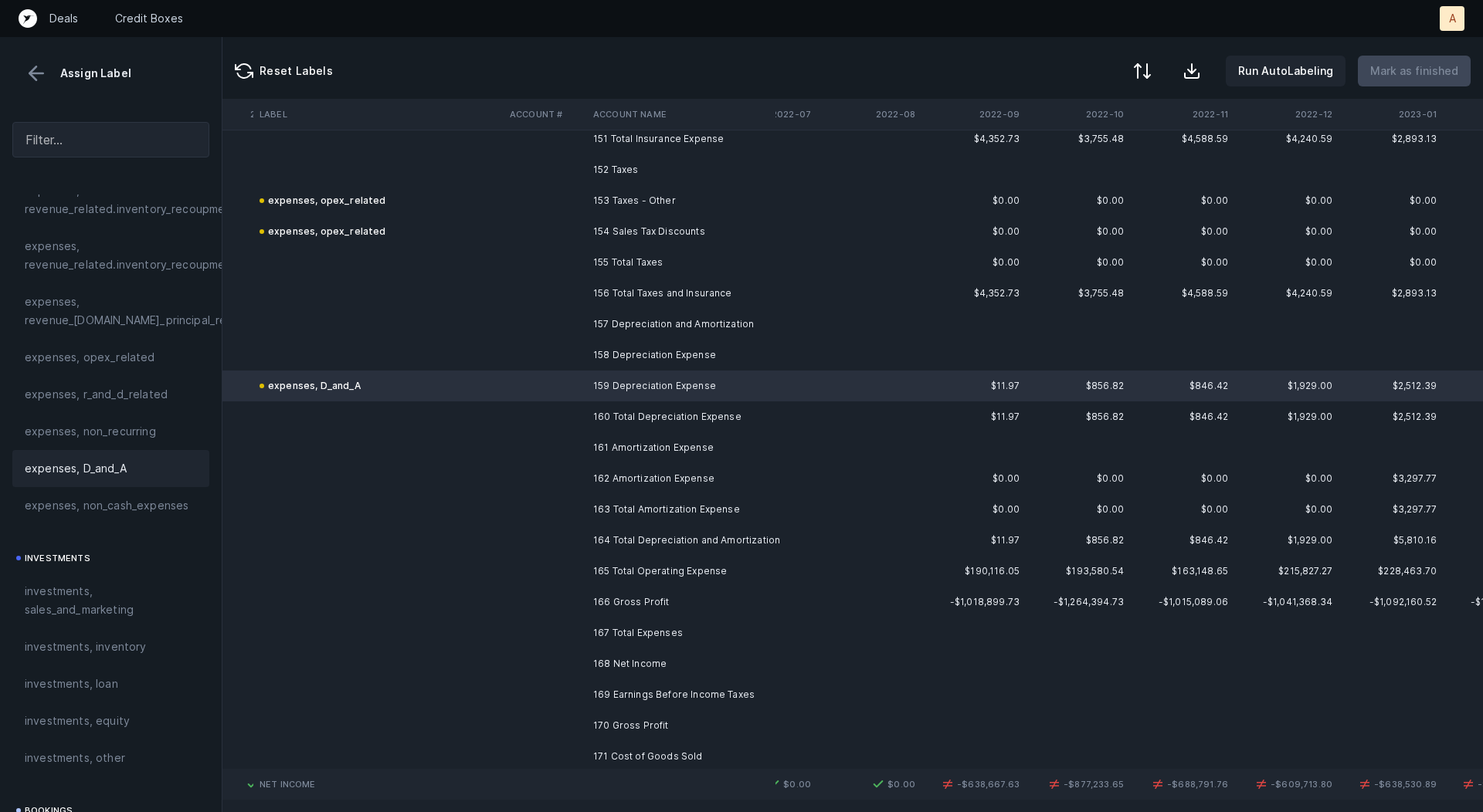
scroll to position [4715, 2049]
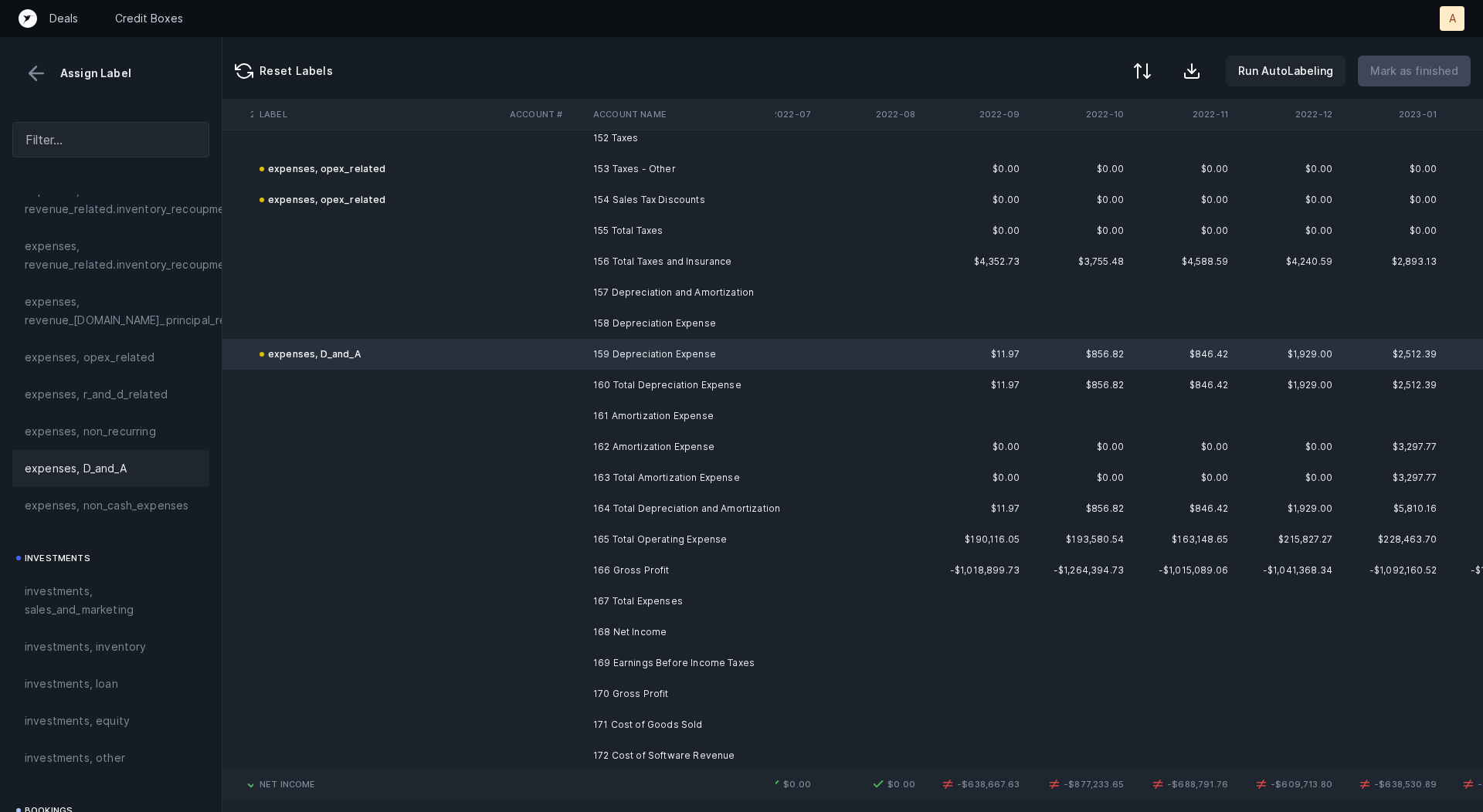
click at [699, 451] on td "162 Amortization Expense" at bounding box center [681, 446] width 189 height 31
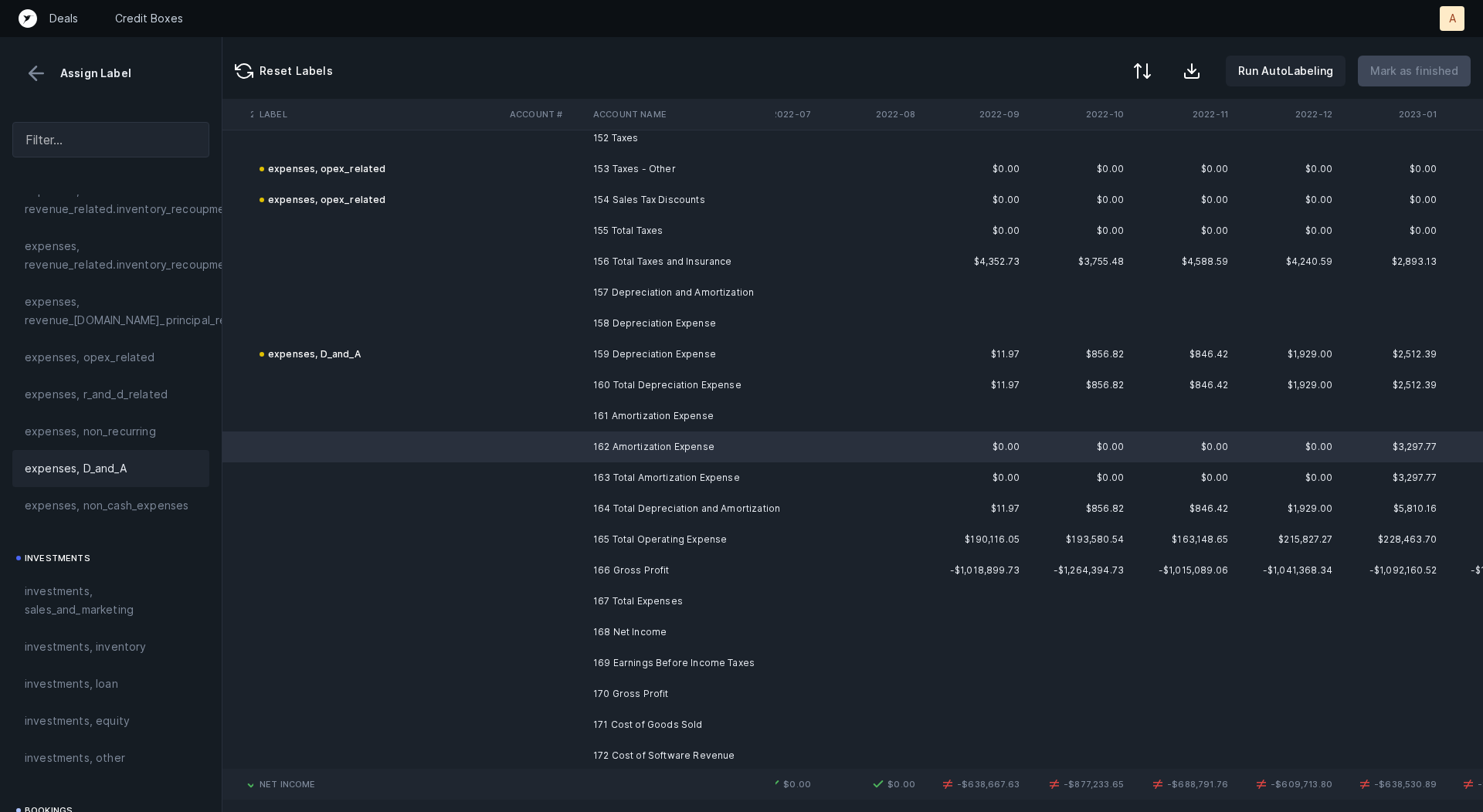
click at [131, 462] on div "expenses, D_and_A" at bounding box center [110, 468] width 172 height 18
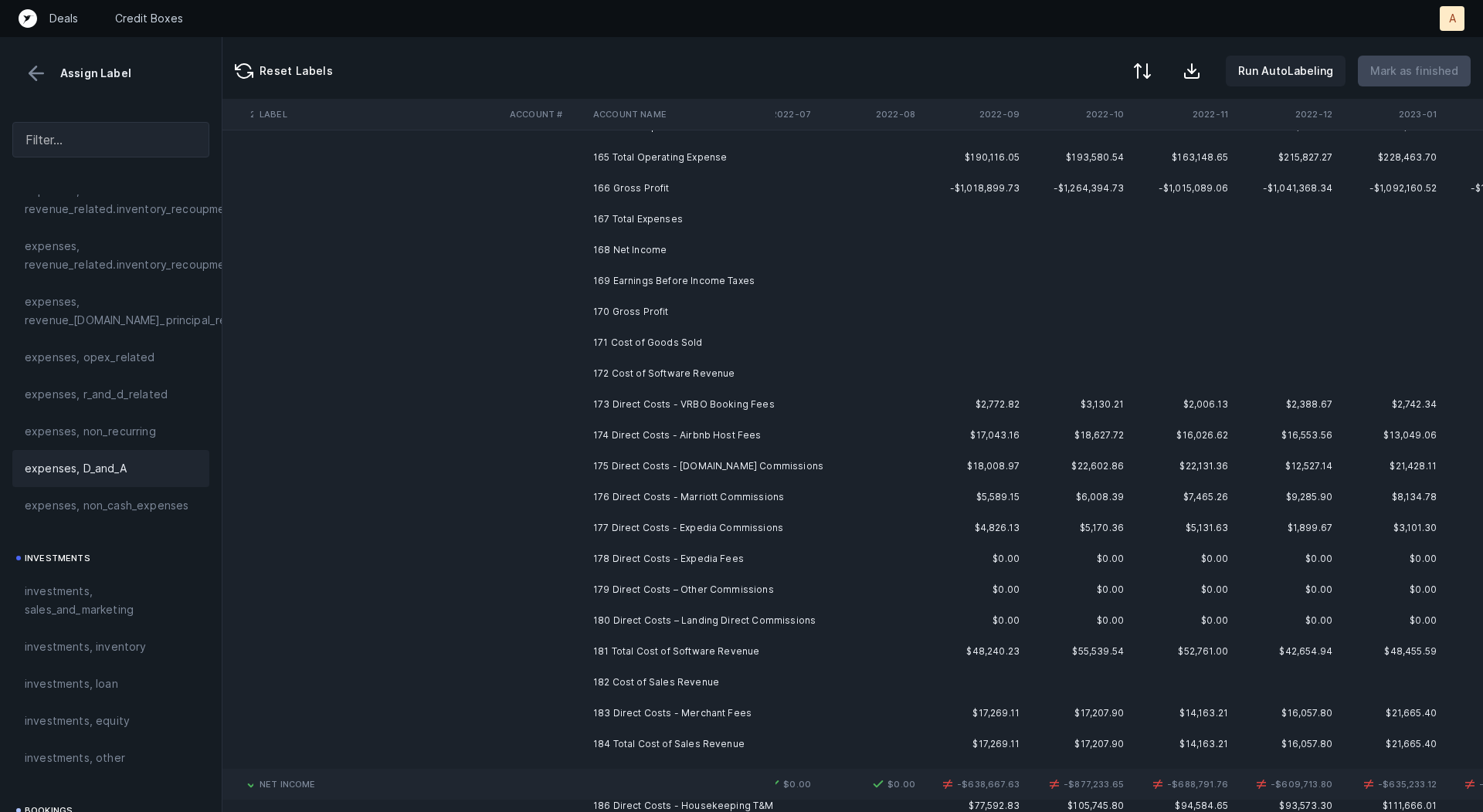
scroll to position [5107, 2049]
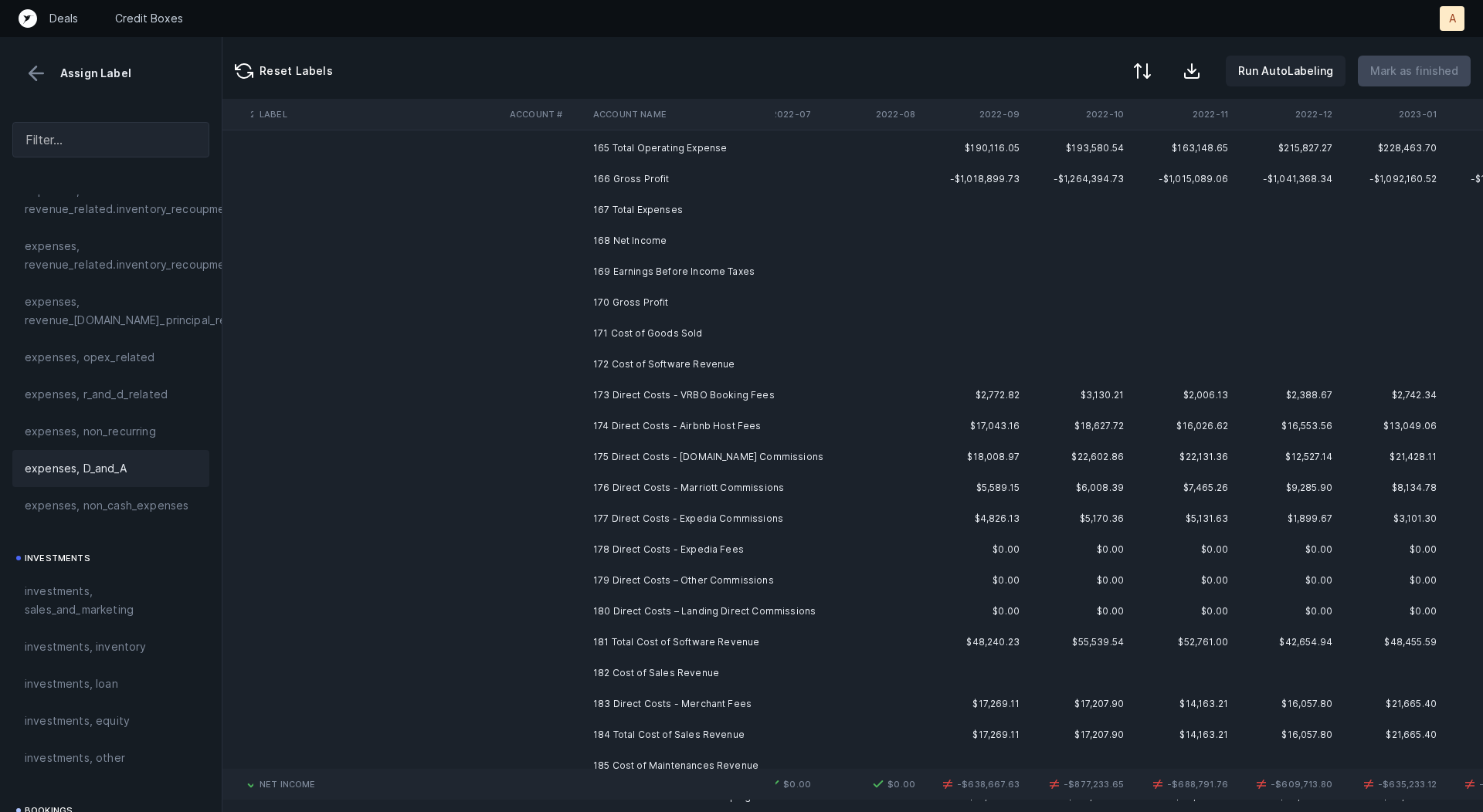
click at [682, 382] on td "173 Direct Costs - VRBO Booking Fees" at bounding box center [681, 395] width 189 height 31
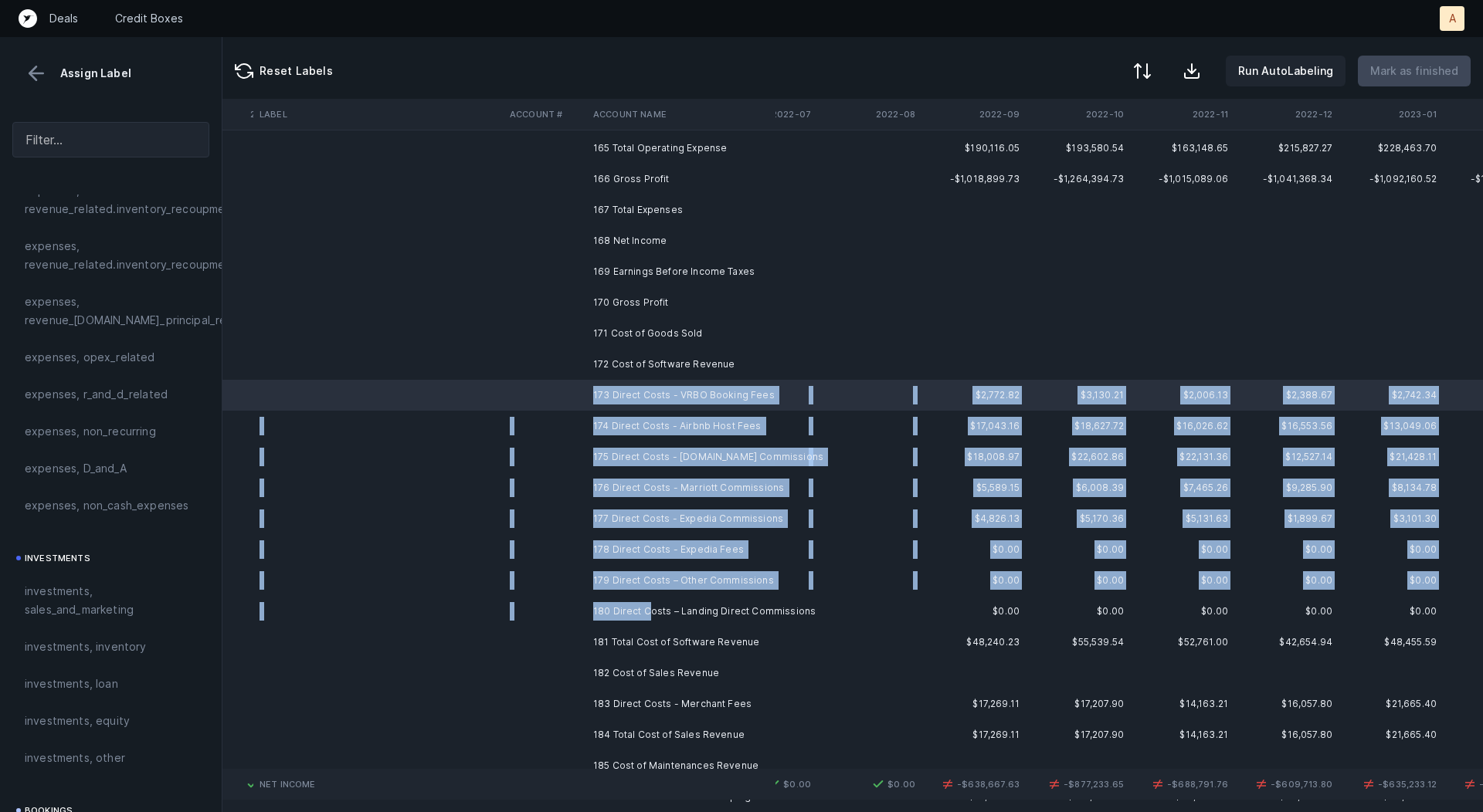
click at [650, 610] on td "180 Direct Costs – Landing Direct Commissions" at bounding box center [681, 611] width 189 height 31
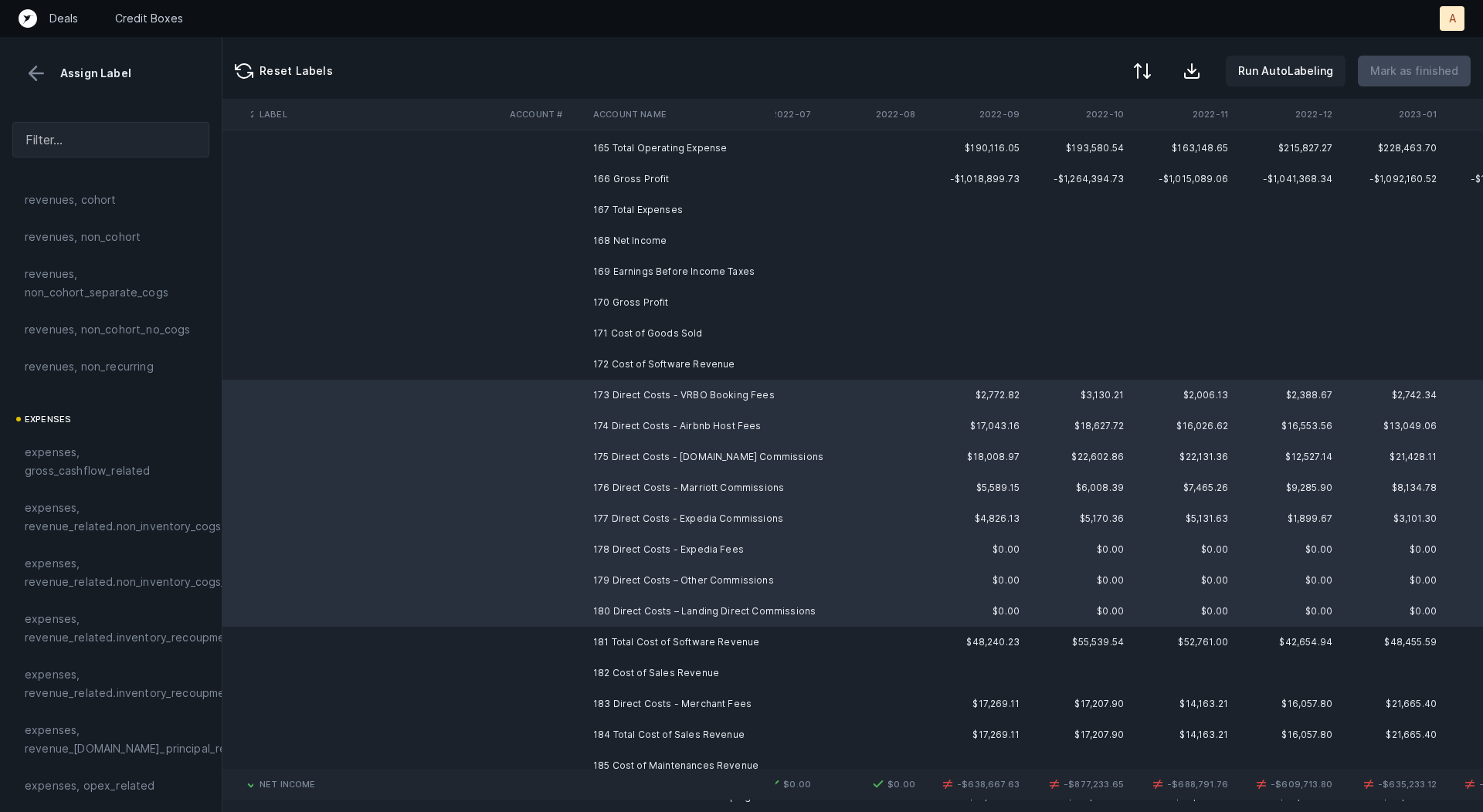
scroll to position [0, 0]
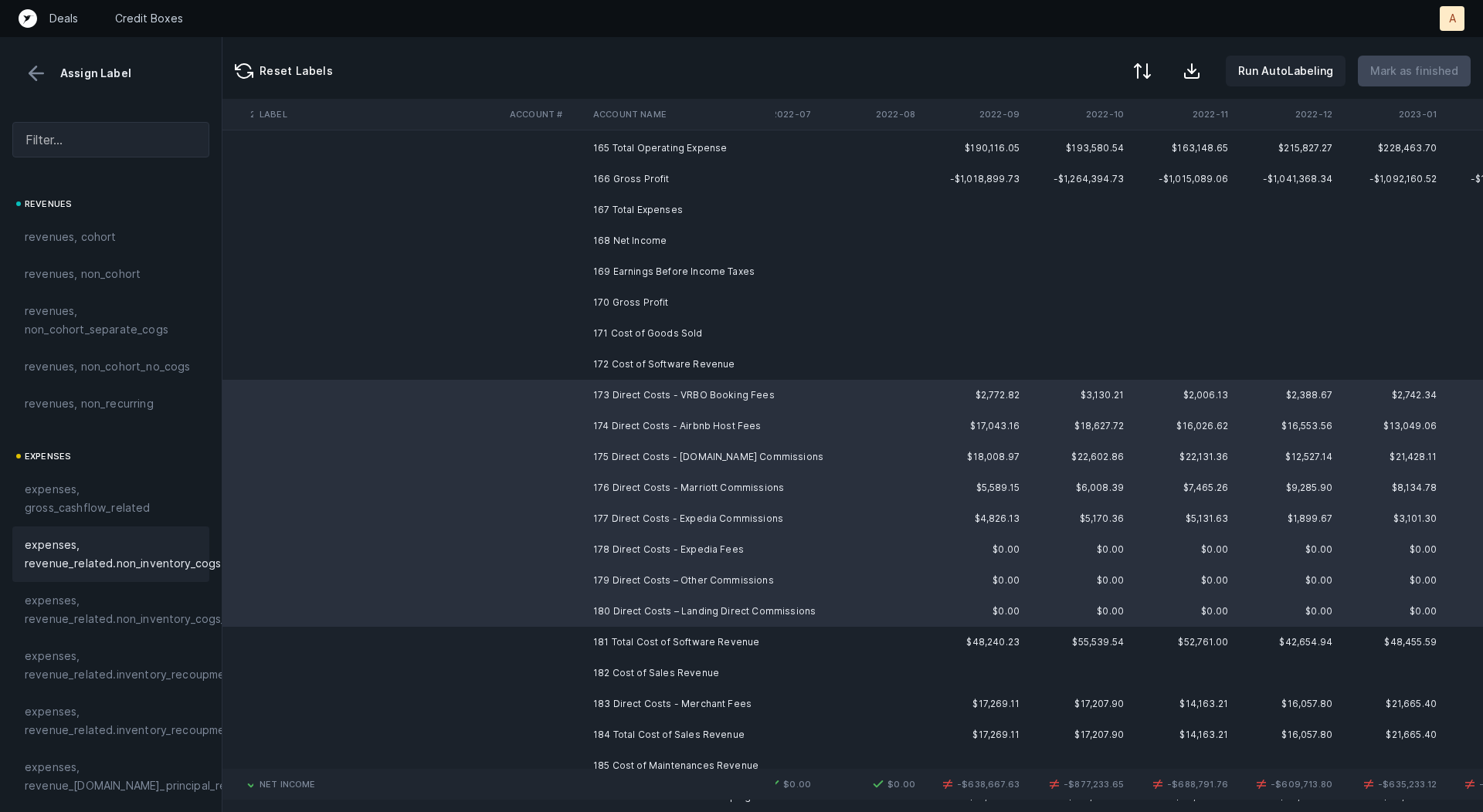
click at [144, 557] on span "expenses, revenue_related.non_inventory_cogs" at bounding box center [122, 554] width 197 height 37
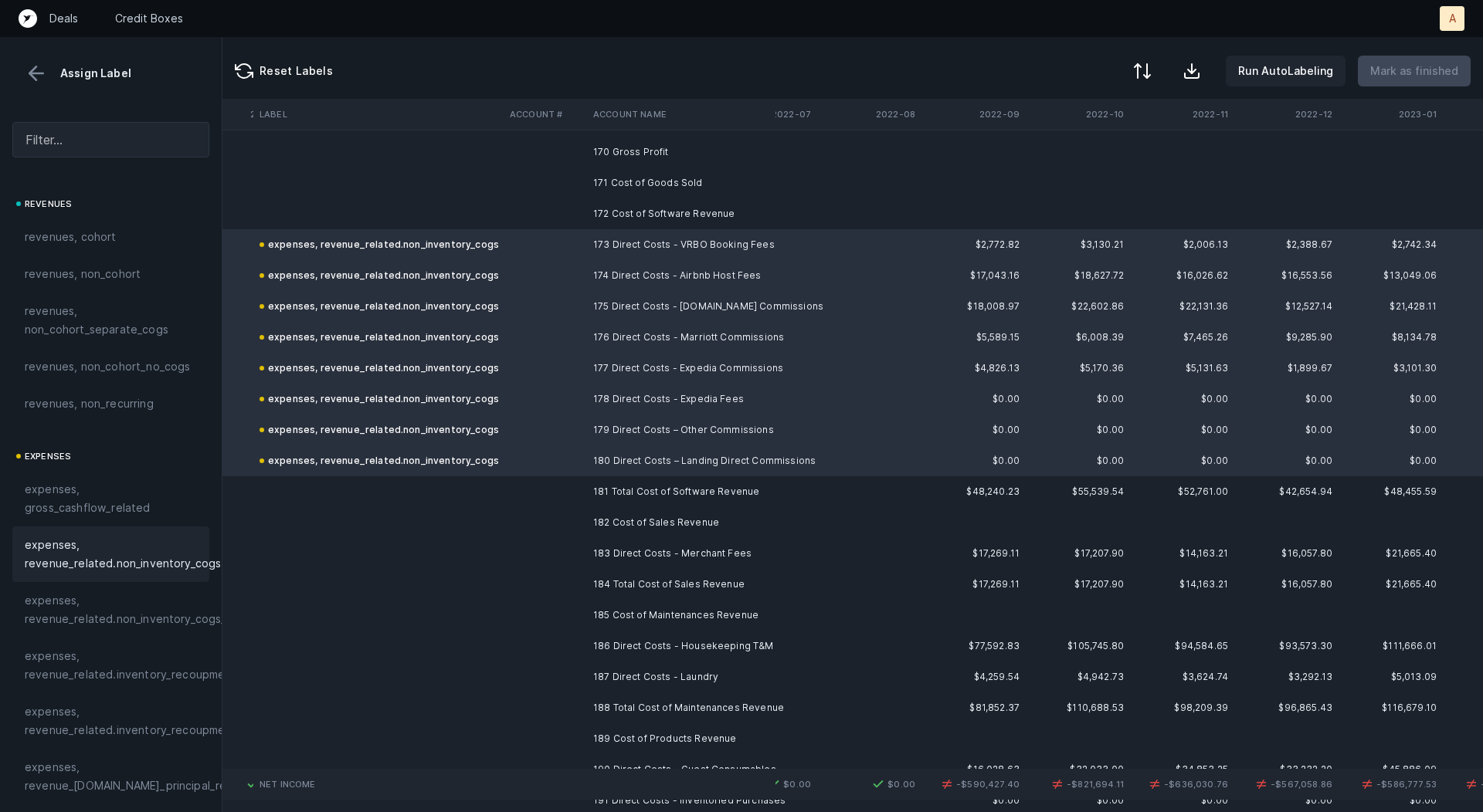
scroll to position [5325, 2049]
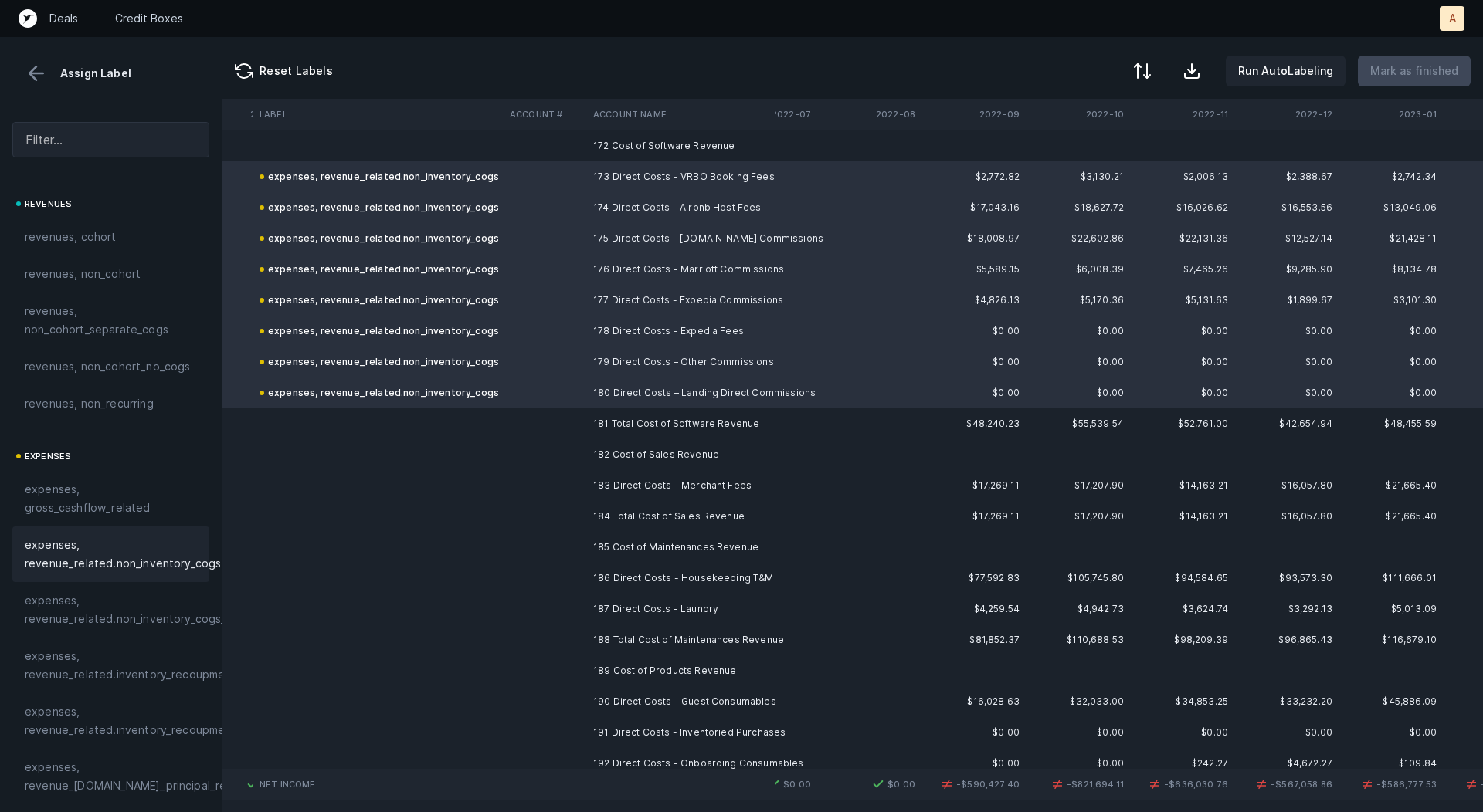
click at [723, 485] on td "183 Direct Costs - Merchant Fees" at bounding box center [681, 485] width 189 height 31
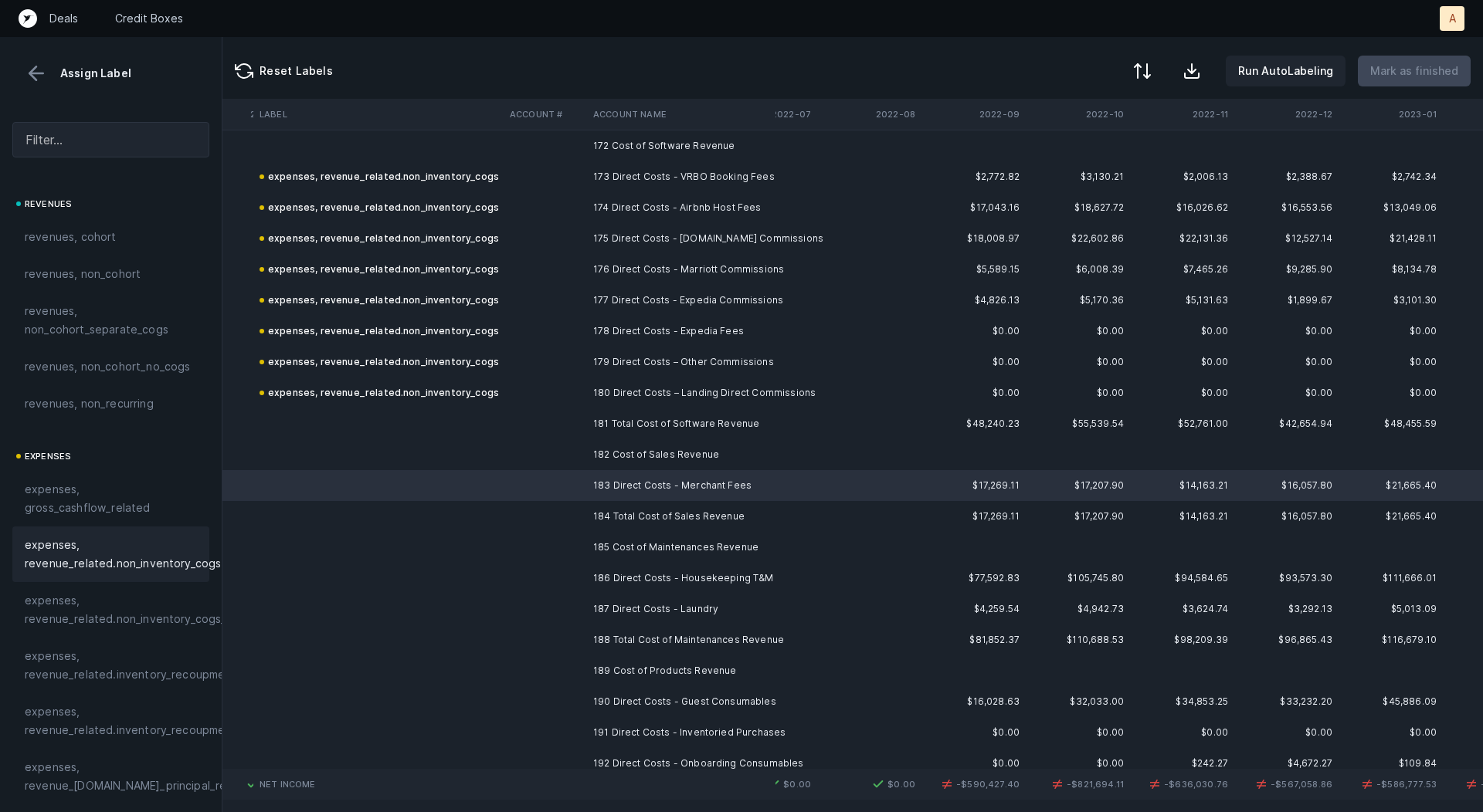
click at [176, 554] on span "expenses, revenue_related.non_inventory_cogs" at bounding box center [122, 554] width 197 height 37
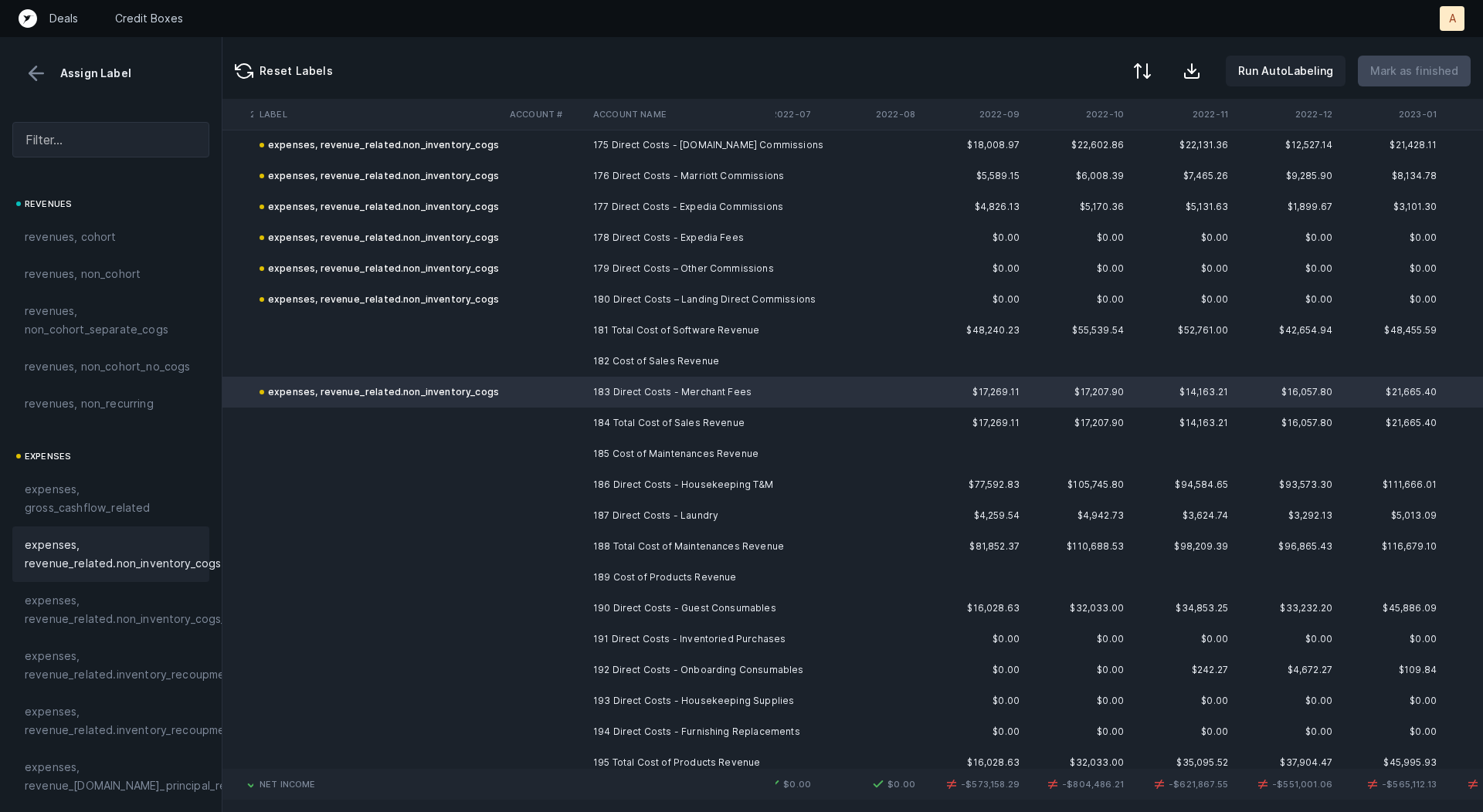
scroll to position [5431, 2049]
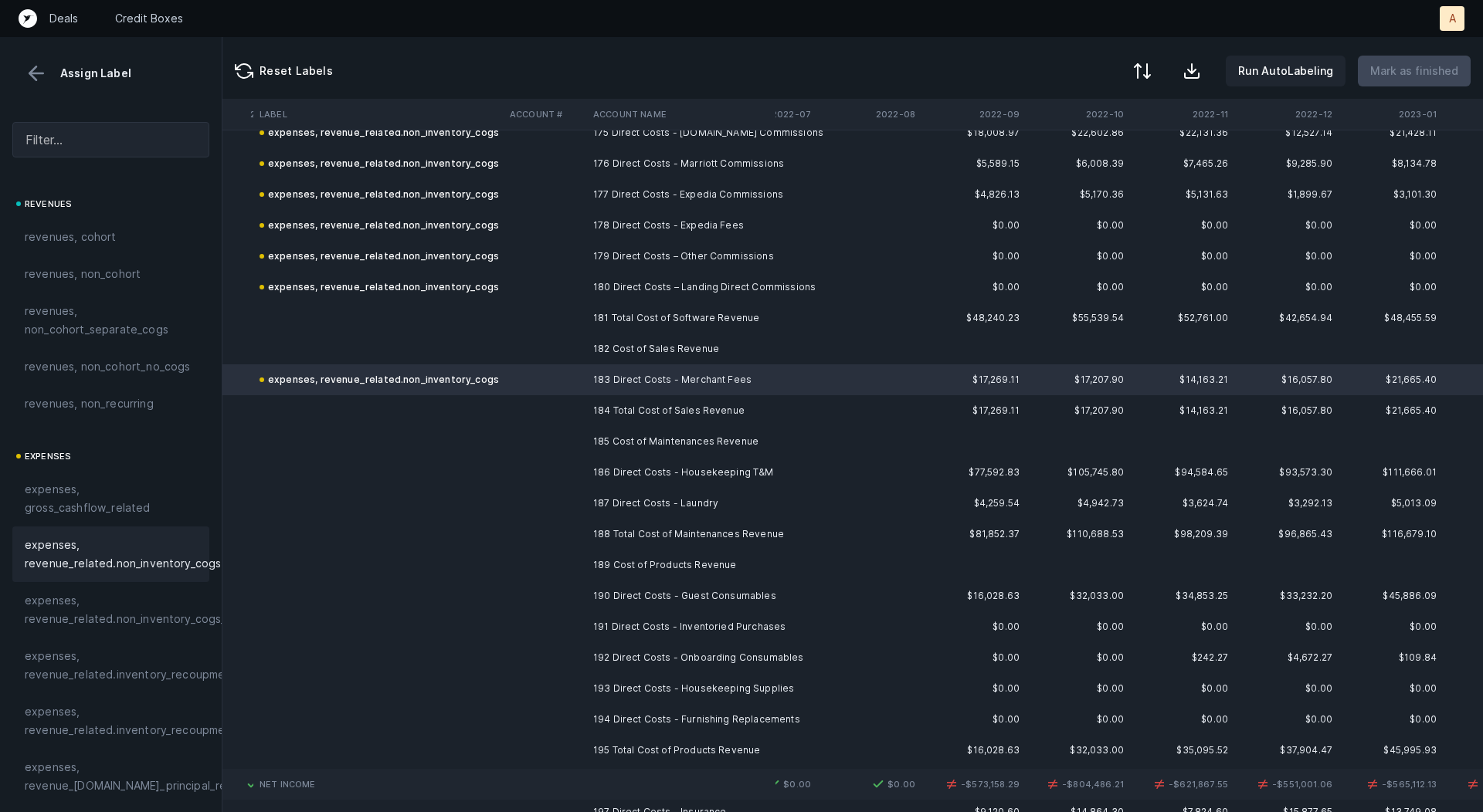
click at [702, 477] on td "186 Direct Costs - Housekeeping T&M" at bounding box center [681, 472] width 189 height 31
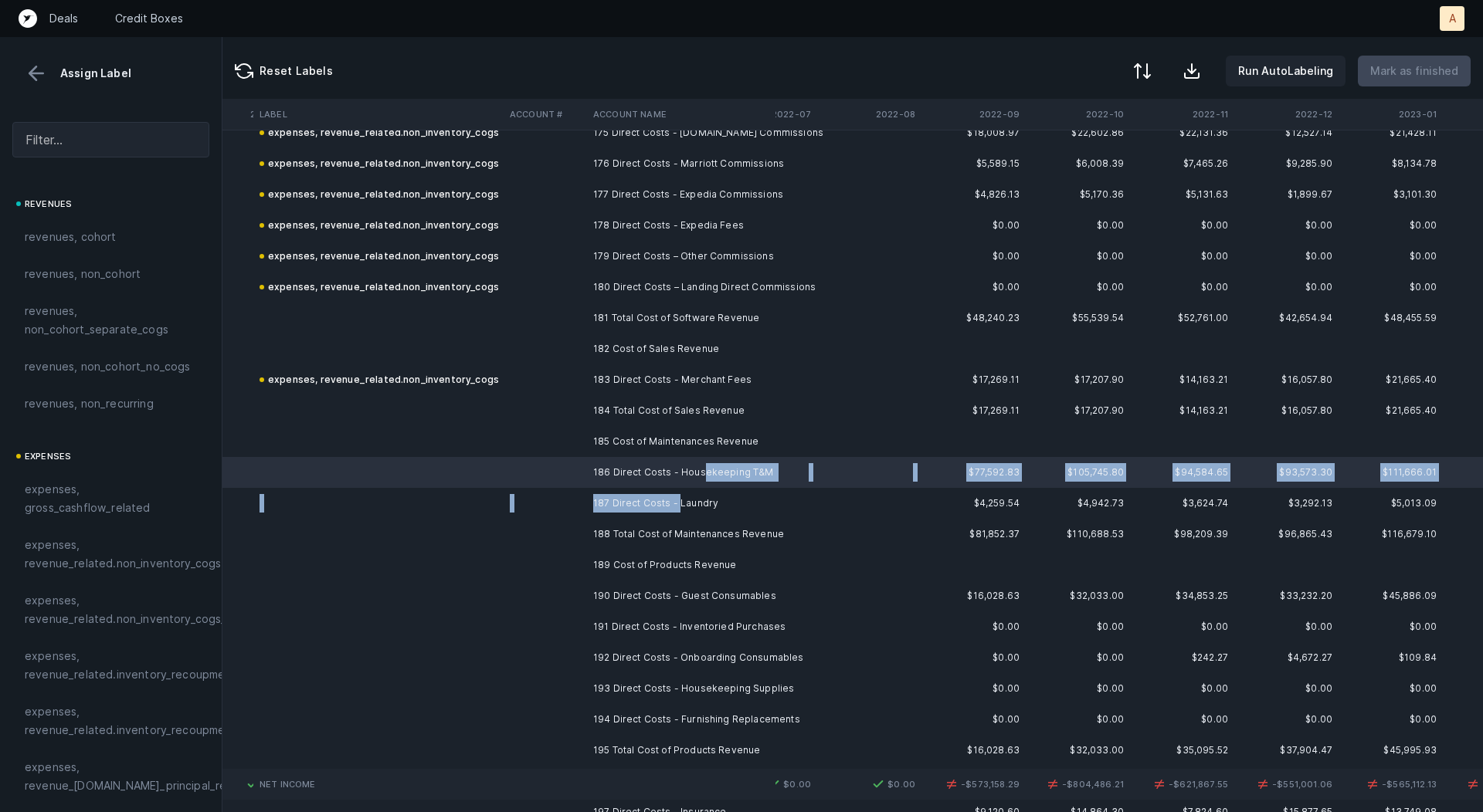
click at [679, 500] on td "187 Direct Costs - Laundry" at bounding box center [681, 503] width 189 height 31
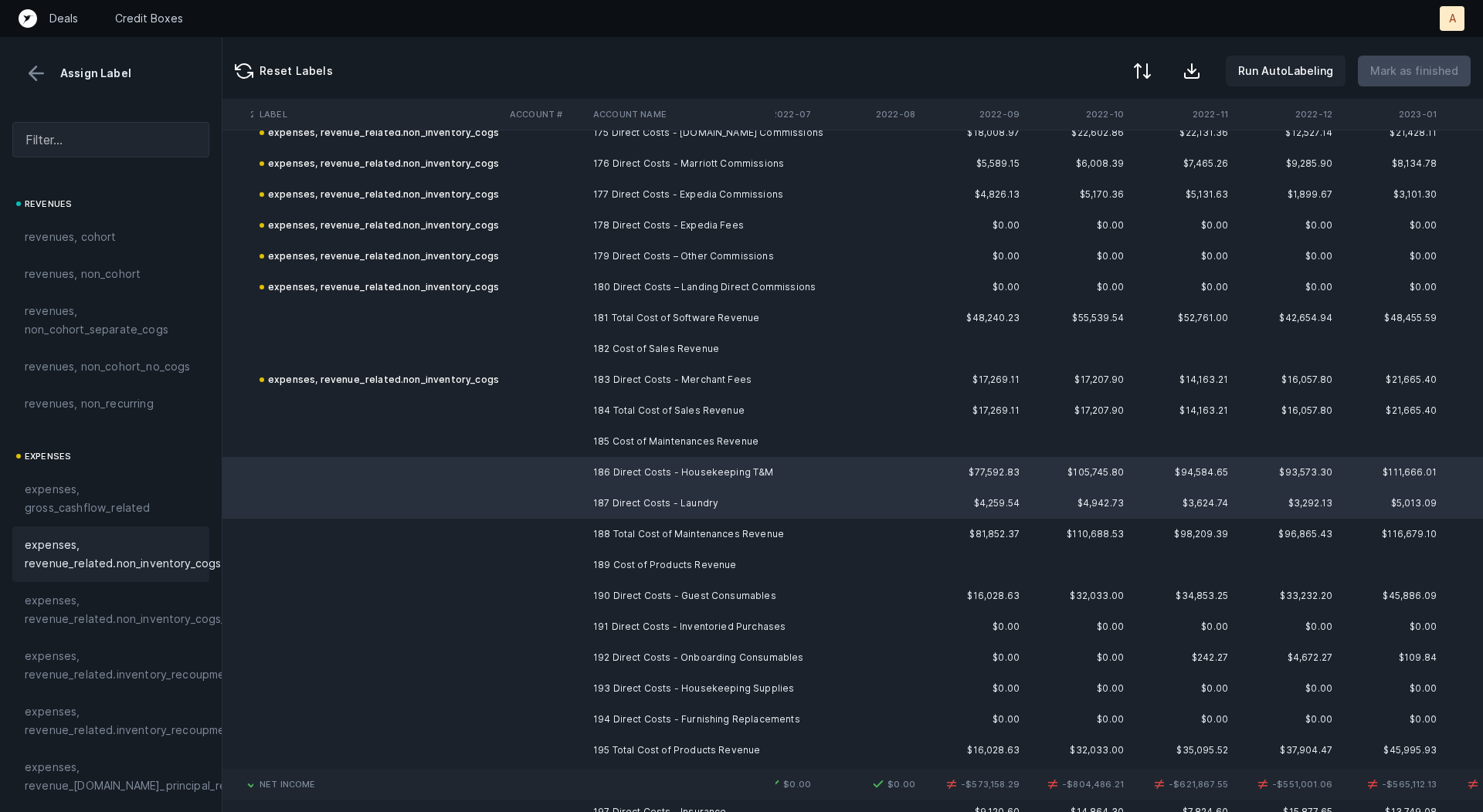
click at [158, 550] on span "expenses, revenue_related.non_inventory_cogs" at bounding box center [122, 554] width 197 height 37
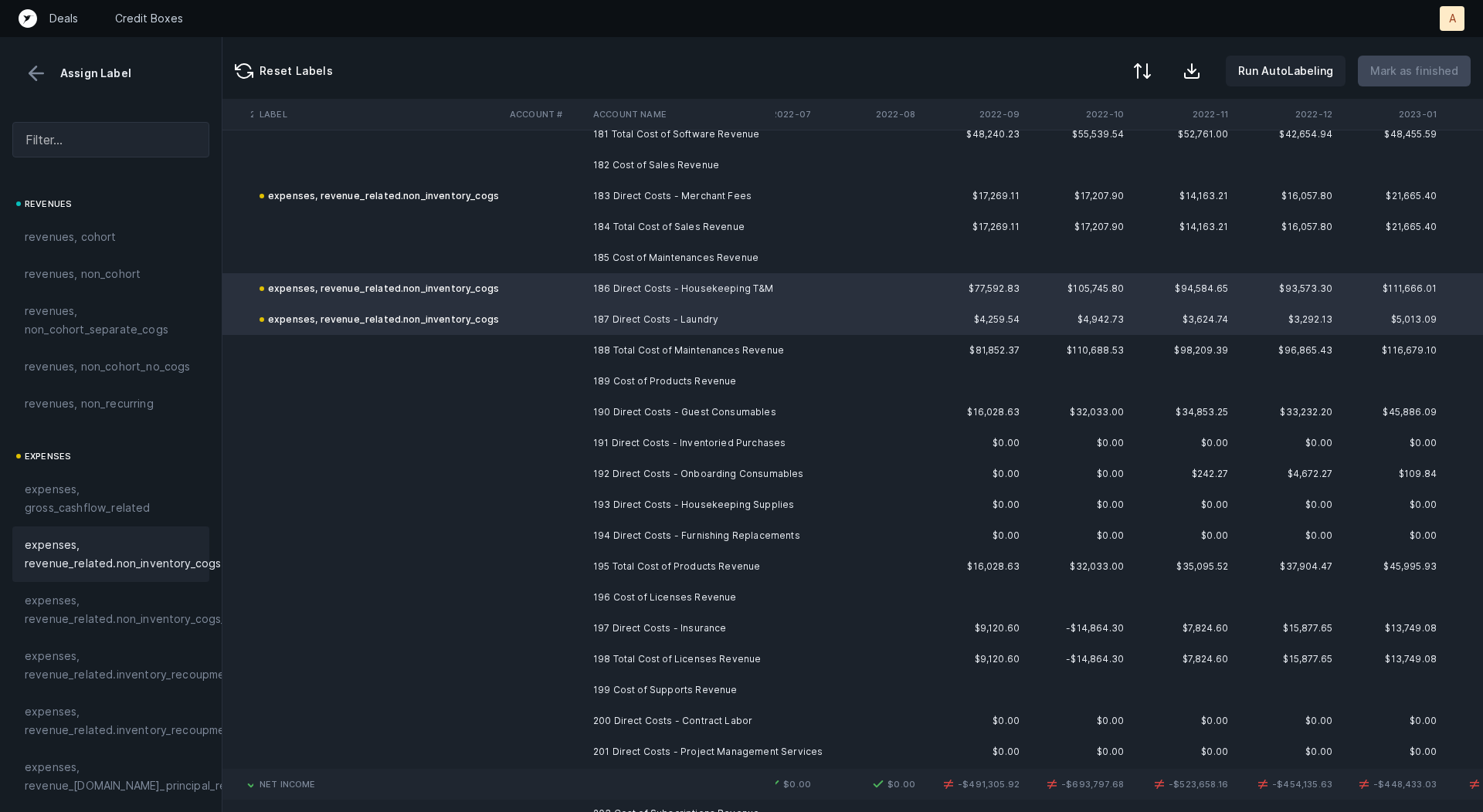
scroll to position [5617, 2049]
click at [699, 409] on td "190 Direct Costs - Guest Consumables" at bounding box center [681, 410] width 189 height 31
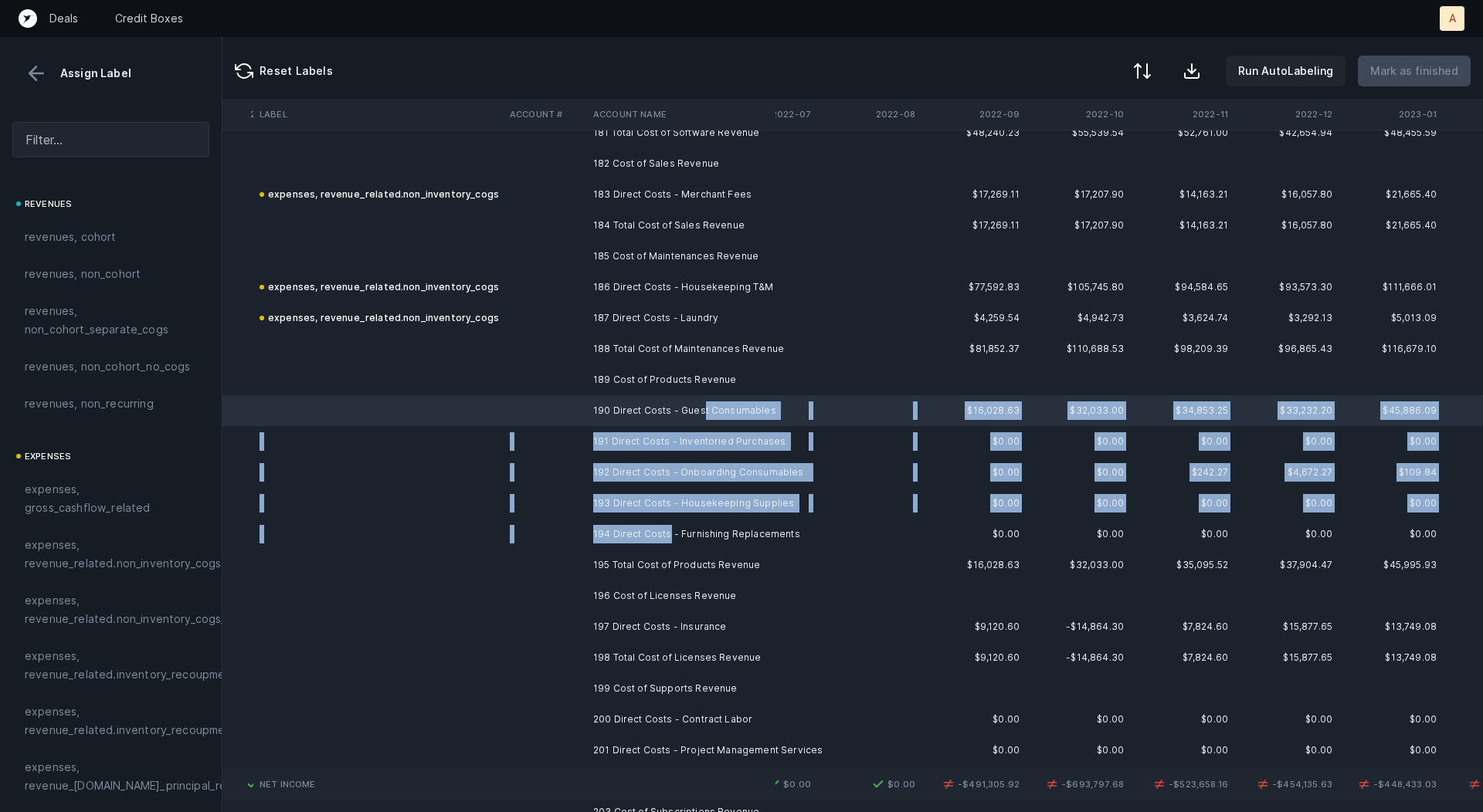
click at [666, 538] on td "194 Direct Costs - Furnishing Replacements" at bounding box center [681, 533] width 189 height 31
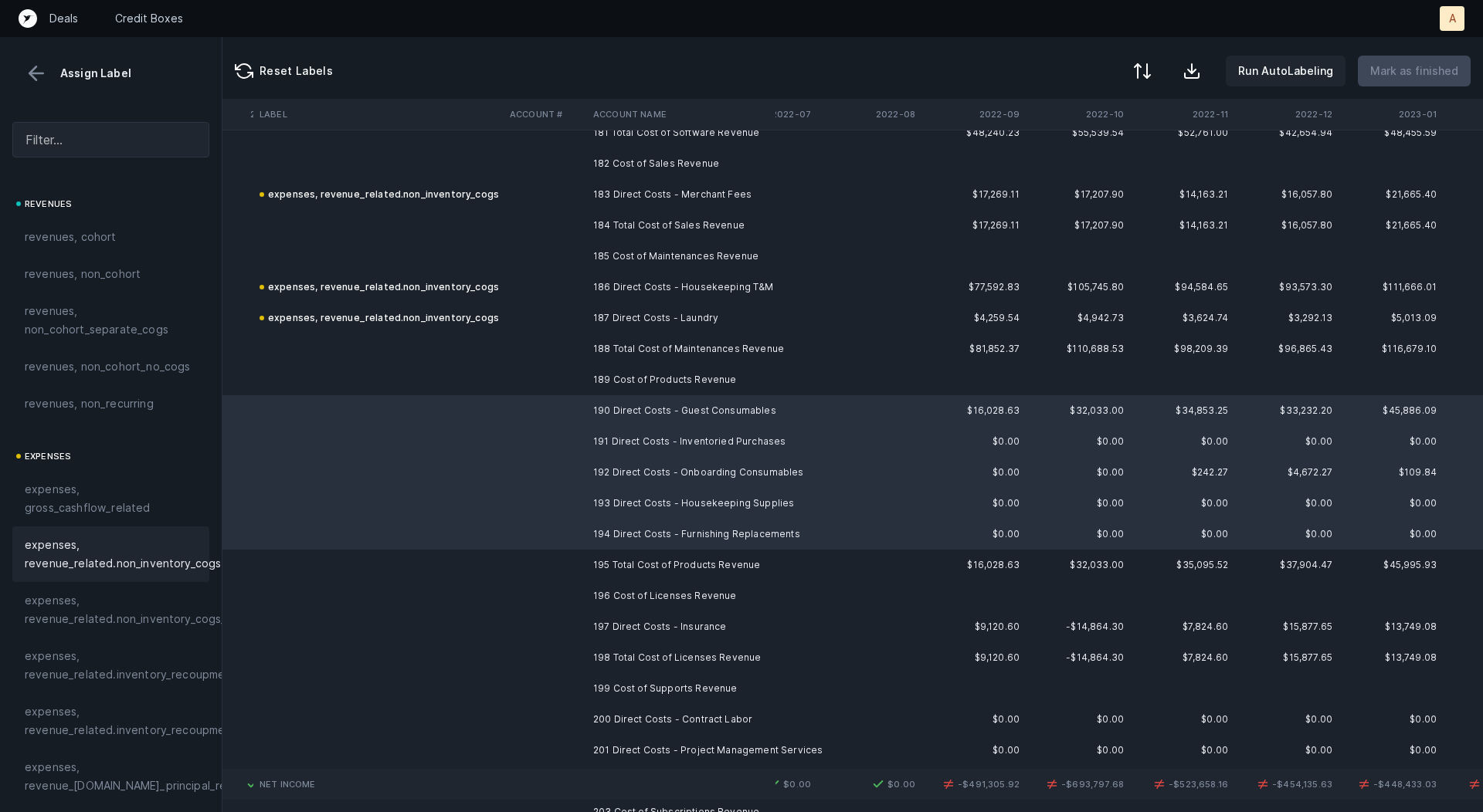
click at [168, 549] on span "expenses, revenue_related.non_inventory_cogs" at bounding box center [122, 554] width 197 height 37
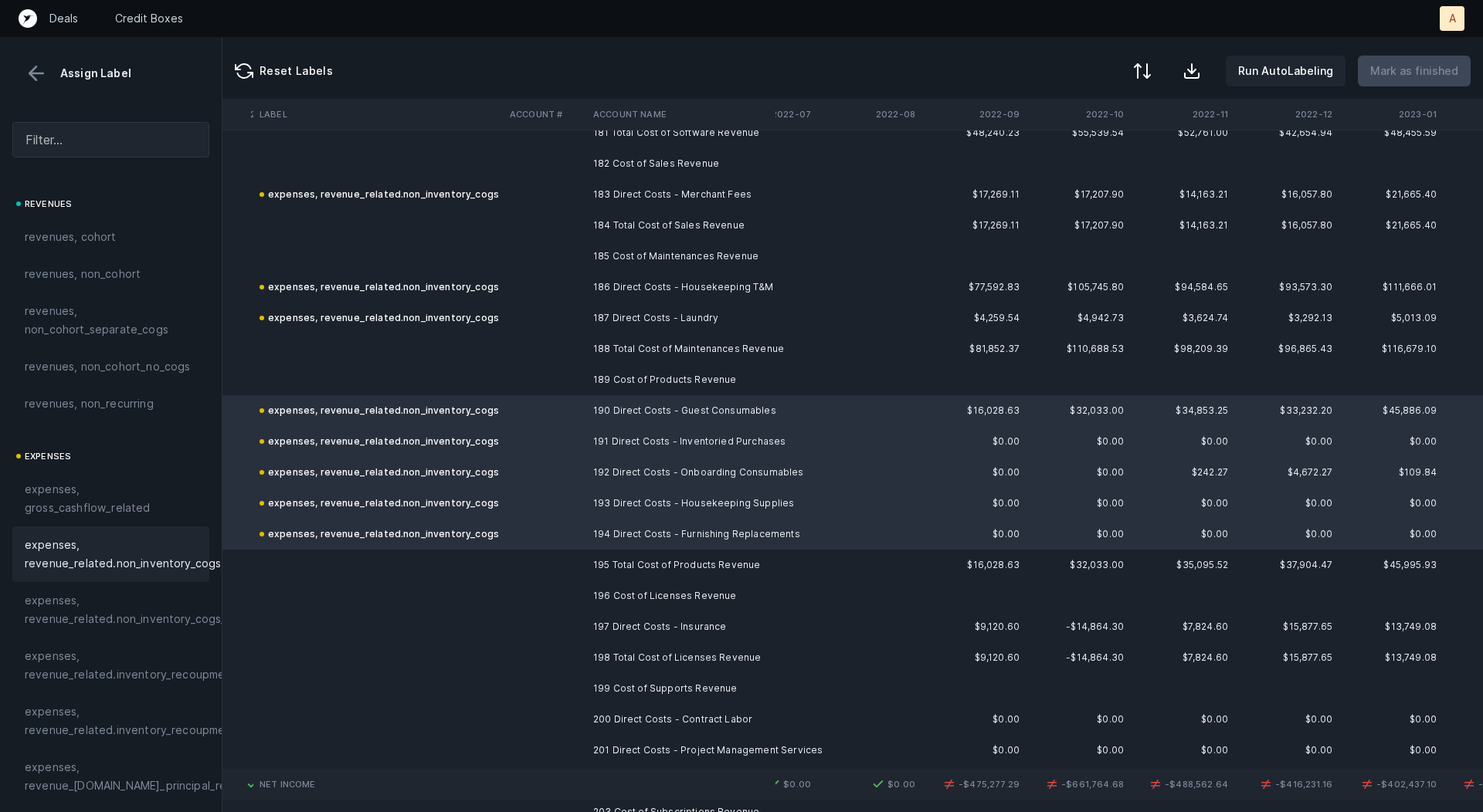
scroll to position [5703, 2049]
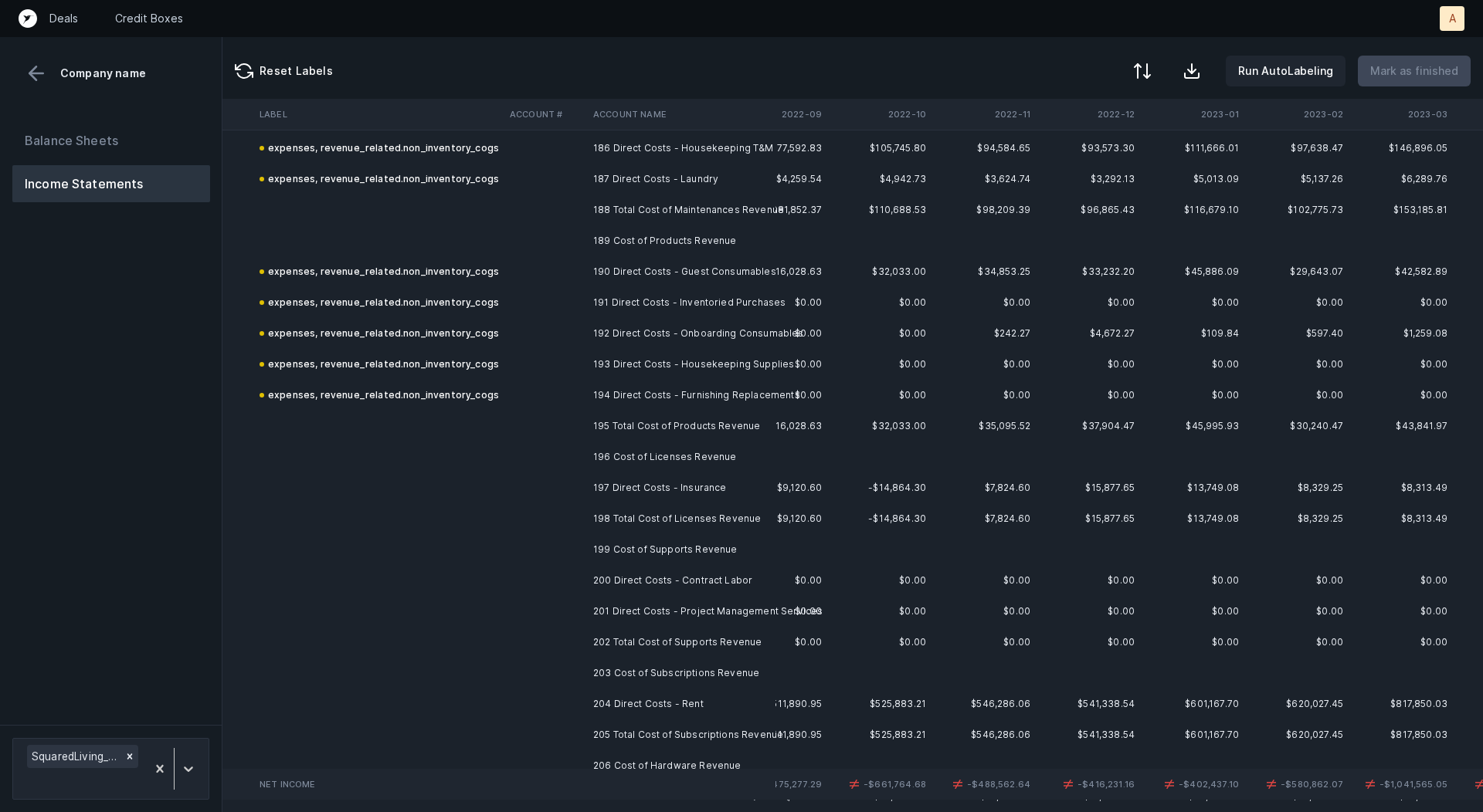
scroll to position [5763, 2246]
click at [703, 487] on td "197 Direct Costs - Insurance" at bounding box center [681, 480] width 189 height 31
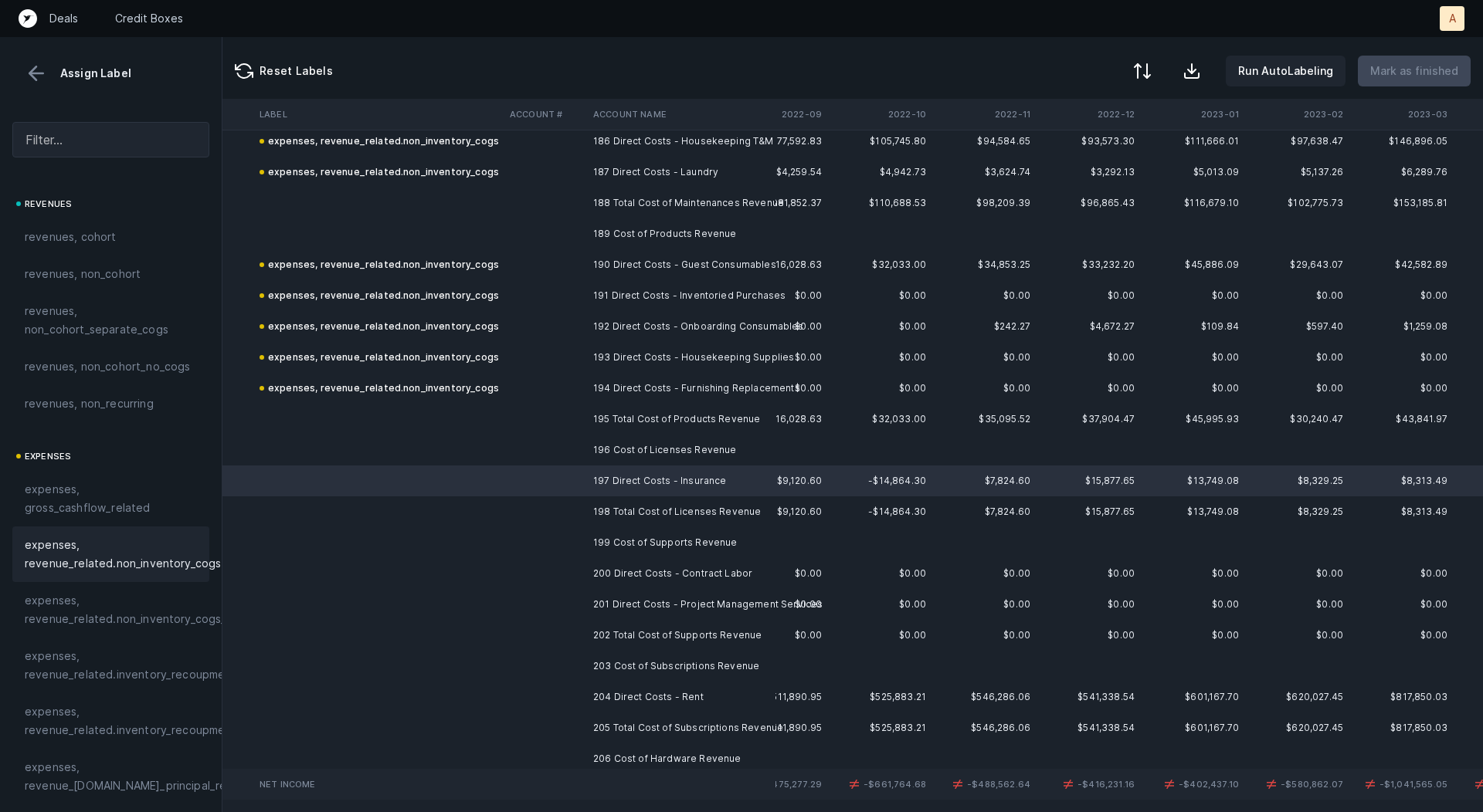
click at [124, 550] on span "expenses, revenue_related.non_inventory_cogs" at bounding box center [122, 554] width 197 height 37
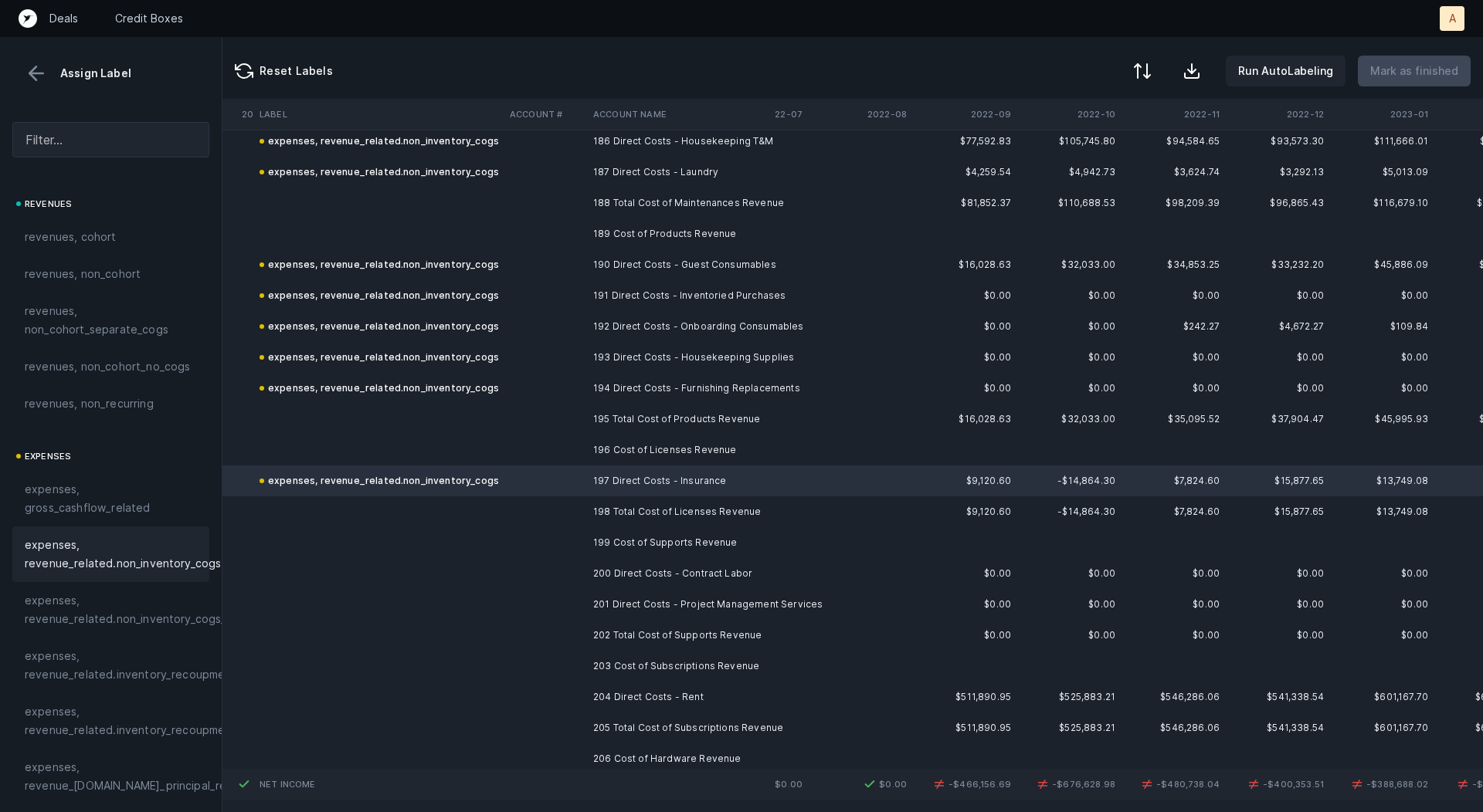
scroll to position [5763, 2087]
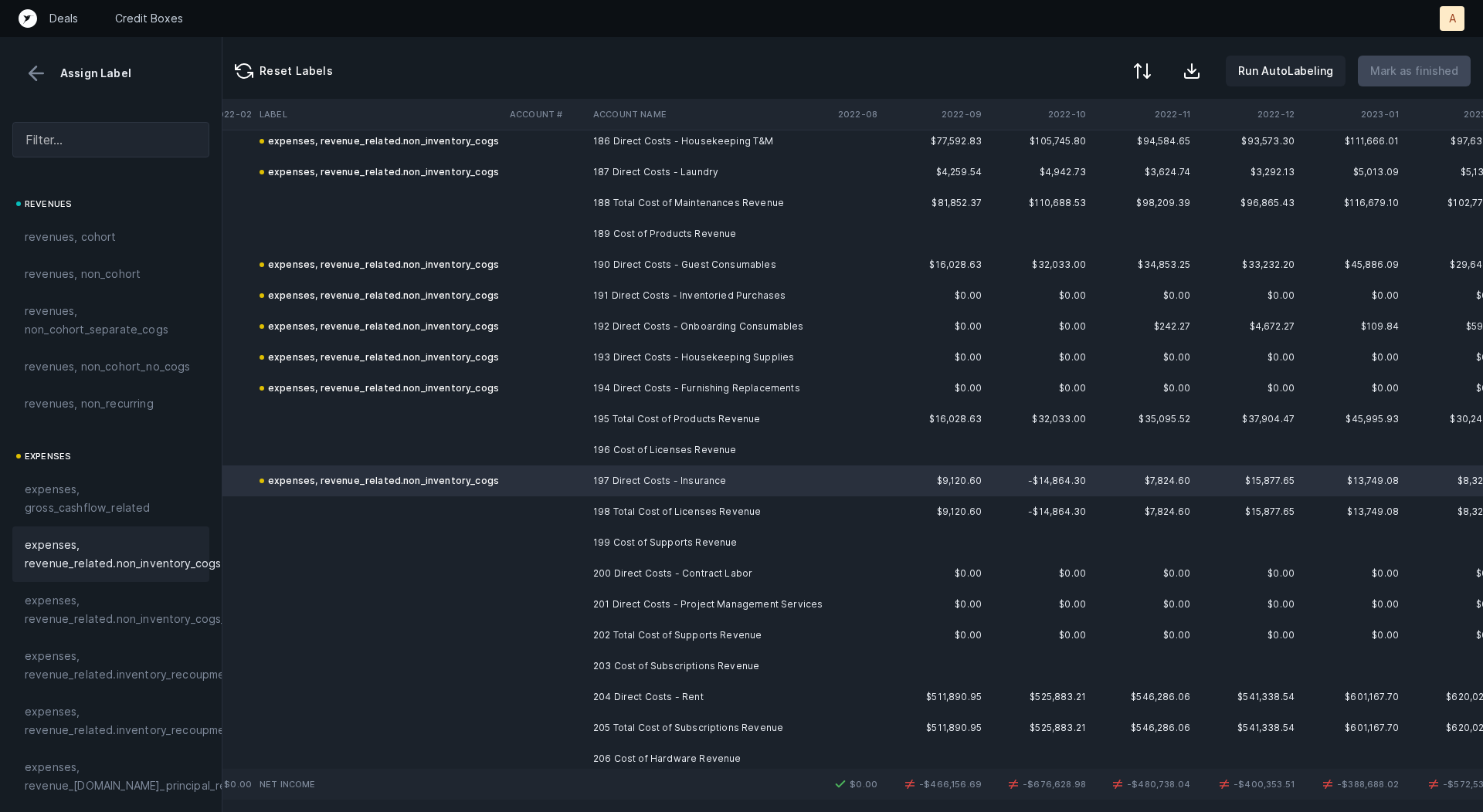
click at [732, 578] on td "200 Direct Costs - Contract Labor" at bounding box center [681, 573] width 189 height 31
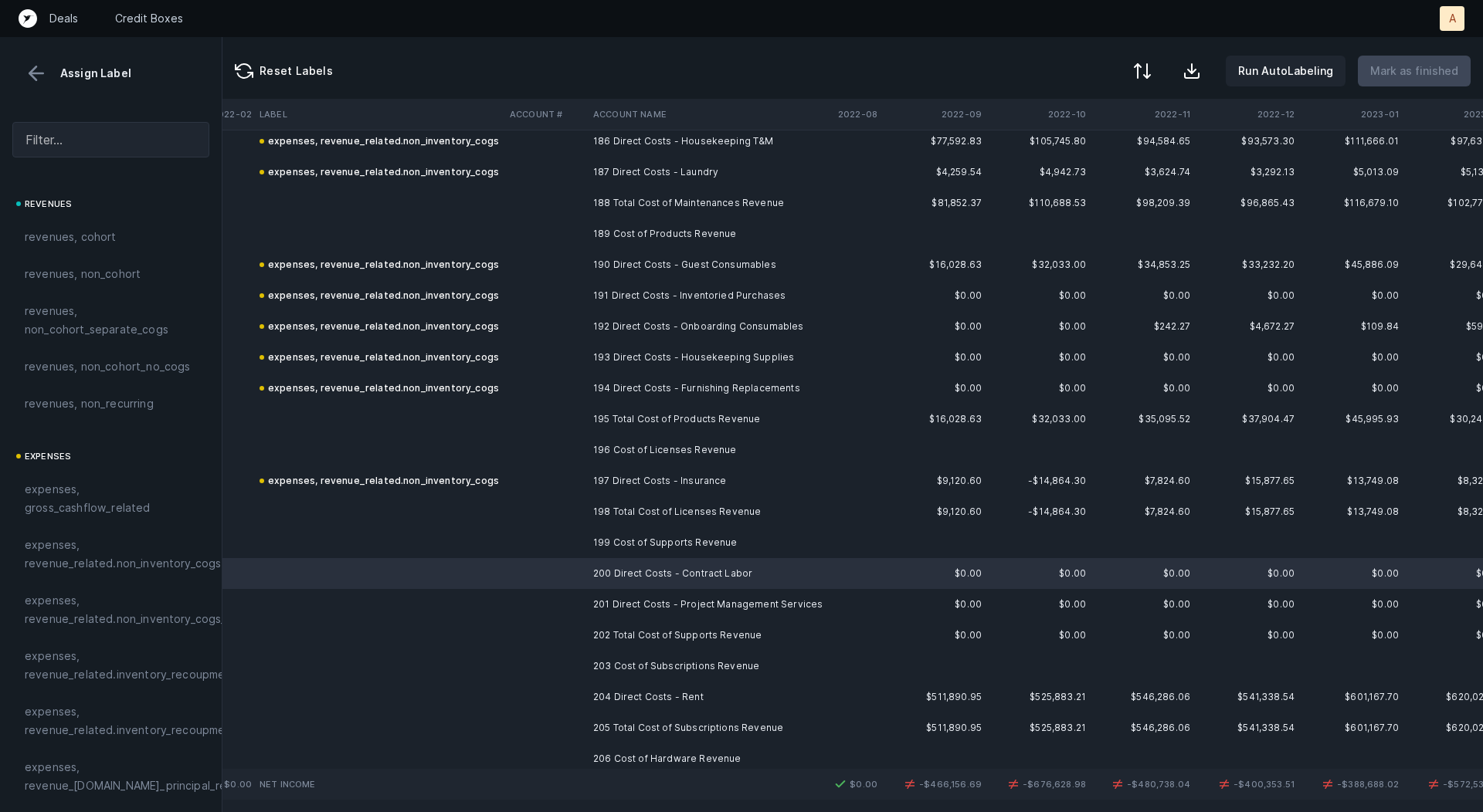
click at [716, 595] on td "201 Direct Costs - Project Management Services" at bounding box center [681, 604] width 189 height 31
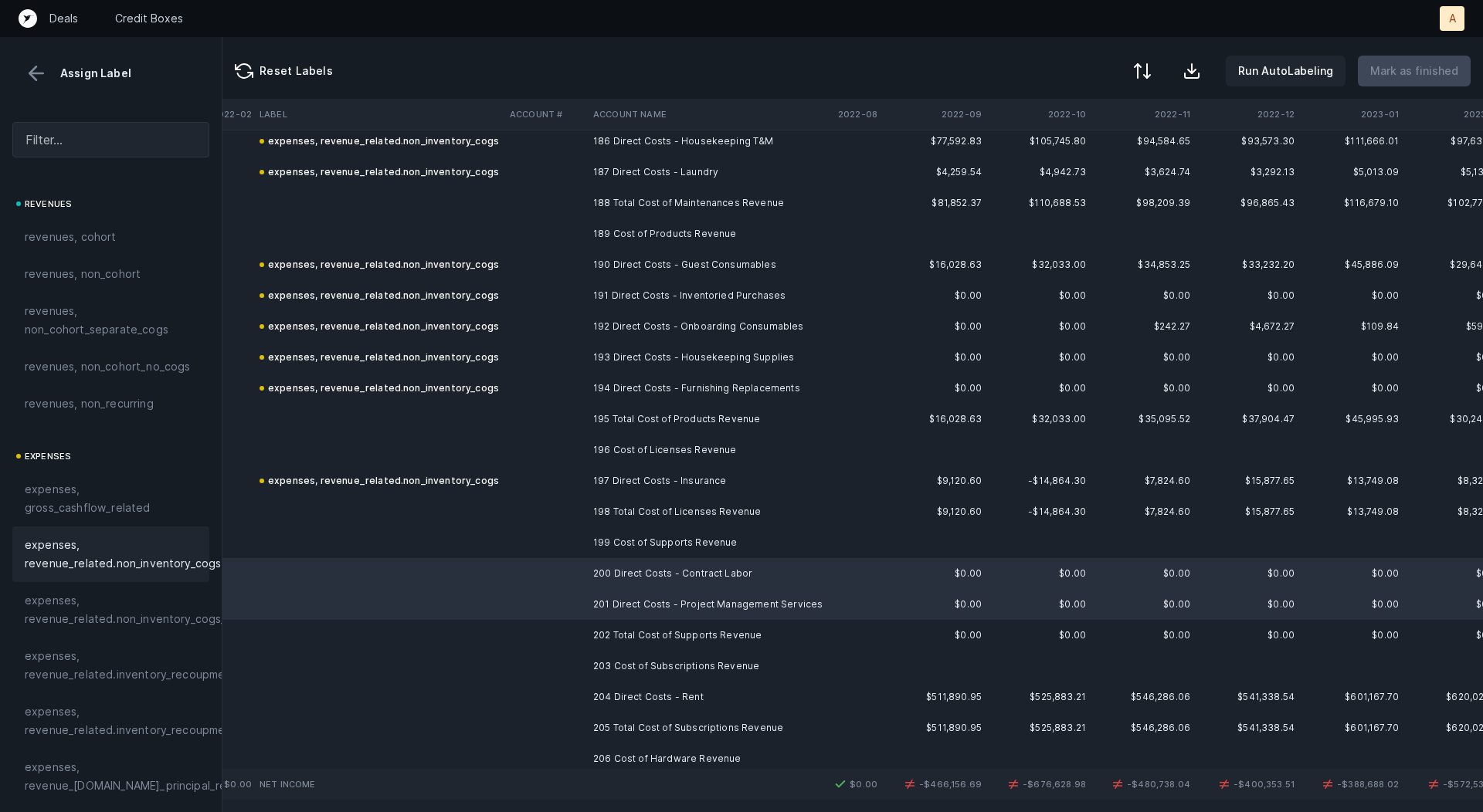
click at [142, 545] on span "expenses, revenue_related.non_inventory_cogs" at bounding box center [122, 554] width 197 height 37
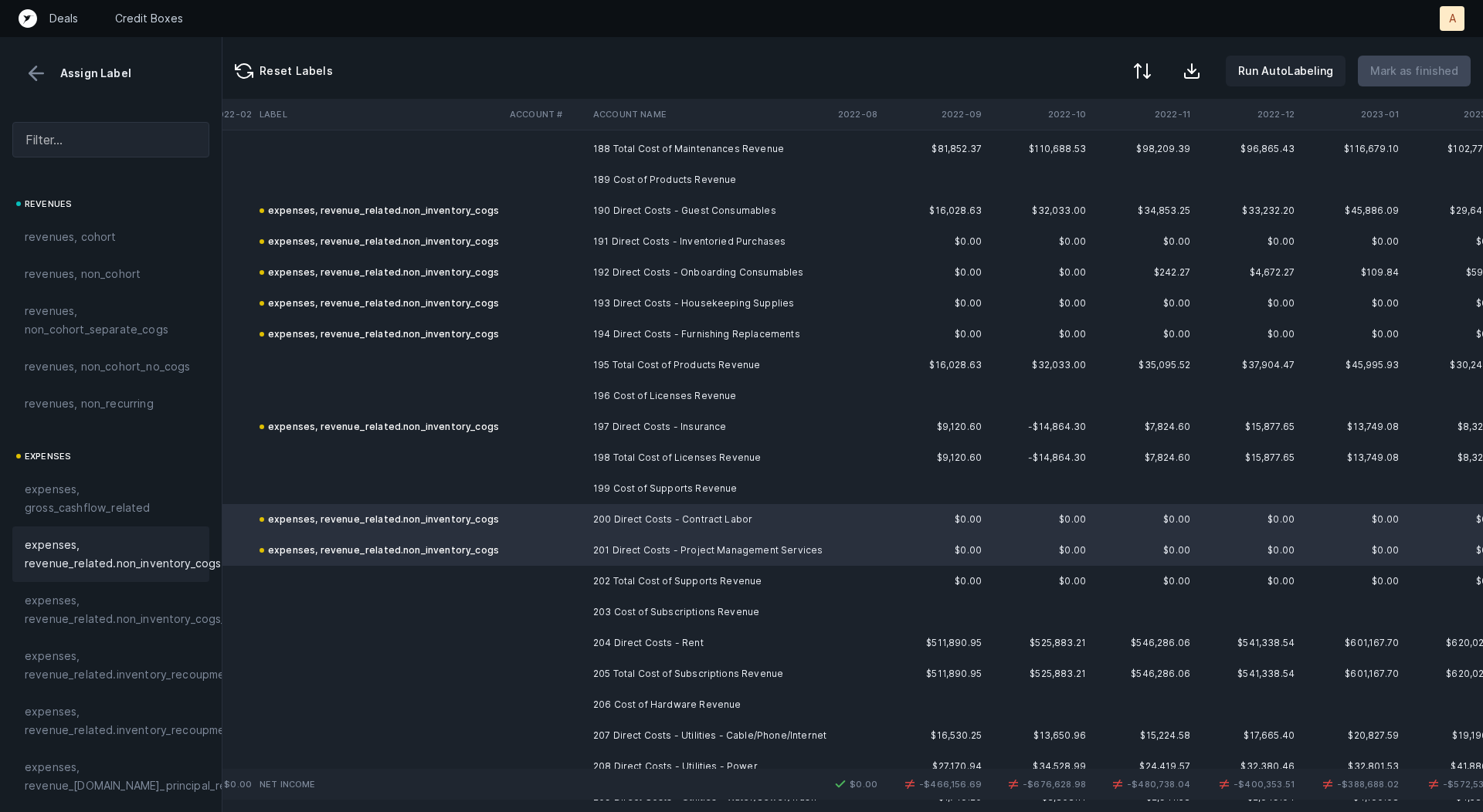
scroll to position [5862, 2087]
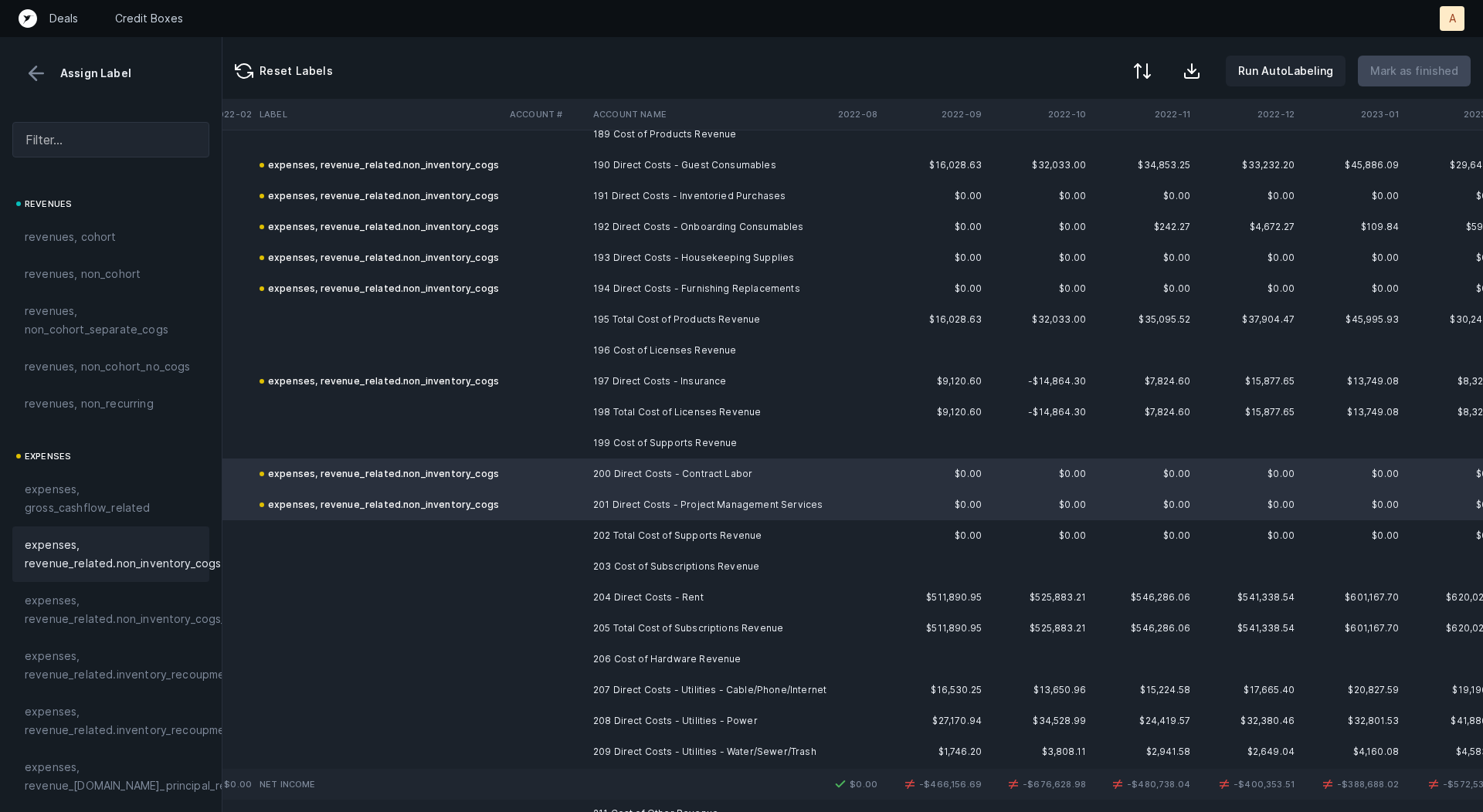
click at [683, 596] on td "204 Direct Costs - Rent" at bounding box center [681, 597] width 189 height 31
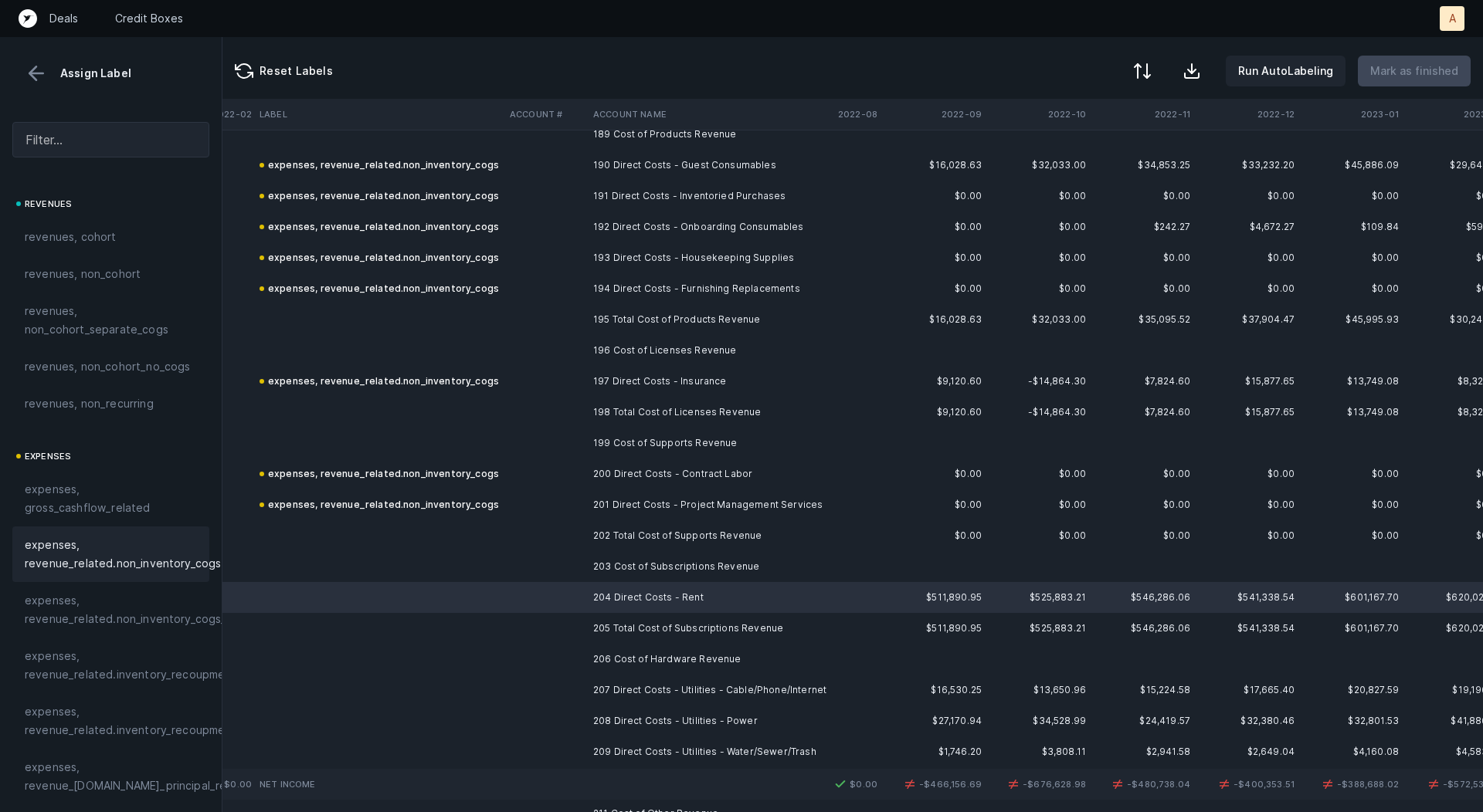
click at [105, 540] on span "expenses, revenue_related.non_inventory_cogs" at bounding box center [122, 554] width 197 height 37
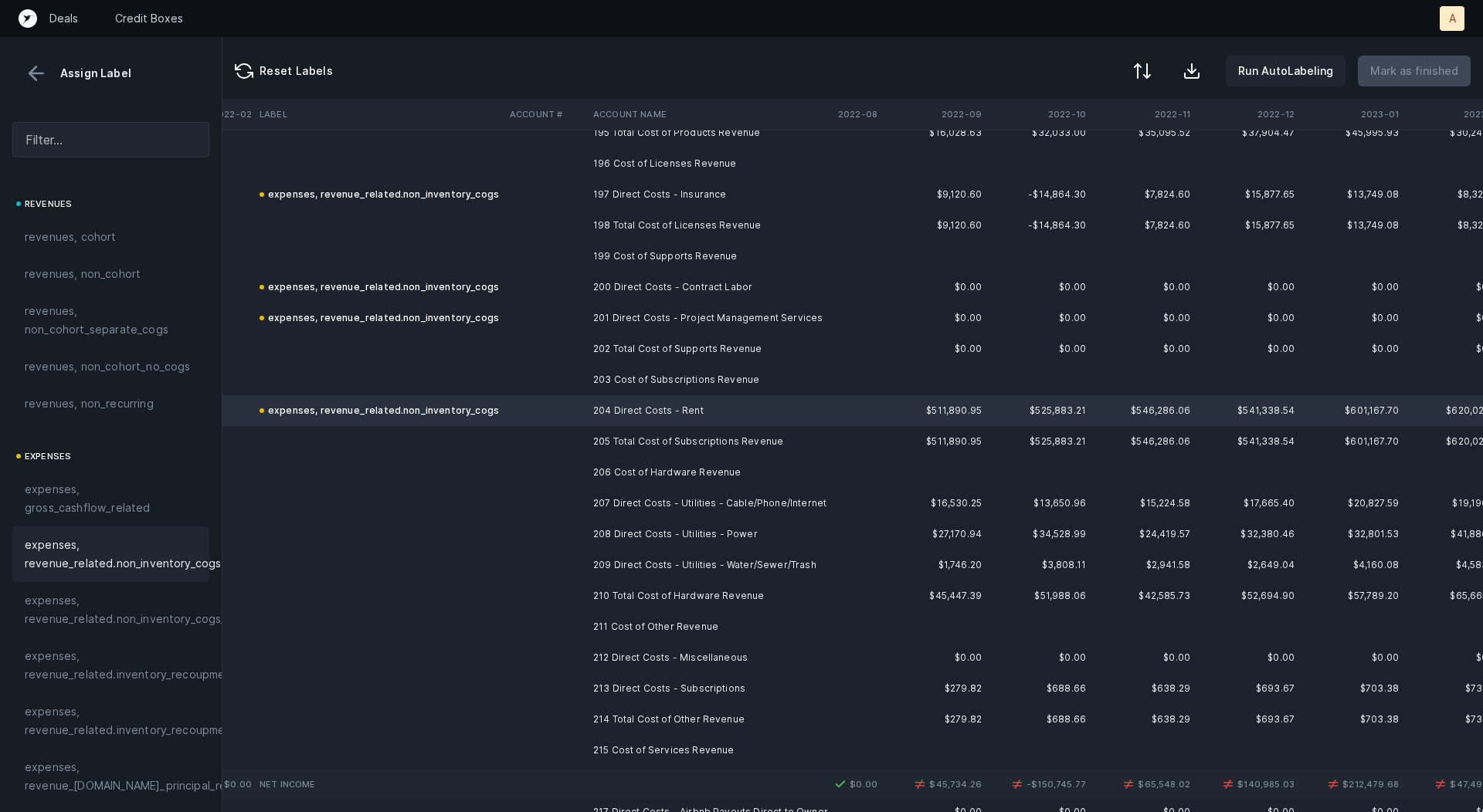
scroll to position [6078, 2087]
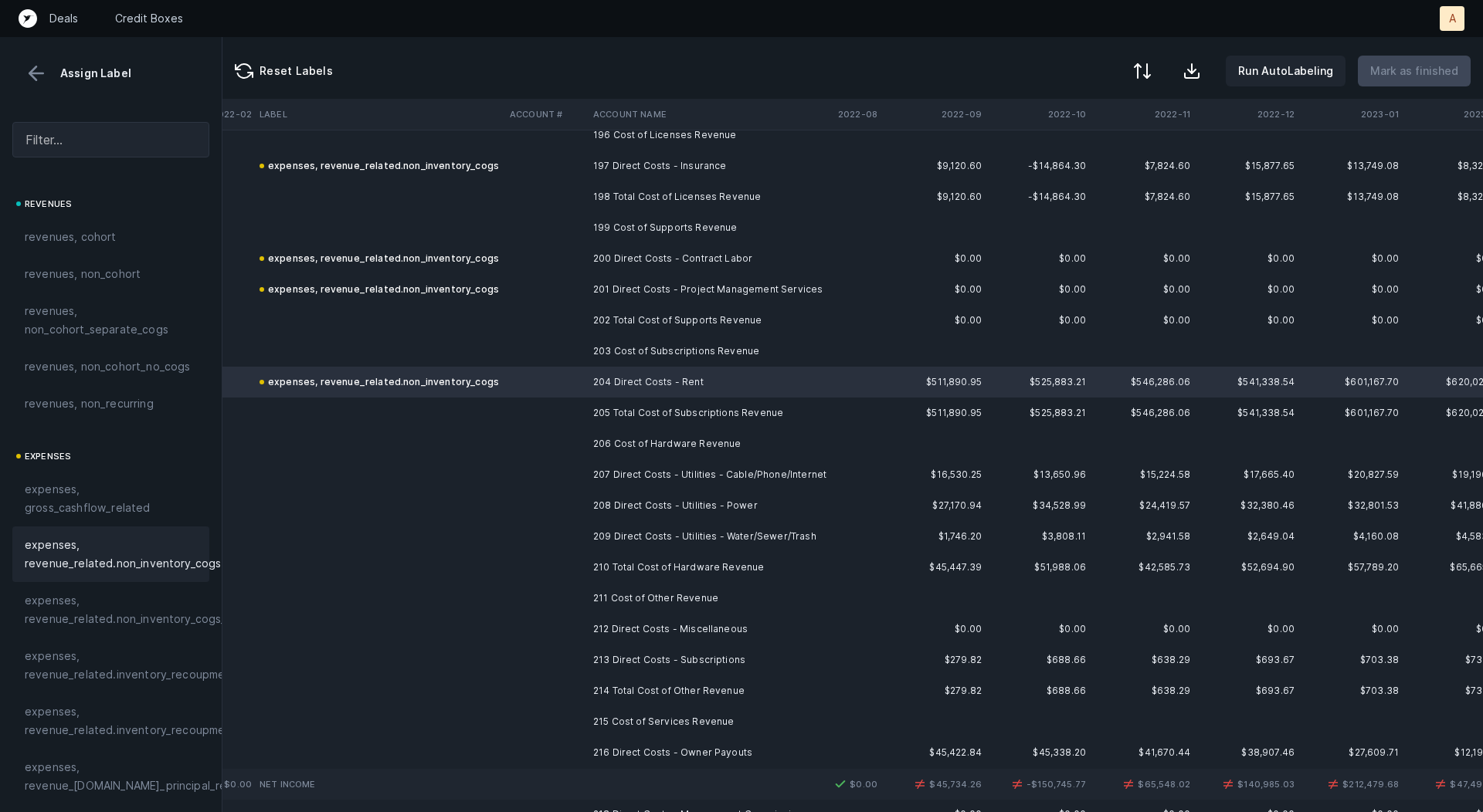
click at [758, 472] on td "207 Direct Costs - Utilities - Cable/Phone/Internet" at bounding box center [681, 474] width 189 height 31
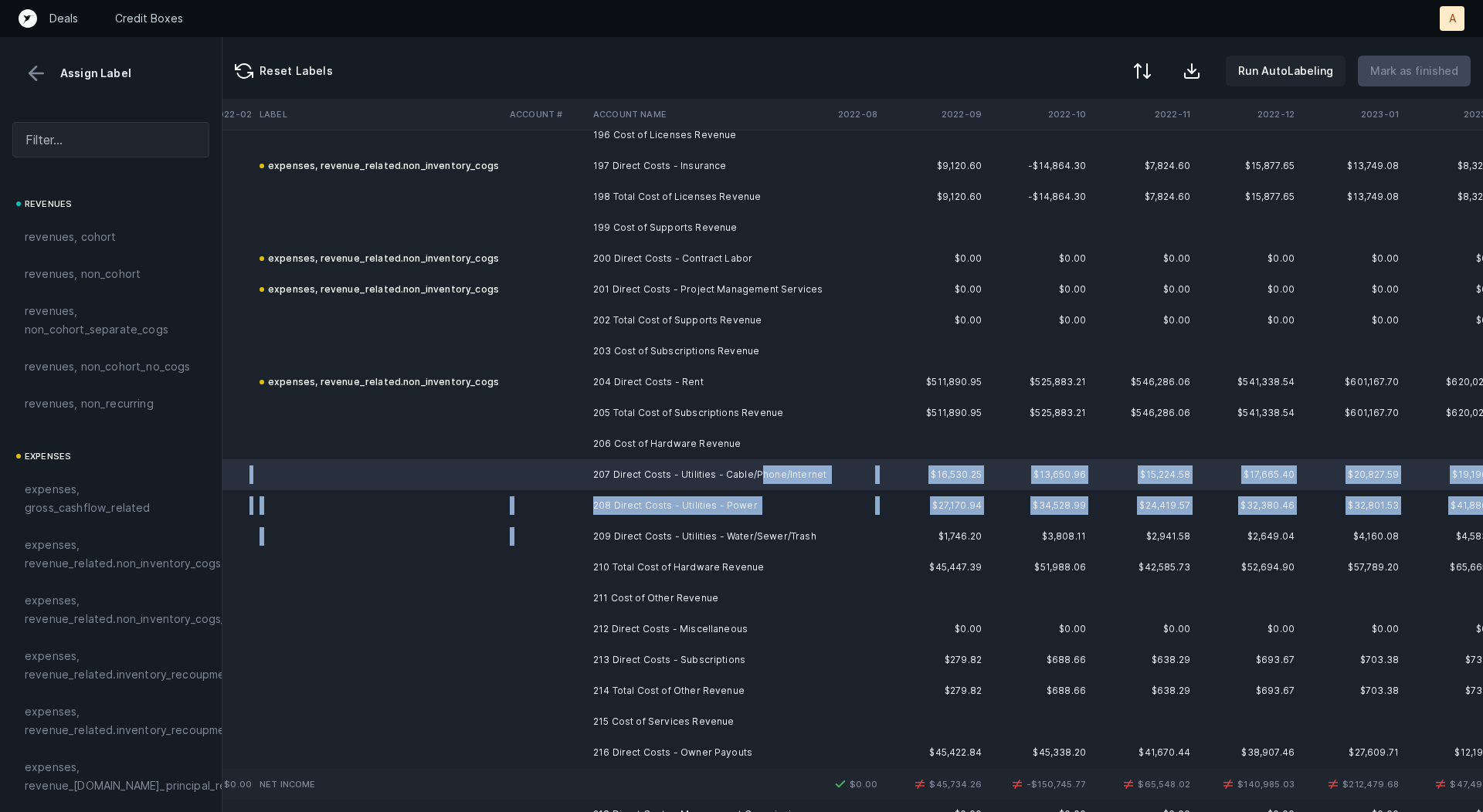
click at [710, 523] on td "209 Direct Costs - Utilities - Water/Sewer/Trash" at bounding box center [681, 536] width 189 height 31
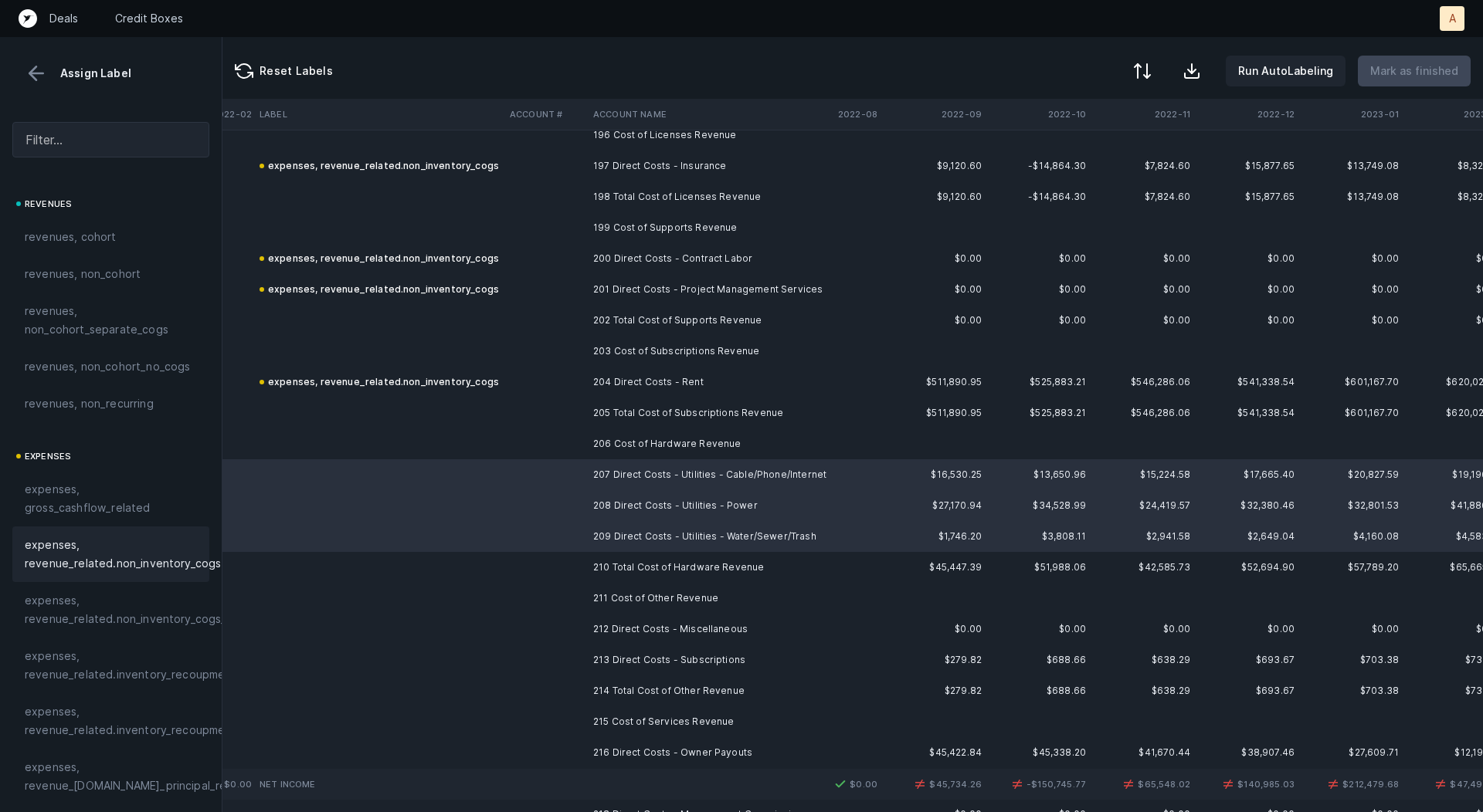
click at [157, 556] on span "expenses, revenue_related.non_inventory_cogs" at bounding box center [122, 554] width 197 height 37
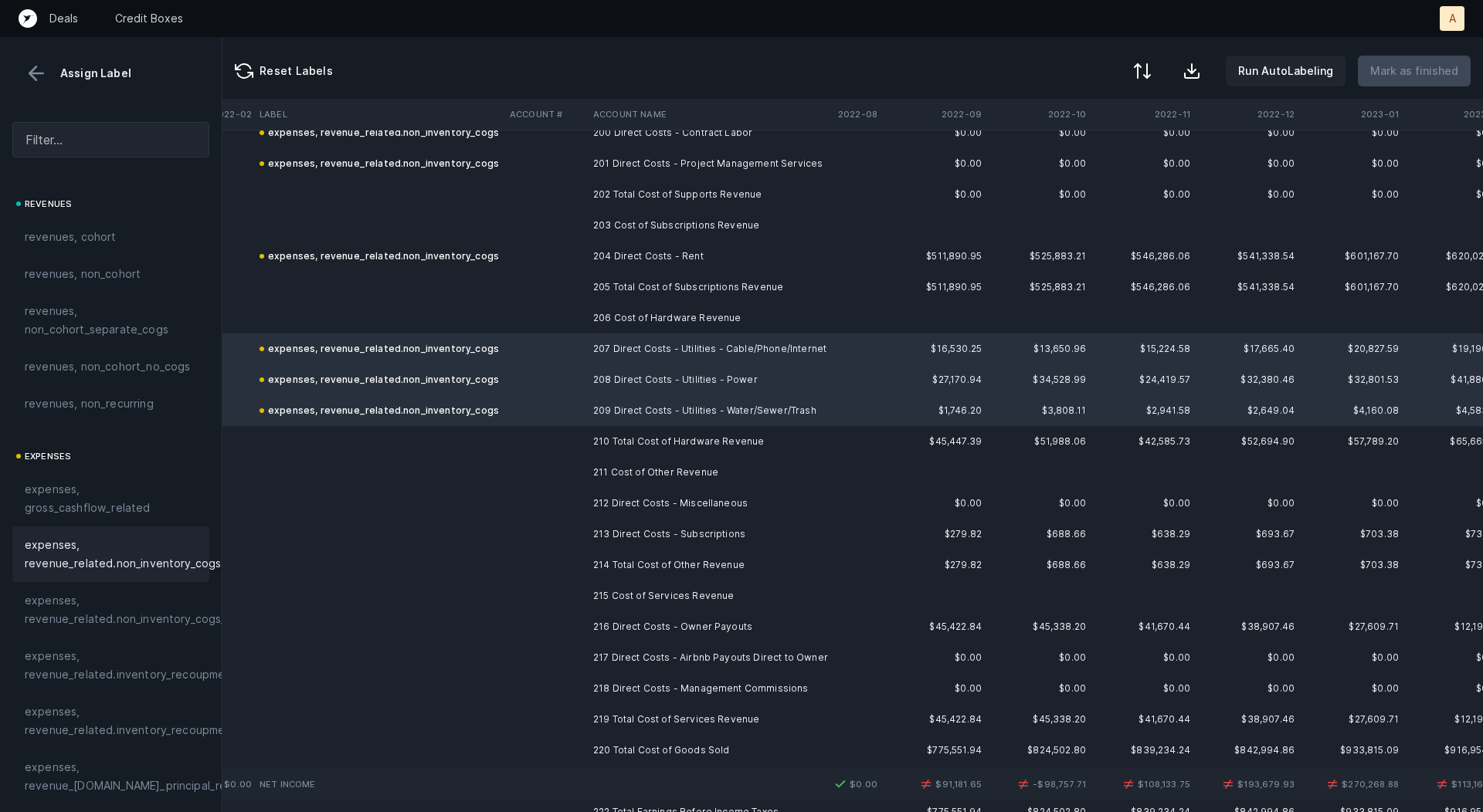
scroll to position [6272, 2087]
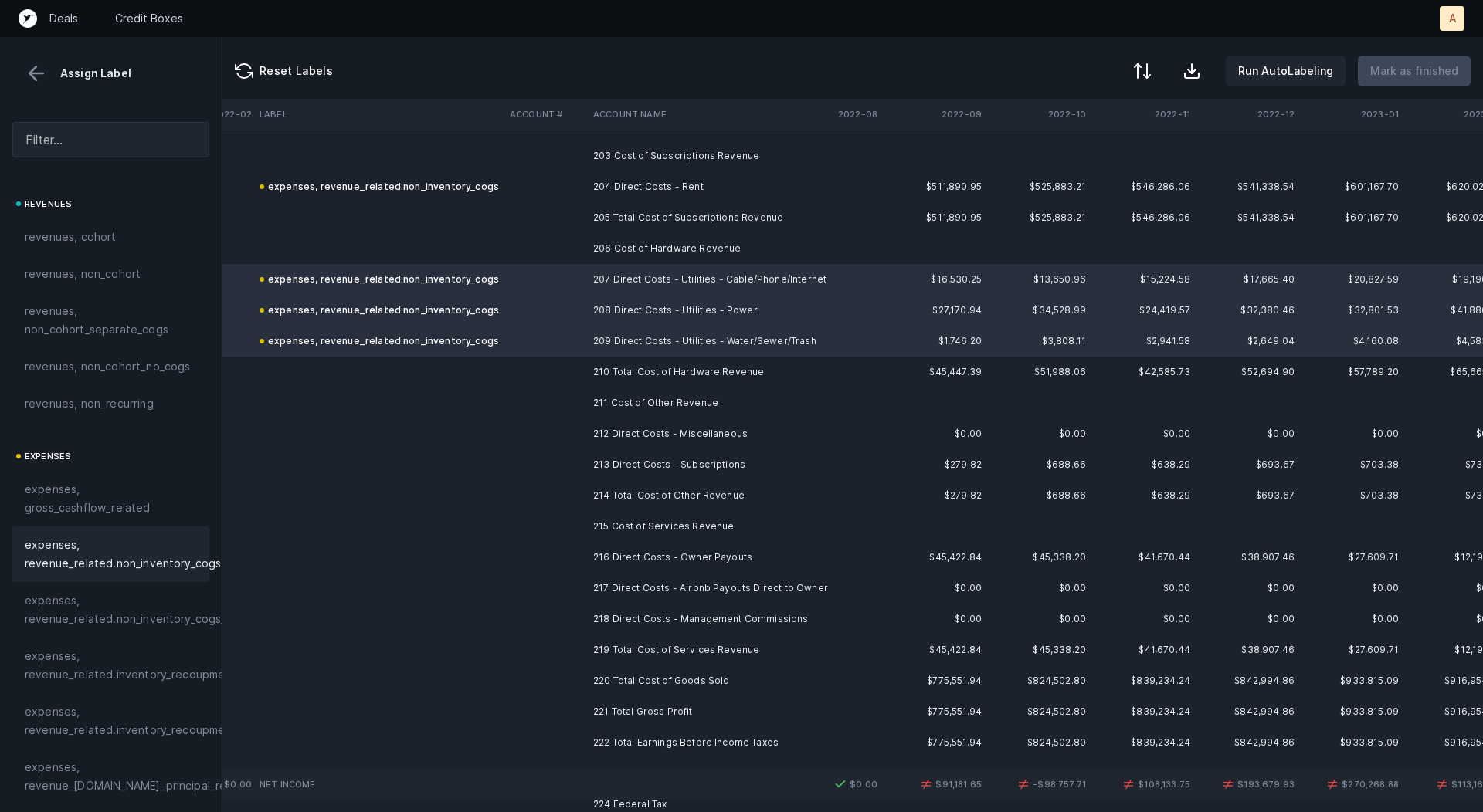
click at [704, 425] on td "212 Direct Costs - Miscellaneous" at bounding box center [681, 433] width 189 height 31
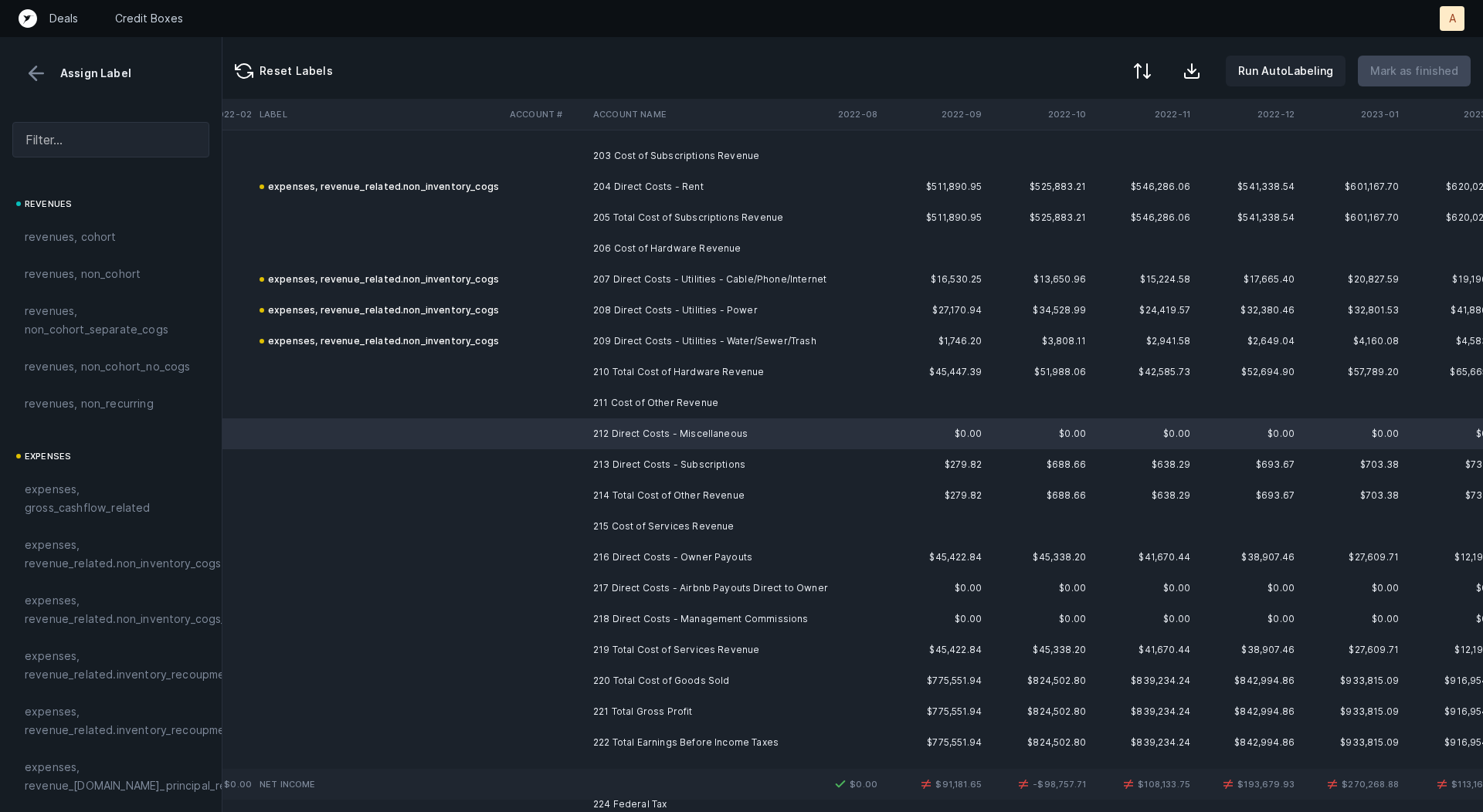
click at [665, 456] on td "213 Direct Costs - Subscriptions" at bounding box center [681, 464] width 189 height 31
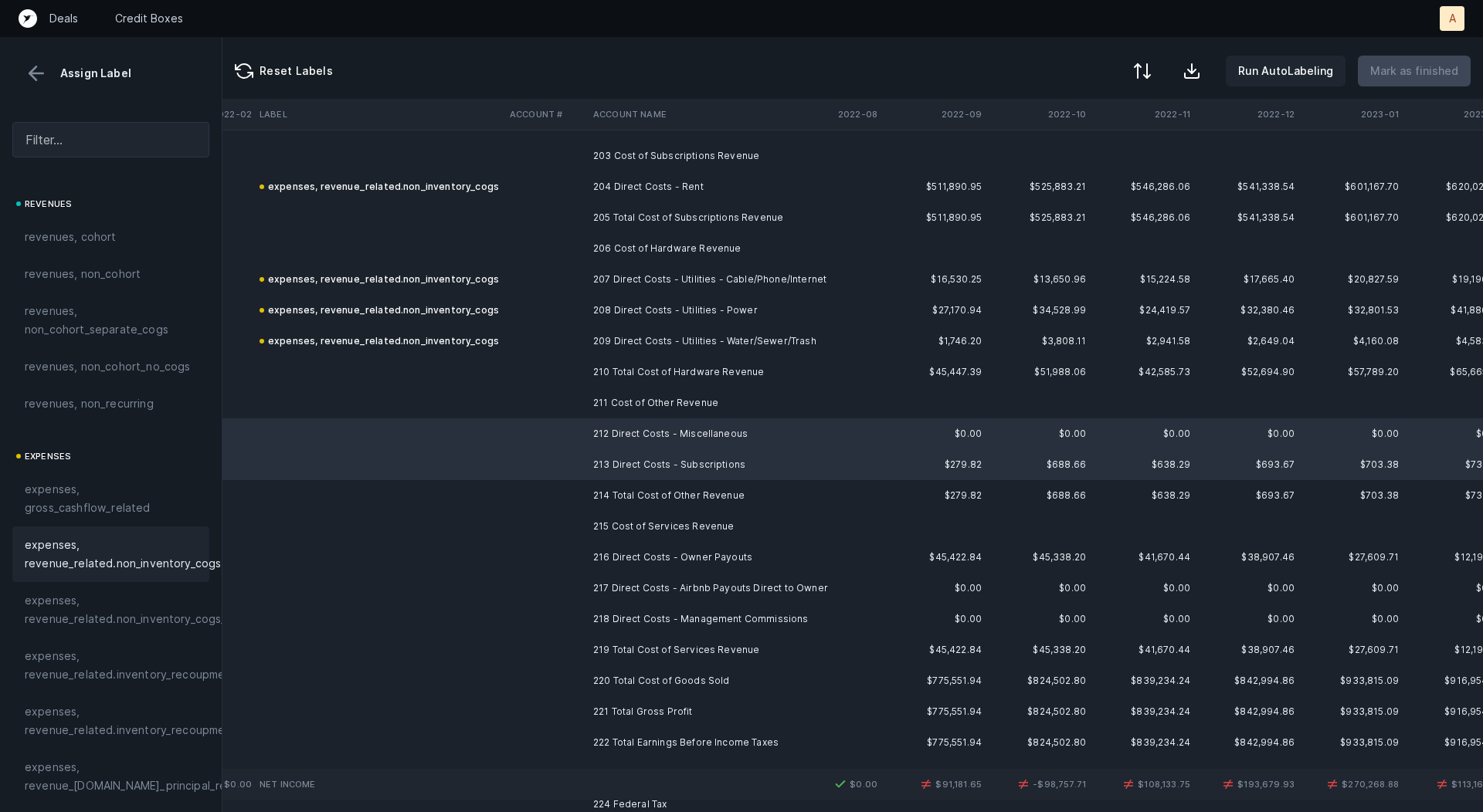
click at [166, 552] on span "expenses, revenue_related.non_inventory_cogs" at bounding box center [122, 554] width 197 height 37
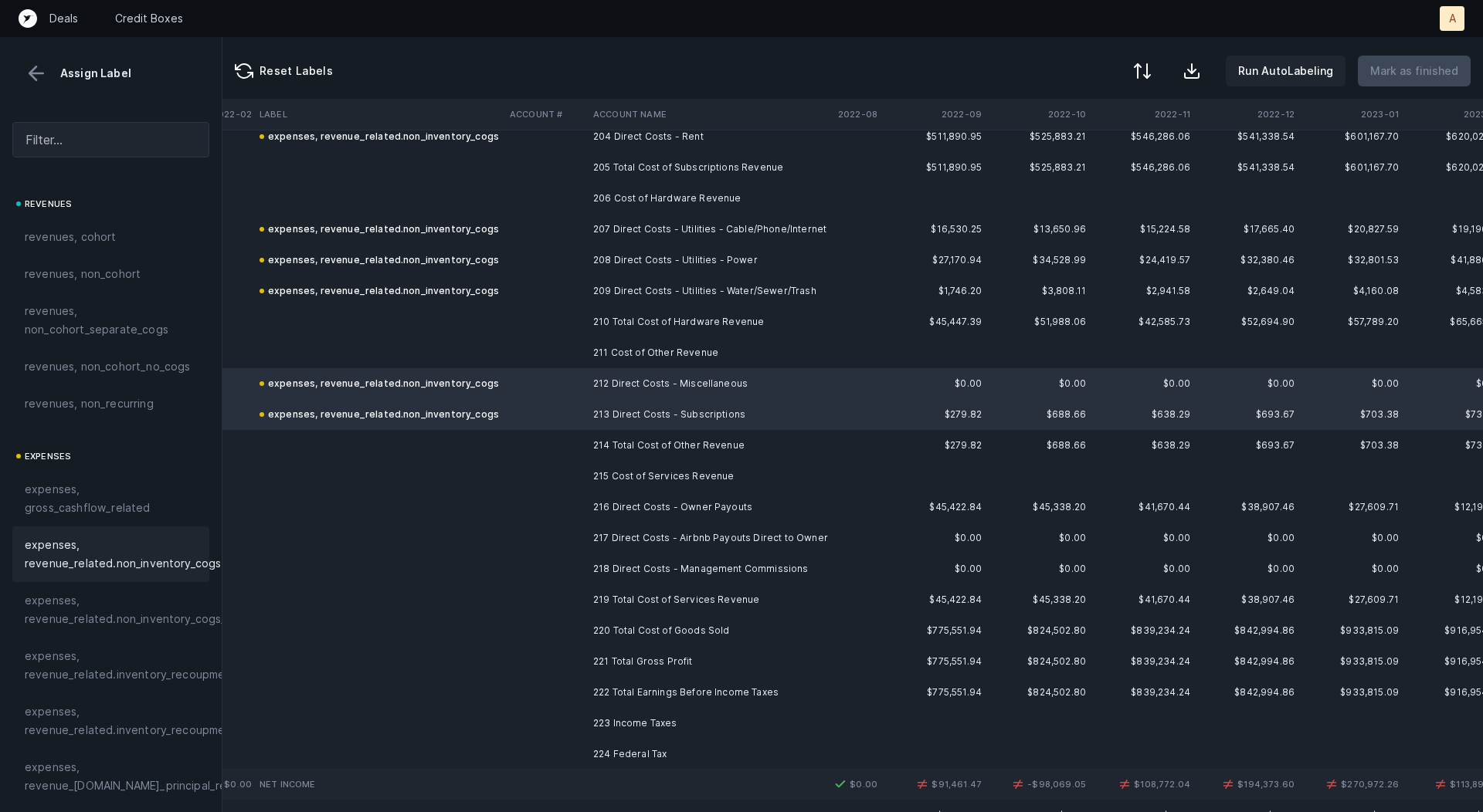
scroll to position [6353, 2087]
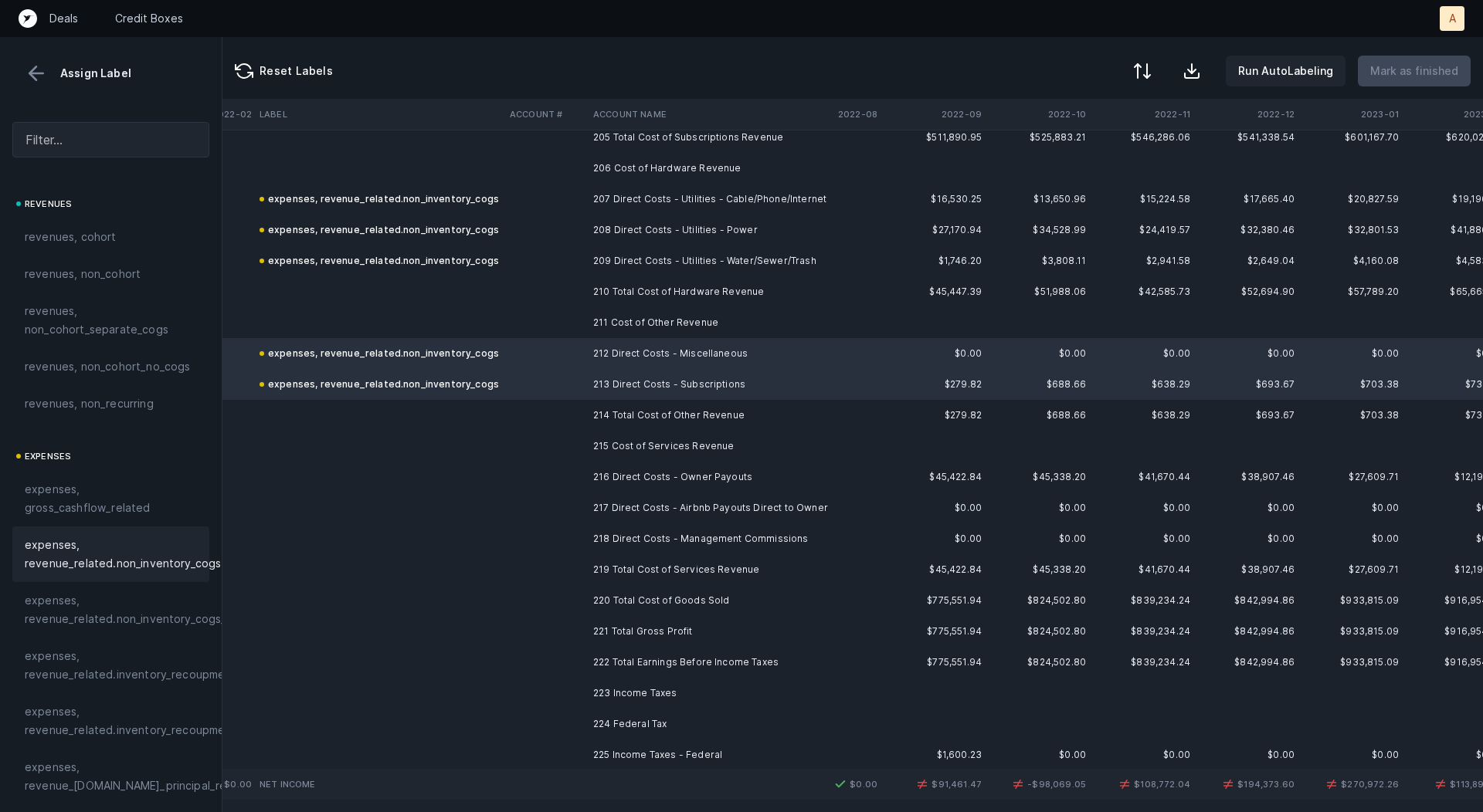
click at [681, 474] on td "216 Direct Costs - Owner Payouts" at bounding box center [681, 477] width 189 height 31
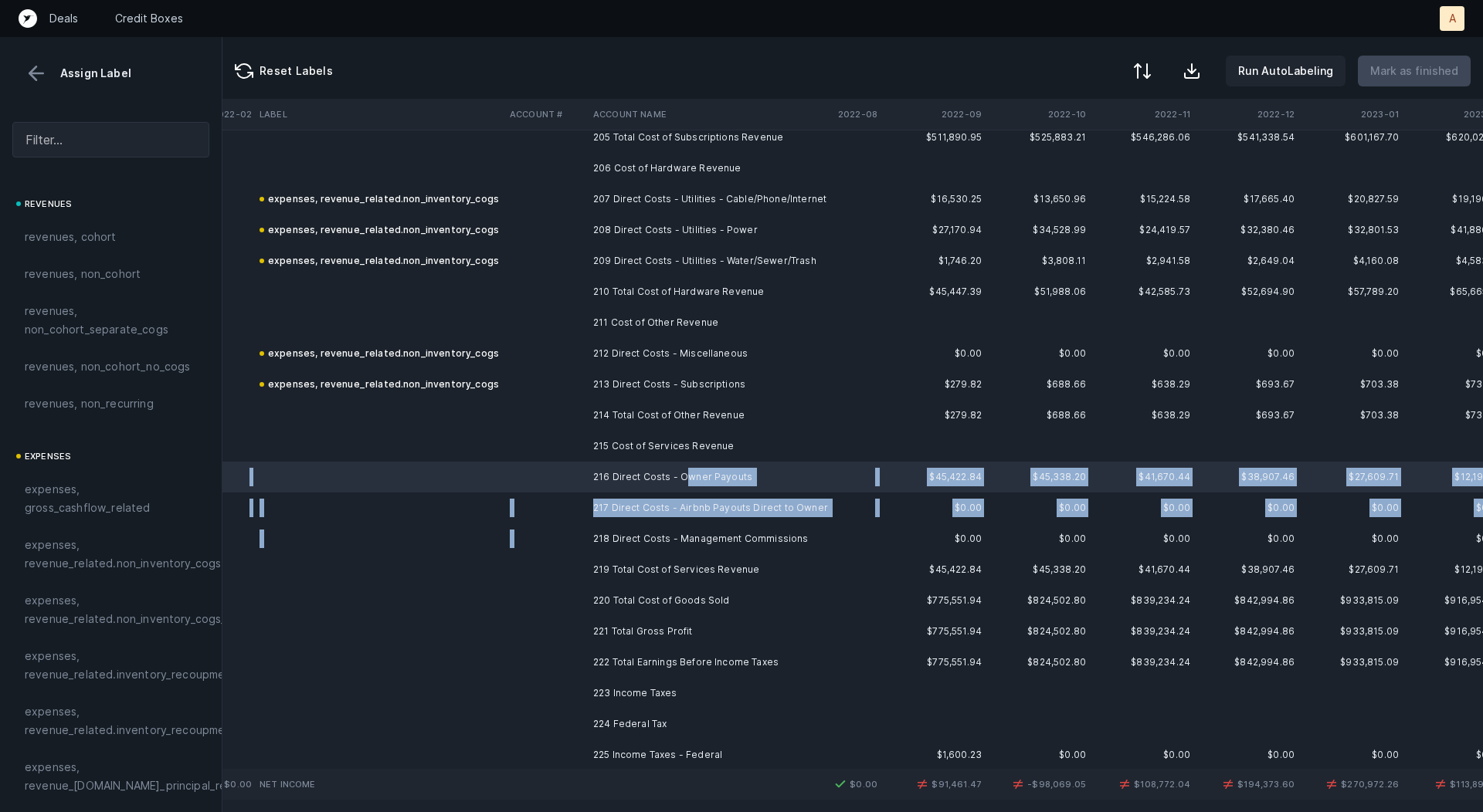
click at [642, 529] on td "218 Direct Costs - Management Commissions" at bounding box center [681, 539] width 189 height 31
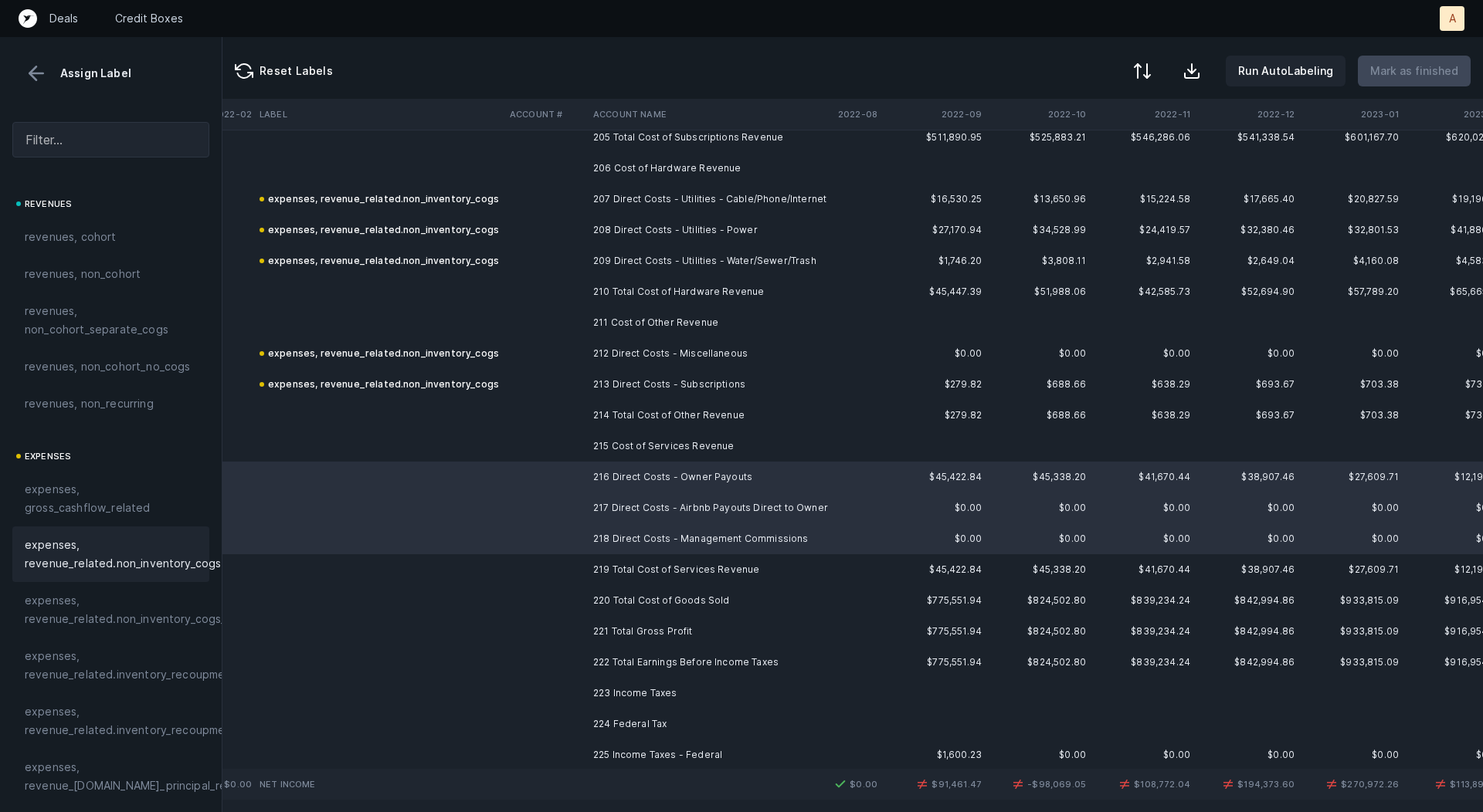
click at [176, 558] on span "expenses, revenue_related.non_inventory_cogs" at bounding box center [122, 554] width 197 height 37
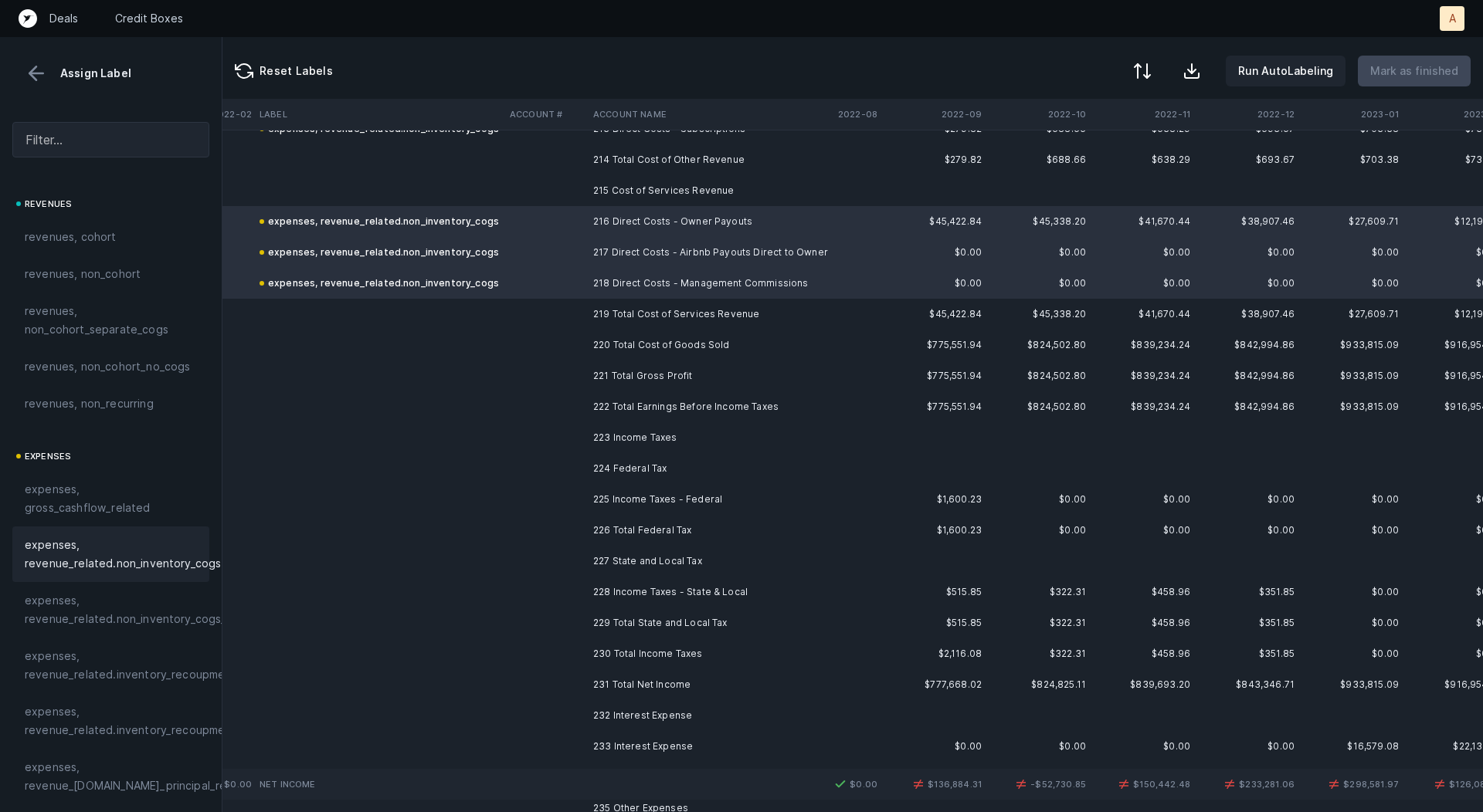
scroll to position [6620, 2087]
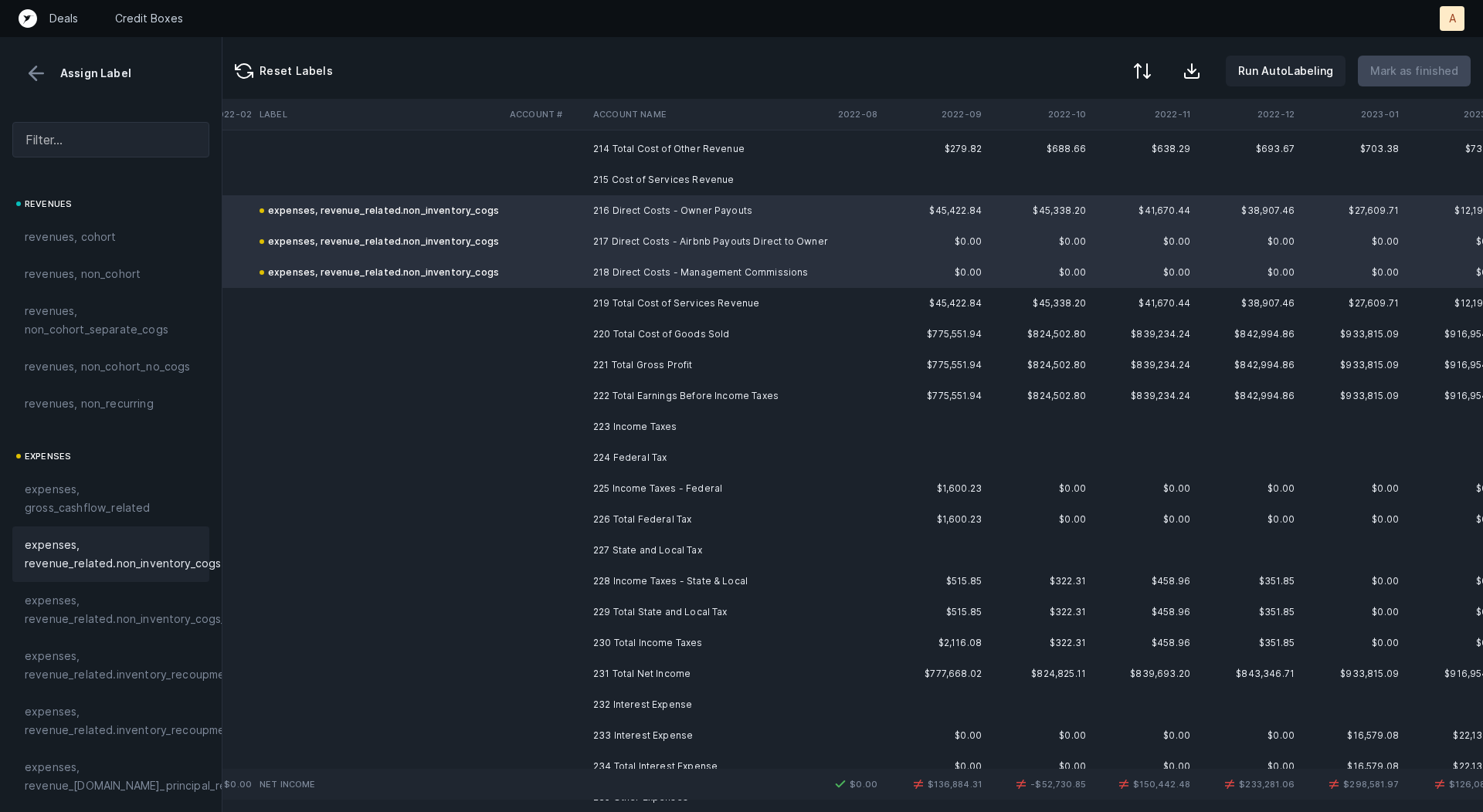
click at [567, 490] on td at bounding box center [546, 488] width 84 height 31
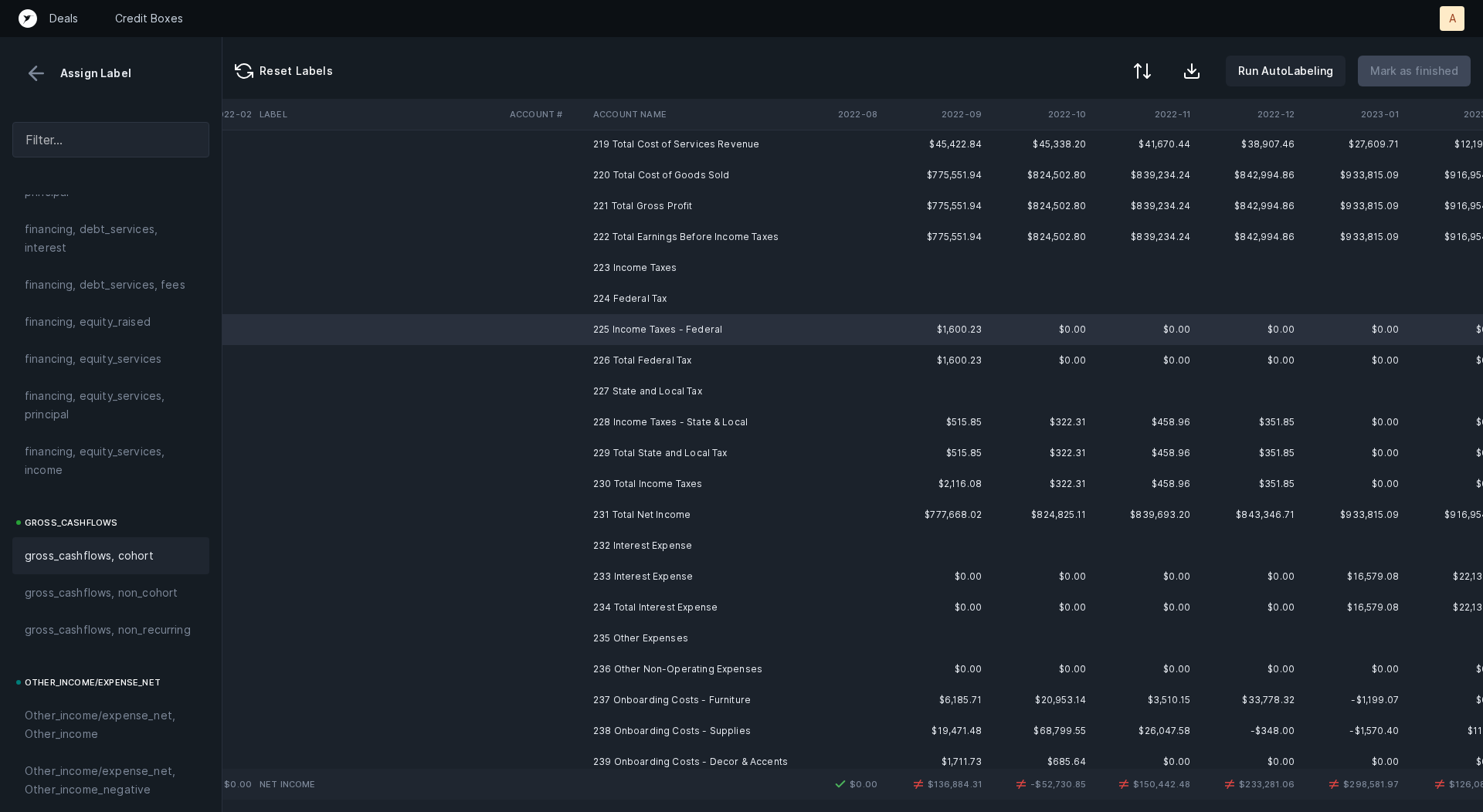
scroll to position [1734, 0]
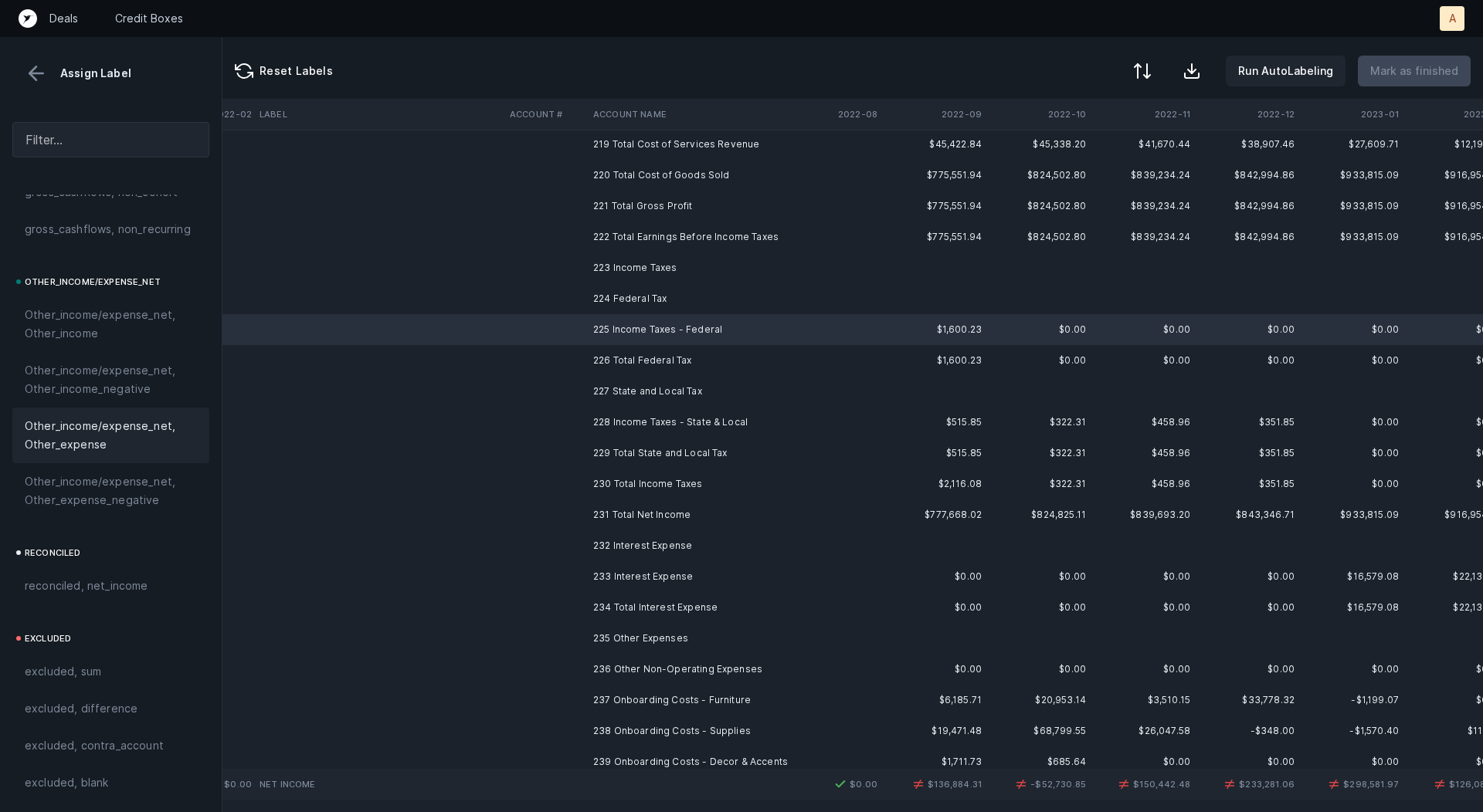
click at [118, 446] on span "Other_income/expense_net, Other_expense" at bounding box center [110, 436] width 172 height 37
click at [511, 416] on td at bounding box center [546, 422] width 84 height 31
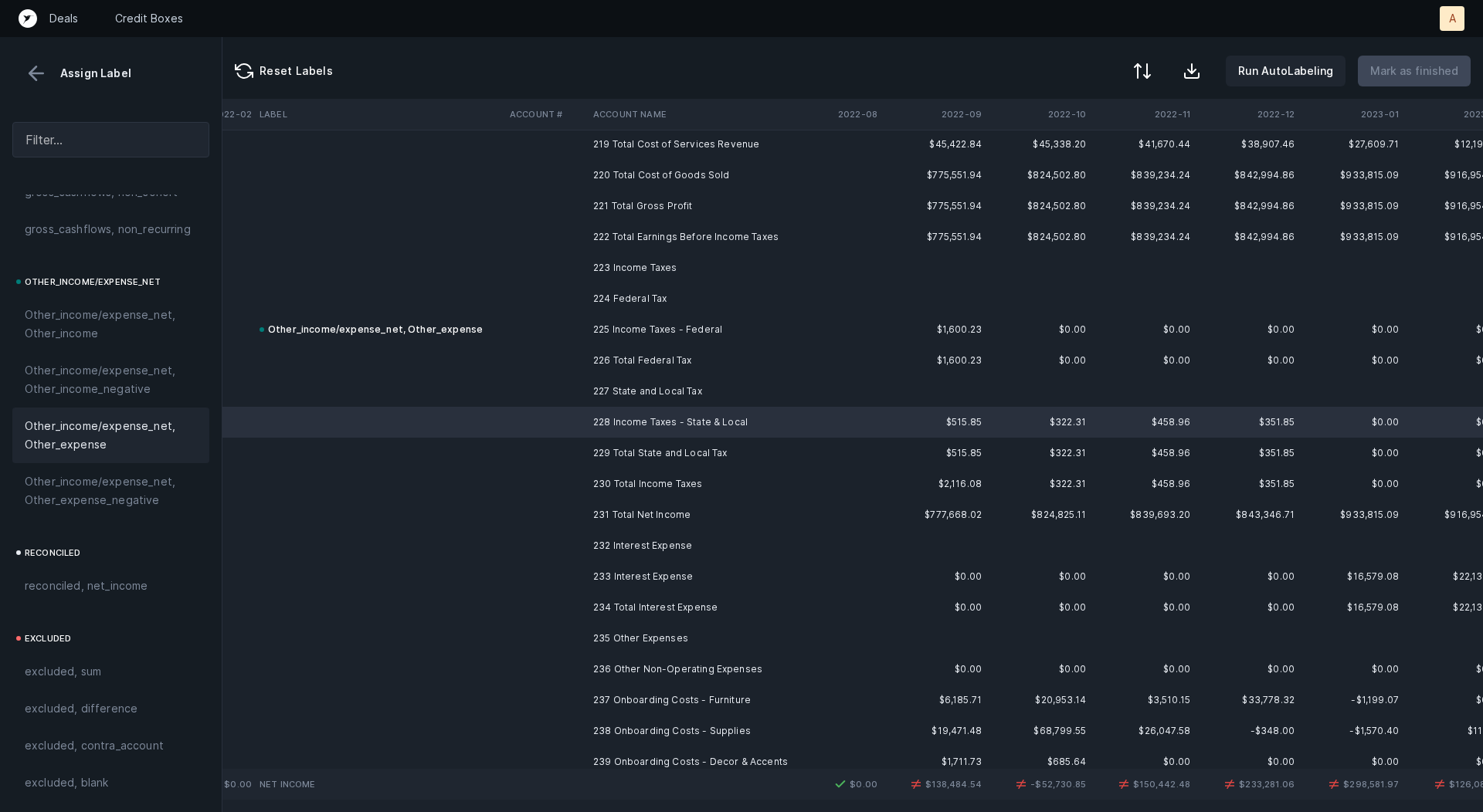
click at [113, 444] on span "Other_income/expense_net, Other_expense" at bounding box center [110, 436] width 172 height 37
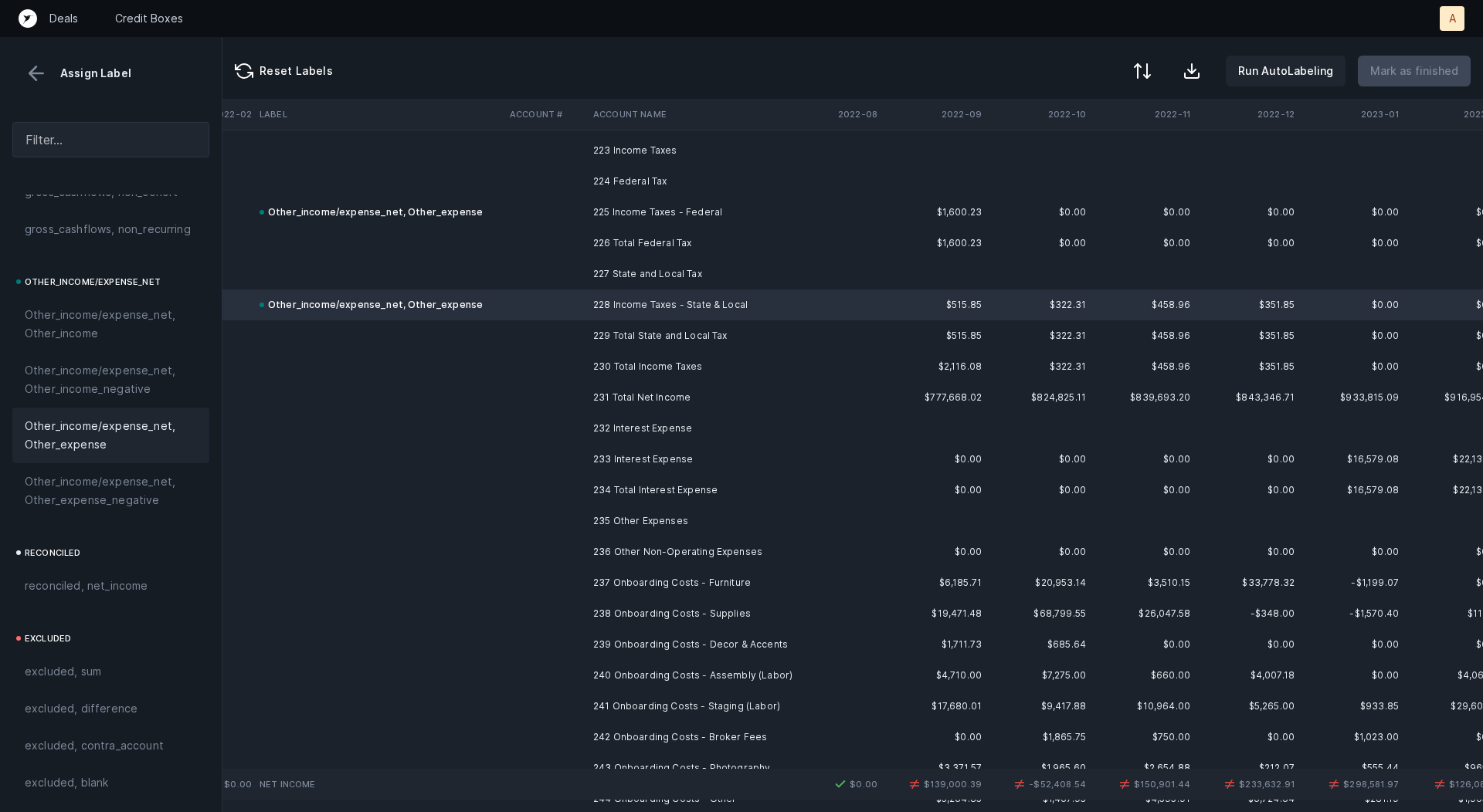
scroll to position [6918, 2087]
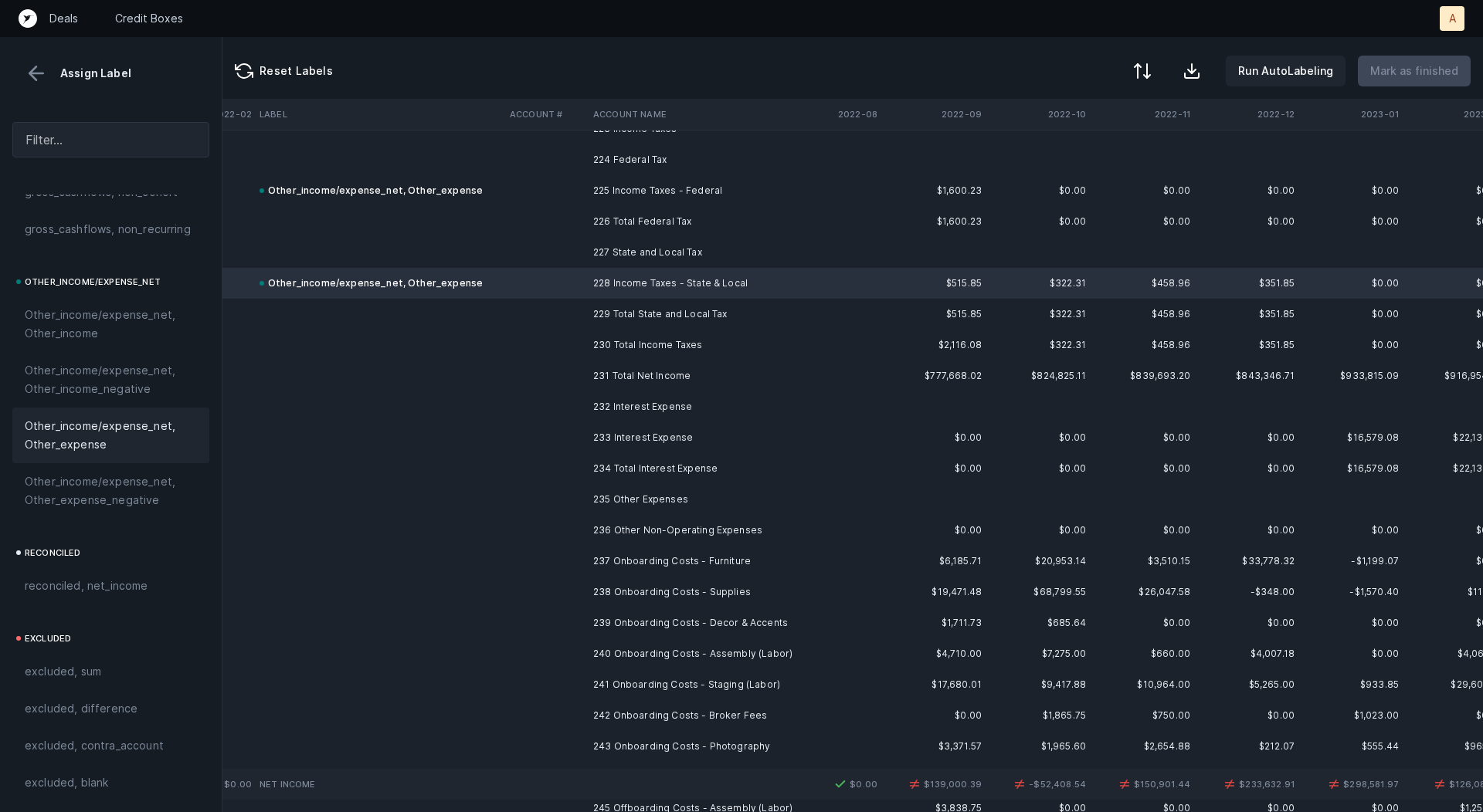
click at [507, 431] on td at bounding box center [546, 437] width 84 height 31
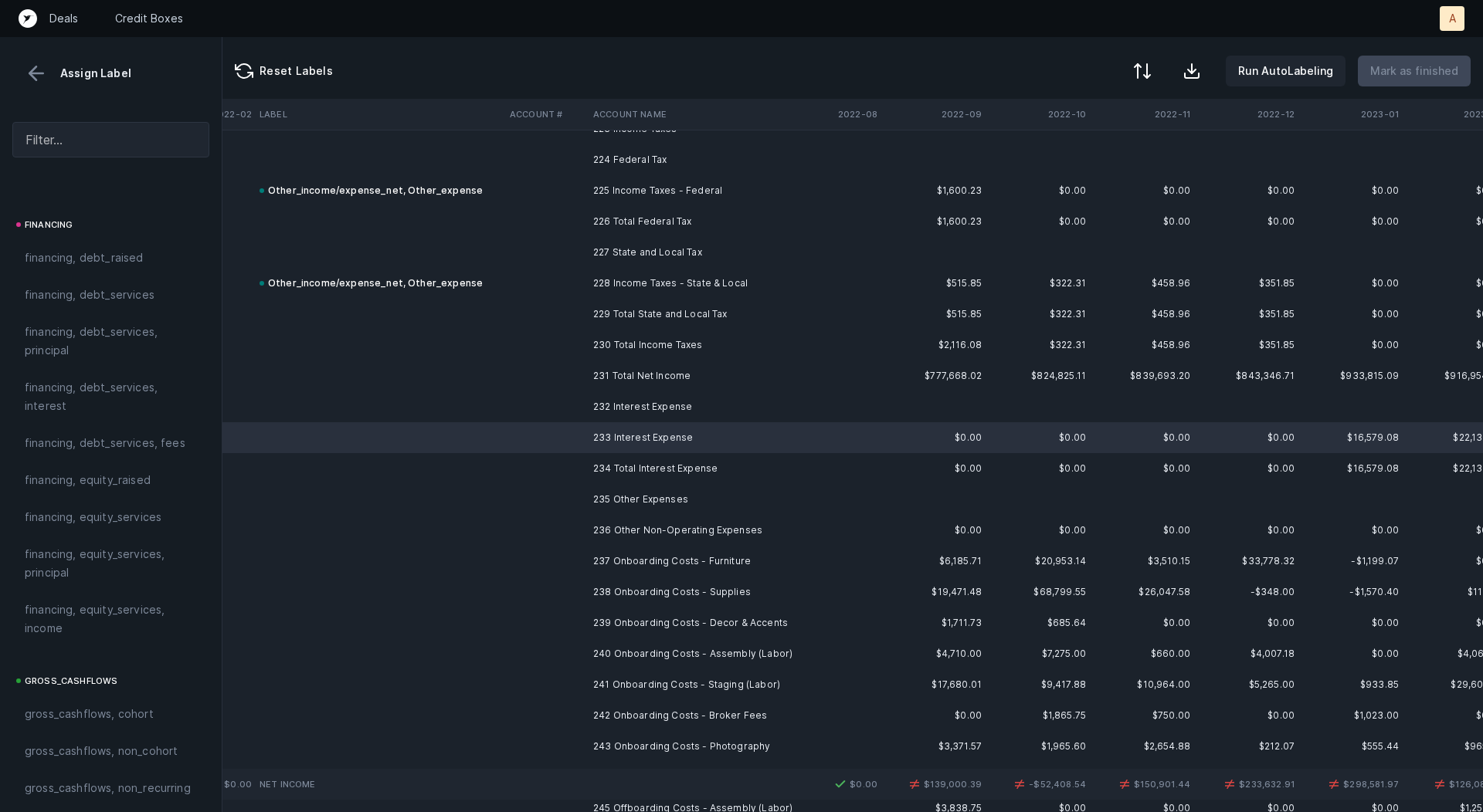
scroll to position [1170, 0]
click at [63, 396] on span "financing, debt_services, interest" at bounding box center [110, 402] width 172 height 37
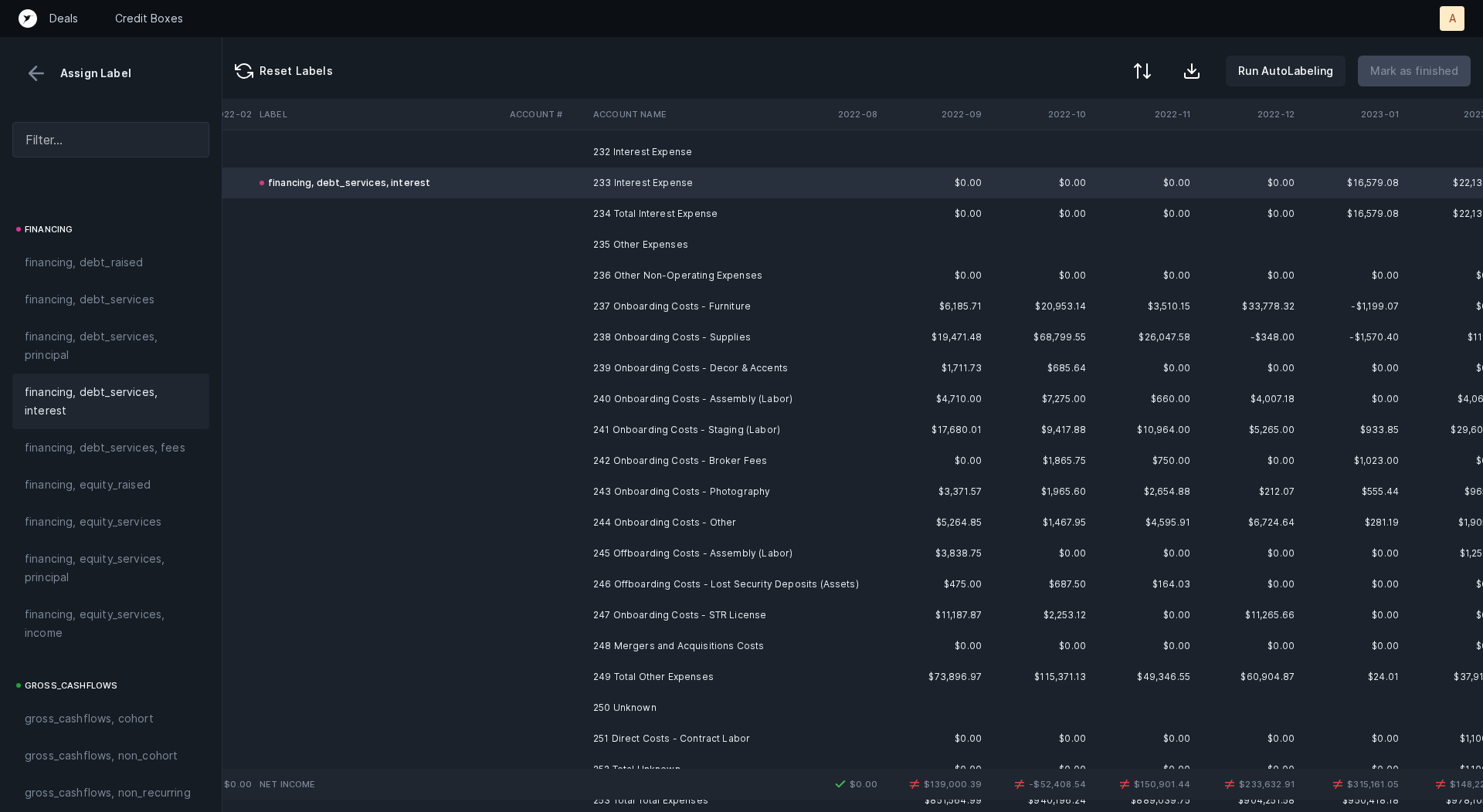
scroll to position [7171, 2087]
click at [590, 279] on td "236 Other Non-Operating Expenses" at bounding box center [681, 277] width 189 height 31
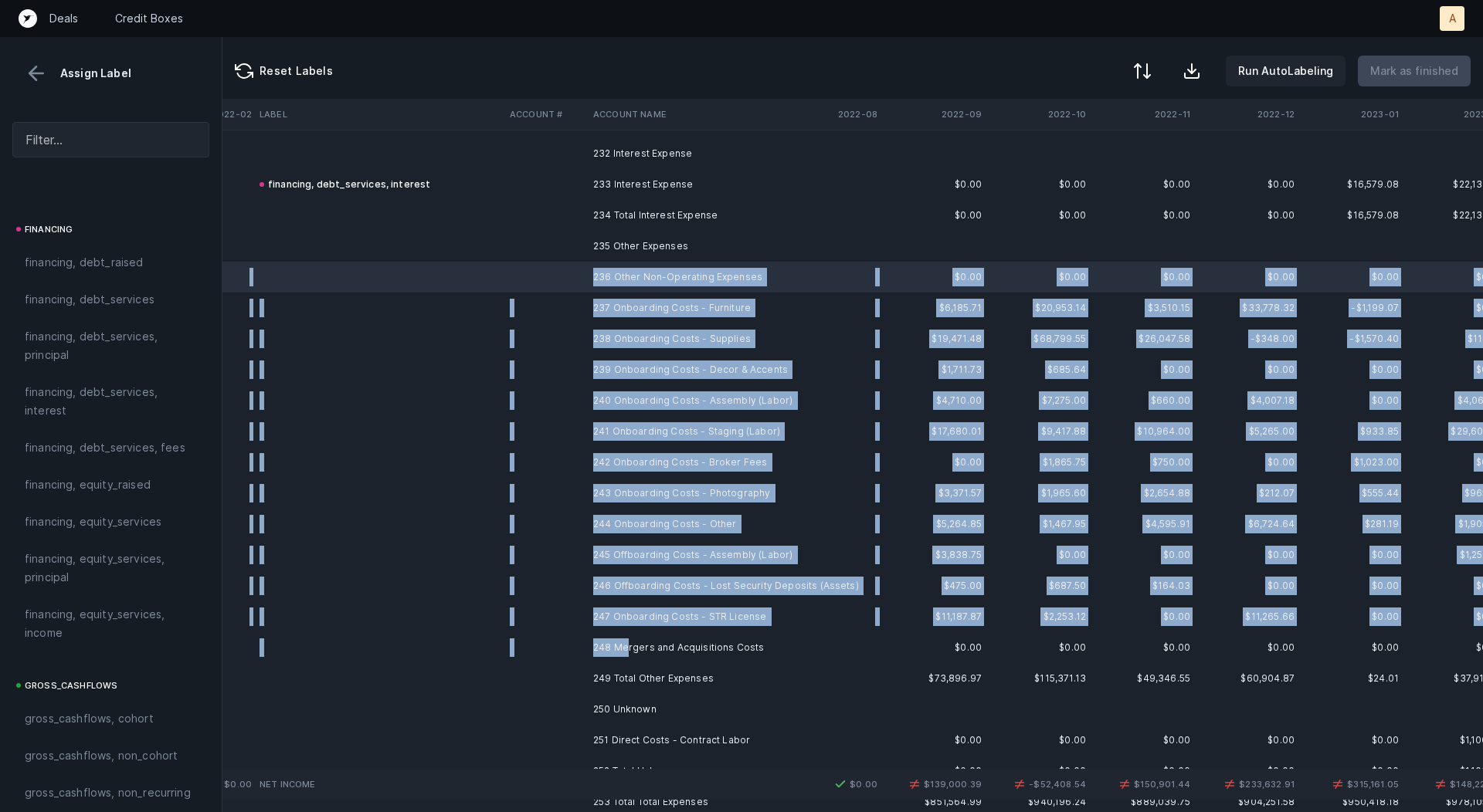
click at [625, 644] on td "248 Mergers and Acquisitions Costs" at bounding box center [681, 647] width 189 height 31
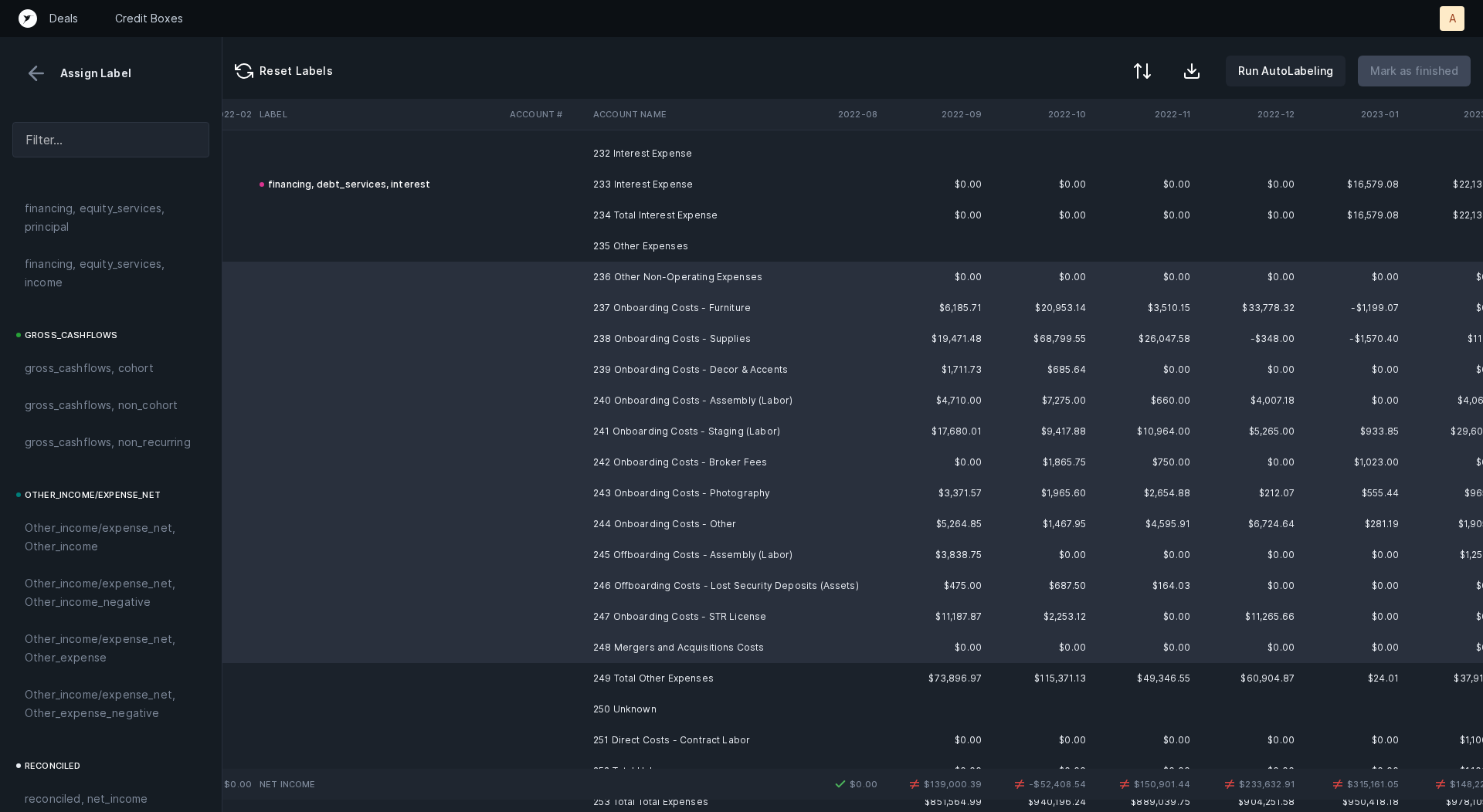
scroll to position [1734, 0]
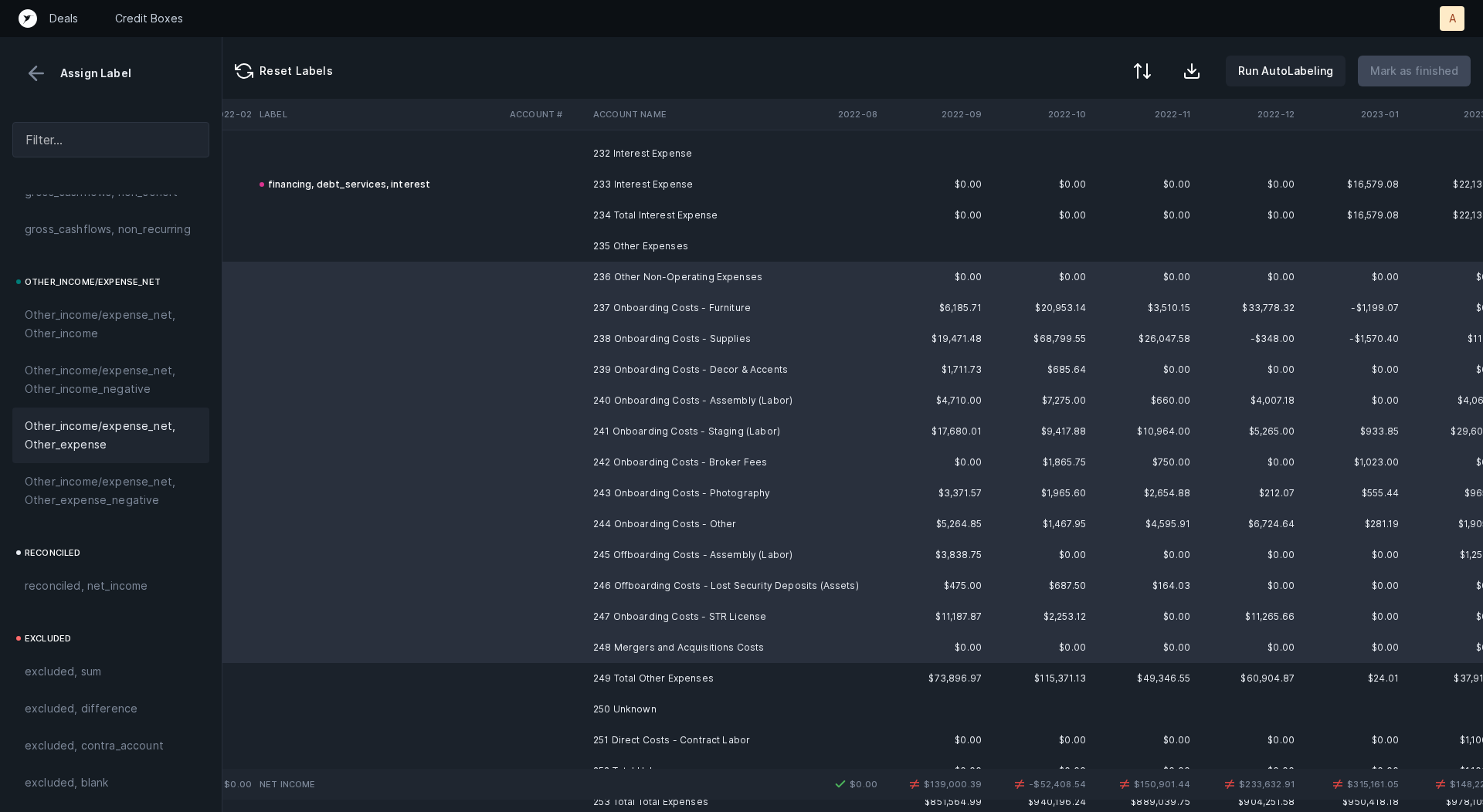
click at [100, 417] on span "Other_income/expense_net, Other_expense" at bounding box center [110, 436] width 172 height 37
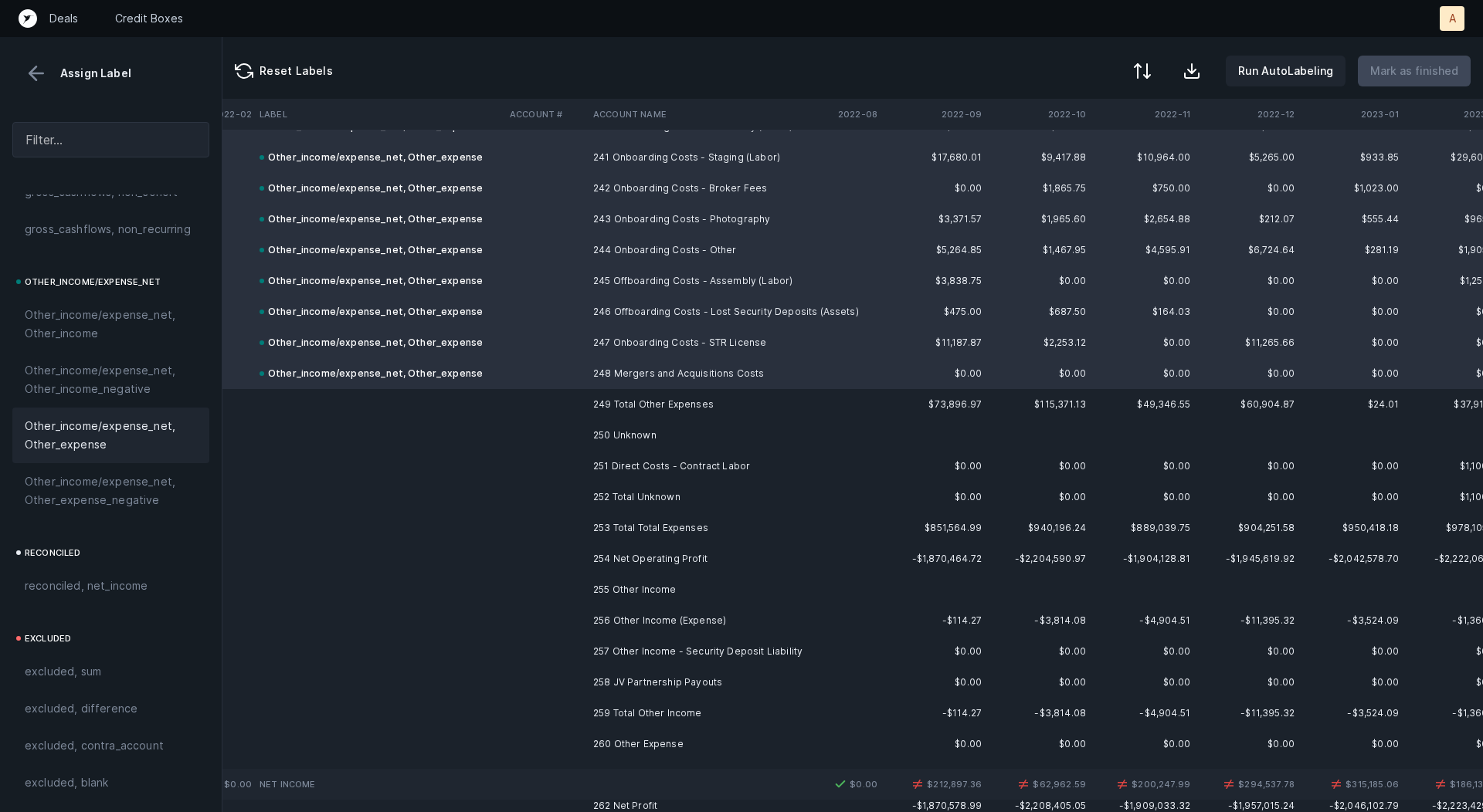
scroll to position [7450, 2087]
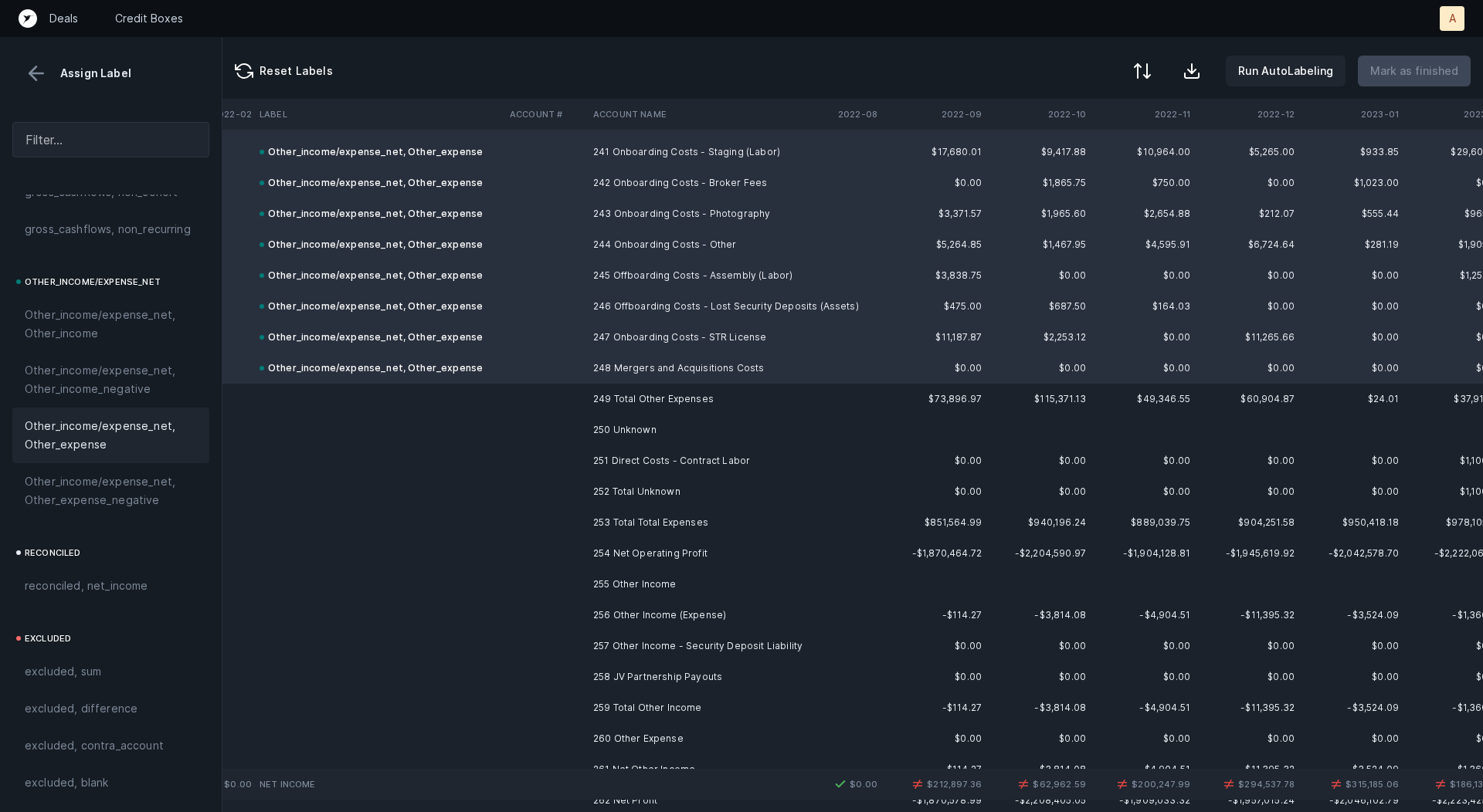
click at [656, 464] on td "251 Direct Costs - Contract Labor" at bounding box center [681, 460] width 189 height 31
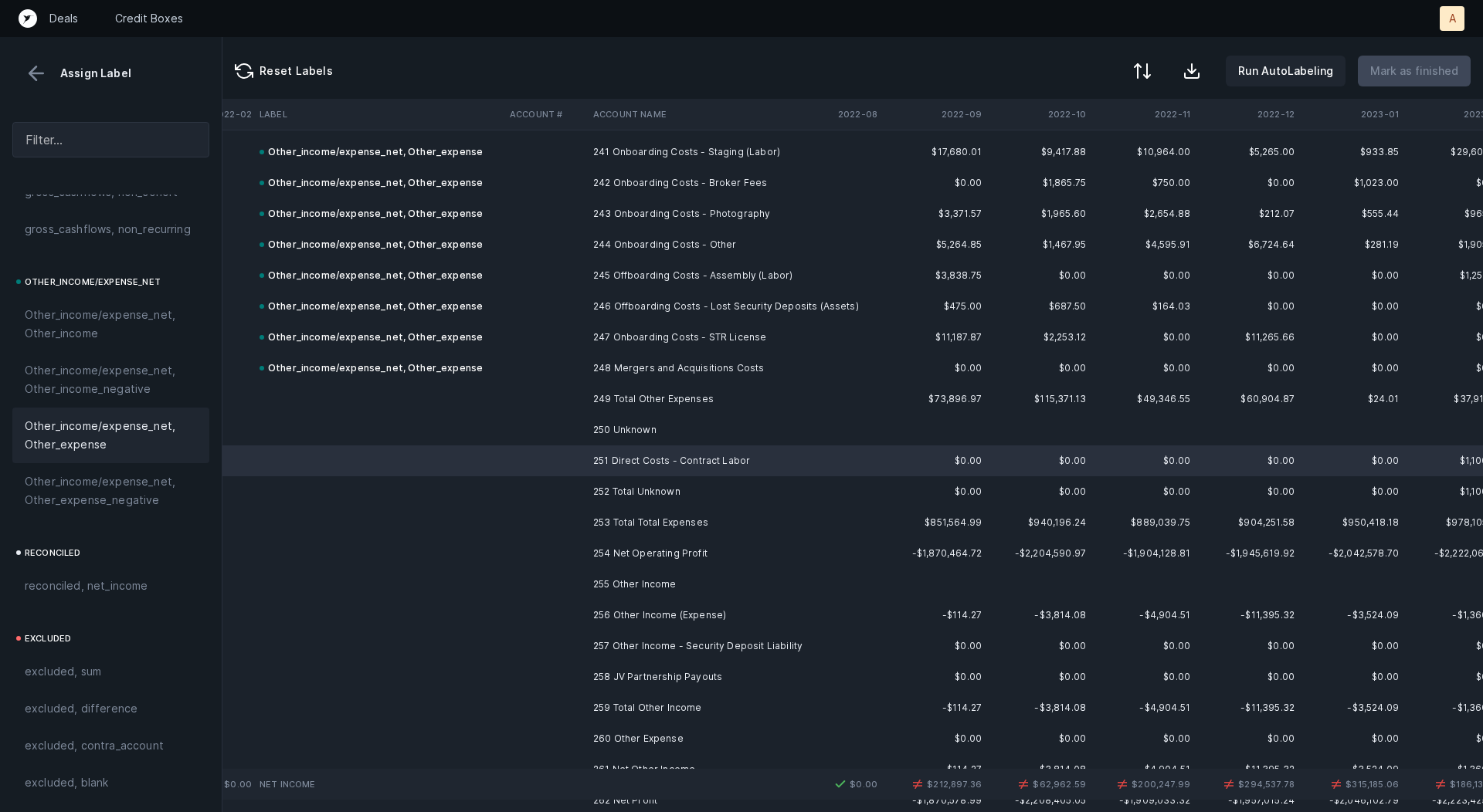
click at [117, 427] on span "Other_income/expense_net, Other_expense" at bounding box center [110, 436] width 172 height 37
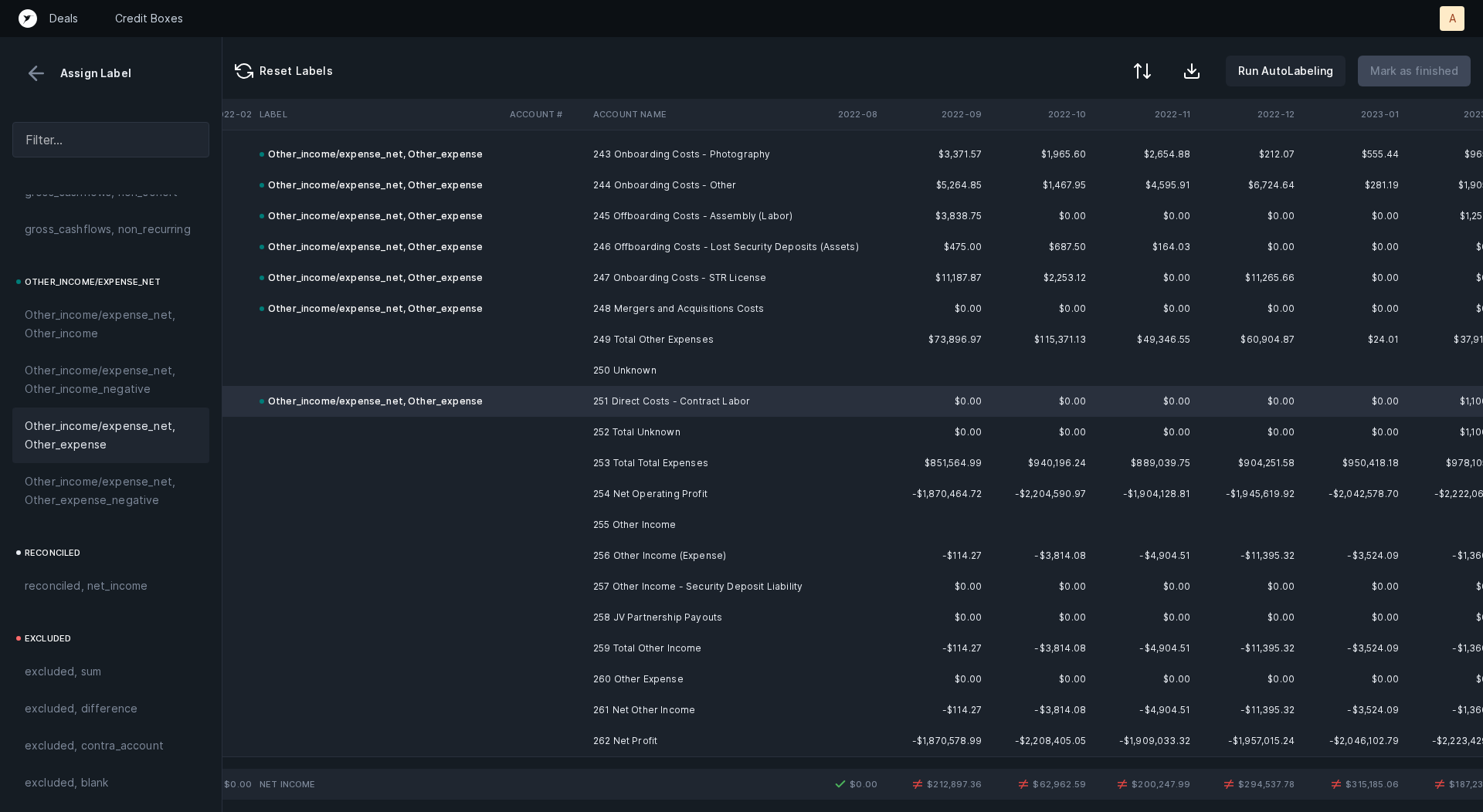
click at [686, 555] on td "256 Other Income (Expense)" at bounding box center [681, 555] width 189 height 31
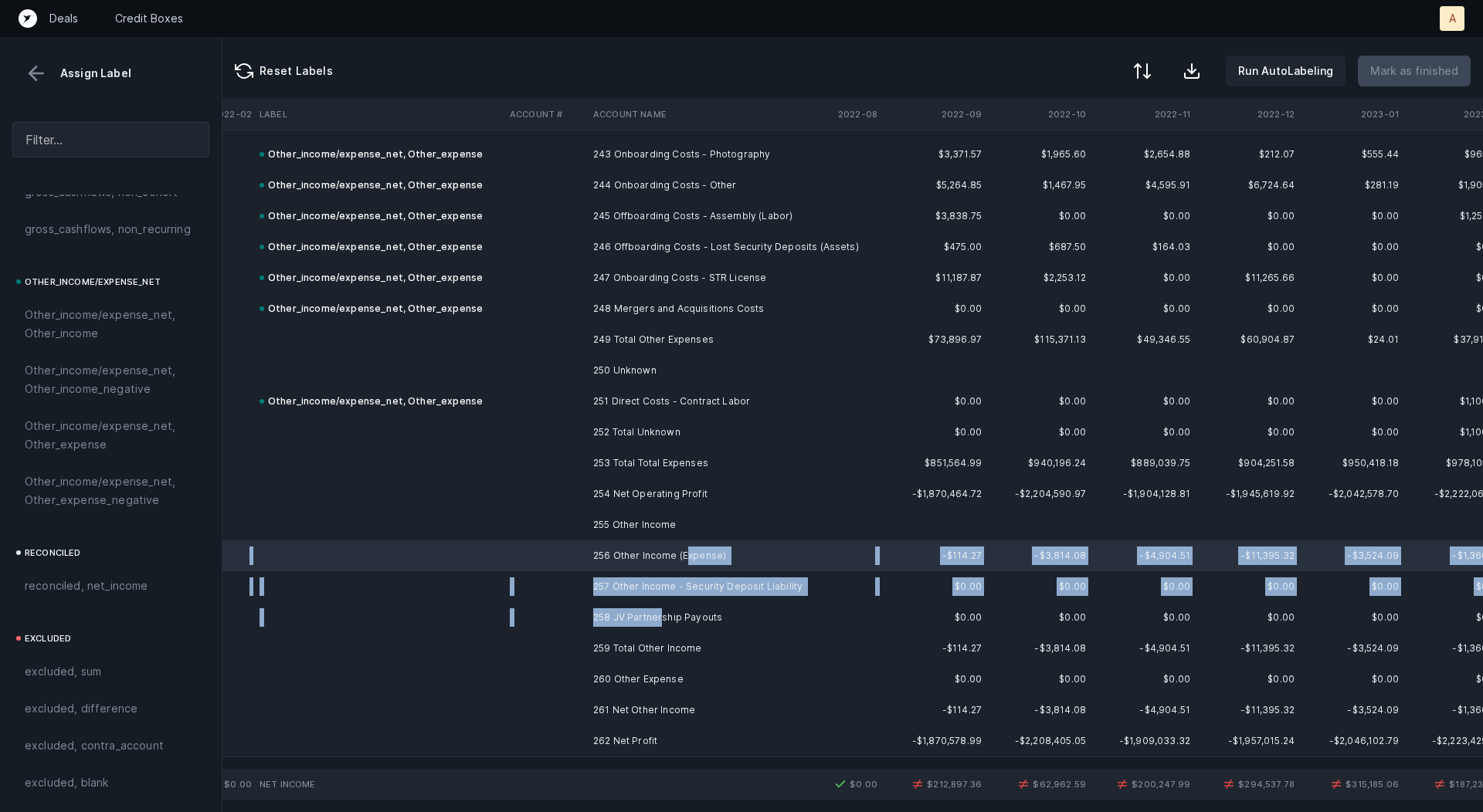
click at [663, 611] on td "258 JV Partnership Payouts" at bounding box center [681, 617] width 189 height 31
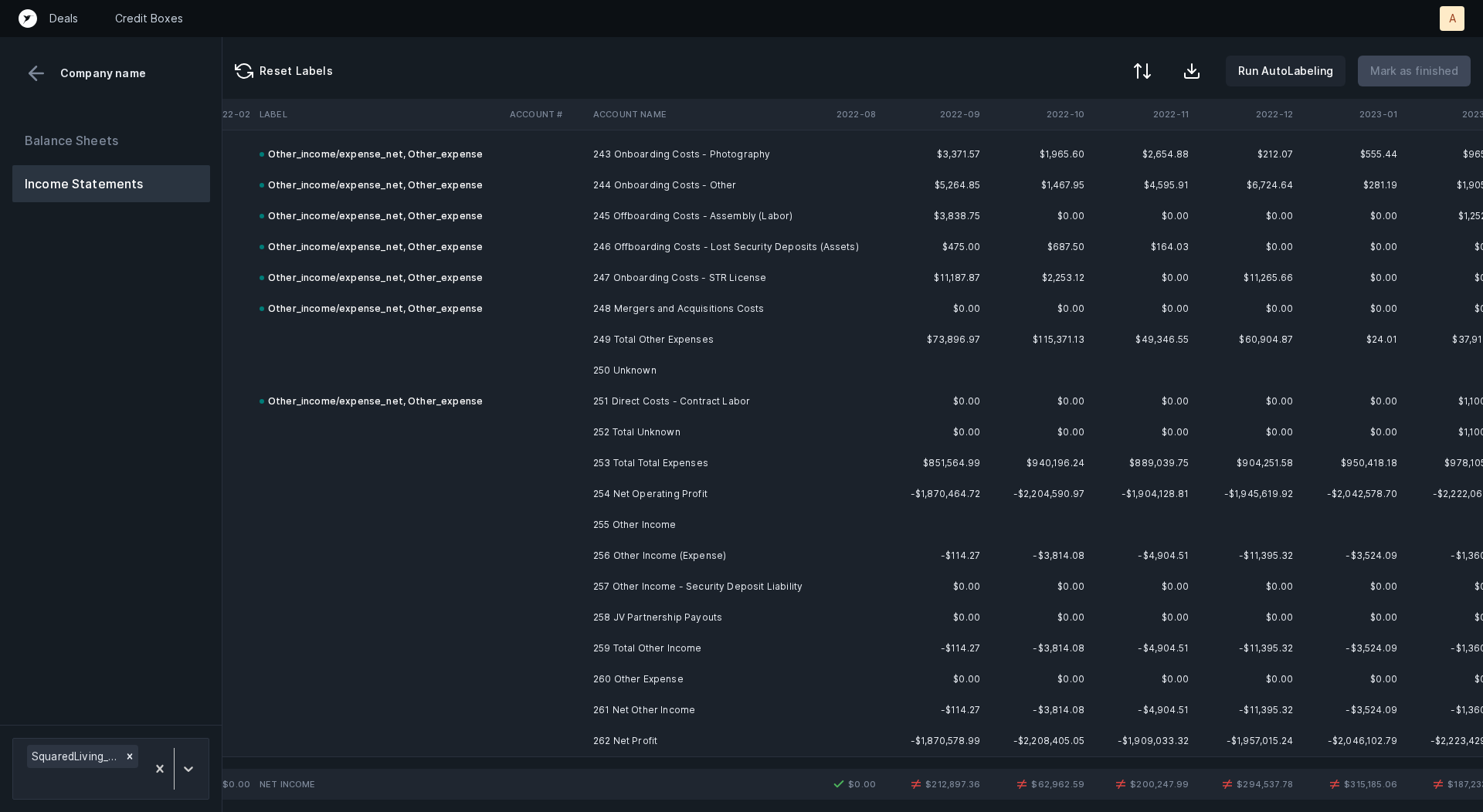
scroll to position [7510, 2102]
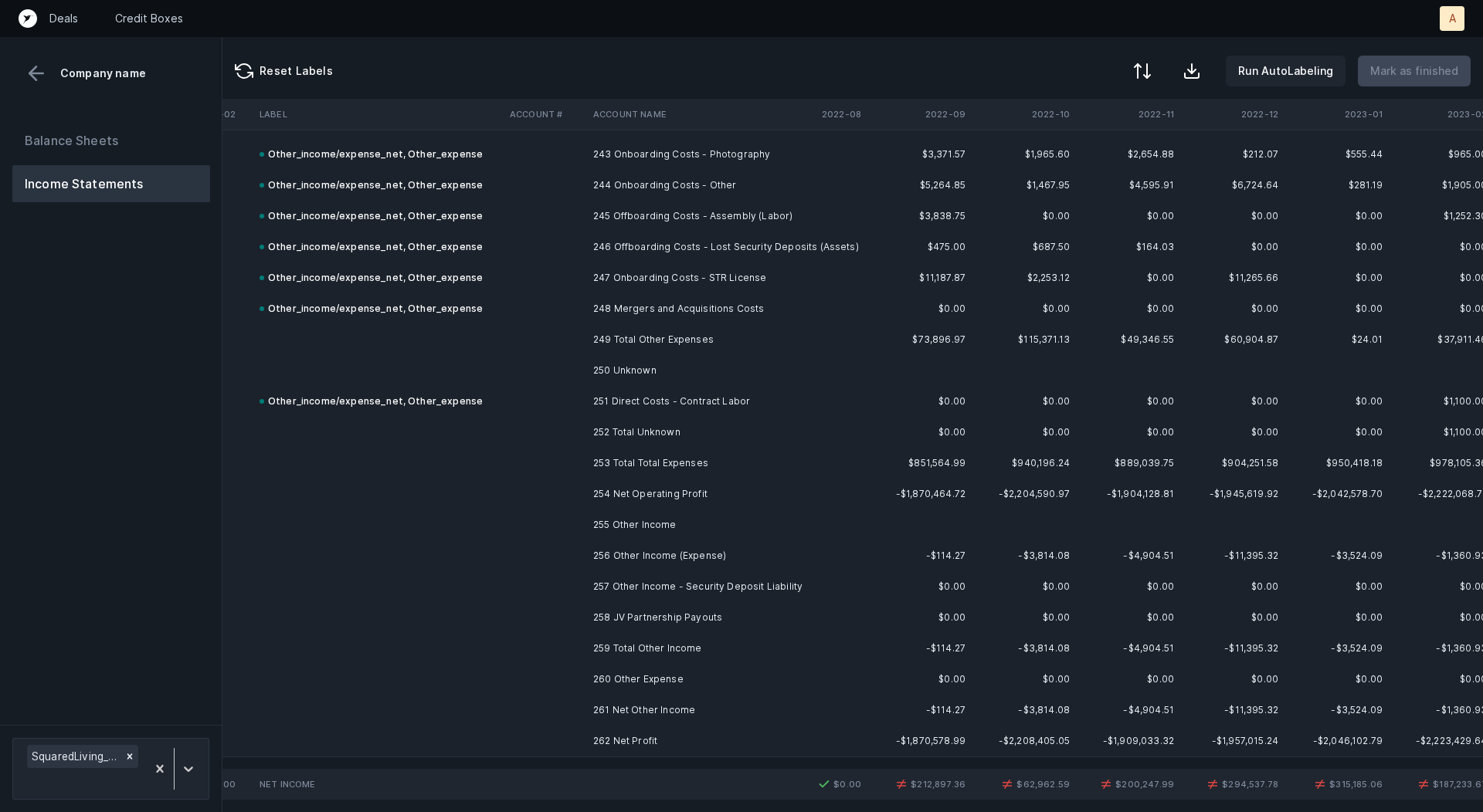
click at [662, 557] on td "256 Other Income (Expense)" at bounding box center [681, 555] width 189 height 31
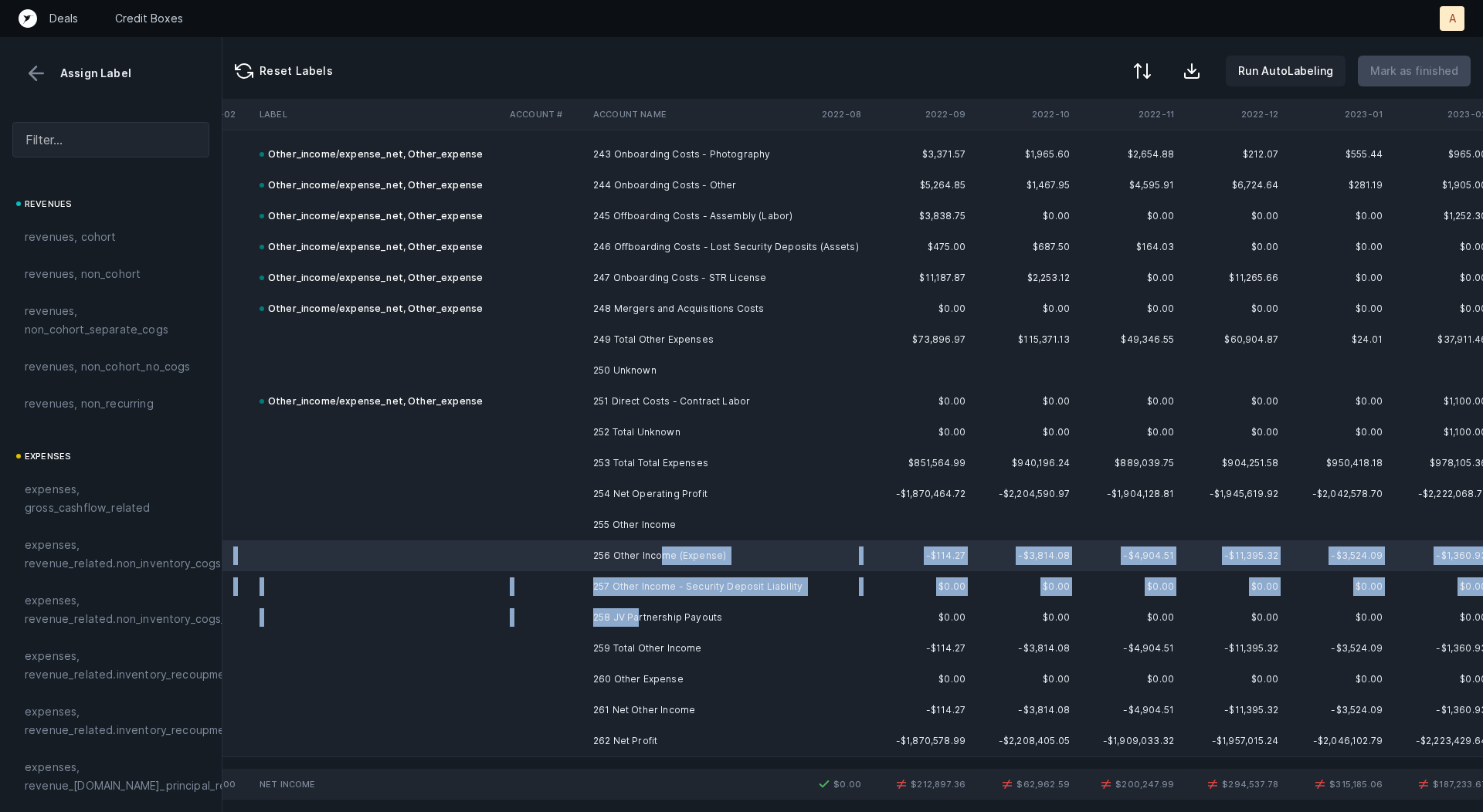
click at [639, 623] on td "258 JV Partnership Payouts" at bounding box center [681, 617] width 189 height 31
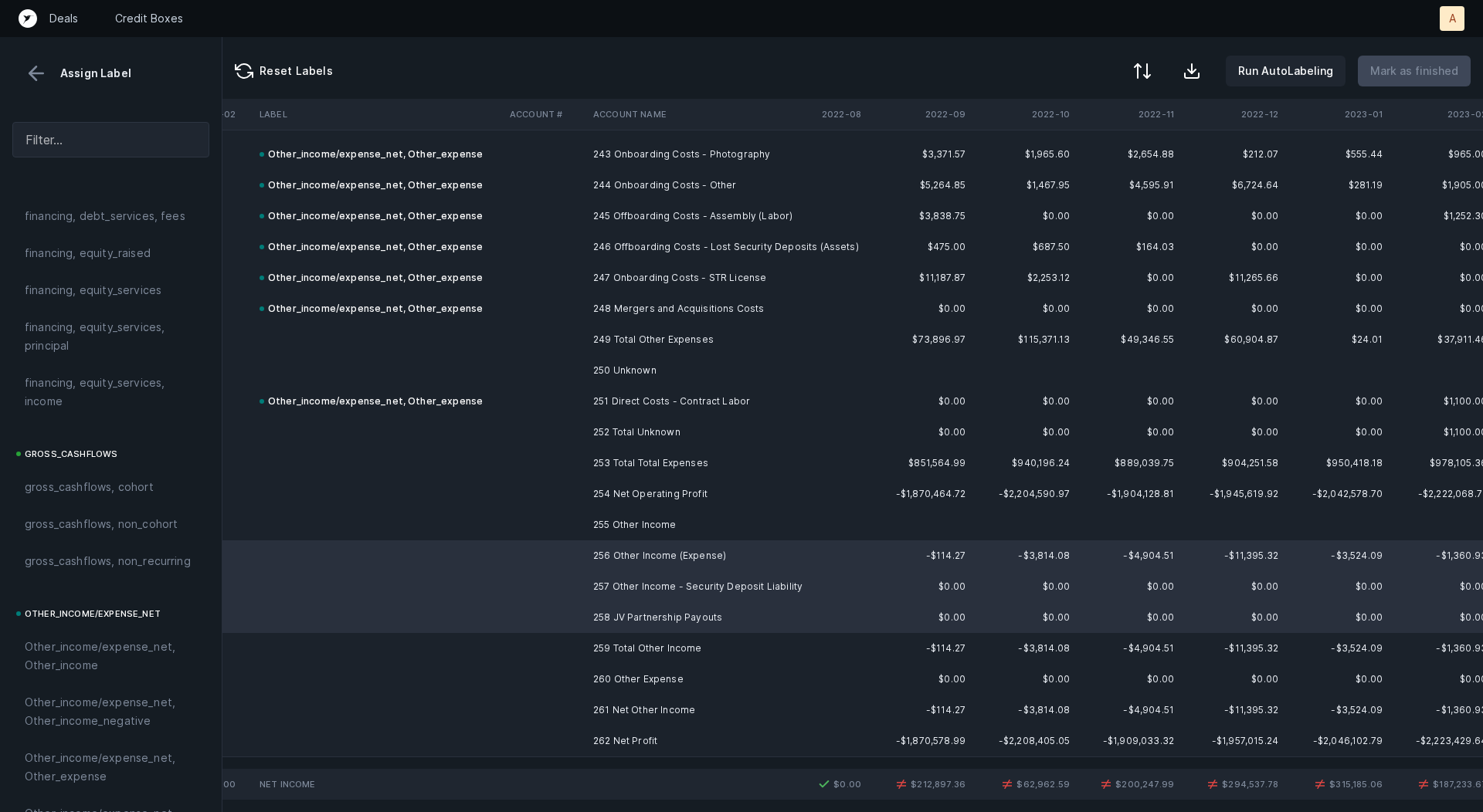
scroll to position [1734, 0]
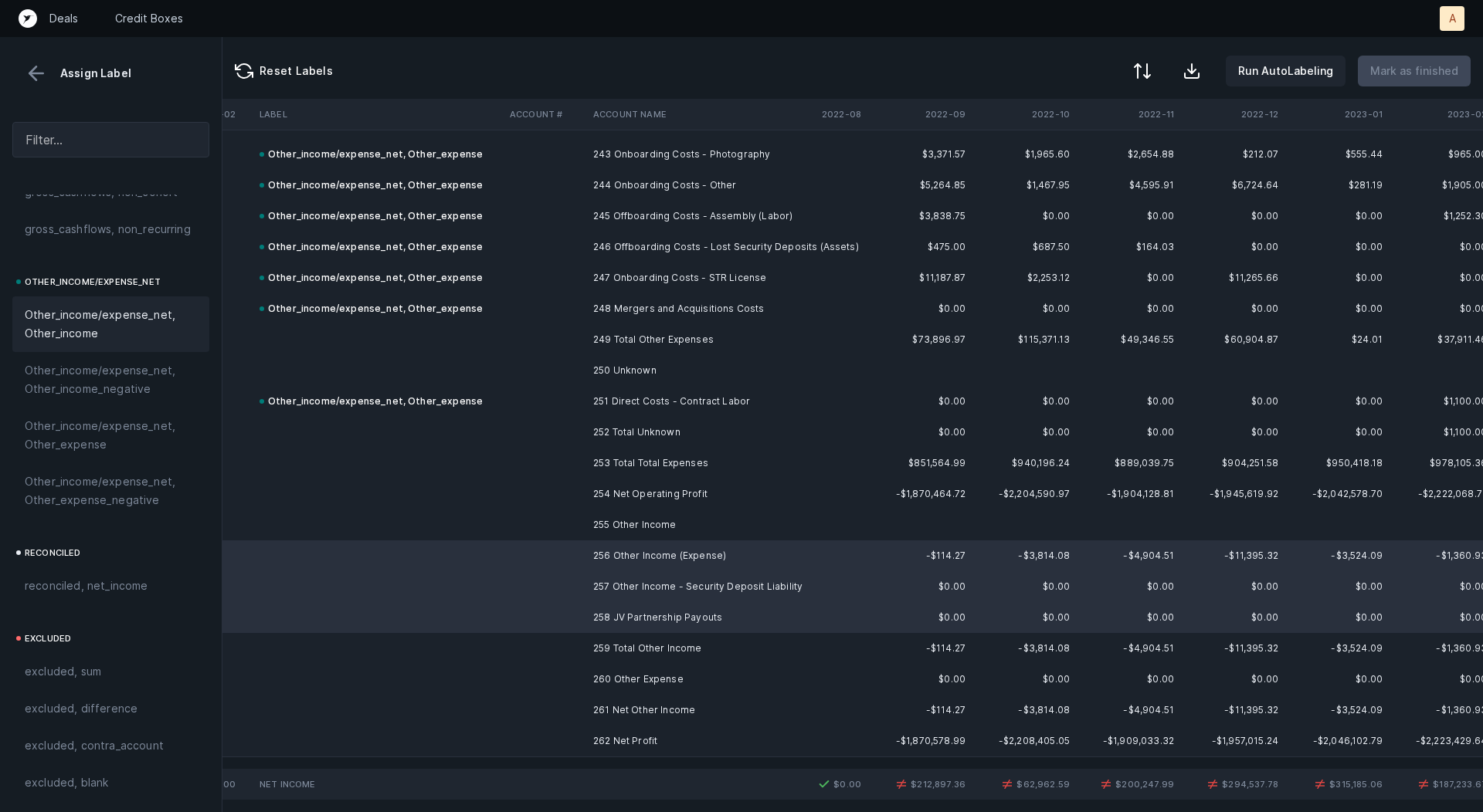
click at [130, 328] on span "Other_income/expense_net, Other_income" at bounding box center [110, 324] width 172 height 37
click at [591, 731] on td "262 Net Profit" at bounding box center [681, 740] width 189 height 31
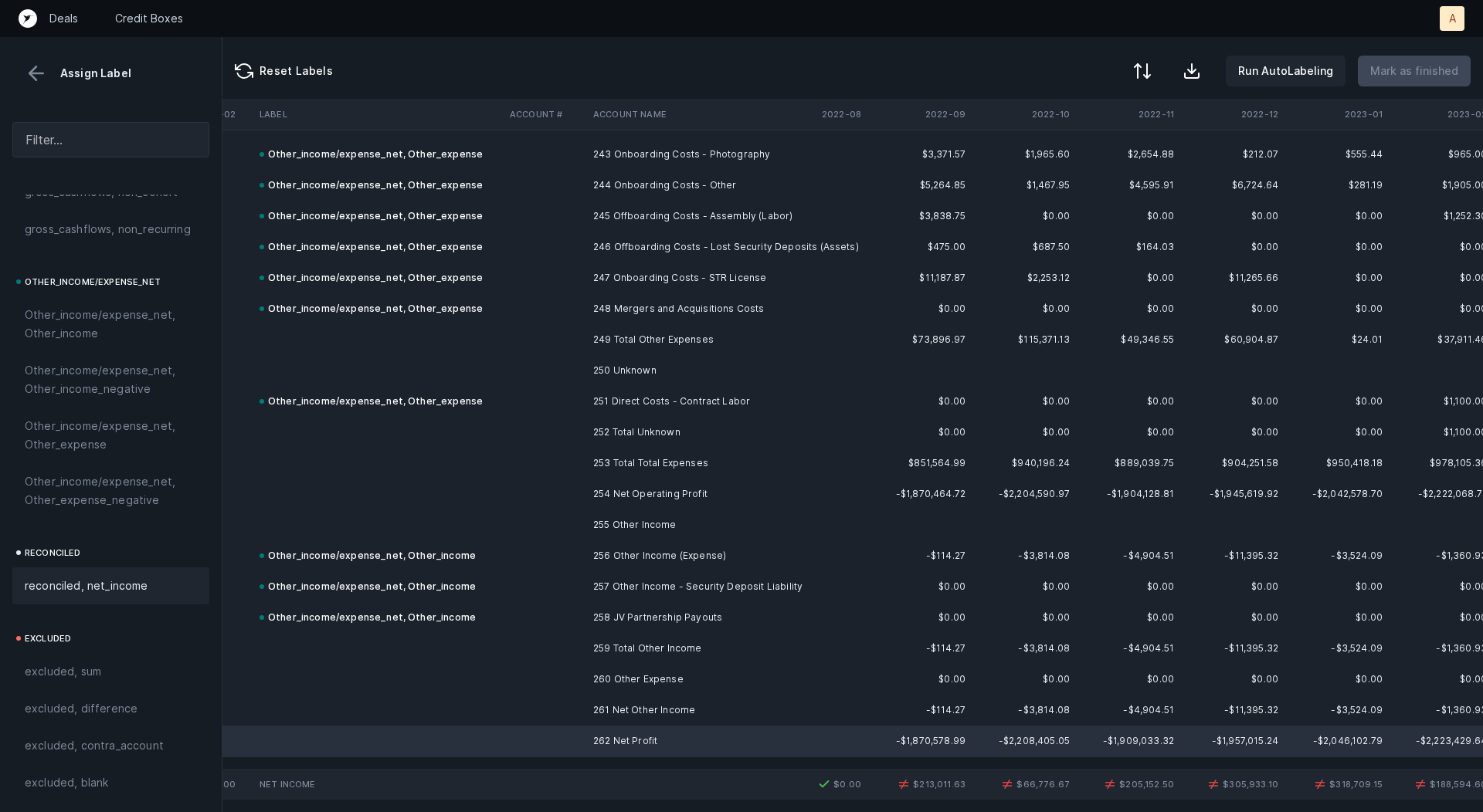
click at [129, 580] on span "reconciled, net_income" at bounding box center [86, 586] width 124 height 18
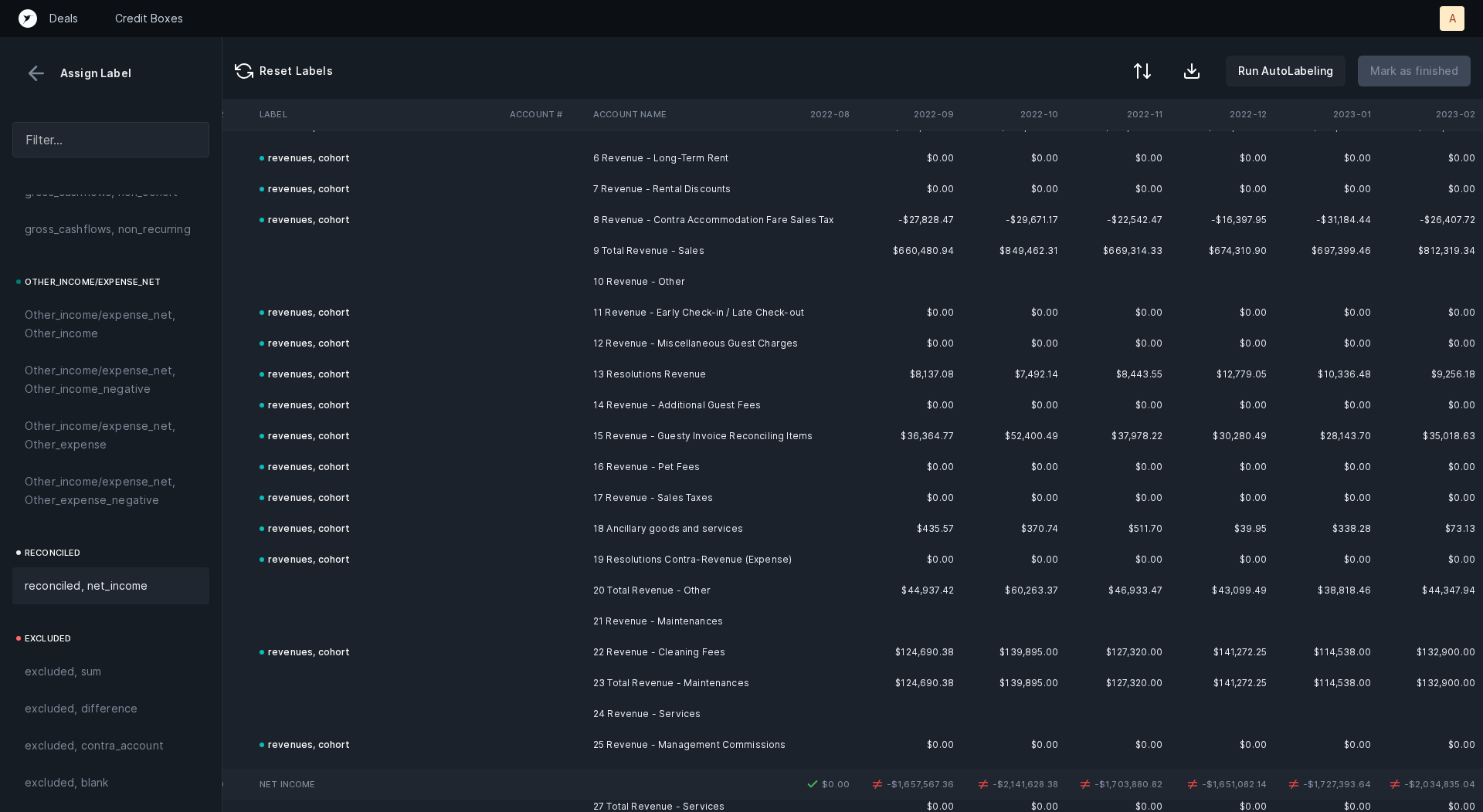
scroll to position [0, 2114]
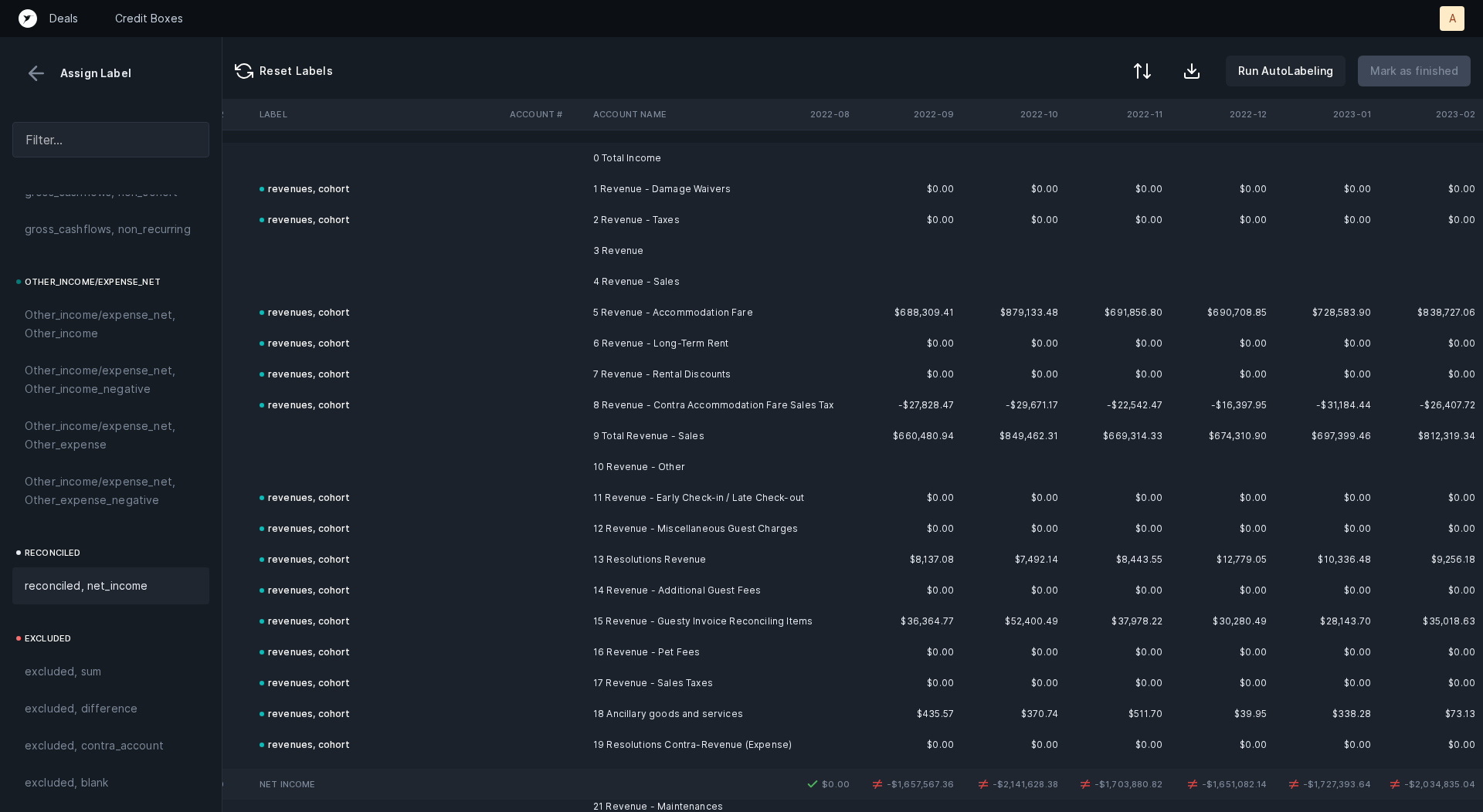
click at [652, 306] on td "5 Revenue - Accommodation Fare" at bounding box center [681, 313] width 189 height 31
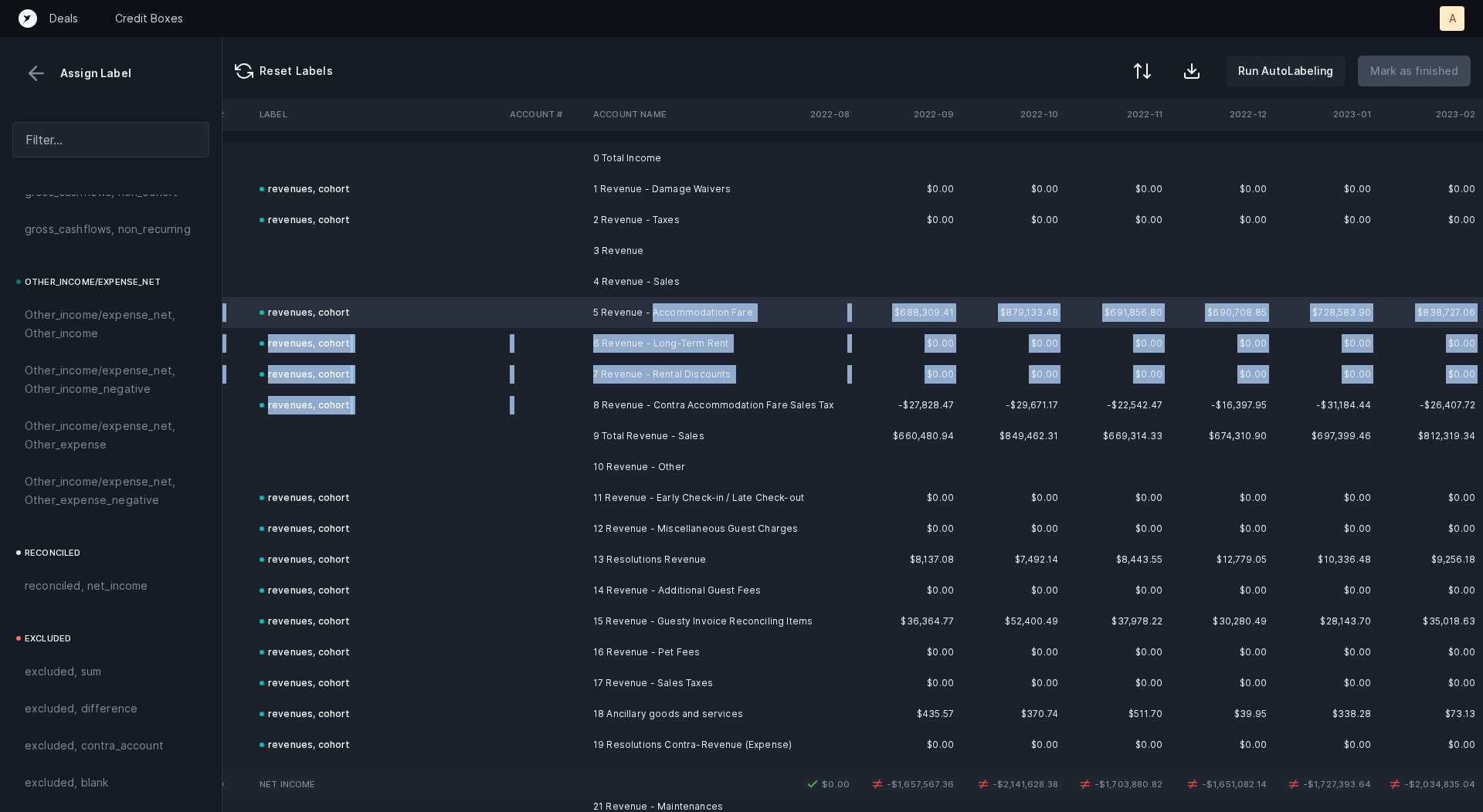
click at [595, 402] on td "8 Revenue - Contra Accommodation Fare Sales Tax" at bounding box center [681, 405] width 189 height 31
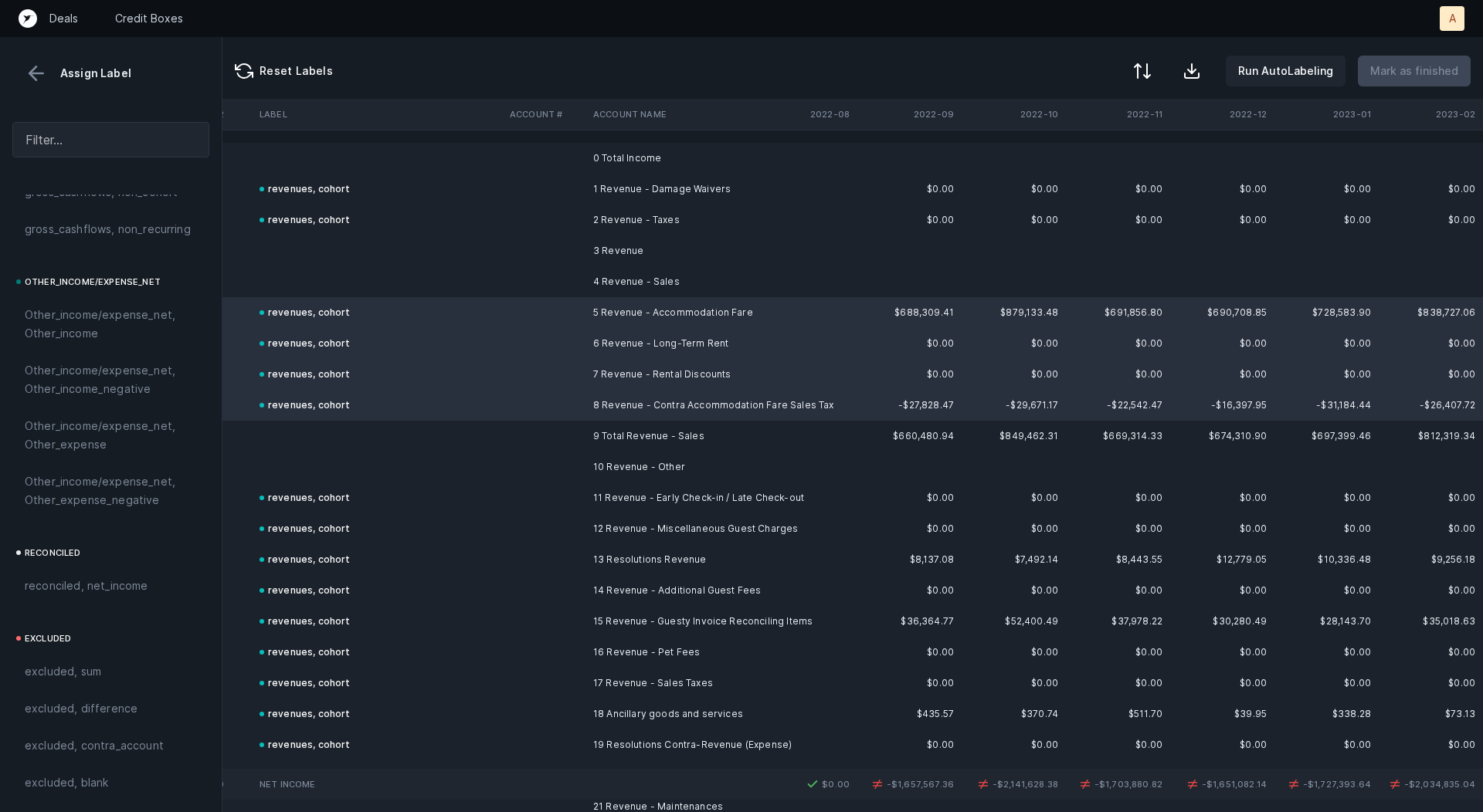
click at [521, 325] on div at bounding box center [742, 406] width 1483 height 812
click at [554, 354] on span "Sign flip" at bounding box center [566, 353] width 42 height 17
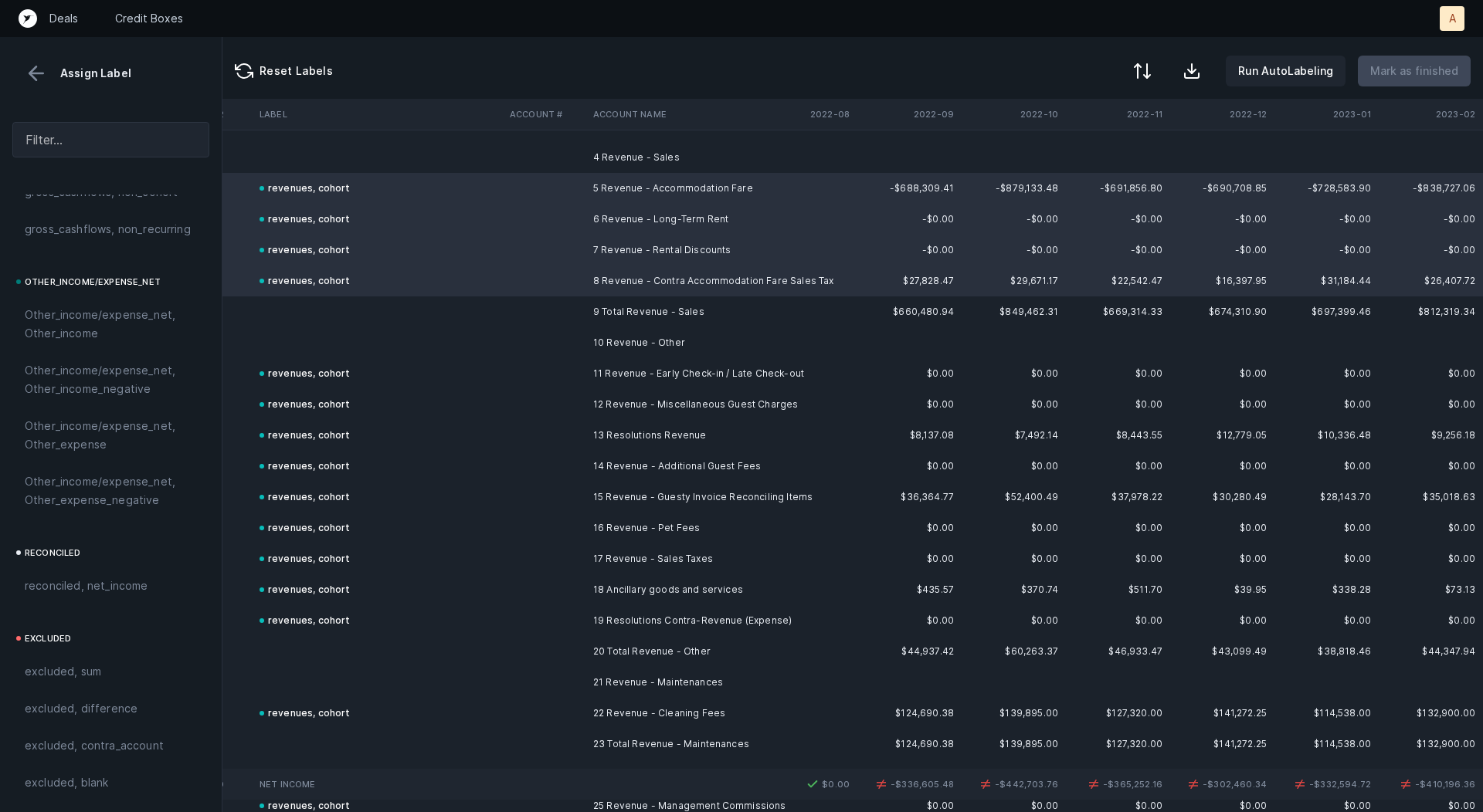
scroll to position [140, 2114]
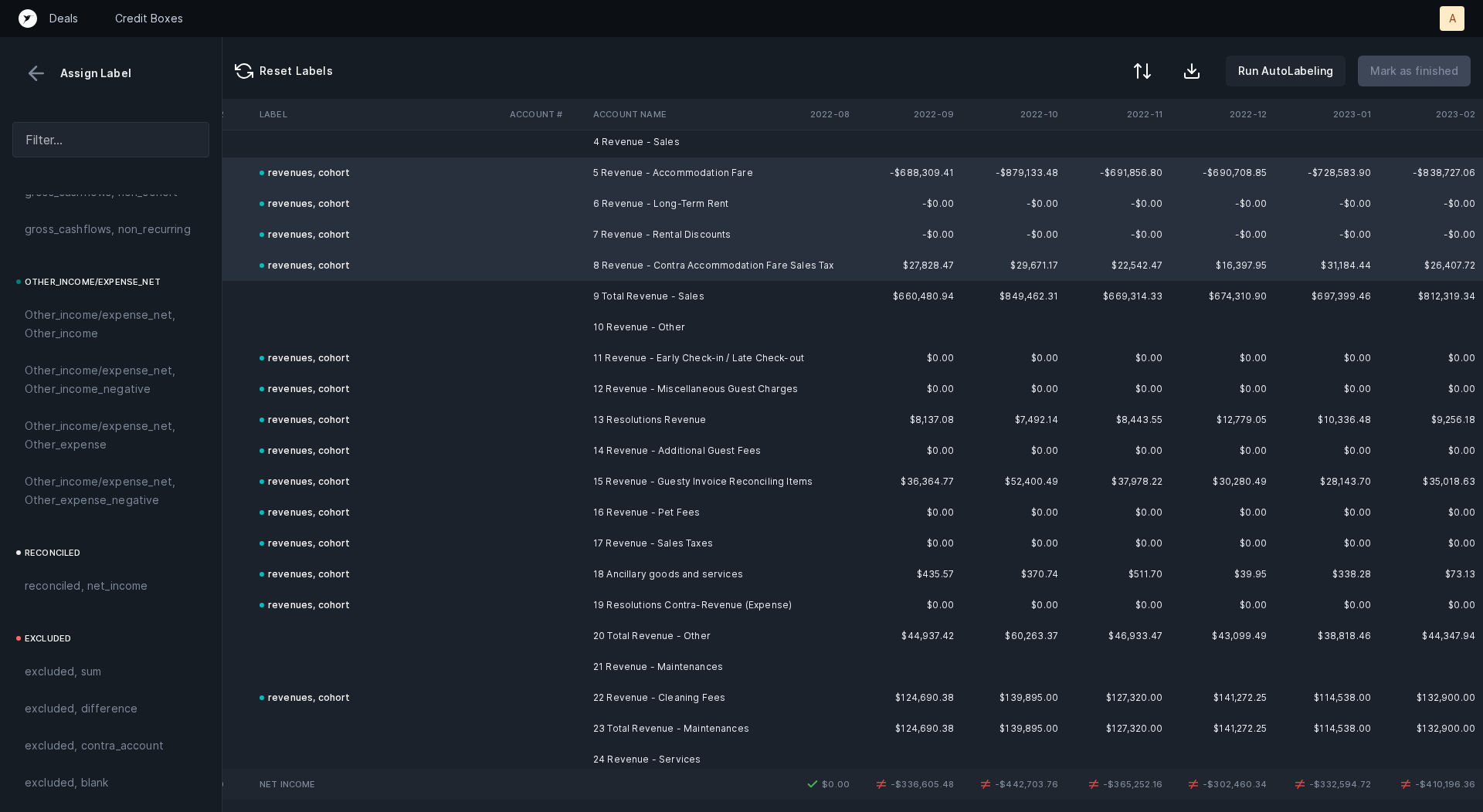
click at [614, 363] on td "11 Revenue - Early Check-in / Late Check-out" at bounding box center [681, 358] width 189 height 31
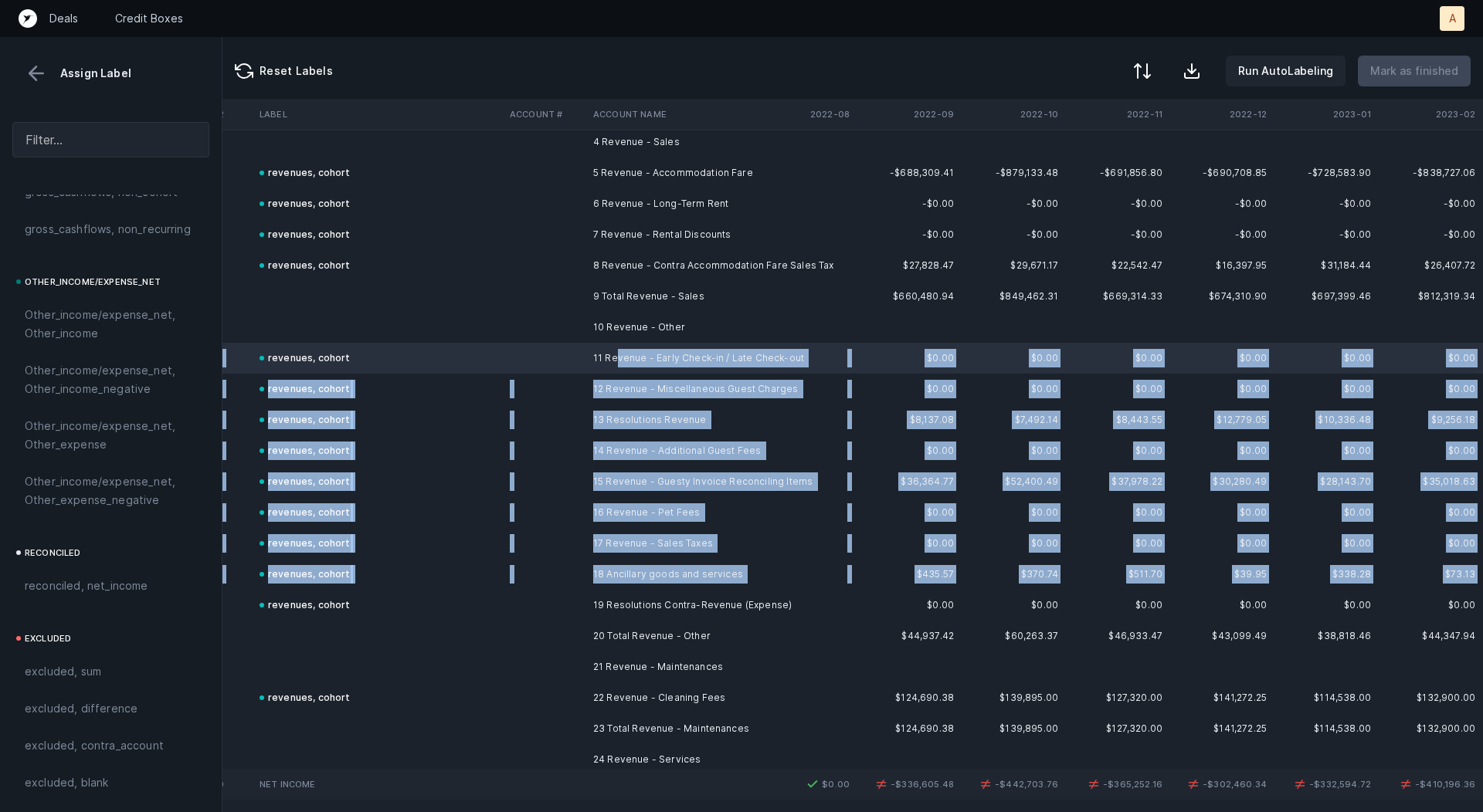
click at [486, 602] on td "revenues, cohort" at bounding box center [378, 605] width 251 height 31
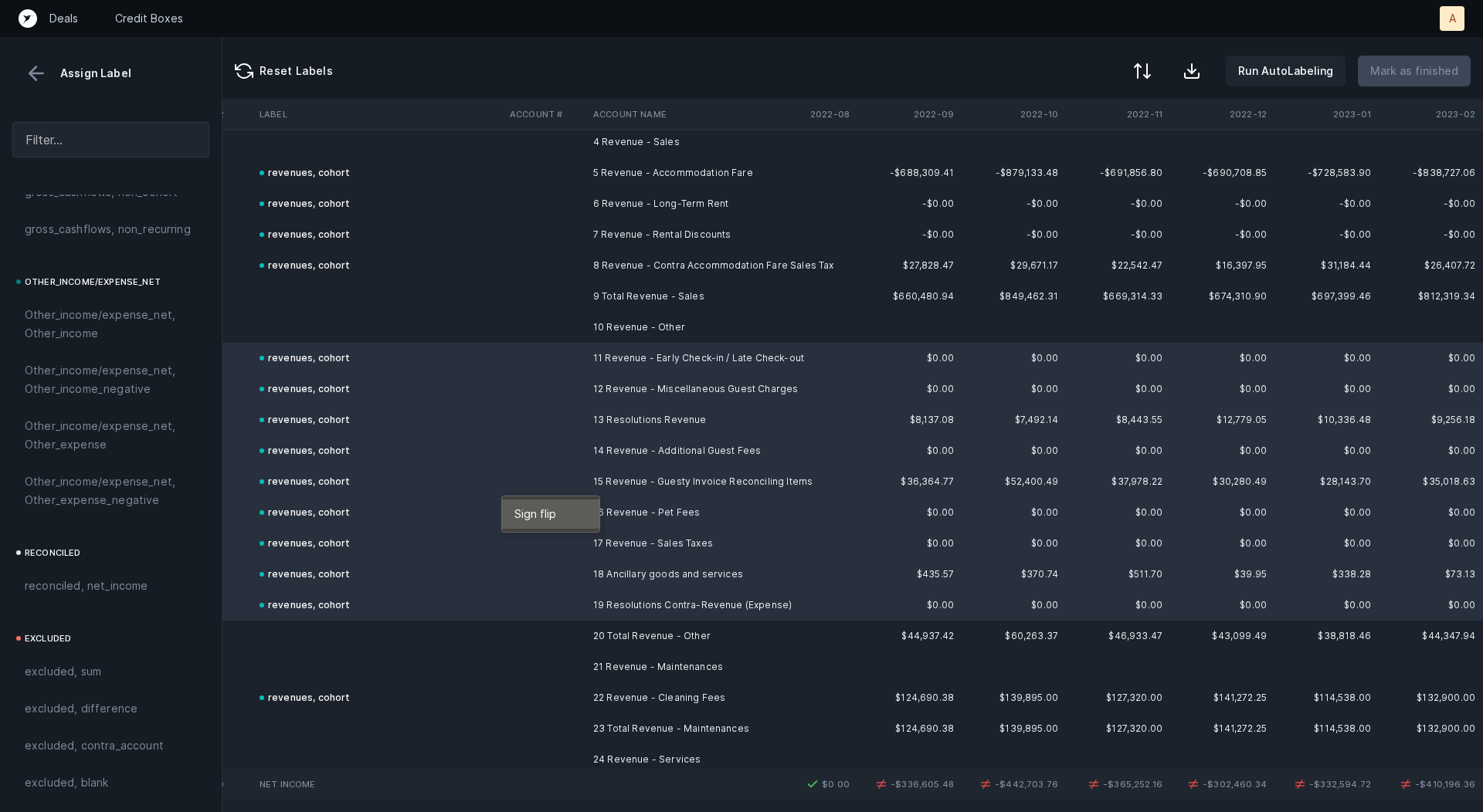
click at [533, 520] on span "Sign flip" at bounding box center [535, 513] width 42 height 17
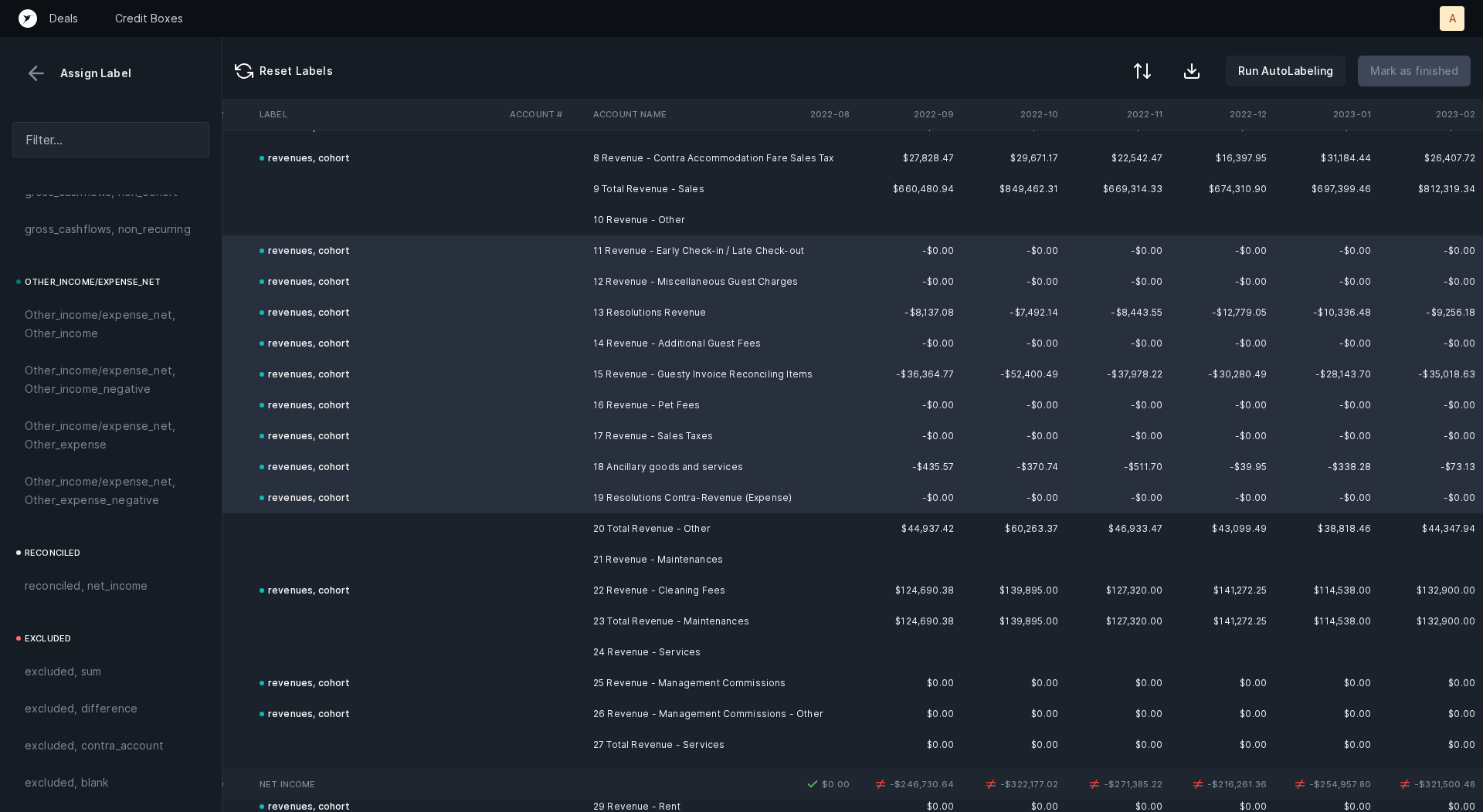
scroll to position [280, 2114]
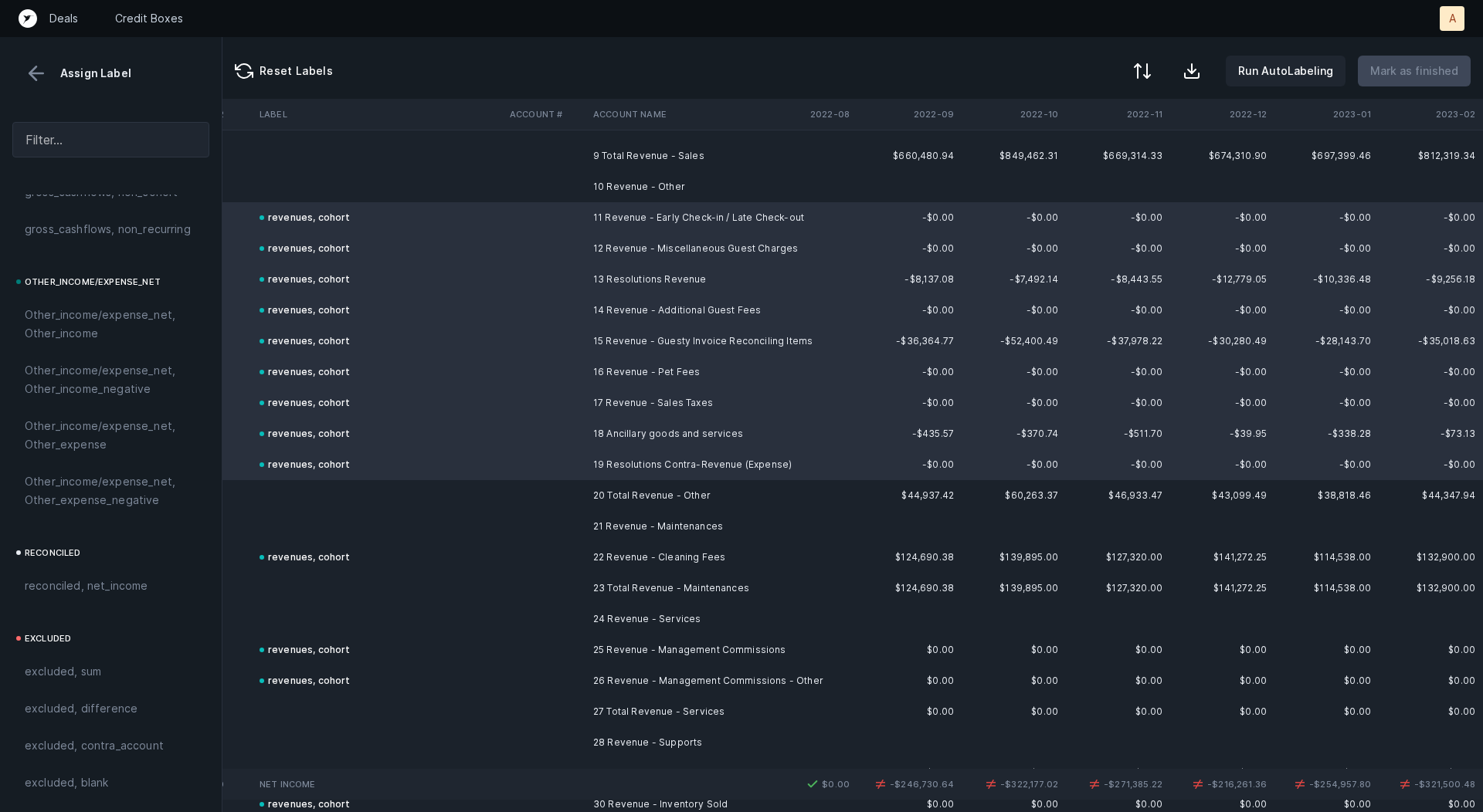
click at [624, 559] on td "22 Revenue - Cleaning Fees" at bounding box center [681, 557] width 189 height 31
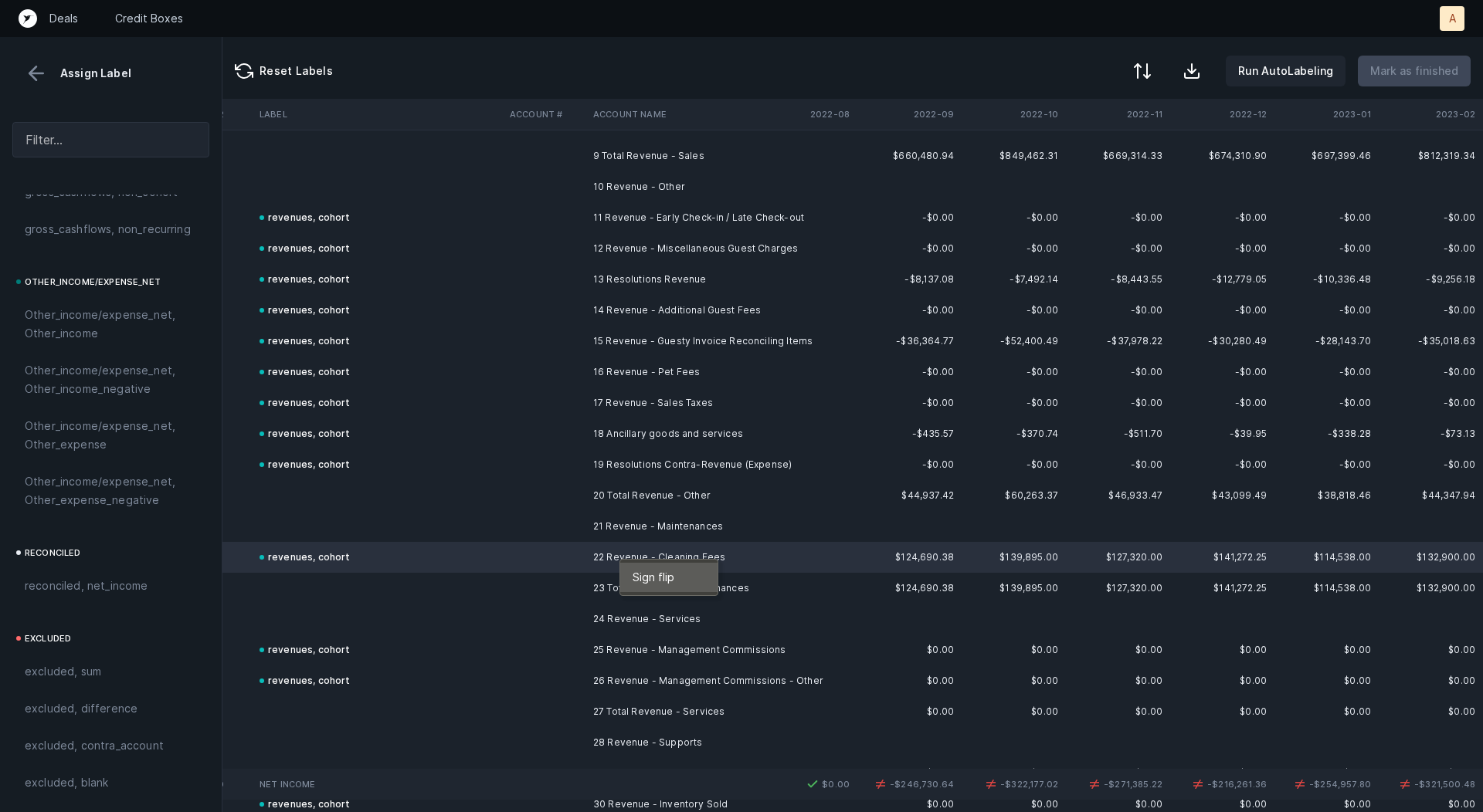
click at [646, 580] on span "Sign flip" at bounding box center [653, 577] width 42 height 17
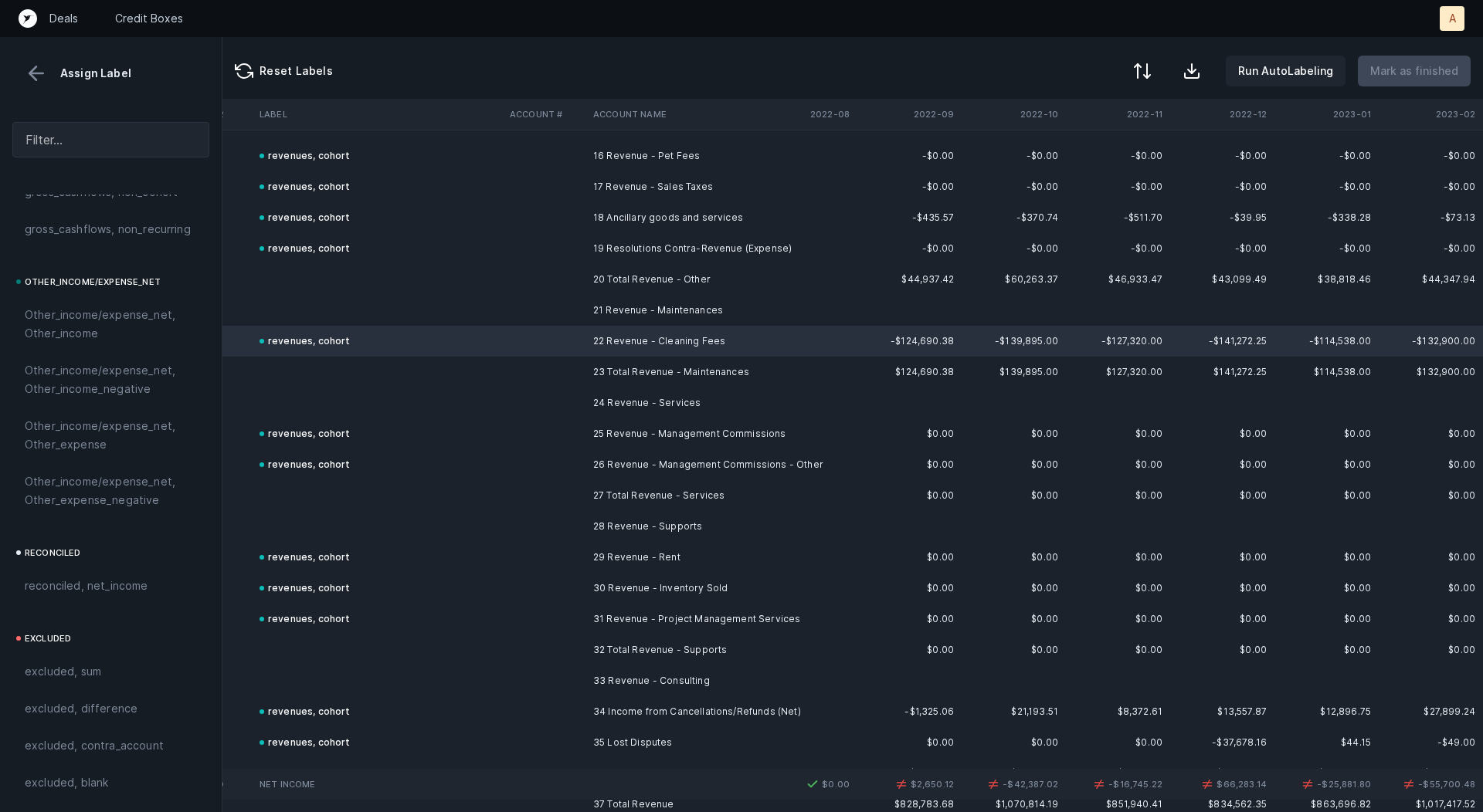
scroll to position [535, 2114]
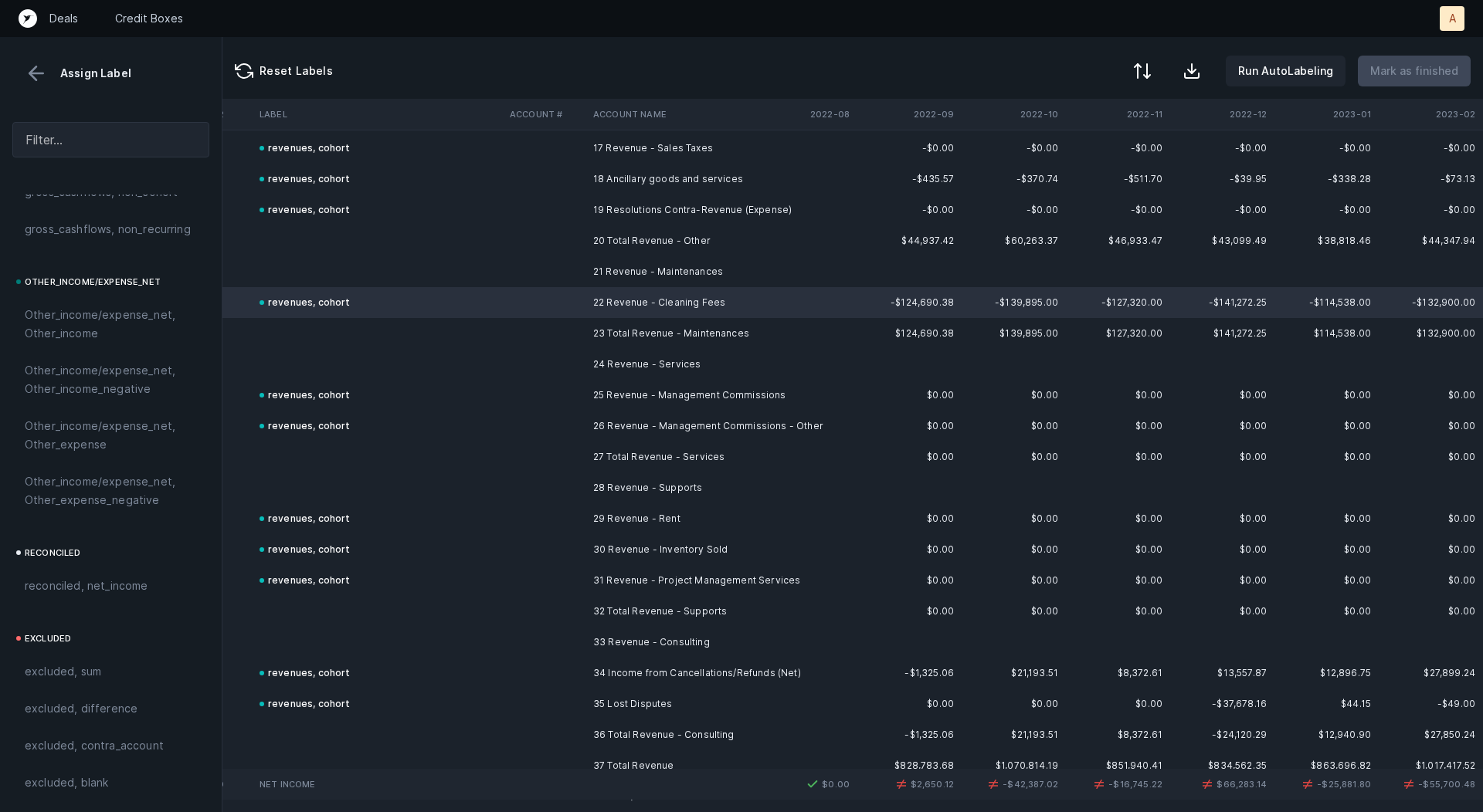
click at [587, 393] on td "25 Revenue - Management Commissions" at bounding box center [681, 395] width 189 height 31
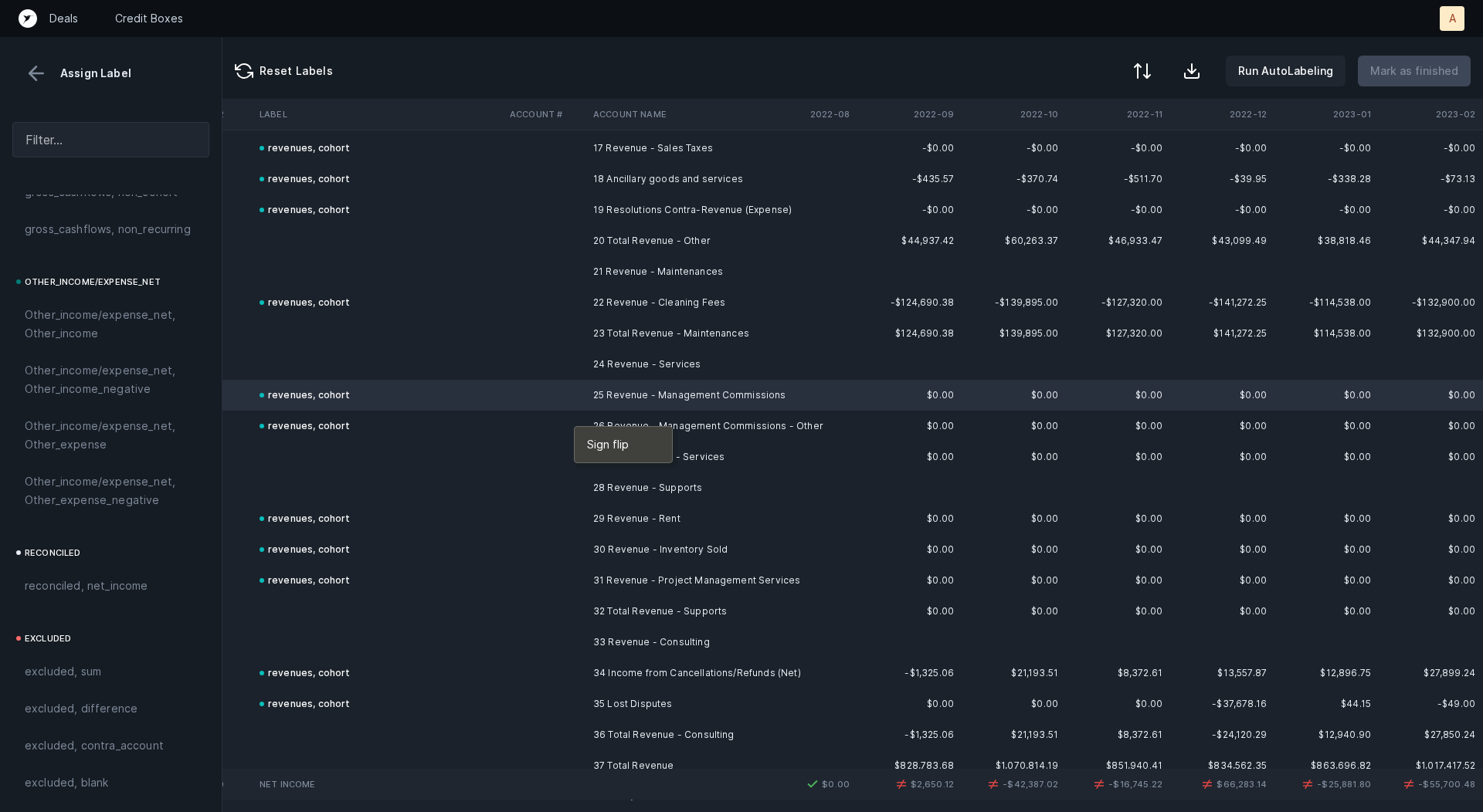
click at [533, 426] on div at bounding box center [742, 406] width 1483 height 812
click at [538, 424] on td at bounding box center [546, 426] width 84 height 31
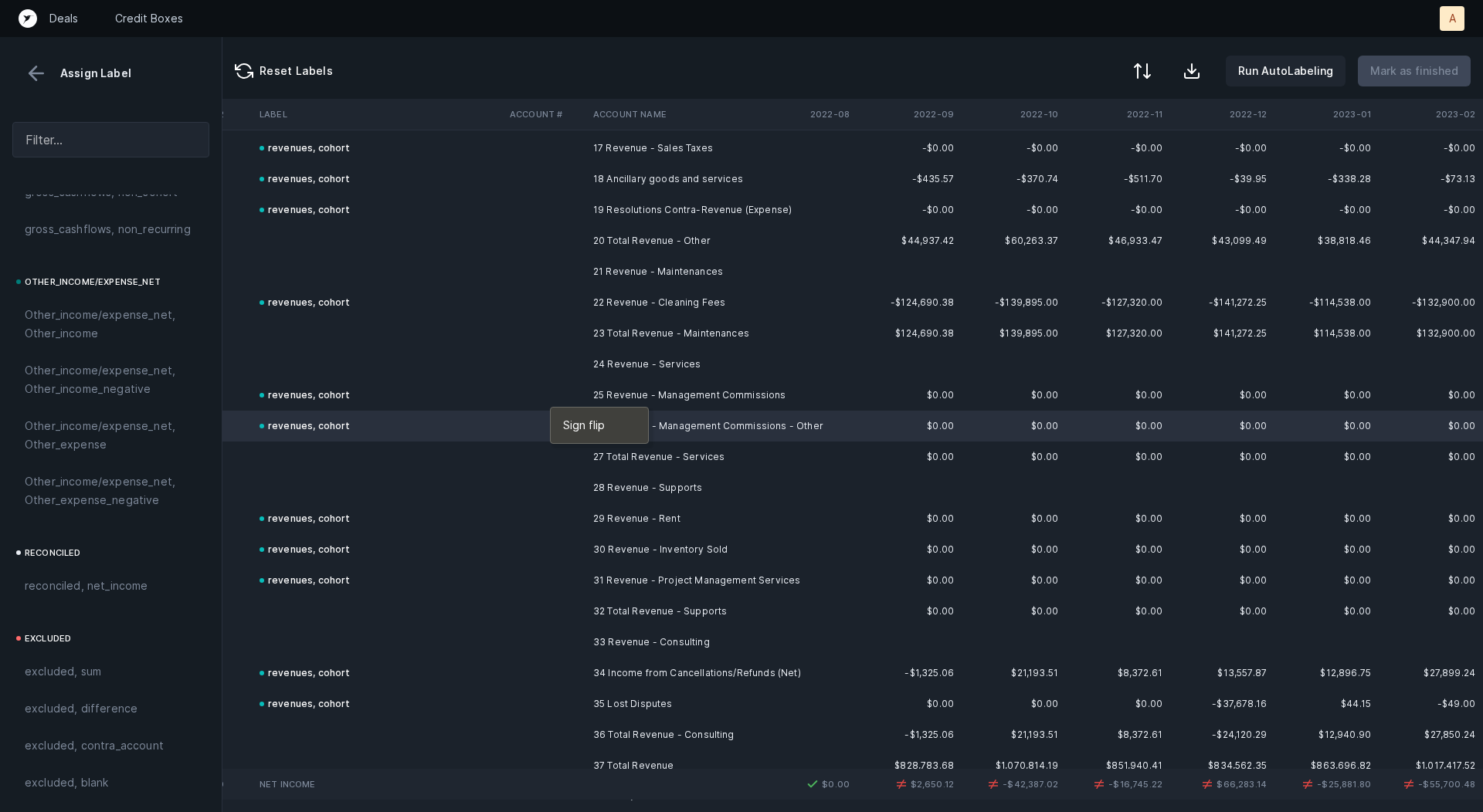
click at [525, 405] on div at bounding box center [742, 406] width 1483 height 812
click at [539, 390] on td at bounding box center [546, 395] width 84 height 31
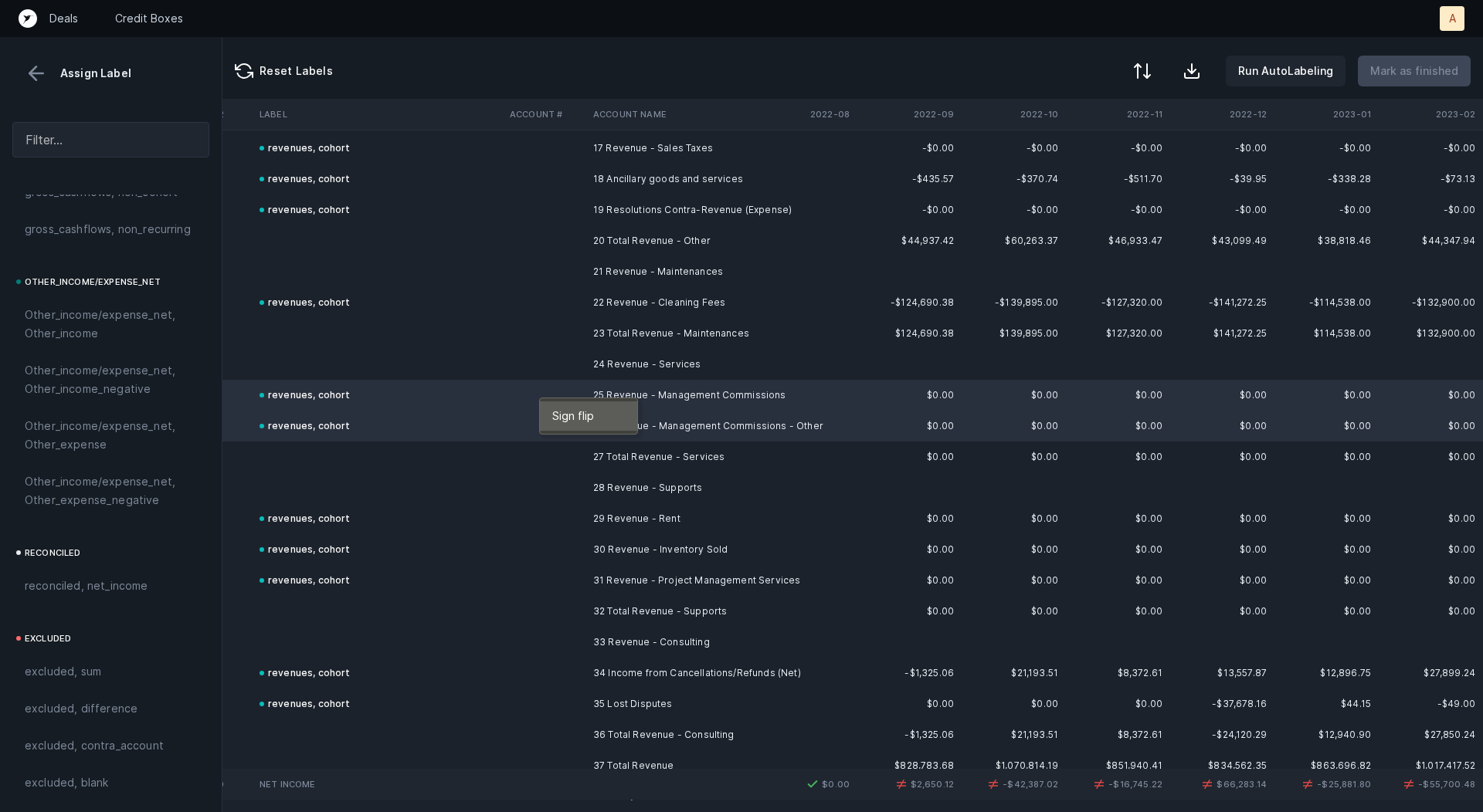
click at [561, 410] on span "Sign flip" at bounding box center [573, 416] width 42 height 17
click at [548, 523] on td at bounding box center [546, 519] width 84 height 31
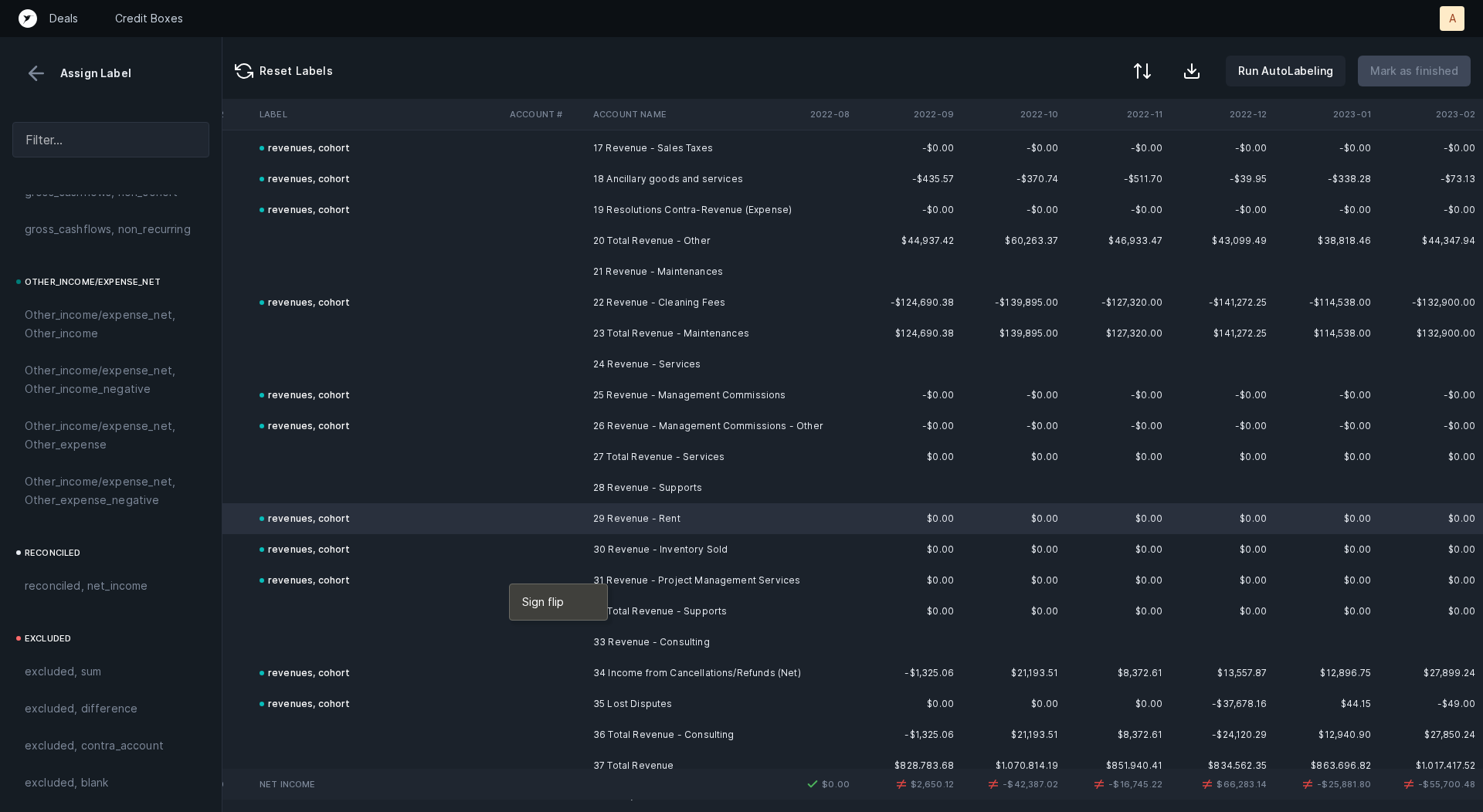
click at [510, 585] on div "Sign flip" at bounding box center [558, 602] width 97 height 36
click at [521, 582] on td at bounding box center [546, 580] width 84 height 31
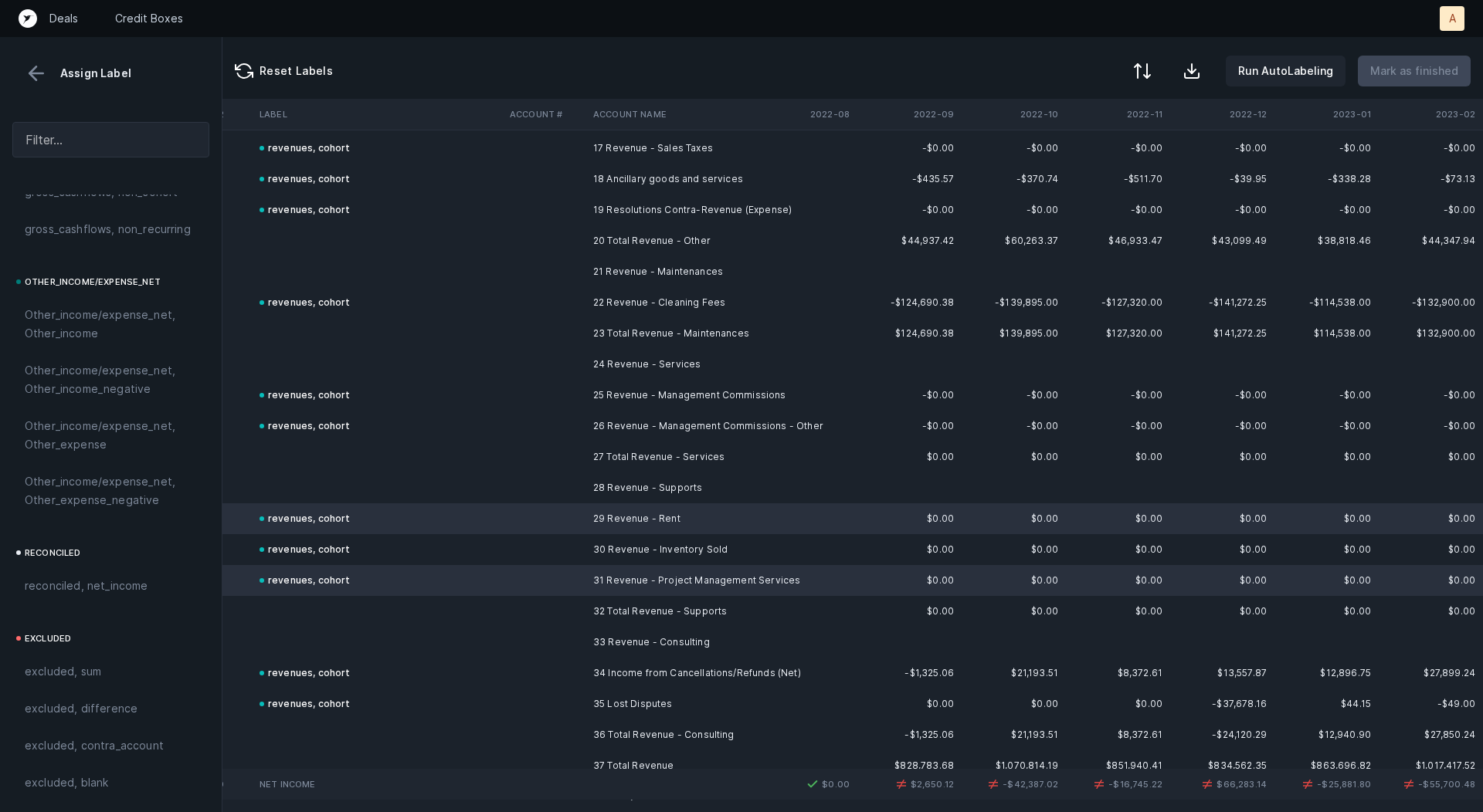
click at [523, 555] on td at bounding box center [546, 549] width 84 height 31
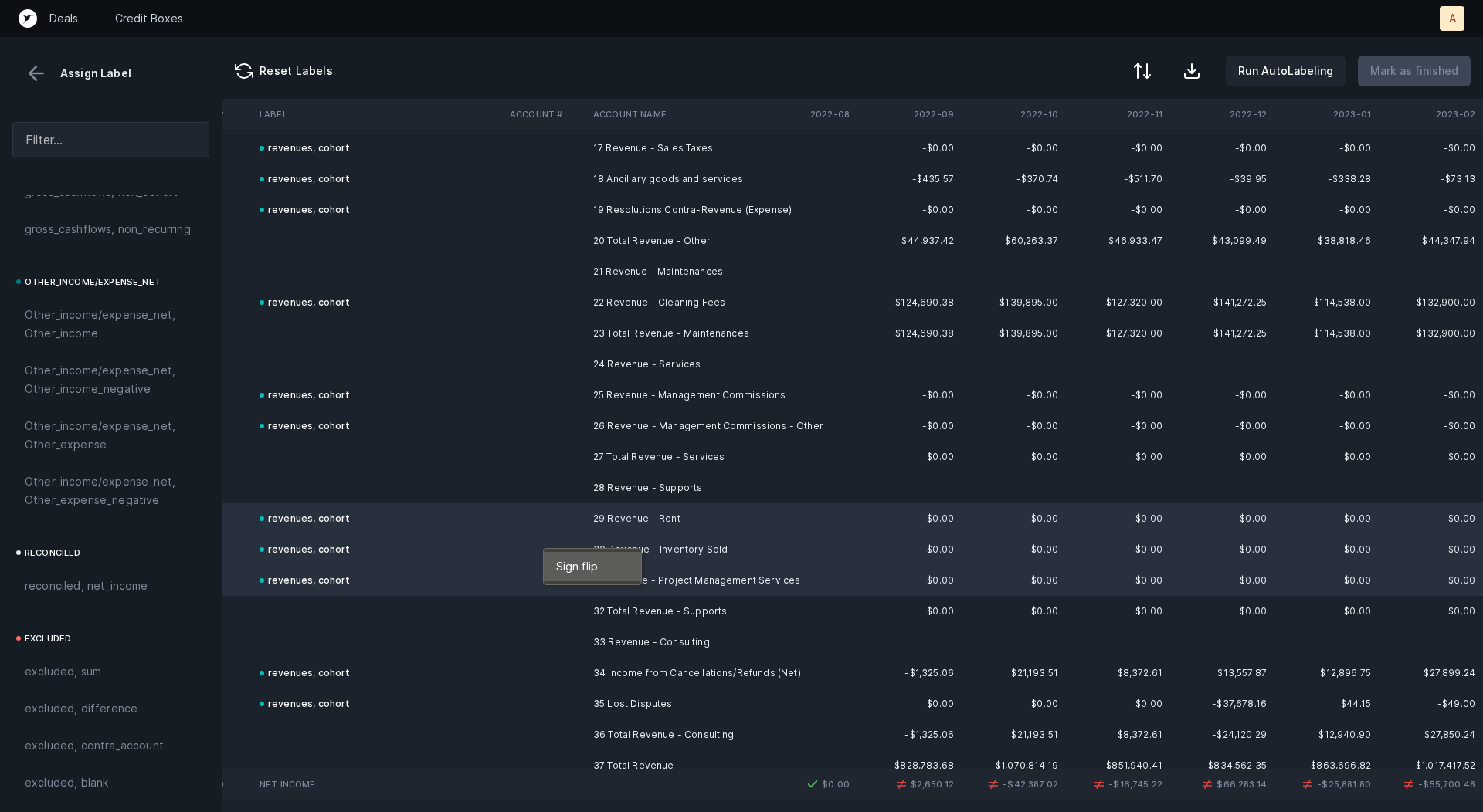
click at [569, 561] on span "Sign flip" at bounding box center [577, 566] width 42 height 17
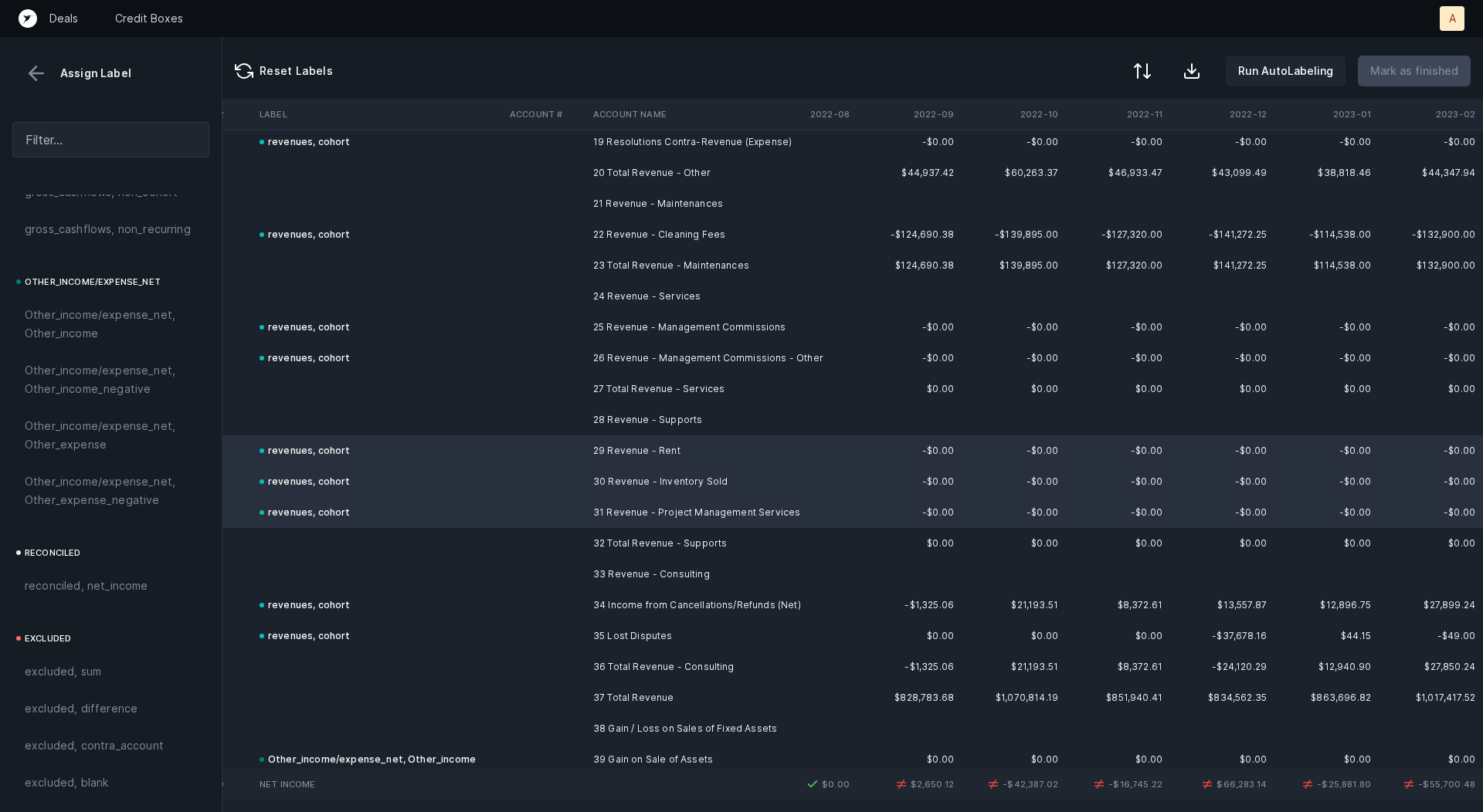
scroll to position [641, 2114]
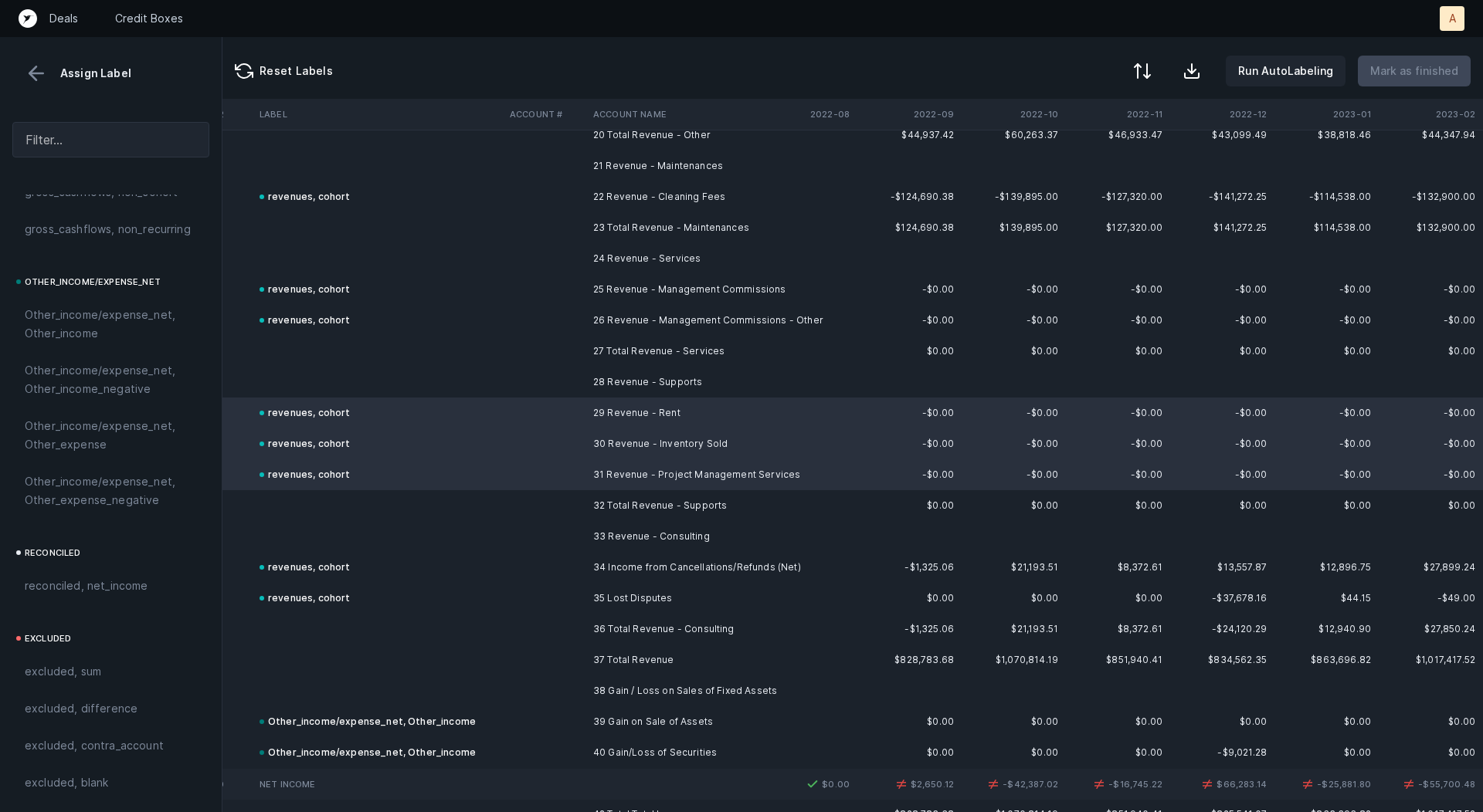
click at [558, 566] on td at bounding box center [546, 567] width 84 height 31
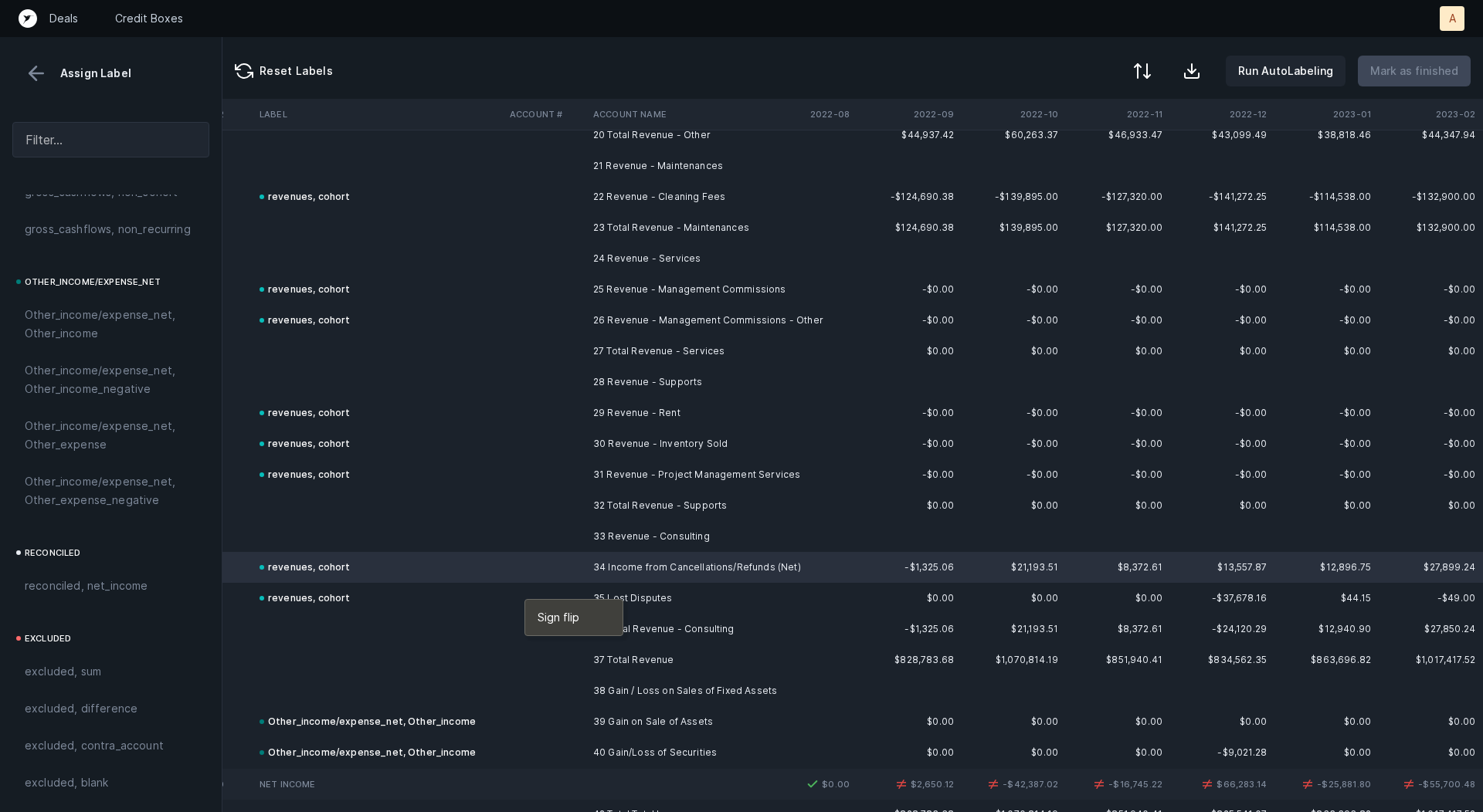
click at [525, 598] on div at bounding box center [742, 406] width 1483 height 812
click at [525, 598] on td at bounding box center [546, 598] width 84 height 31
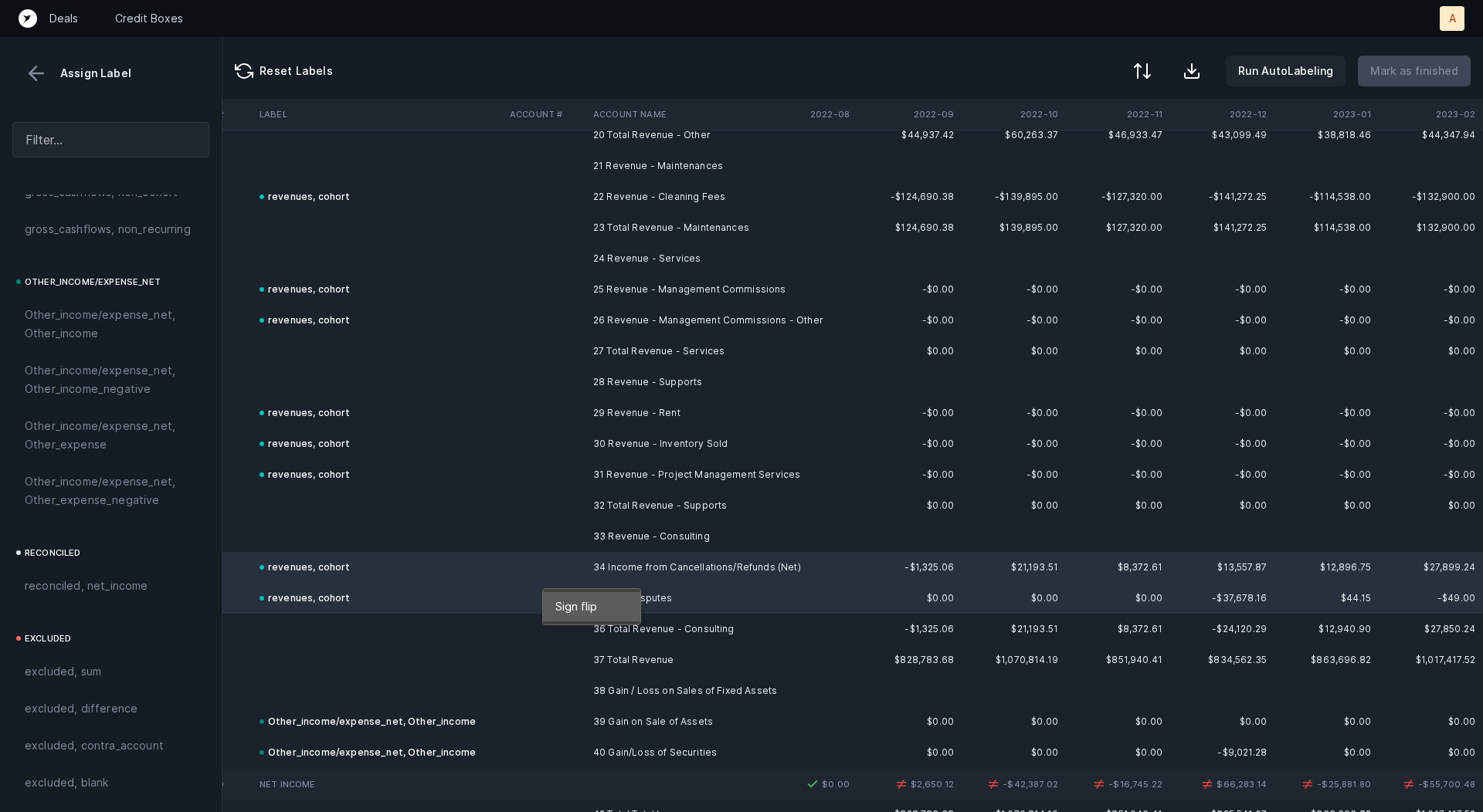
click at [583, 603] on span "Sign flip" at bounding box center [576, 606] width 42 height 17
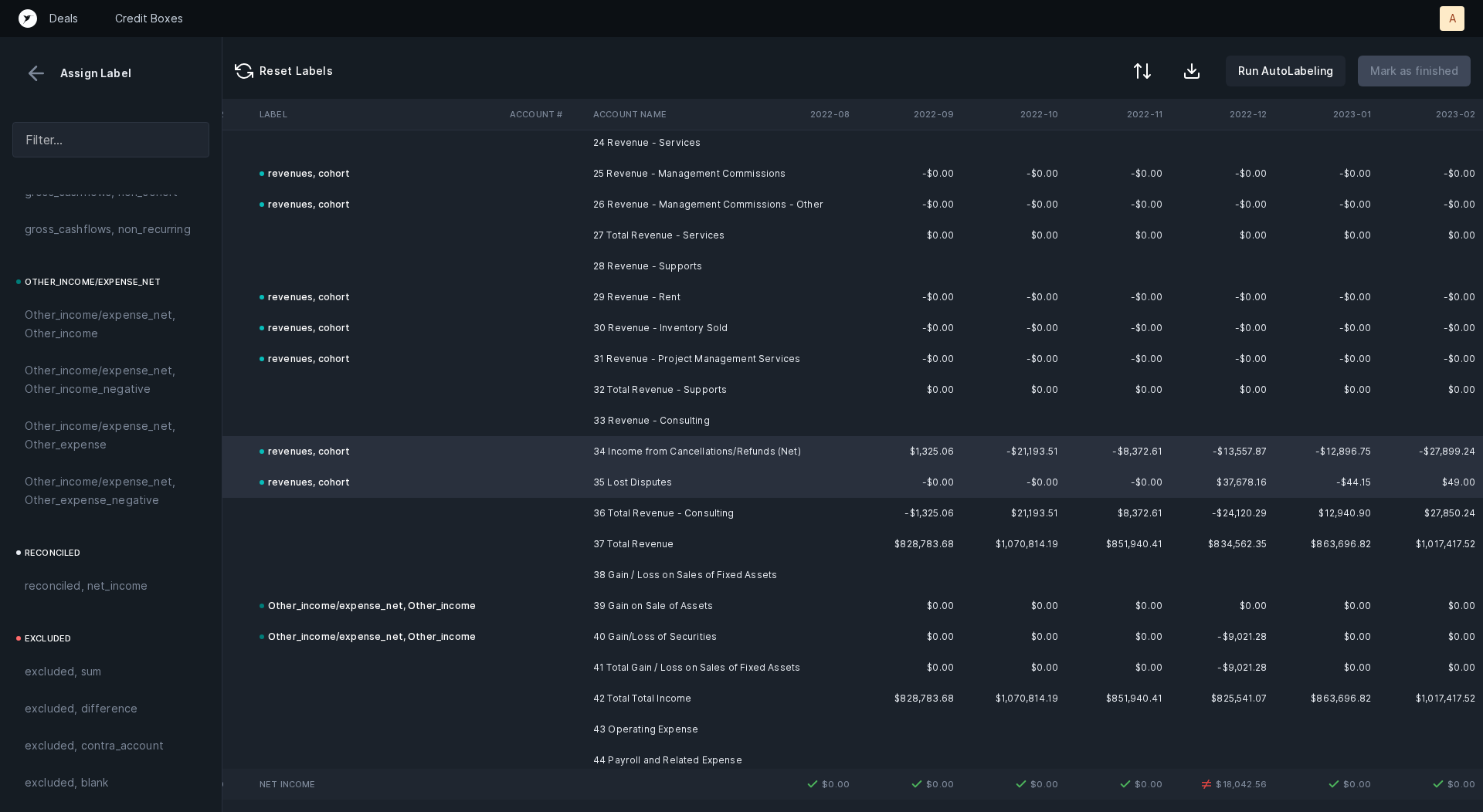
scroll to position [781, 2114]
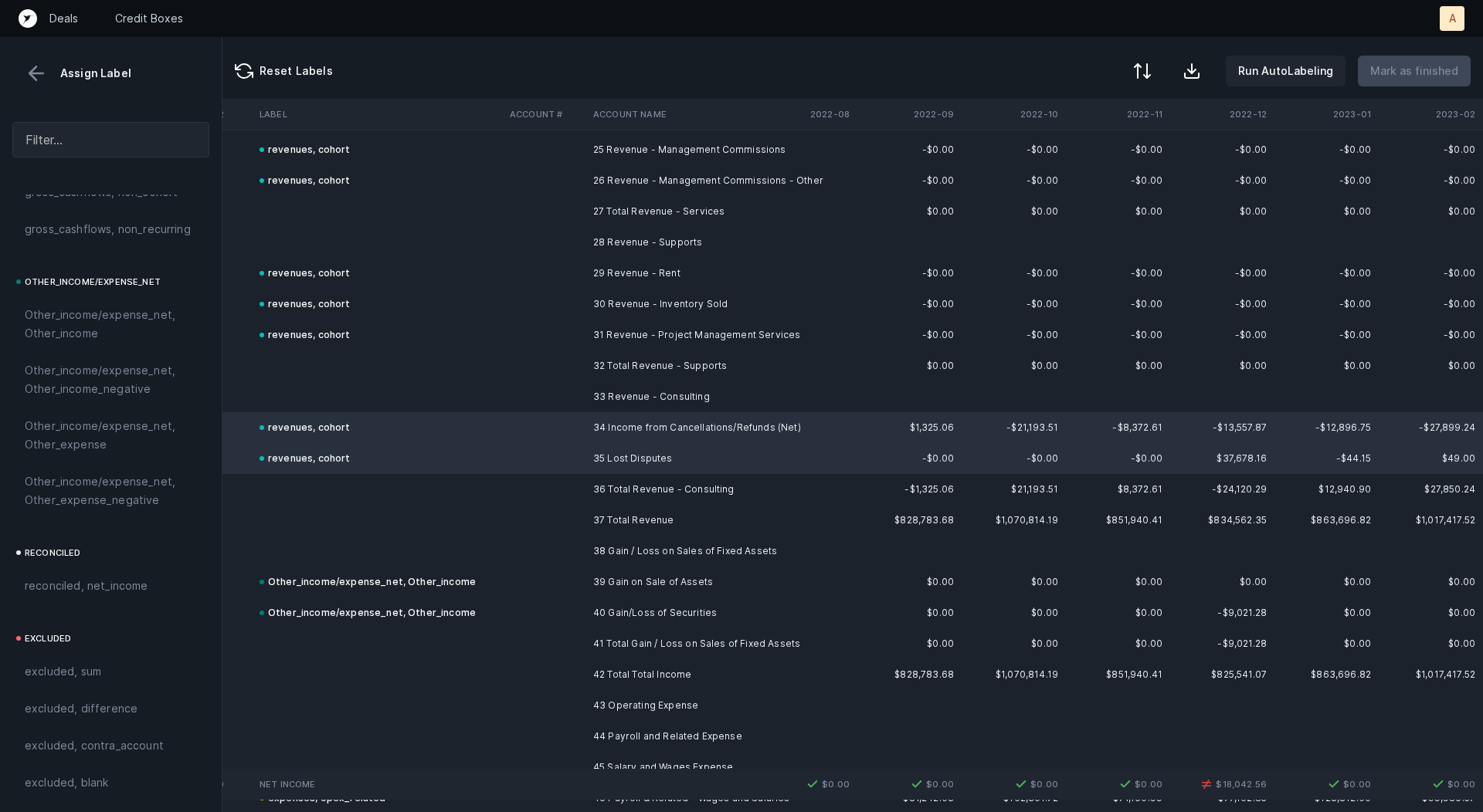
click at [578, 585] on td at bounding box center [546, 581] width 84 height 31
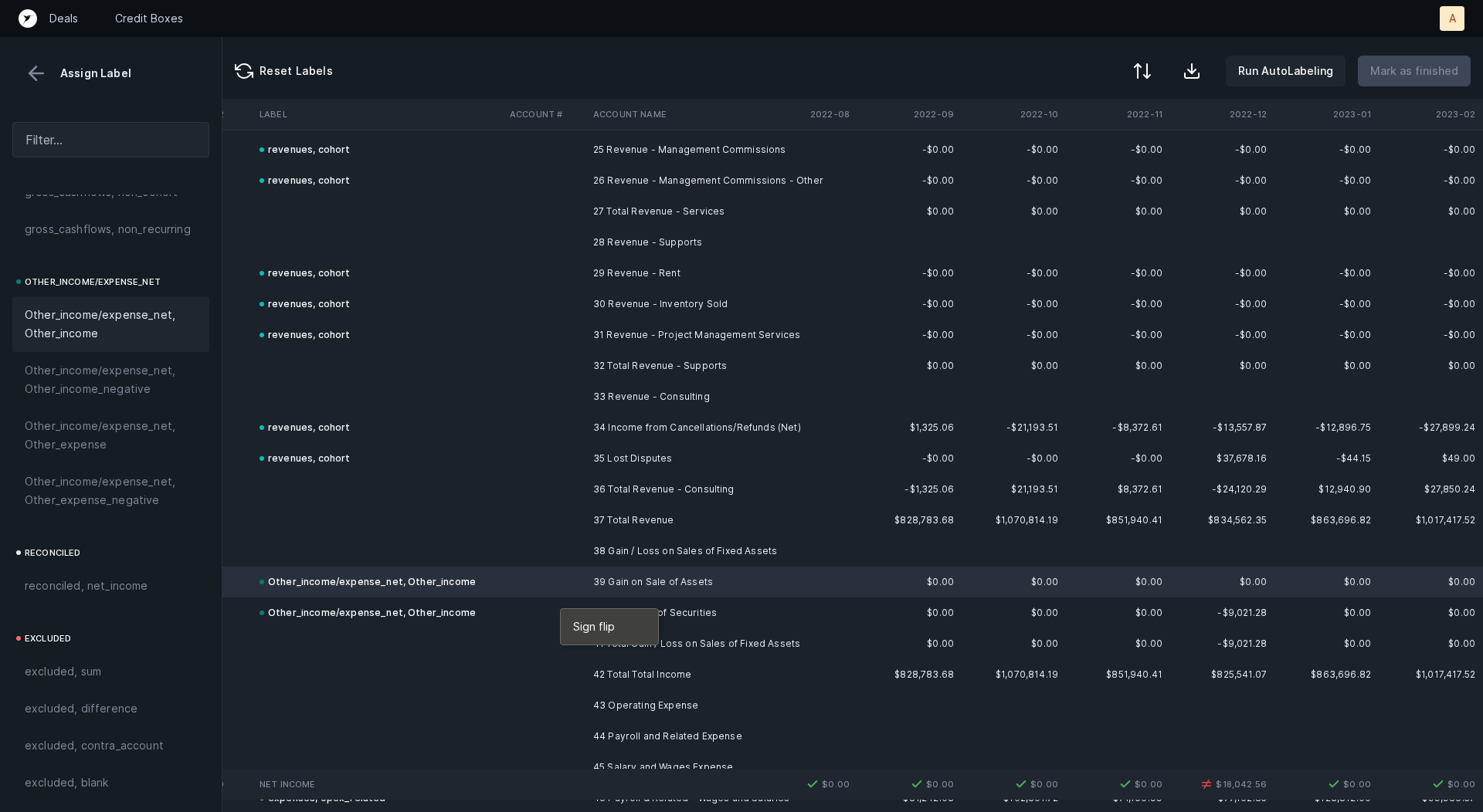
click at [520, 609] on div at bounding box center [742, 406] width 1483 height 812
click at [520, 609] on td at bounding box center [546, 613] width 84 height 31
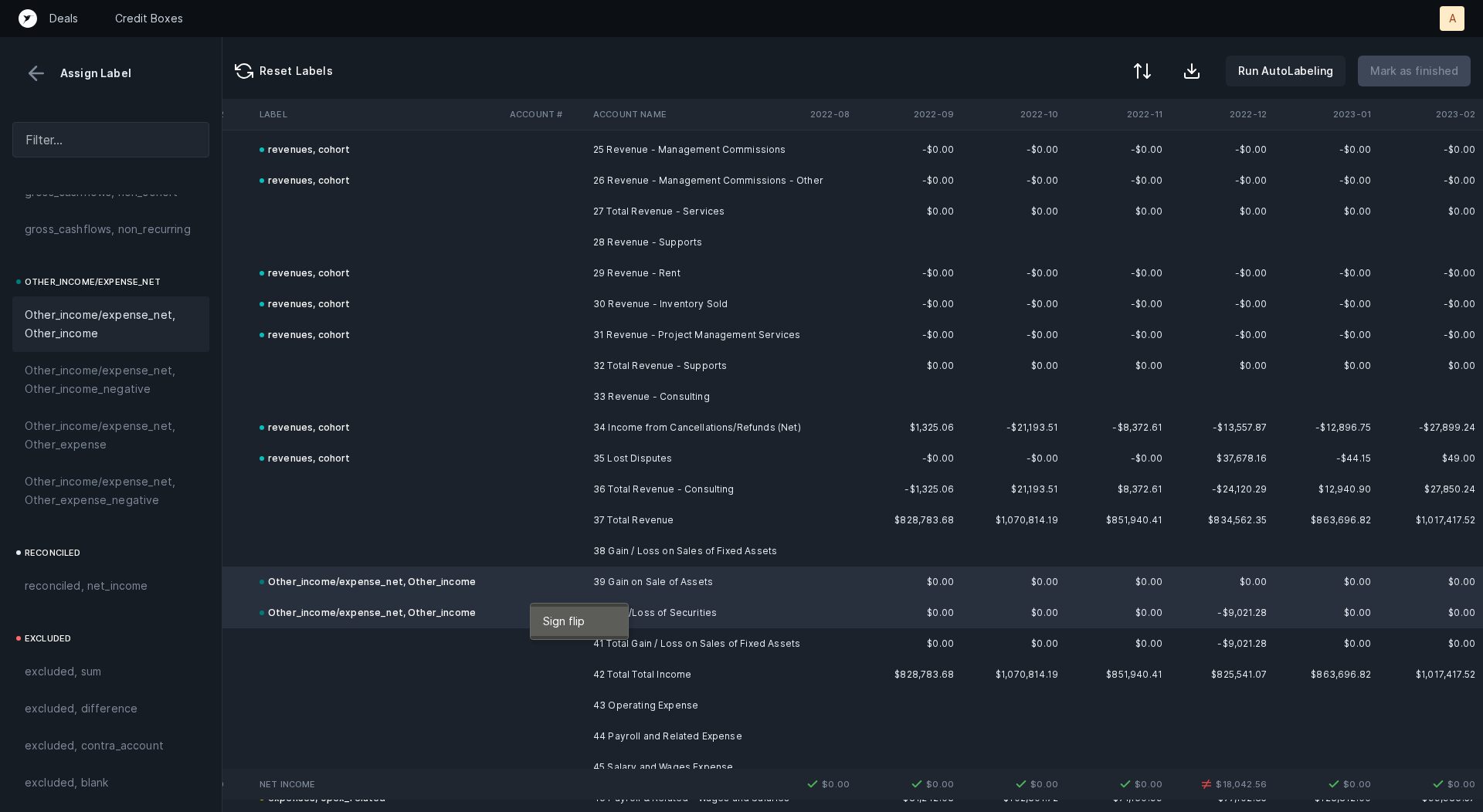
click at [561, 619] on span "Sign flip" at bounding box center [564, 621] width 42 height 17
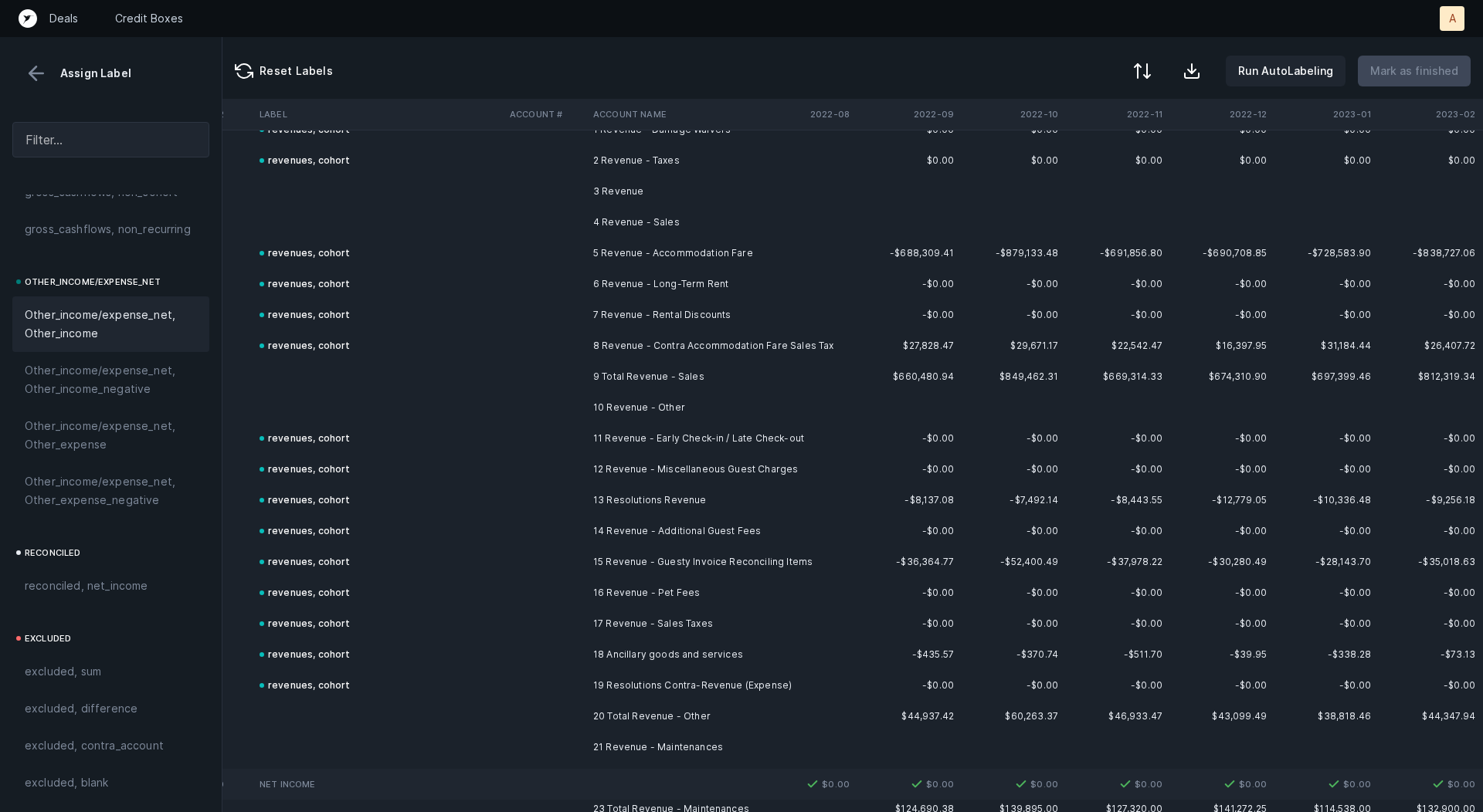
scroll to position [0, 2114]
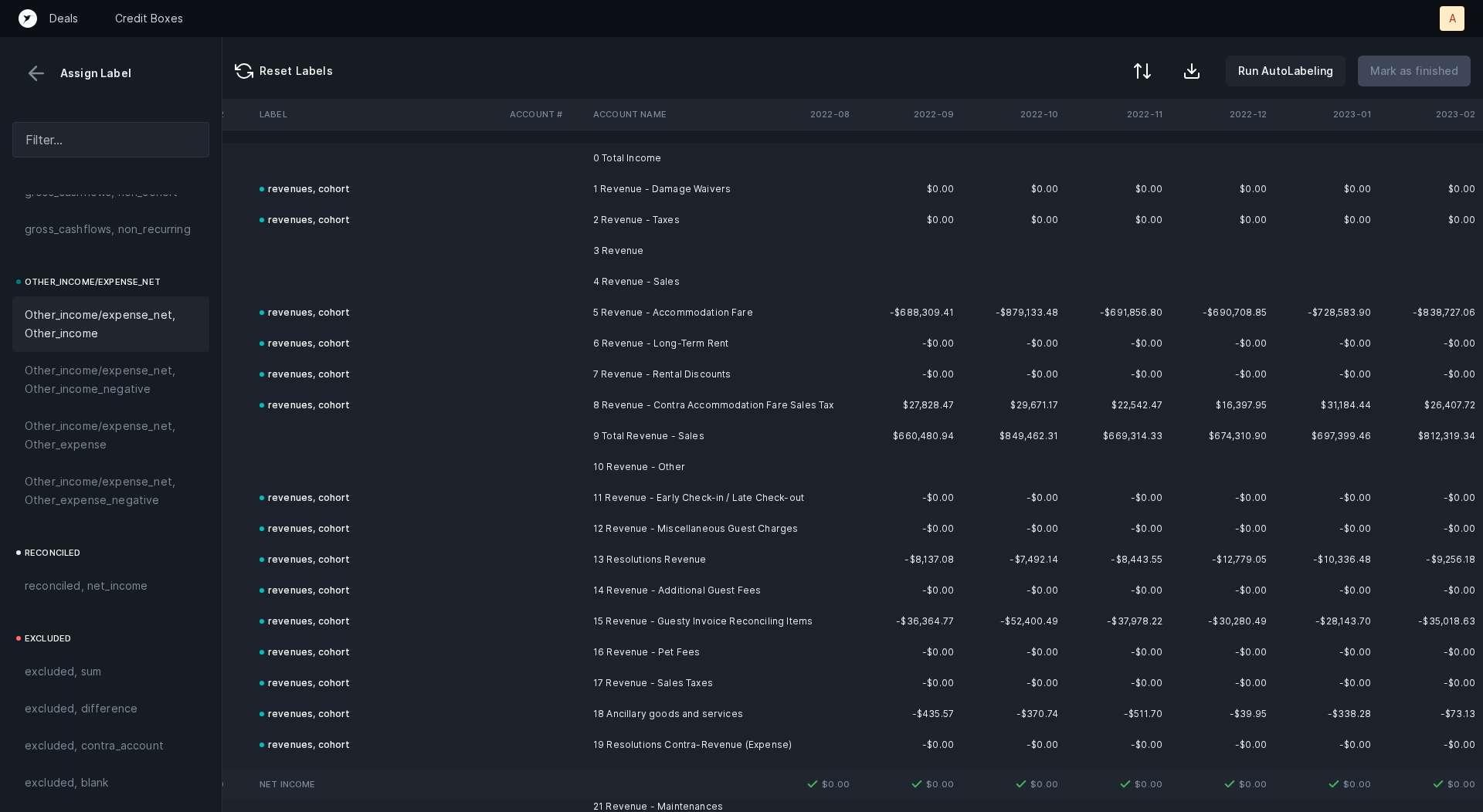
click at [674, 165] on td "0 Total Income" at bounding box center [681, 158] width 189 height 31
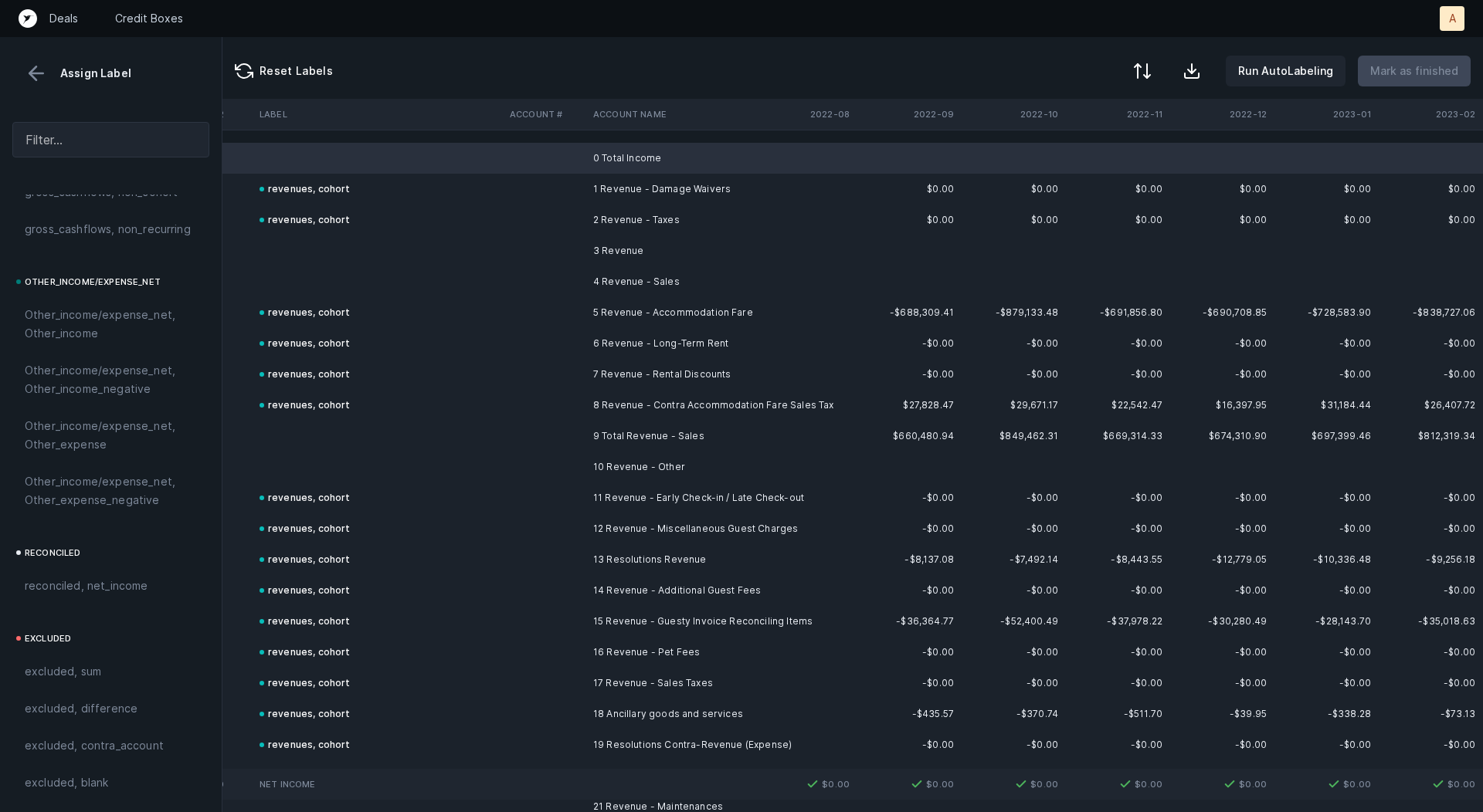
click at [651, 194] on td "1 Revenue - Damage Waivers" at bounding box center [681, 189] width 189 height 31
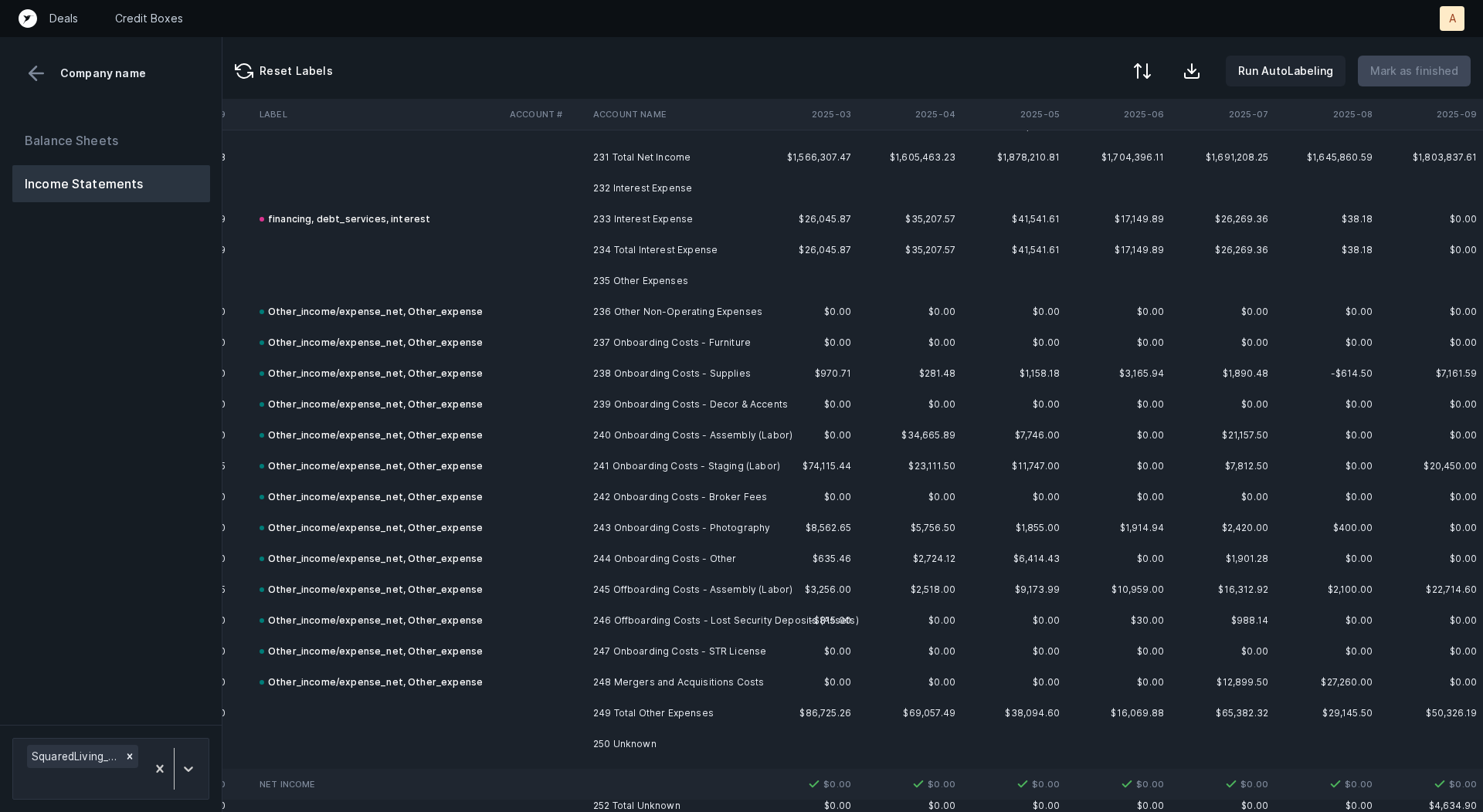
scroll to position [7510, 5345]
